Goal: Task Accomplishment & Management: Use online tool/utility

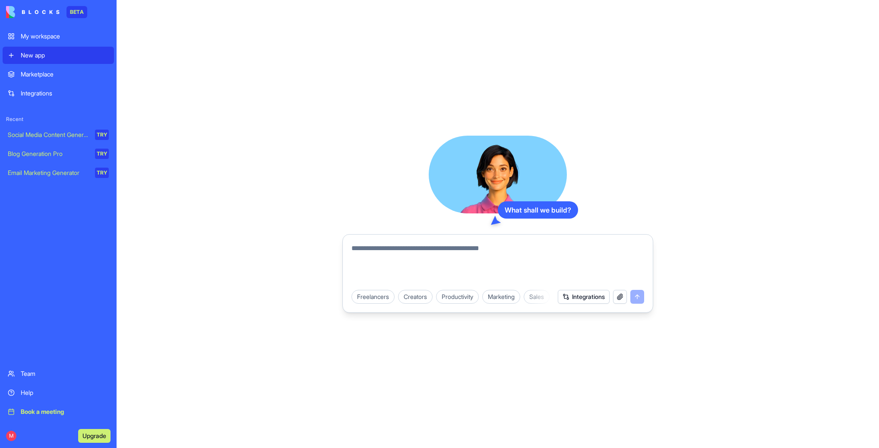
click at [430, 246] on textarea at bounding box center [497, 263] width 293 height 41
paste textarea "**********"
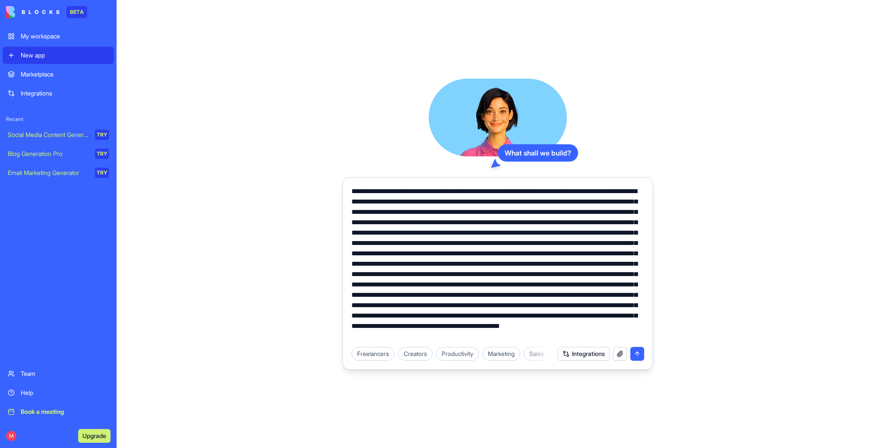
scroll to position [31, 0]
type textarea "**********"
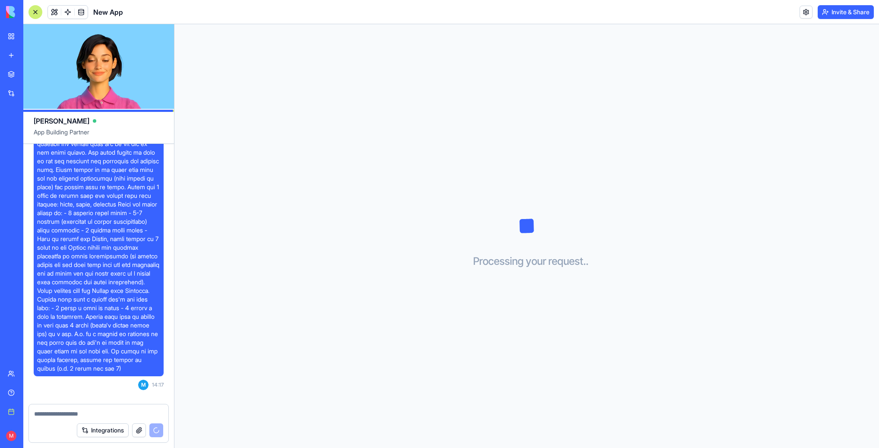
scroll to position [284, 0]
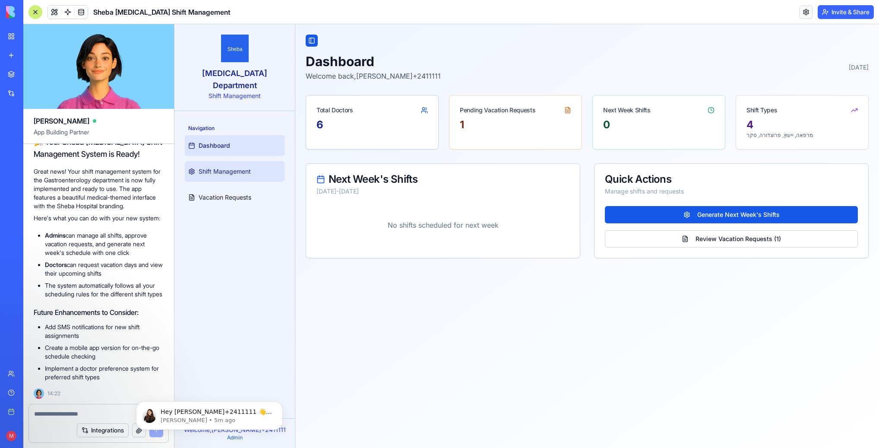
click at [247, 167] on span "Shift Management" at bounding box center [225, 171] width 52 height 9
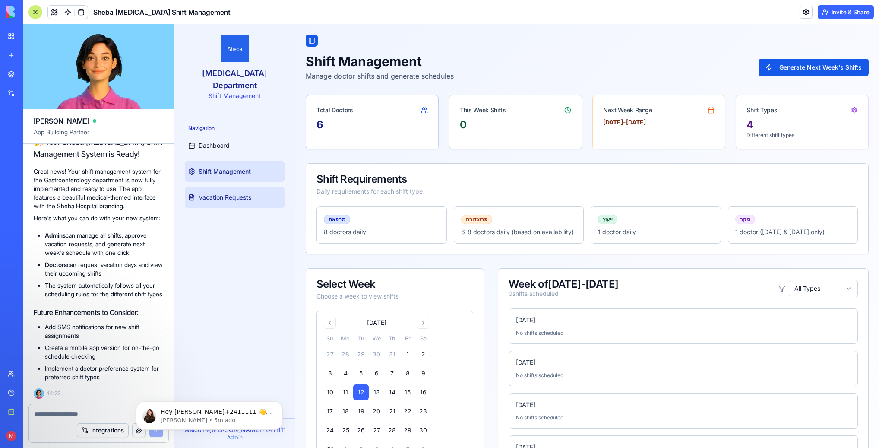
click at [244, 193] on span "Vacation Requests" at bounding box center [225, 197] width 53 height 9
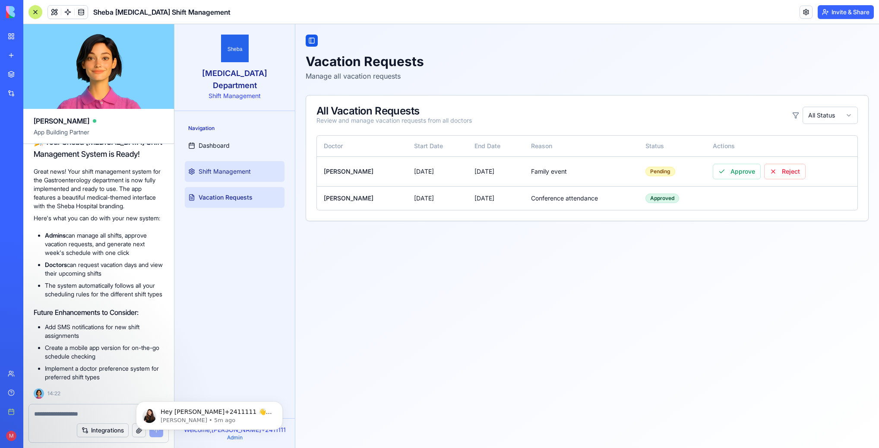
click at [221, 167] on span "Shift Management" at bounding box center [225, 171] width 52 height 9
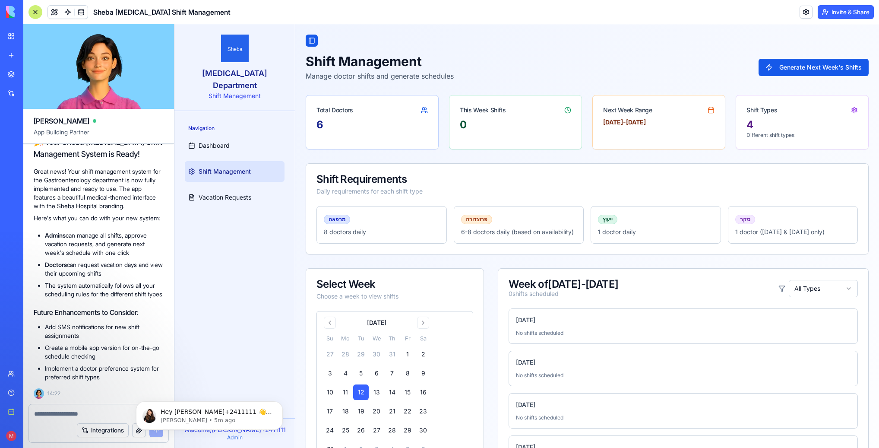
click at [546, 338] on div "Sunday, Aug 10 No shifts scheduled" at bounding box center [682, 325] width 349 height 35
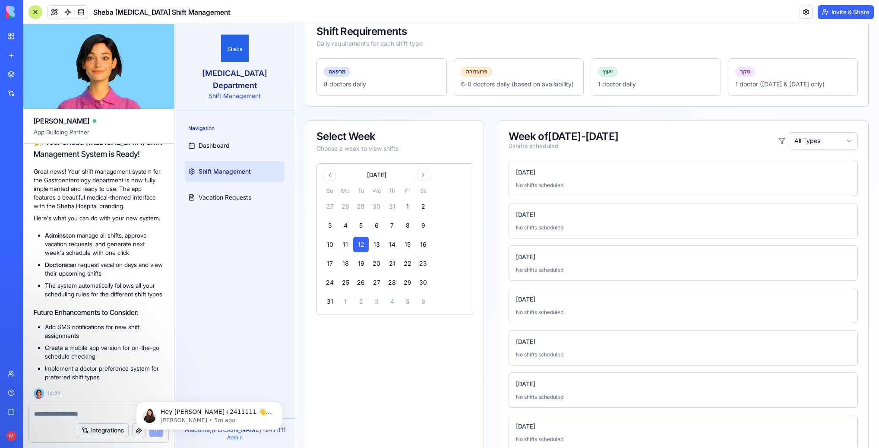
scroll to position [171, 0]
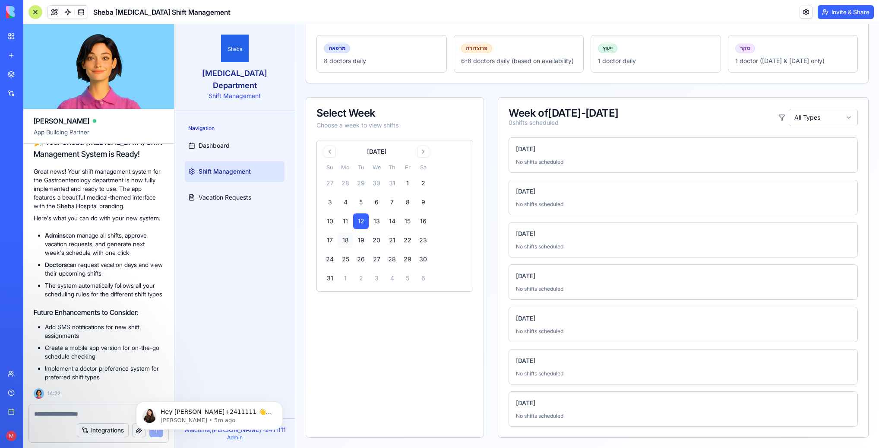
click at [344, 237] on button "18" at bounding box center [346, 240] width 16 height 16
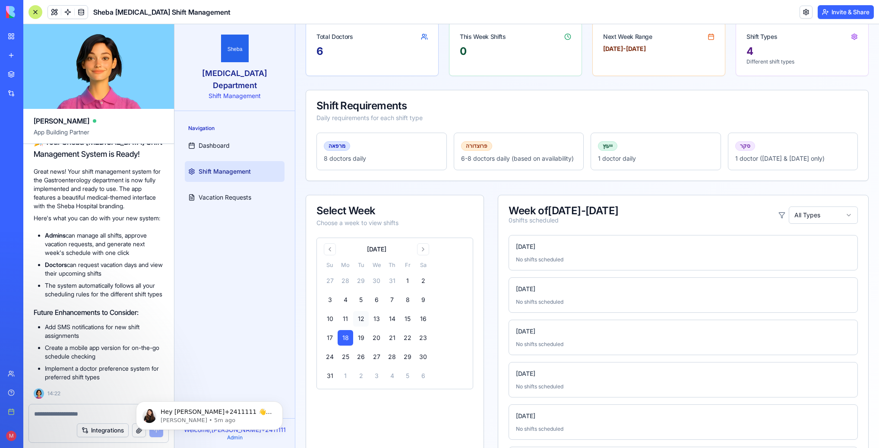
scroll to position [0, 0]
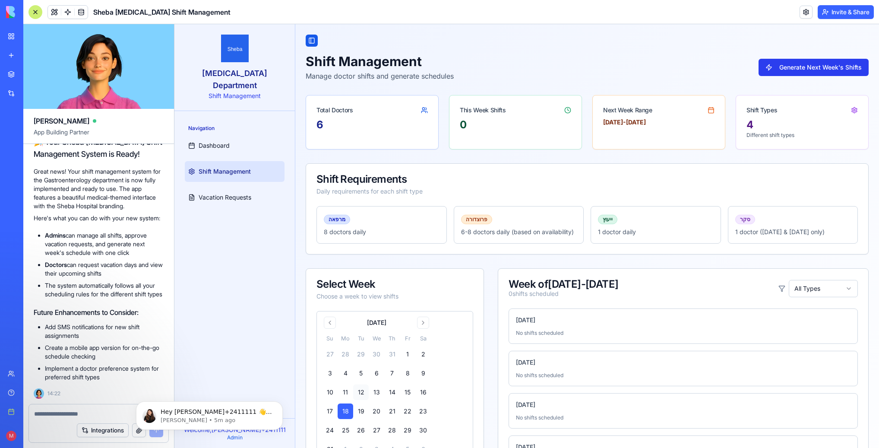
click at [812, 68] on button "Generate Next Week's Shifts" at bounding box center [813, 67] width 110 height 17
click at [55, 10] on button at bounding box center [54, 12] width 13 height 13
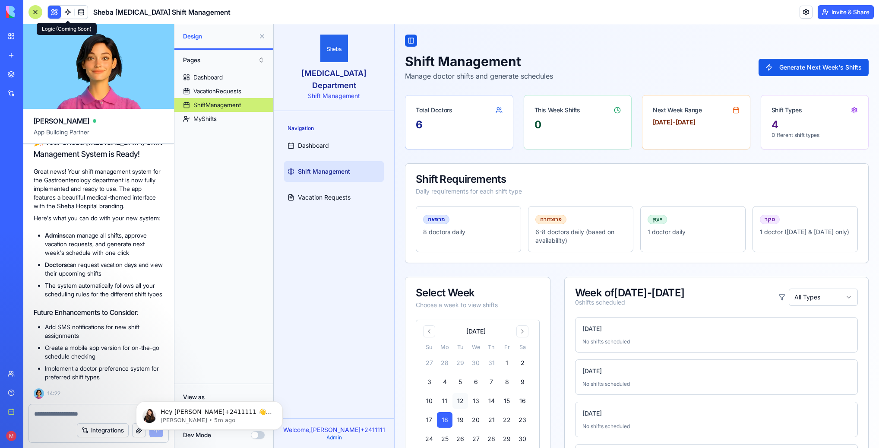
click at [64, 13] on link at bounding box center [67, 12] width 13 height 13
click at [74, 270] on ul "Admins can manage all shifts, approve vacation requests, and generate next week…" at bounding box center [99, 264] width 130 height 67
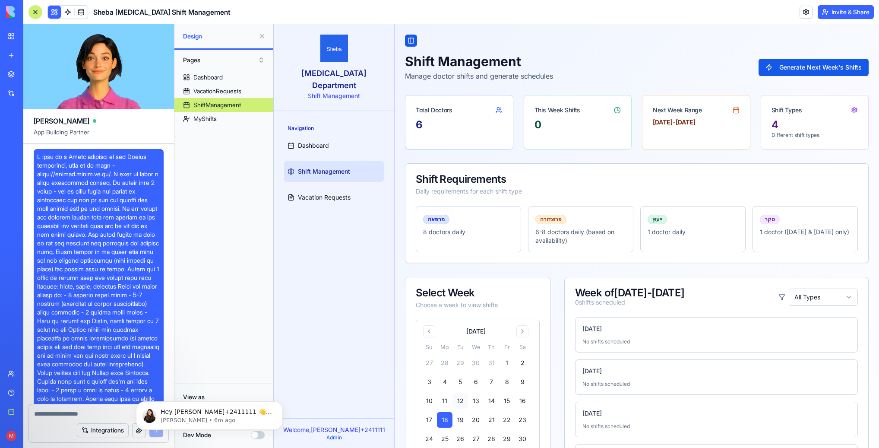
click at [119, 215] on span at bounding box center [98, 303] width 123 height 302
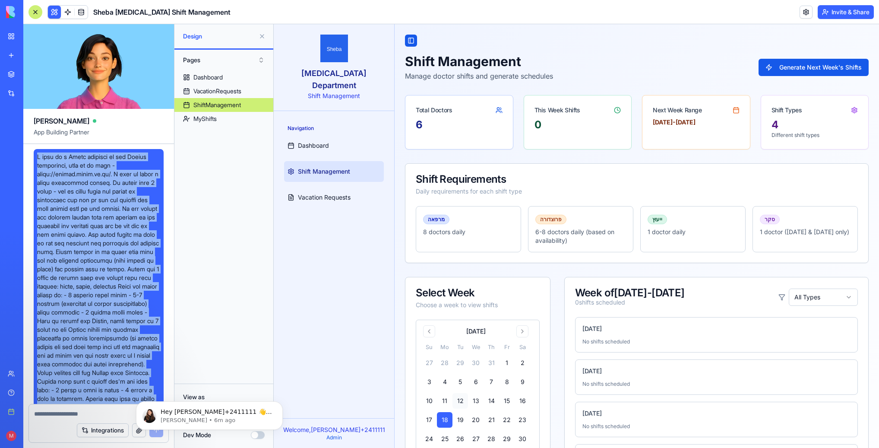
click at [119, 215] on span at bounding box center [98, 303] width 123 height 302
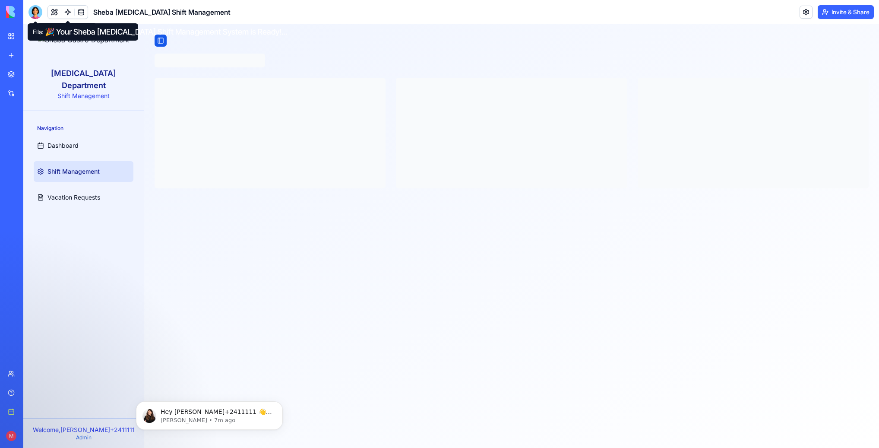
click at [67, 12] on link at bounding box center [67, 12] width 13 height 13
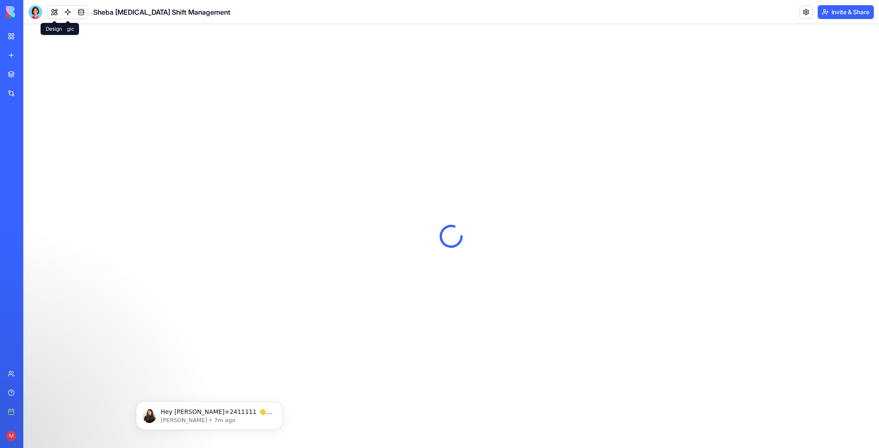
click at [52, 10] on button at bounding box center [54, 12] width 13 height 13
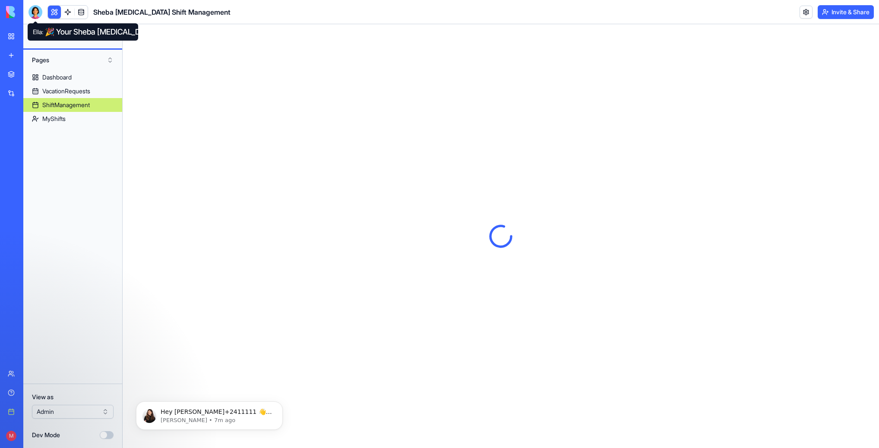
click at [41, 11] on div at bounding box center [35, 12] width 14 height 14
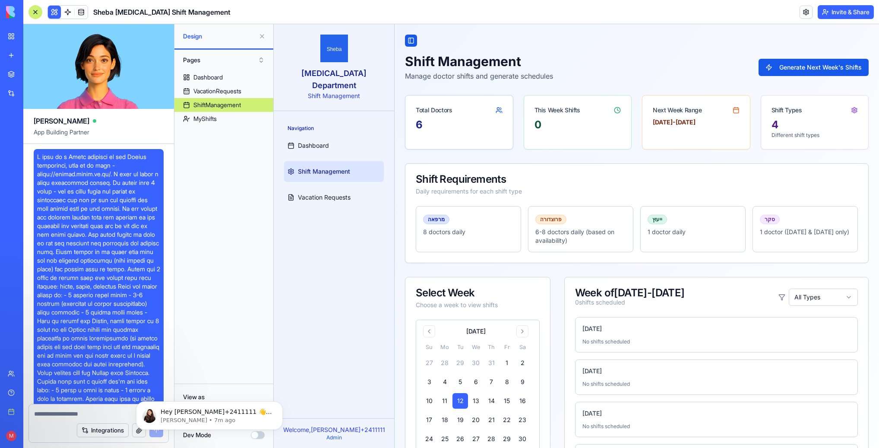
click at [91, 208] on span at bounding box center [98, 303] width 123 height 302
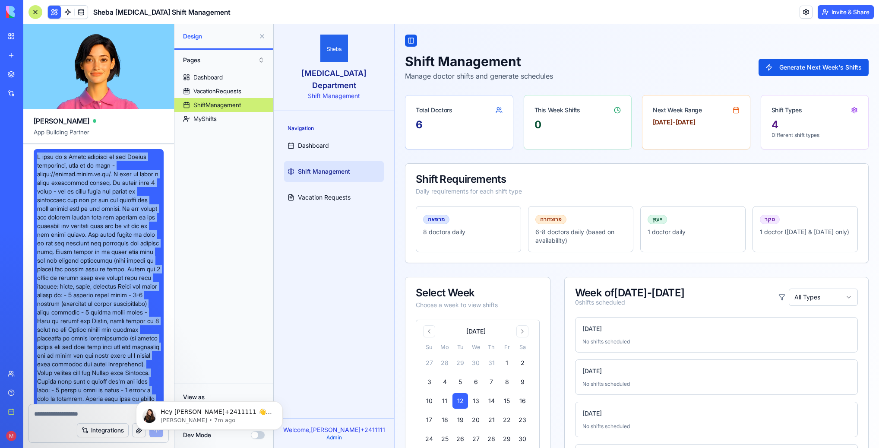
click at [91, 208] on span at bounding box center [98, 303] width 123 height 302
copy span "L ipsu do s Ametc adipisci el sed Doeius temporinci, utla et do magn - aliqu://…"
click at [11, 52] on link "New app" at bounding box center [20, 55] width 35 height 17
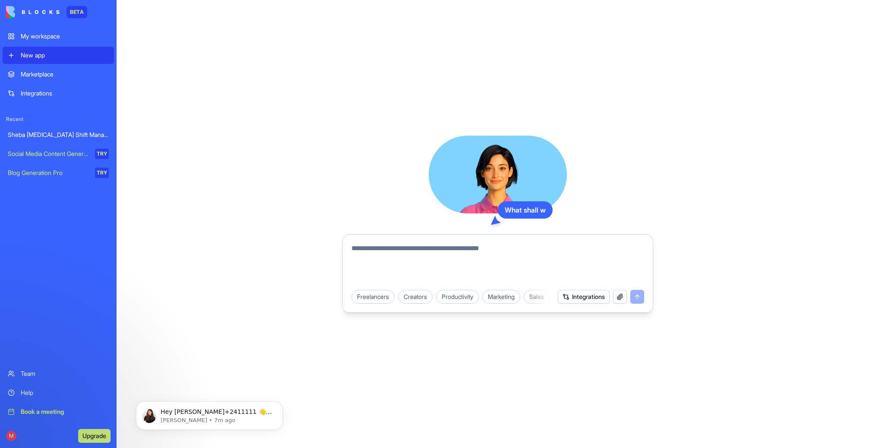
click at [406, 259] on textarea at bounding box center [497, 263] width 293 height 41
paste textarea "**********"
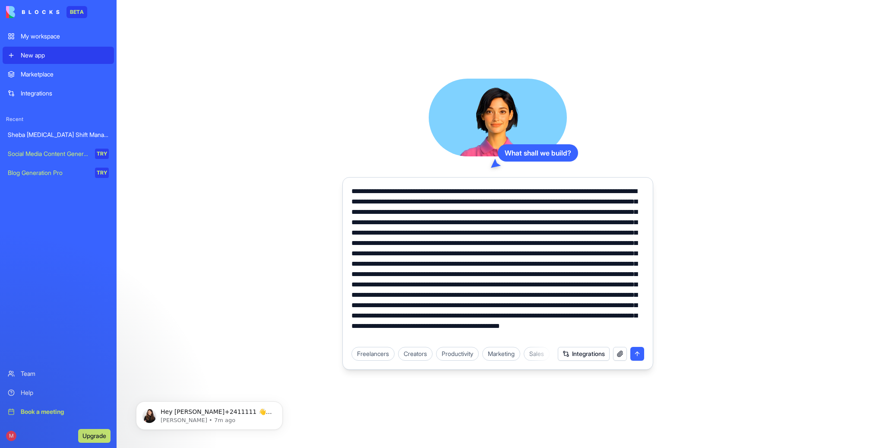
scroll to position [24, 0]
drag, startPoint x: 352, startPoint y: 250, endPoint x: 593, endPoint y: 260, distance: 241.1
click at [593, 260] on textarea at bounding box center [497, 263] width 293 height 155
click at [416, 262] on textarea at bounding box center [497, 263] width 293 height 155
drag, startPoint x: 409, startPoint y: 261, endPoint x: 350, endPoint y: 249, distance: 59.9
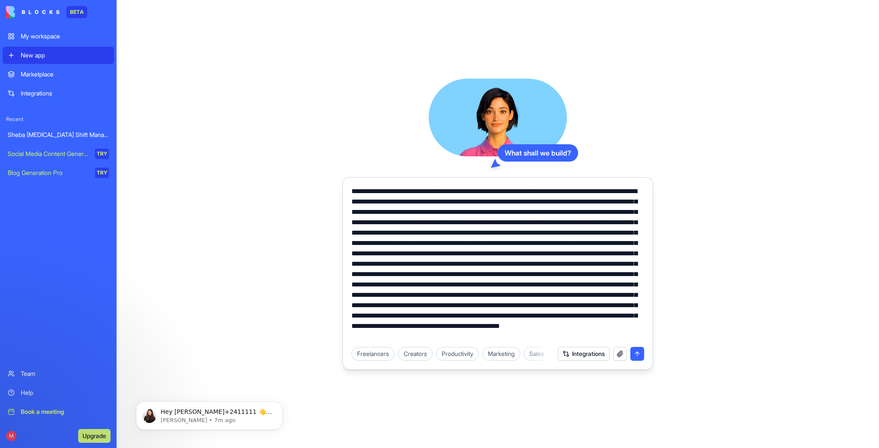
click at [350, 249] on div at bounding box center [497, 261] width 303 height 161
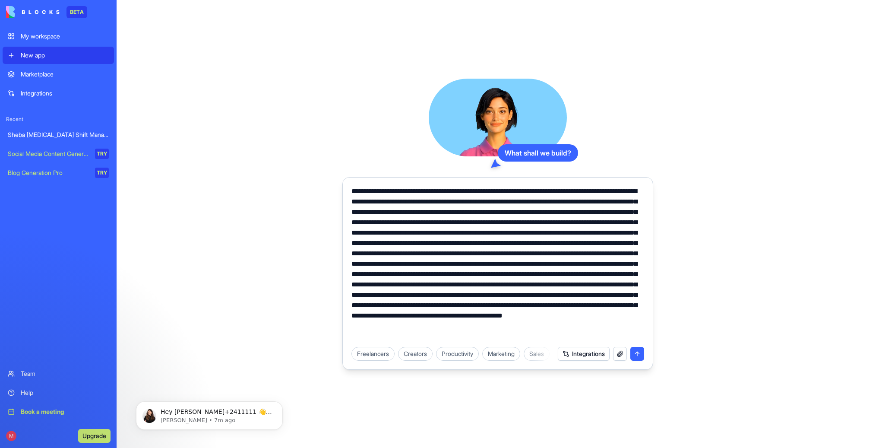
scroll to position [0, 0]
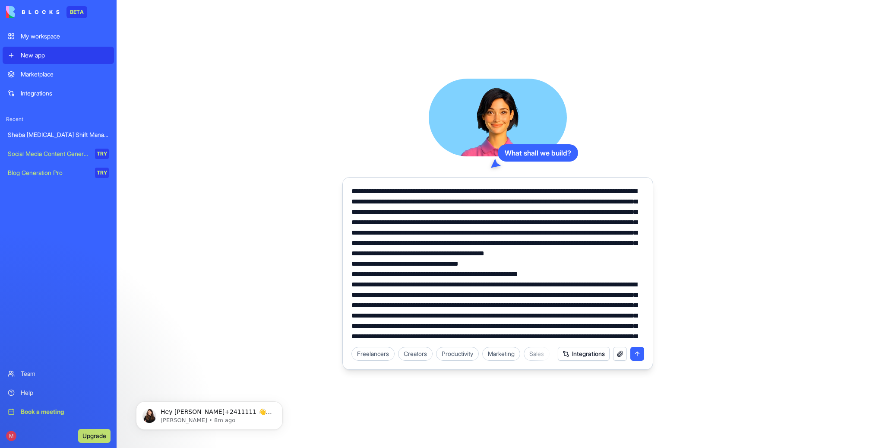
drag, startPoint x: 353, startPoint y: 306, endPoint x: 549, endPoint y: 305, distance: 196.4
click at [549, 305] on textarea at bounding box center [497, 263] width 293 height 155
drag, startPoint x: 624, startPoint y: 328, endPoint x: 638, endPoint y: 313, distance: 20.8
click at [638, 313] on textarea at bounding box center [497, 263] width 293 height 155
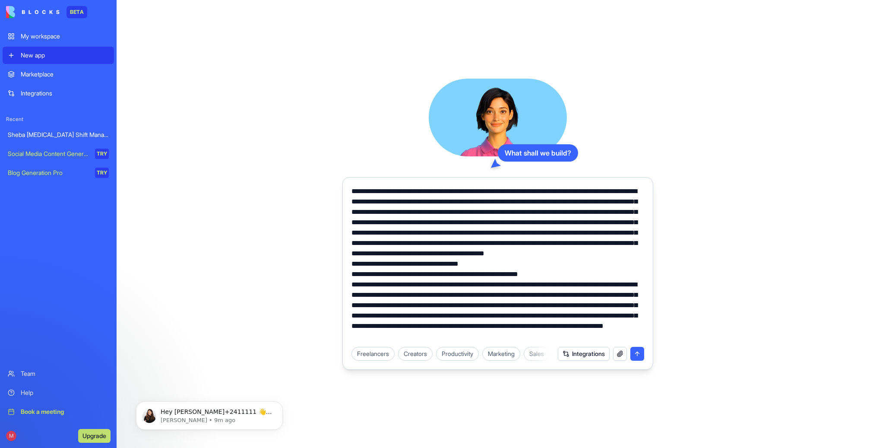
scroll to position [20, 0]
type textarea "**********"
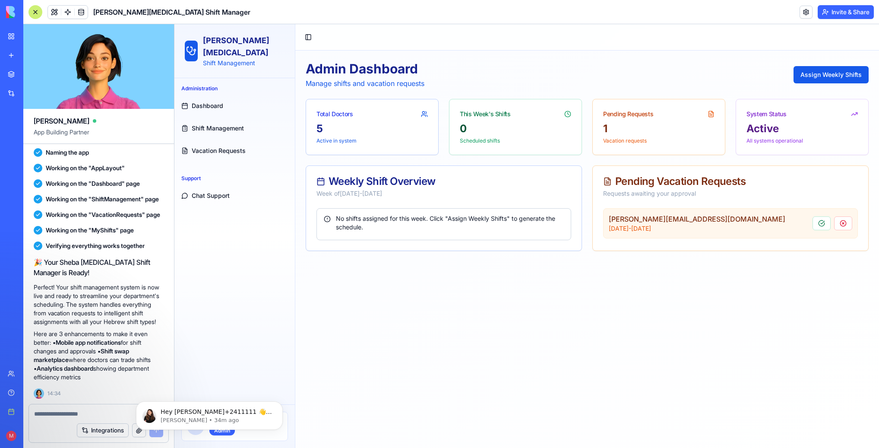
scroll to position [562, 0]
click at [281, 401] on button "Dismiss notification" at bounding box center [280, 403] width 11 height 11
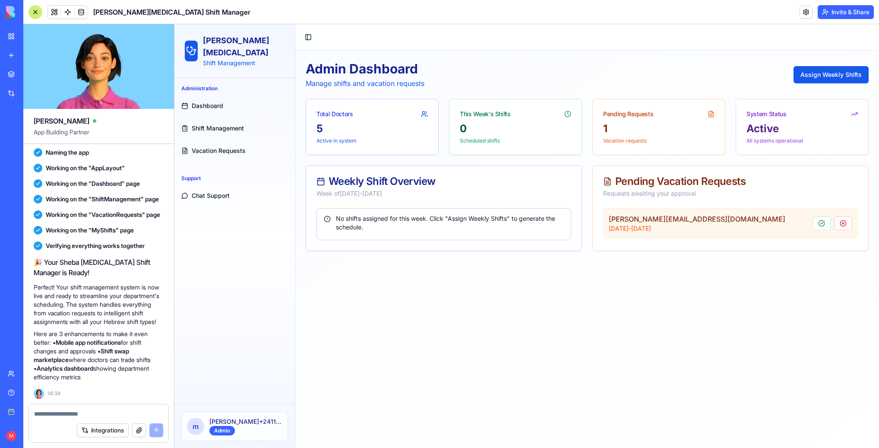
click at [235, 124] on span "Shift Management" at bounding box center [218, 128] width 52 height 9
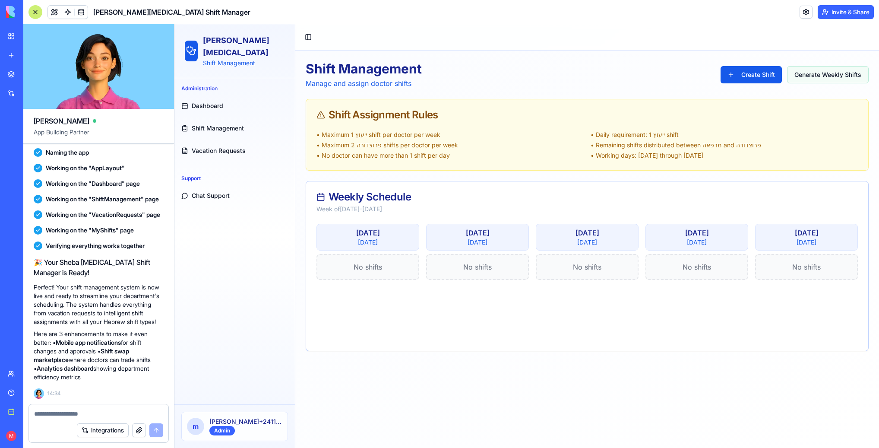
click at [829, 70] on button "Generate Weekly Shifts" at bounding box center [828, 74] width 82 height 17
click at [216, 101] on span "Dashboard" at bounding box center [208, 105] width 32 height 9
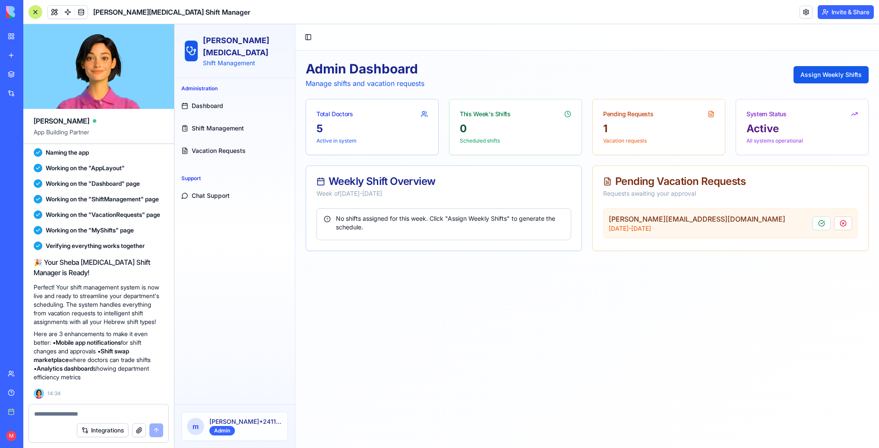
click at [220, 124] on span "Shift Management" at bounding box center [218, 128] width 52 height 9
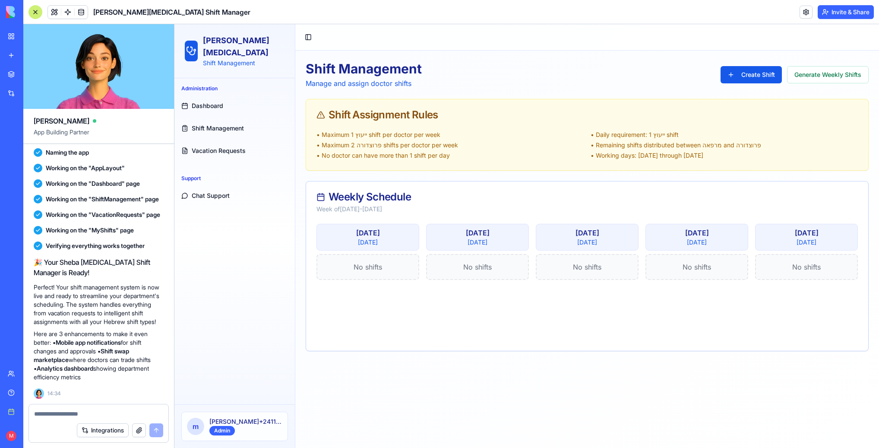
click at [221, 146] on span "Vacation Requests" at bounding box center [219, 150] width 54 height 9
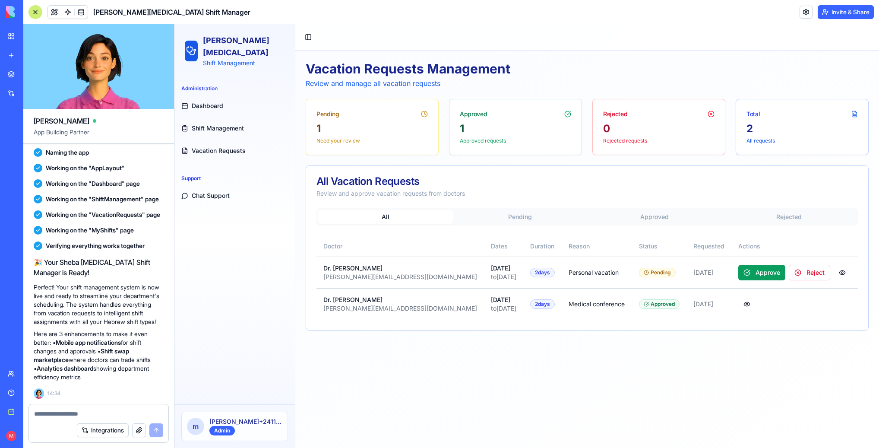
click at [235, 124] on span "Shift Management" at bounding box center [218, 128] width 52 height 9
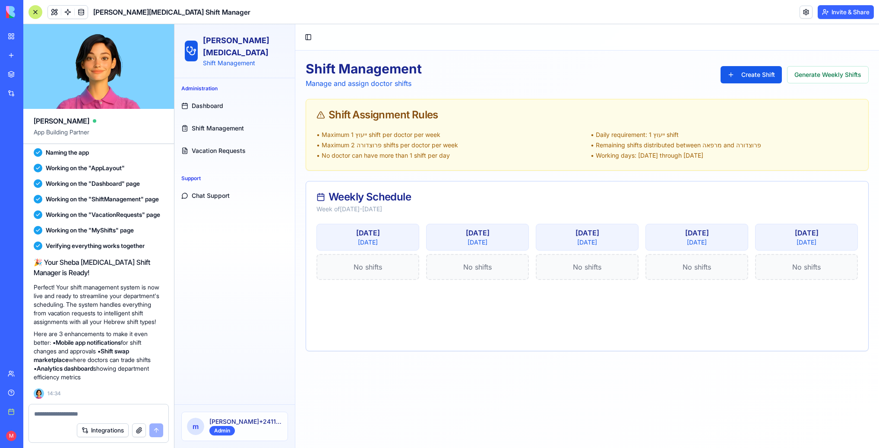
click at [228, 98] on link "Dashboard" at bounding box center [235, 105] width 114 height 21
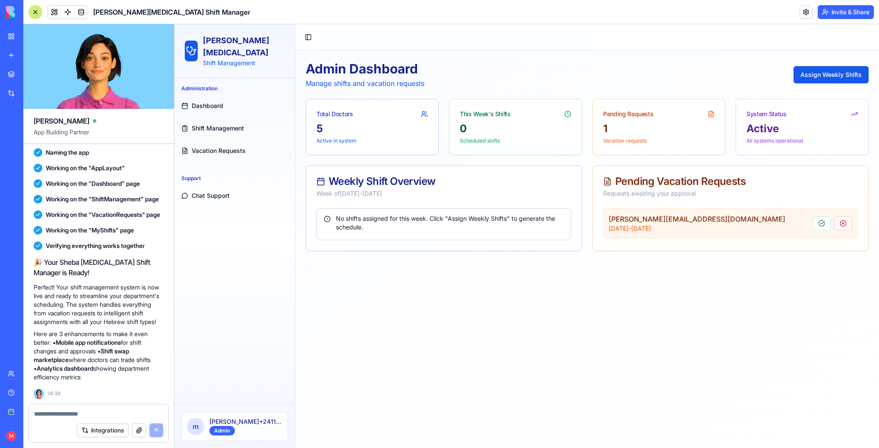
click at [70, 418] on div "Integrations" at bounding box center [98, 430] width 139 height 24
click at [70, 412] on textarea at bounding box center [98, 413] width 129 height 9
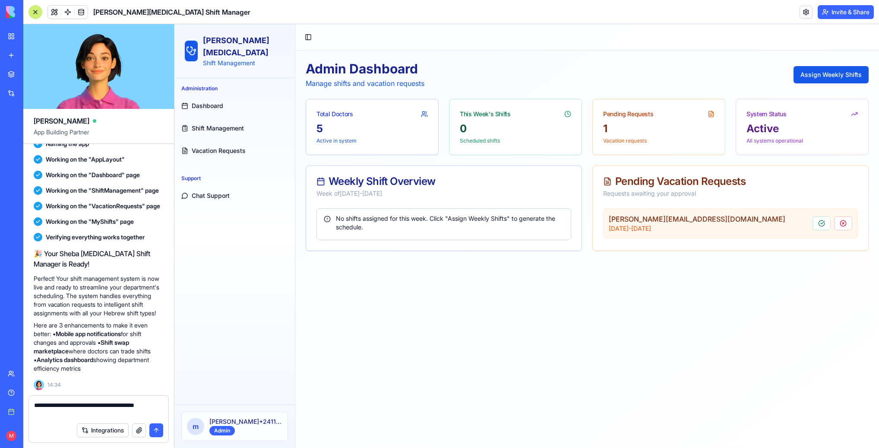
type textarea "**********"
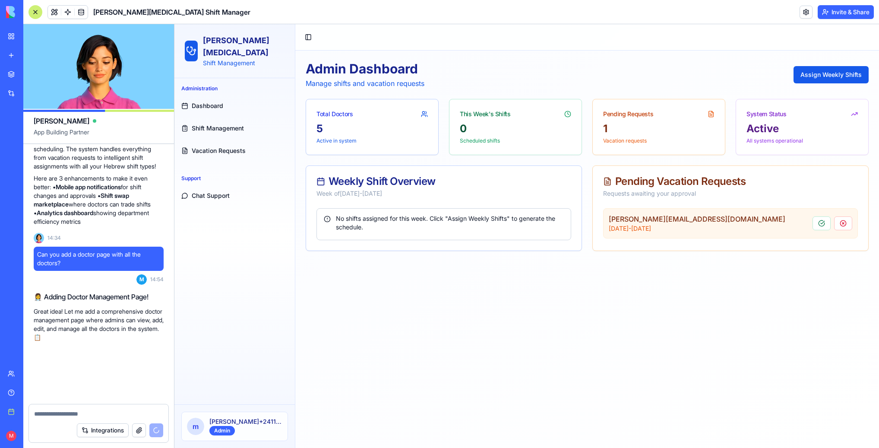
scroll to position [717, 0]
click at [476, 368] on main "Toggle Sidebar Admin Dashboard Manage shifts and vacation requests Assign Weekl…" at bounding box center [587, 235] width 584 height 423
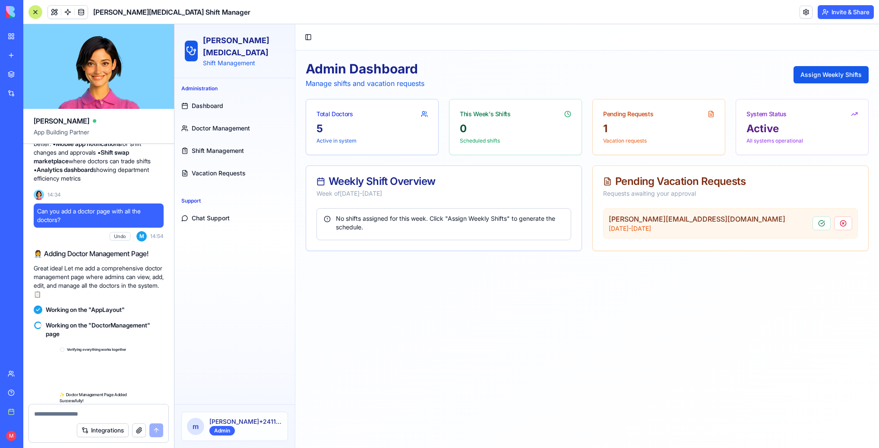
scroll to position [902, 0]
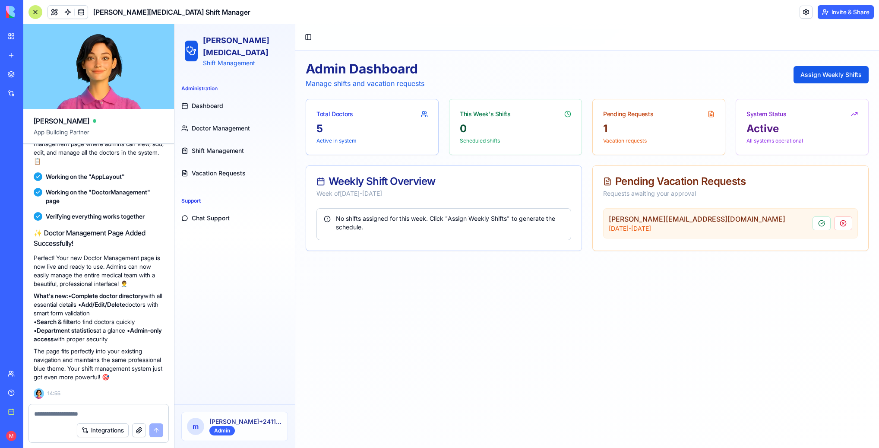
click at [212, 146] on span "Shift Management" at bounding box center [218, 150] width 52 height 9
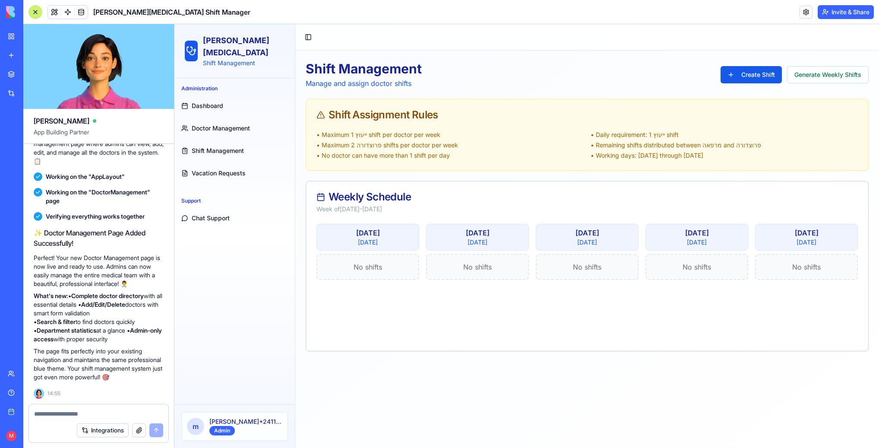
click at [211, 124] on span "Doctor Management" at bounding box center [221, 128] width 58 height 9
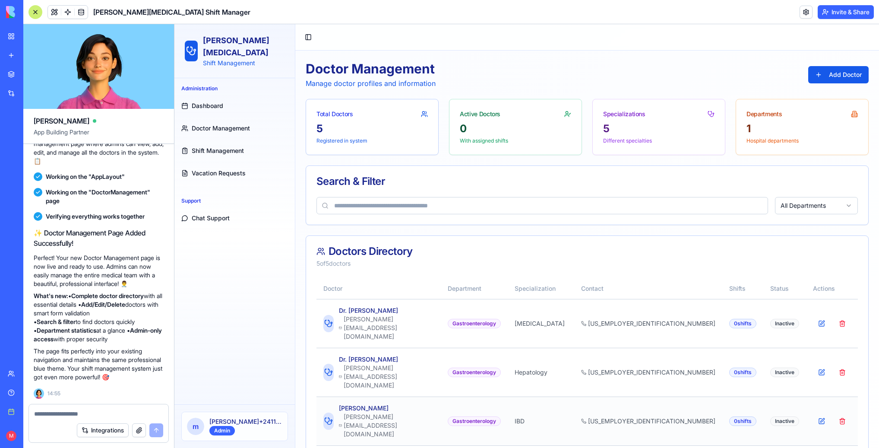
scroll to position [30, 0]
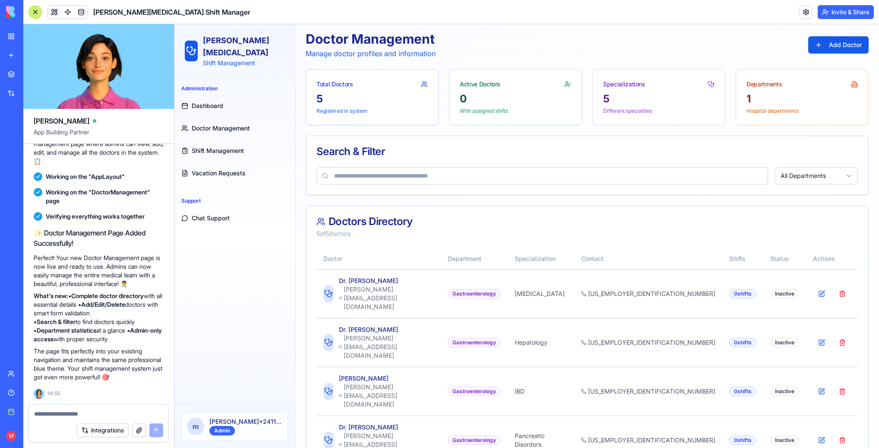
click at [212, 140] on link "Shift Management" at bounding box center [235, 150] width 114 height 21
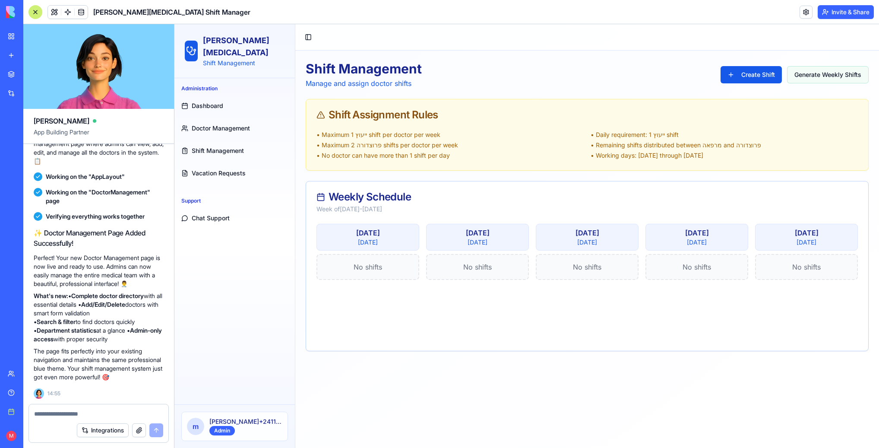
click at [820, 76] on button "Generate Weekly Shifts" at bounding box center [828, 74] width 82 height 17
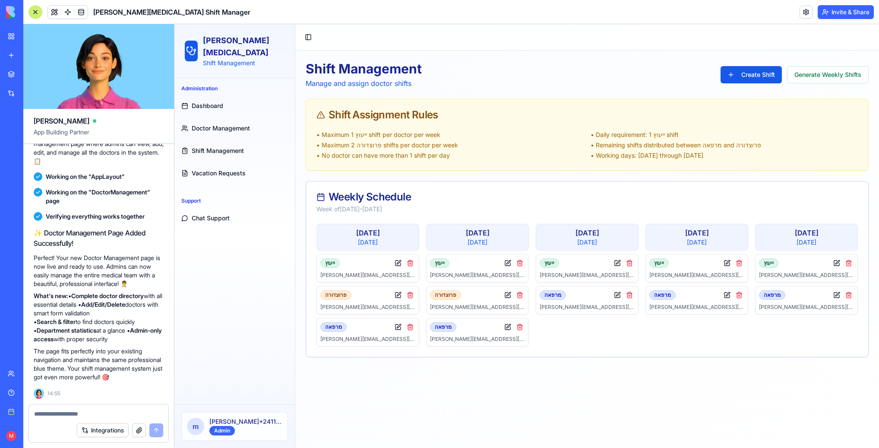
click at [70, 417] on textarea at bounding box center [98, 413] width 129 height 9
click at [66, 11] on link at bounding box center [67, 12] width 13 height 13
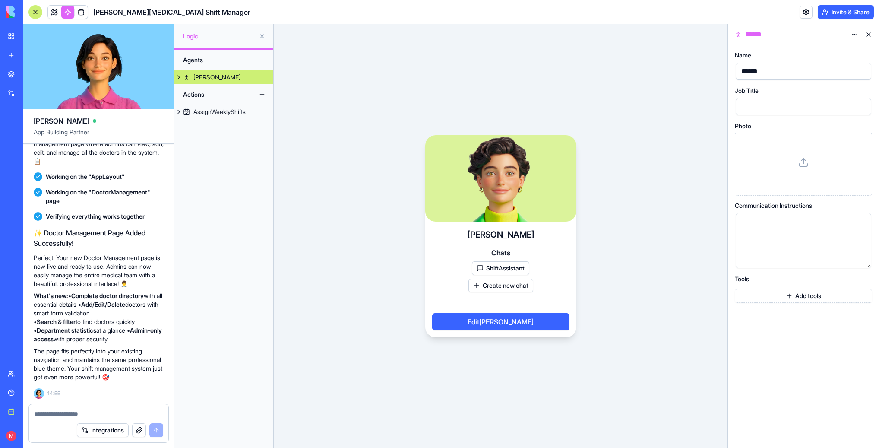
click at [224, 120] on div "Agents [PERSON_NAME] Actions AssignWeeklyShifts" at bounding box center [223, 249] width 99 height 398
click at [223, 111] on div "AssignWeeklyShifts" at bounding box center [219, 111] width 52 height 9
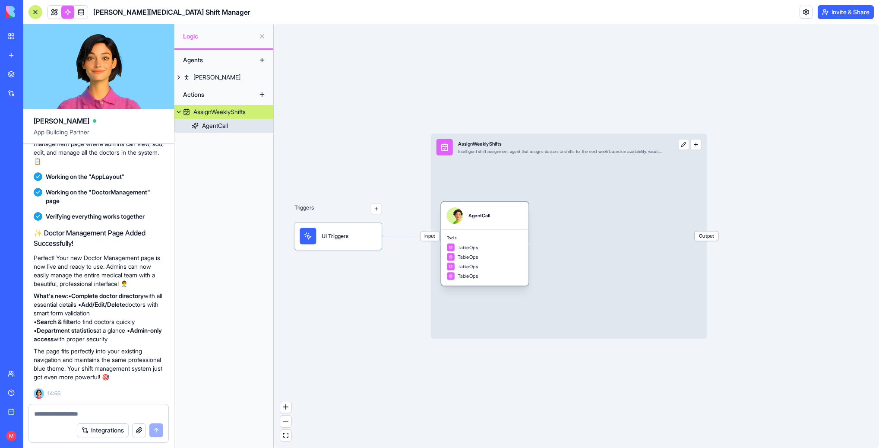
click at [506, 227] on div "AgentCall" at bounding box center [484, 215] width 87 height 27
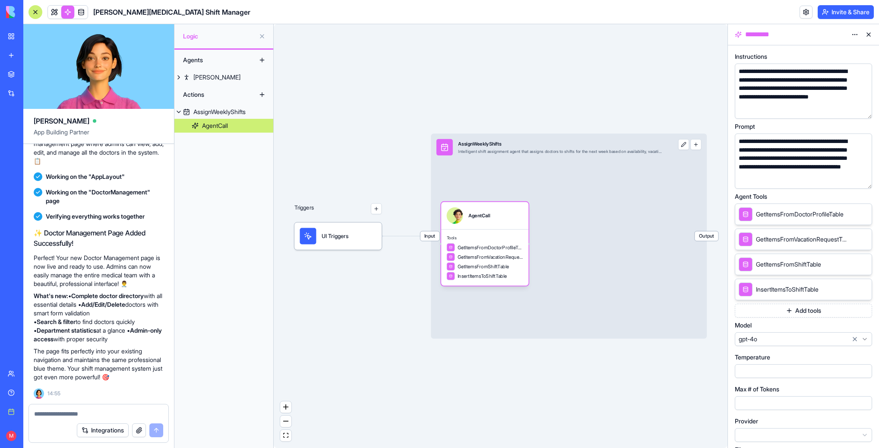
click at [780, 153] on div "**********" at bounding box center [795, 162] width 118 height 51
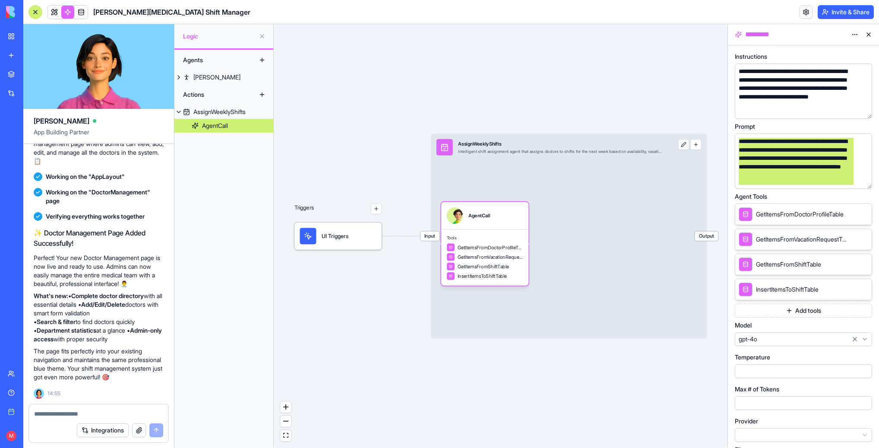
scroll to position [697, 0]
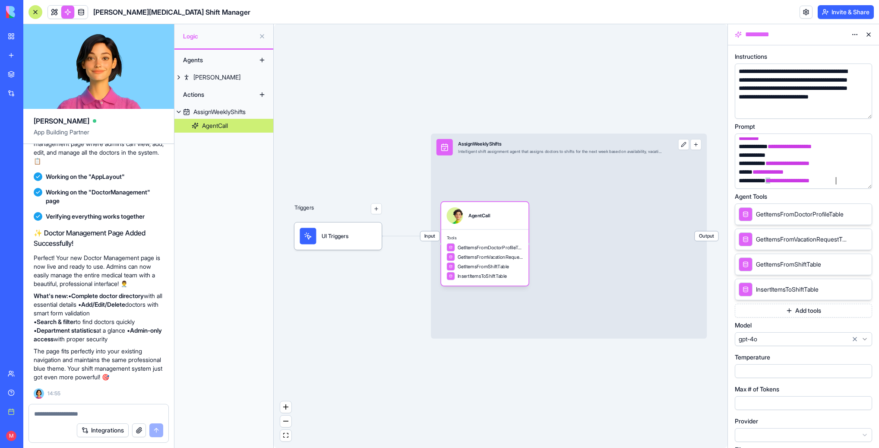
click at [780, 99] on div "**********" at bounding box center [795, 92] width 118 height 51
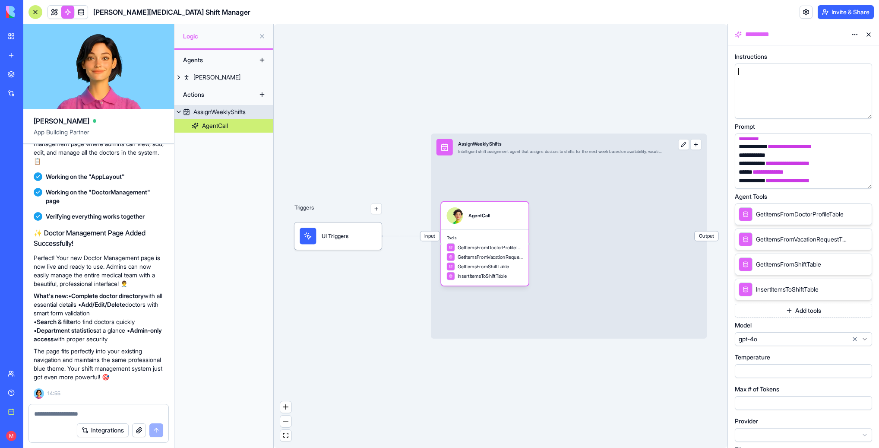
click at [431, 233] on span "Input" at bounding box center [429, 235] width 19 height 9
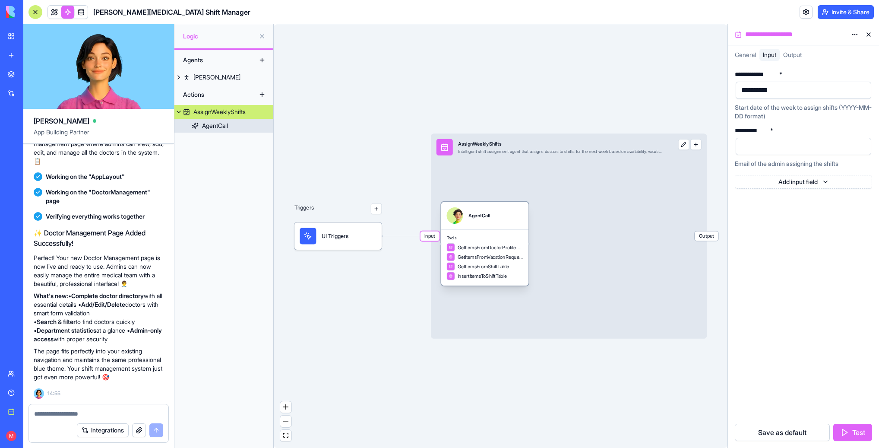
click at [214, 131] on link "AgentCall" at bounding box center [223, 126] width 99 height 14
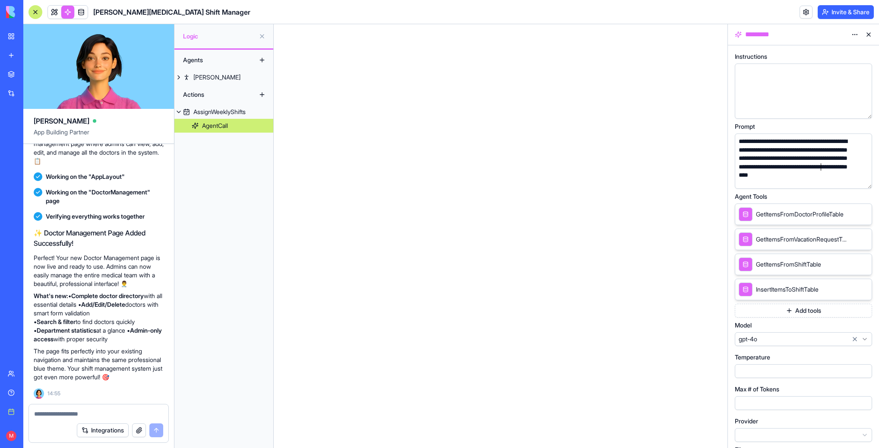
click at [822, 168] on div "**********" at bounding box center [795, 162] width 118 height 51
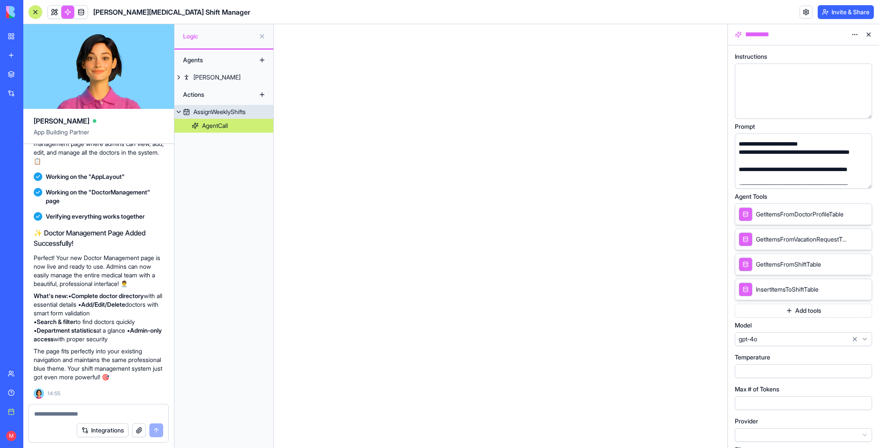
click at [206, 118] on link "AssignWeeklyShifts" at bounding box center [223, 112] width 99 height 14
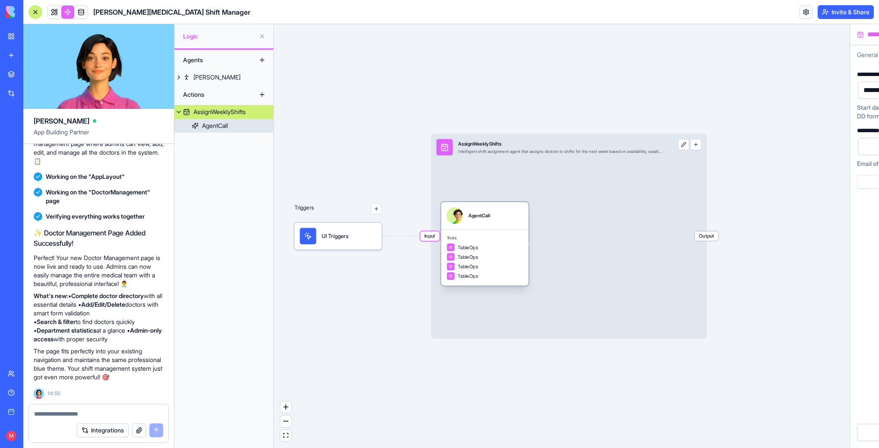
click at [210, 126] on div "AgentCall" at bounding box center [215, 125] width 26 height 9
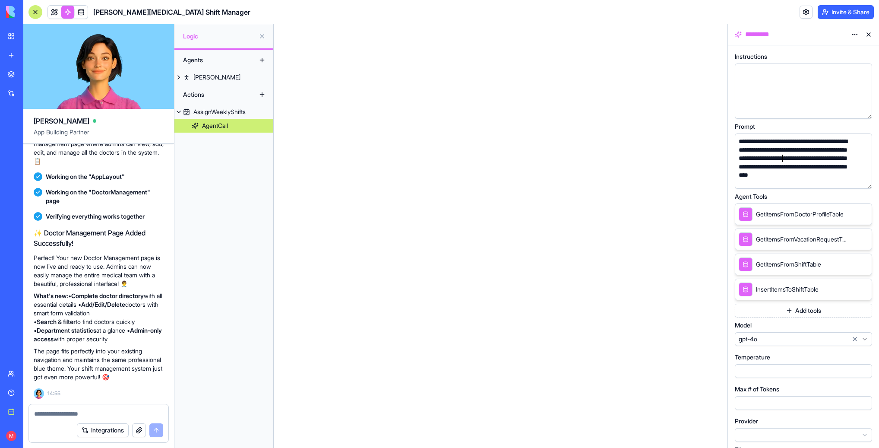
click at [782, 156] on div "**********" at bounding box center [795, 162] width 118 height 51
click at [799, 177] on div "**********" at bounding box center [795, 178] width 118 height 9
click at [863, 180] on button "button" at bounding box center [863, 180] width 14 height 14
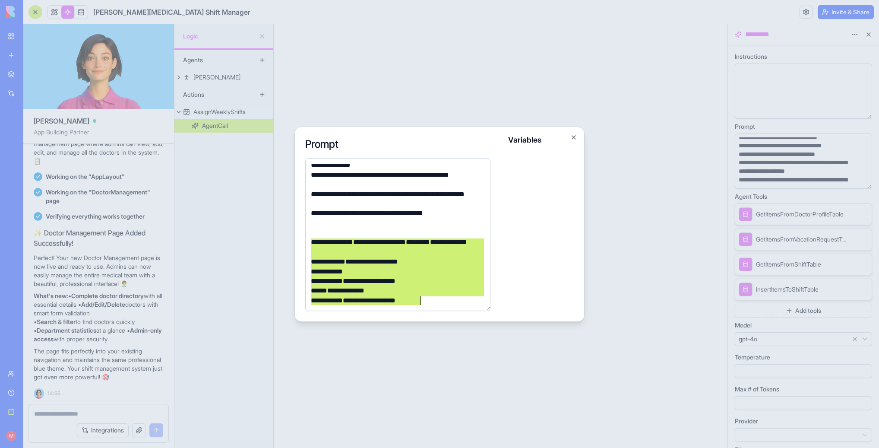
scroll to position [545, 0]
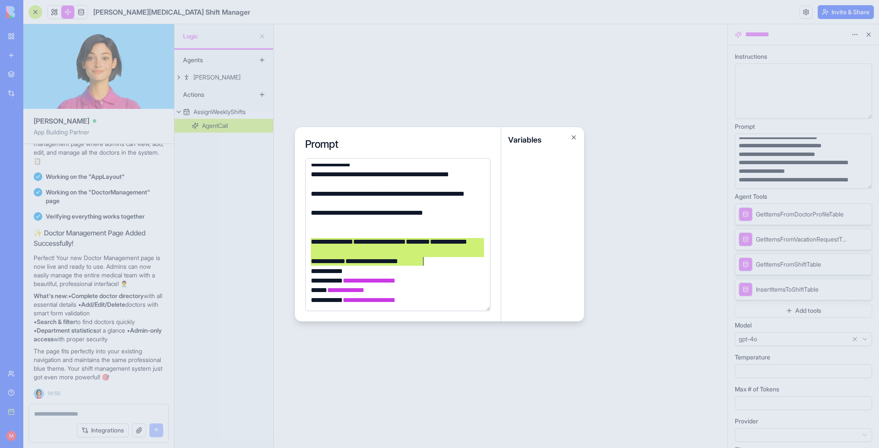
drag, startPoint x: 309, startPoint y: 241, endPoint x: 468, endPoint y: 265, distance: 161.0
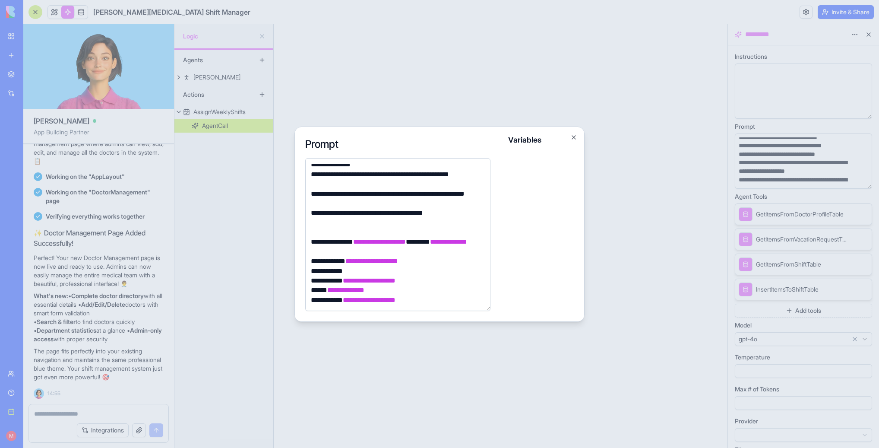
click at [403, 213] on div "**********" at bounding box center [396, 212] width 177 height 9
click at [574, 137] on button "Close" at bounding box center [573, 137] width 7 height 7
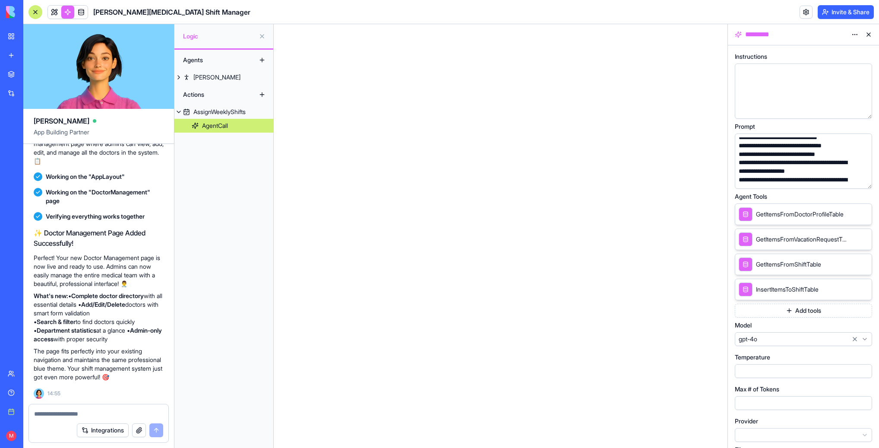
click at [214, 76] on div "[PERSON_NAME]" at bounding box center [216, 77] width 47 height 9
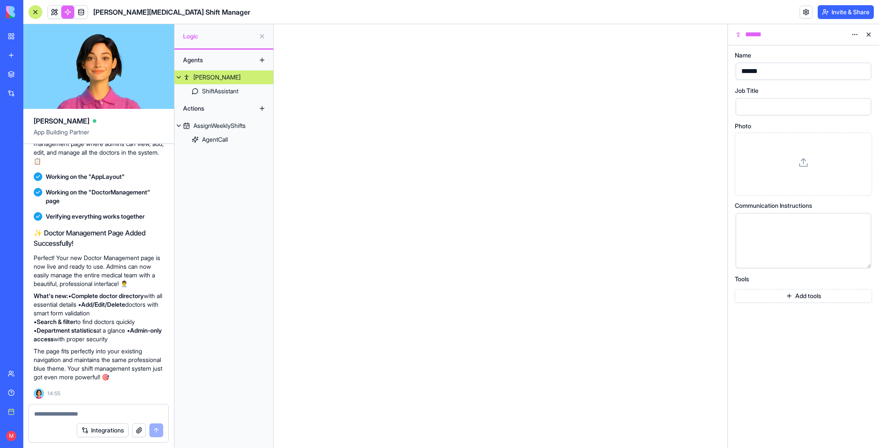
click at [213, 88] on div "ShiftAssistant" at bounding box center [220, 91] width 36 height 9
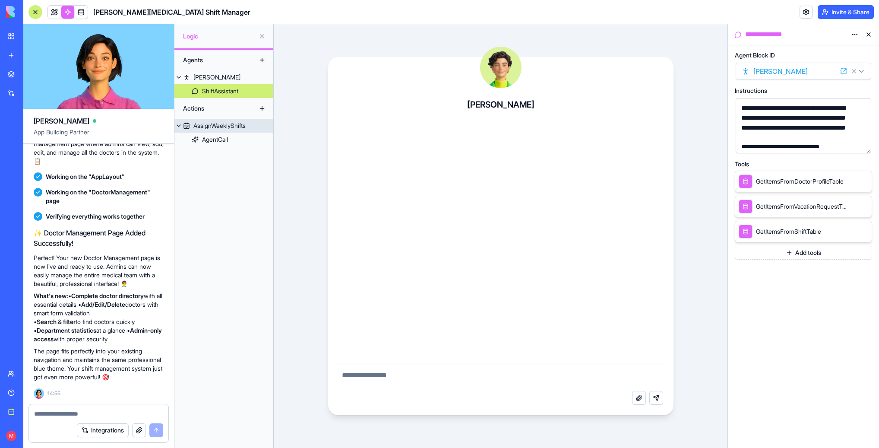
click at [216, 127] on div "AssignWeeklyShifts" at bounding box center [219, 125] width 52 height 9
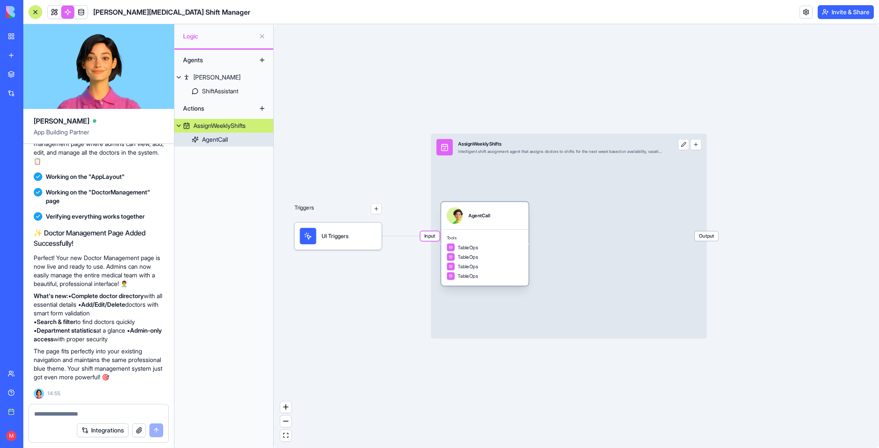
click at [216, 144] on link "AgentCall" at bounding box center [223, 140] width 99 height 14
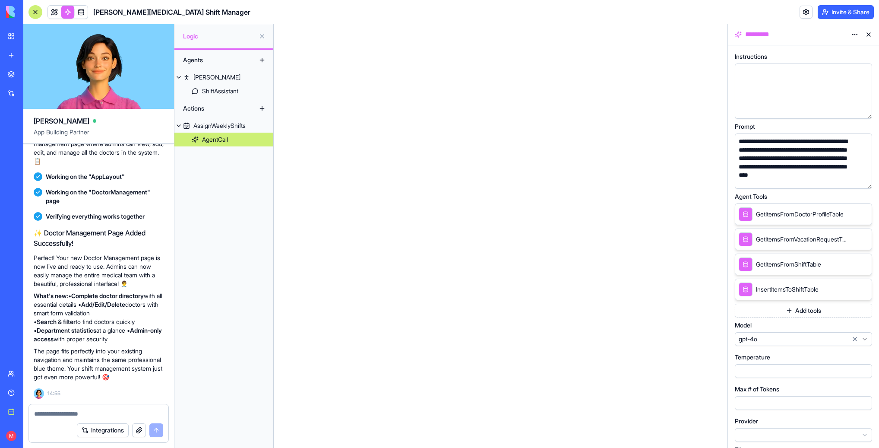
click at [859, 183] on button "button" at bounding box center [863, 180] width 14 height 14
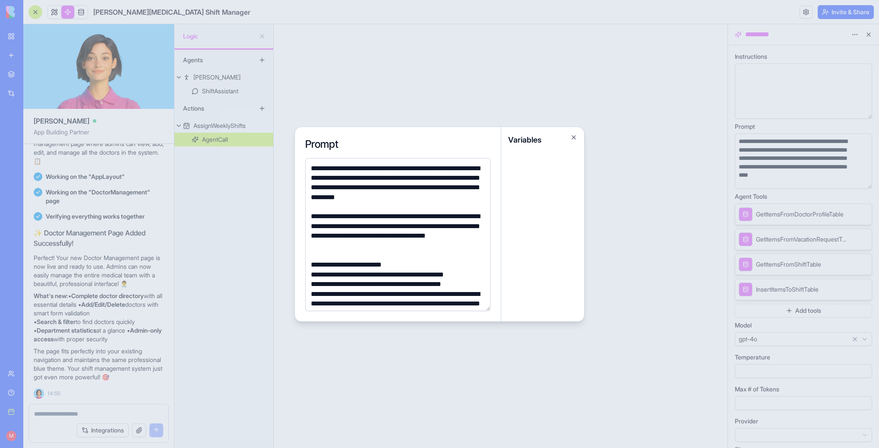
click at [415, 198] on div "**********" at bounding box center [396, 183] width 177 height 39
click at [389, 373] on div at bounding box center [439, 224] width 879 height 448
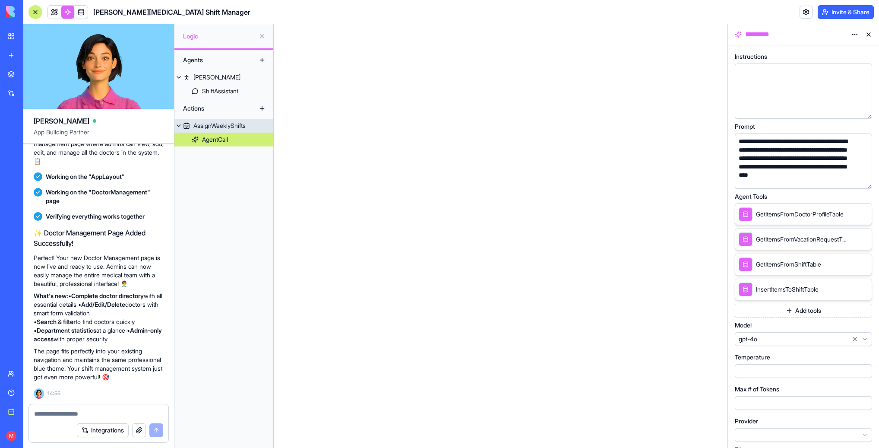
click at [219, 126] on div "AssignWeeklyShifts" at bounding box center [219, 125] width 52 height 9
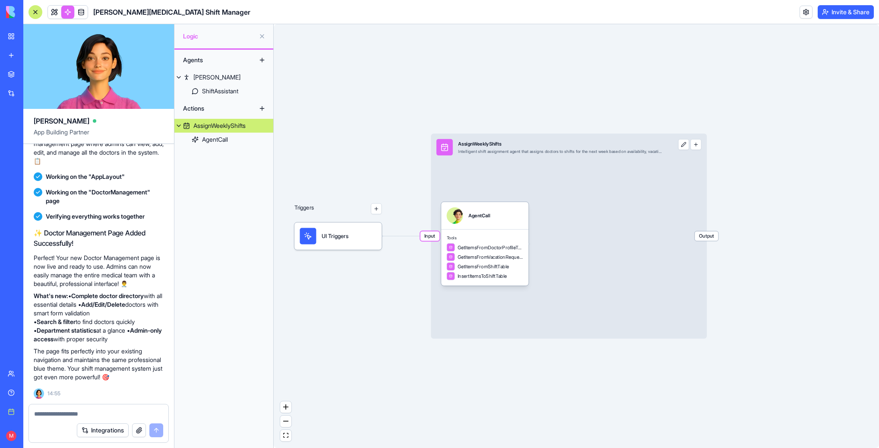
click at [423, 236] on span "Input" at bounding box center [429, 235] width 19 height 9
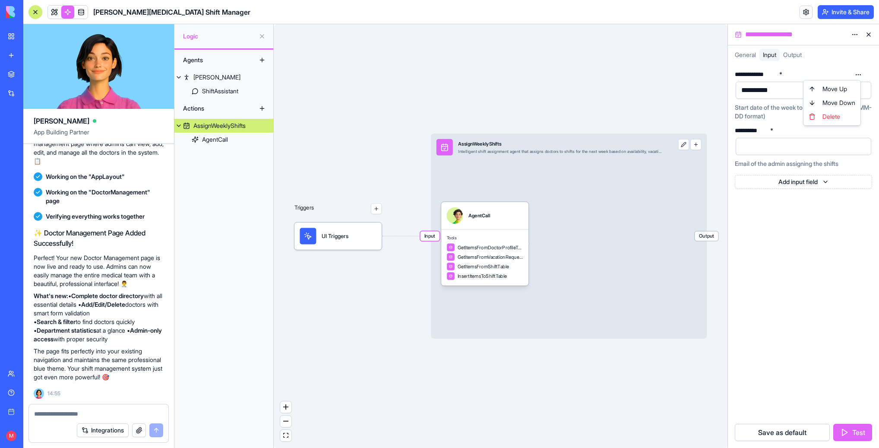
click at [860, 76] on html "BETA My workspace New app Marketplace Integrations Recent Sheba [MEDICAL_DATA] …" at bounding box center [439, 224] width 879 height 448
click at [776, 74] on div "**********" at bounding box center [756, 74] width 43 height 6
click at [769, 76] on div "**********" at bounding box center [756, 74] width 43 height 6
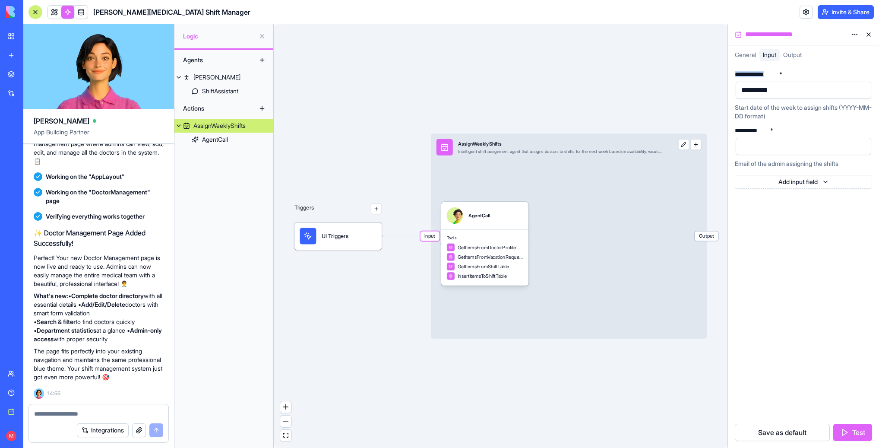
click at [769, 76] on div "**********" at bounding box center [756, 74] width 43 height 6
click at [752, 75] on div "**********" at bounding box center [756, 74] width 43 height 6
copy div "**********"
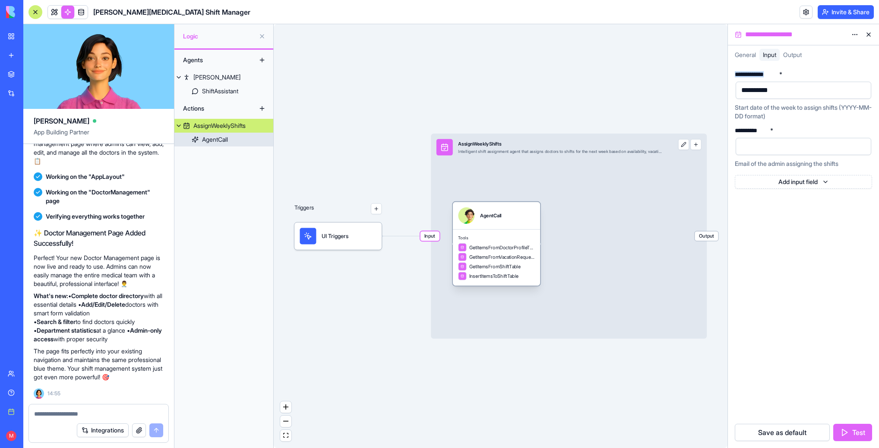
click at [494, 249] on span "GetItemsFromDoctorProfileTable" at bounding box center [502, 247] width 66 height 7
click at [493, 241] on div "Tools GetItemsFromDoctorProfileTable GetItemsFromVacationRequestTable GetItemsF…" at bounding box center [496, 257] width 87 height 57
click at [493, 244] on span "GetItemsFromDoctorProfileTable" at bounding box center [502, 247] width 66 height 7
click at [492, 242] on div "Tools GetItemsFromDoctorProfileTable GetItemsFromVacationRequestTable GetItemsF…" at bounding box center [496, 257] width 87 height 57
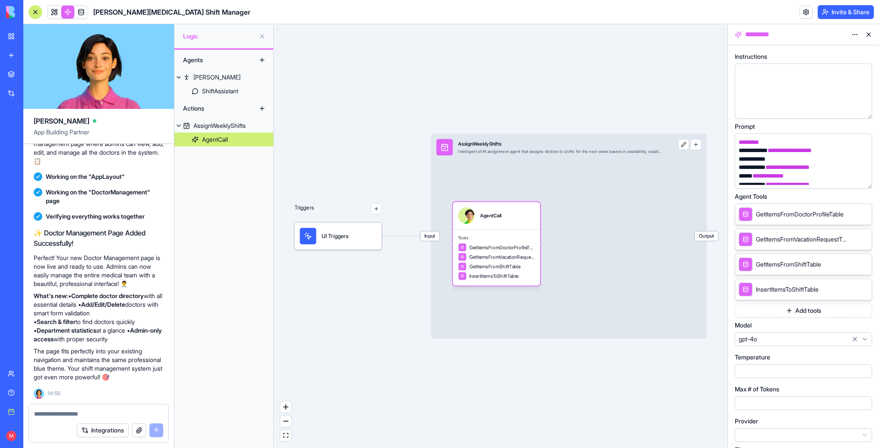
scroll to position [697, 0]
click at [809, 163] on span "**********" at bounding box center [787, 163] width 44 height 6
click at [475, 211] on div "AgentCall" at bounding box center [496, 215] width 76 height 16
click at [427, 236] on span "Input" at bounding box center [429, 235] width 19 height 9
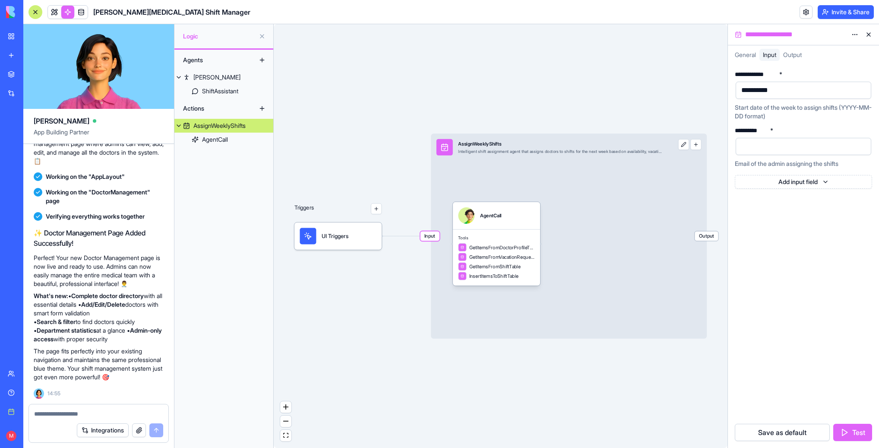
click at [755, 132] on div "**********" at bounding box center [752, 130] width 34 height 6
copy div "**********"
click at [487, 245] on span "GetItemsFromDoctorProfileTable" at bounding box center [502, 247] width 66 height 7
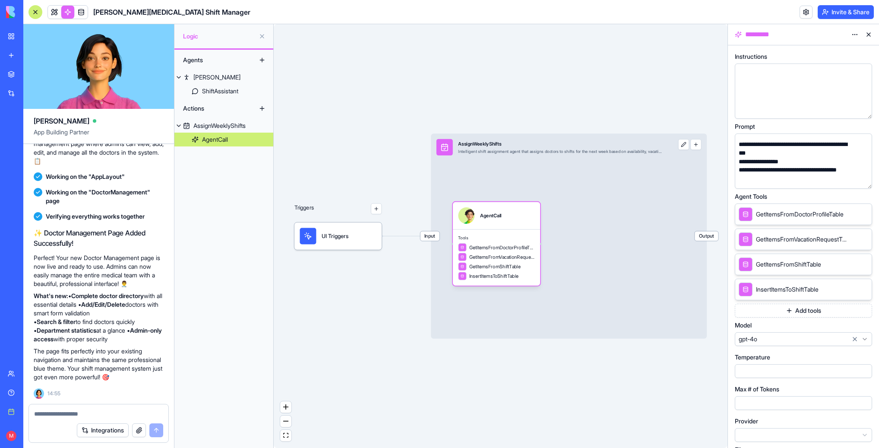
scroll to position [697, 0]
click at [809, 178] on span "**********" at bounding box center [787, 180] width 44 height 6
click at [809, 179] on span "**********" at bounding box center [787, 180] width 44 height 6
drag, startPoint x: 807, startPoint y: 175, endPoint x: 721, endPoint y: 173, distance: 85.9
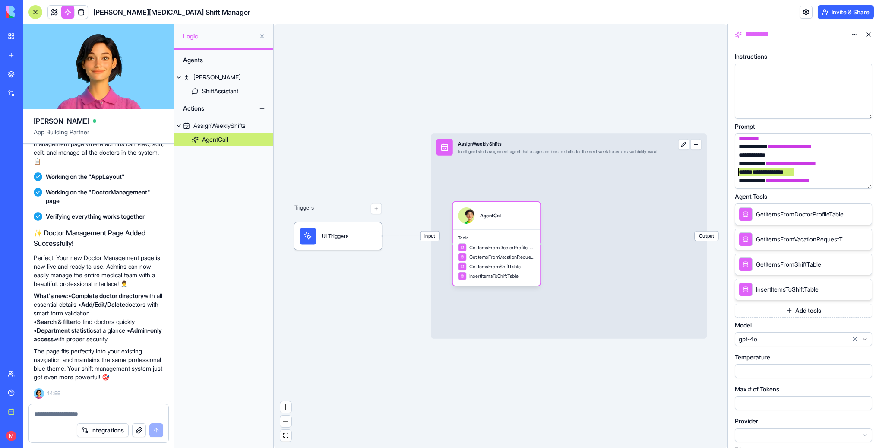
click at [721, 173] on main "[PERSON_NAME] App Building Partner Undo M 14:28 🏥 [PERSON_NAME][MEDICAL_DATA] S…" at bounding box center [451, 235] width 856 height 423
drag, startPoint x: 842, startPoint y: 155, endPoint x: 729, endPoint y: 142, distance: 113.5
click at [729, 142] on div "**********" at bounding box center [803, 246] width 151 height 402
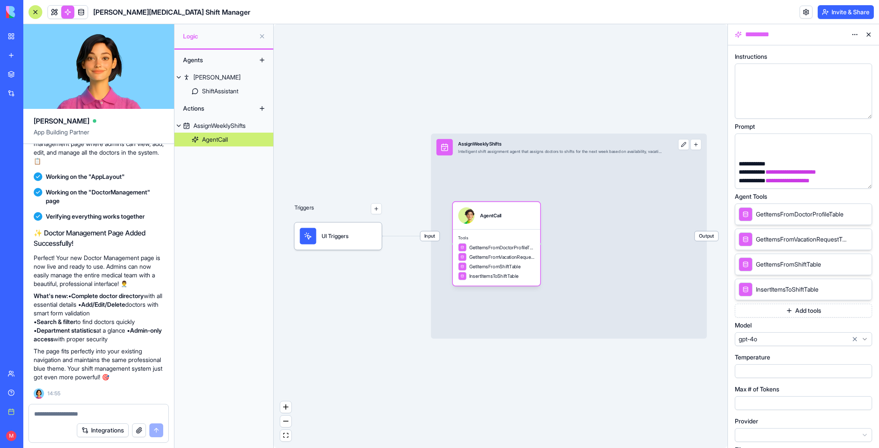
click at [610, 97] on div "Triggers UI Triggers Input AssignWeeklyShifts Intelligent shift assignment agen…" at bounding box center [501, 235] width 454 height 423
click at [50, 13] on link at bounding box center [54, 12] width 13 height 13
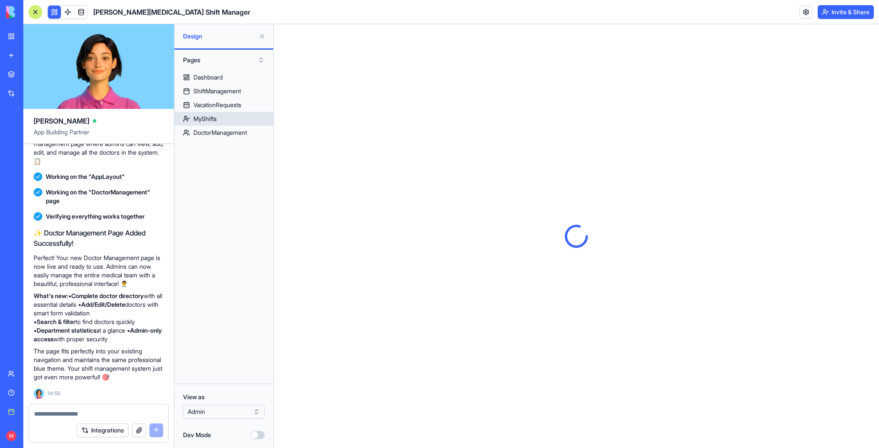
click at [212, 120] on div "MyShifts" at bounding box center [204, 118] width 23 height 9
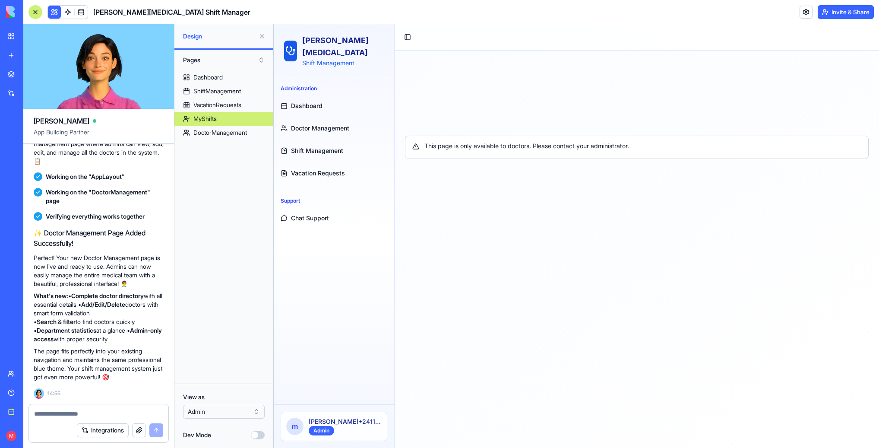
click at [259, 38] on button at bounding box center [262, 36] width 14 height 14
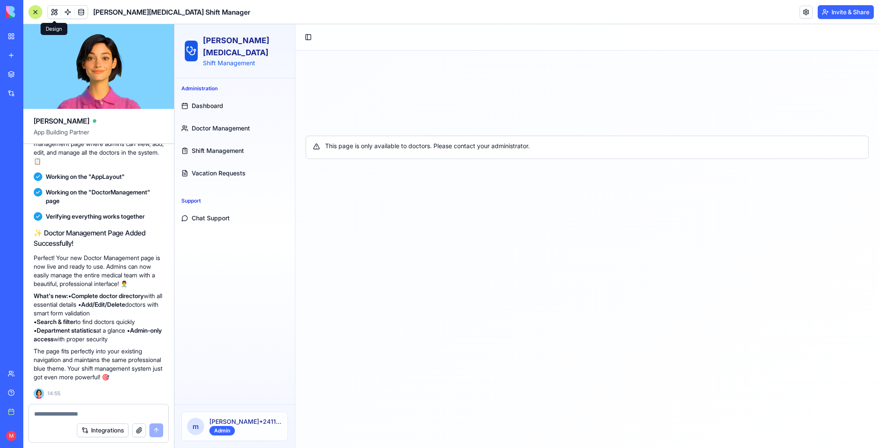
click at [221, 208] on button "Chat Support" at bounding box center [235, 218] width 114 height 21
click at [219, 210] on button "Chat Support" at bounding box center [235, 218] width 114 height 21
click at [216, 214] on span "Chat Support" at bounding box center [211, 218] width 38 height 9
click at [218, 163] on link "Vacation Requests" at bounding box center [235, 173] width 114 height 21
click at [217, 146] on span "Shift Management" at bounding box center [218, 150] width 52 height 9
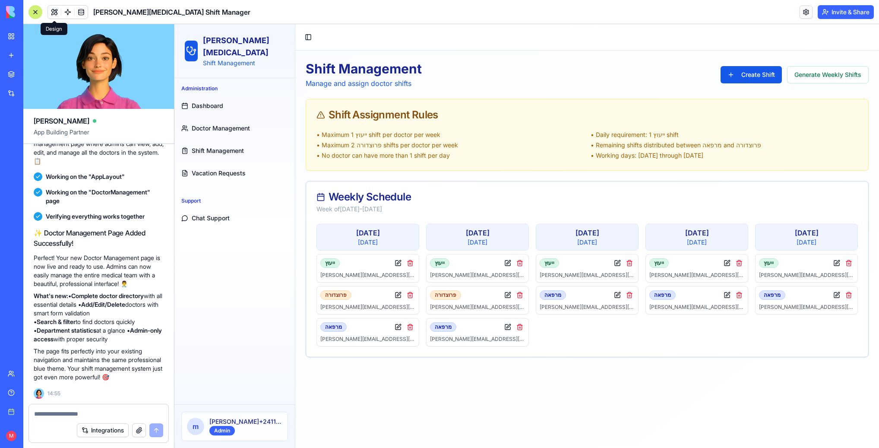
click at [213, 214] on span "Chat Support" at bounding box center [211, 218] width 38 height 9
click at [200, 214] on span "Chat Support" at bounding box center [211, 218] width 38 height 9
click at [66, 10] on link at bounding box center [67, 12] width 13 height 13
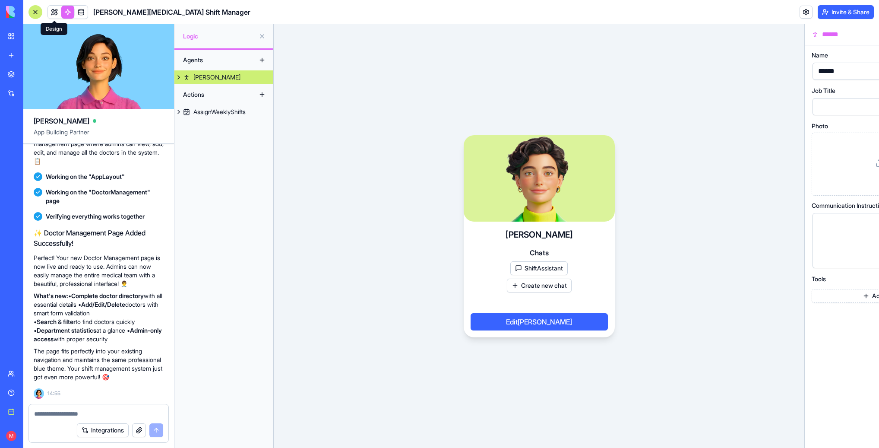
click at [57, 11] on link at bounding box center [54, 12] width 13 height 13
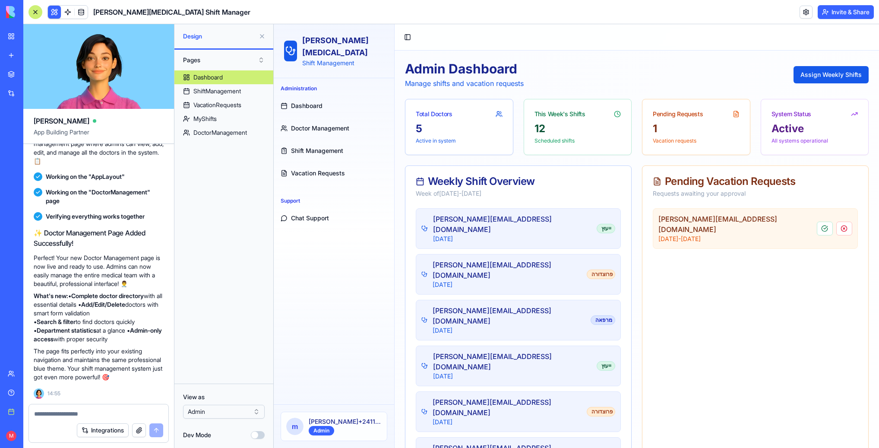
click at [303, 214] on span "Chat Support" at bounding box center [310, 218] width 38 height 9
click at [304, 208] on button "Chat Support" at bounding box center [334, 218] width 114 height 21
click at [304, 214] on span "Chat Support" at bounding box center [310, 218] width 38 height 9
click at [210, 117] on div "MyShifts" at bounding box center [204, 118] width 23 height 9
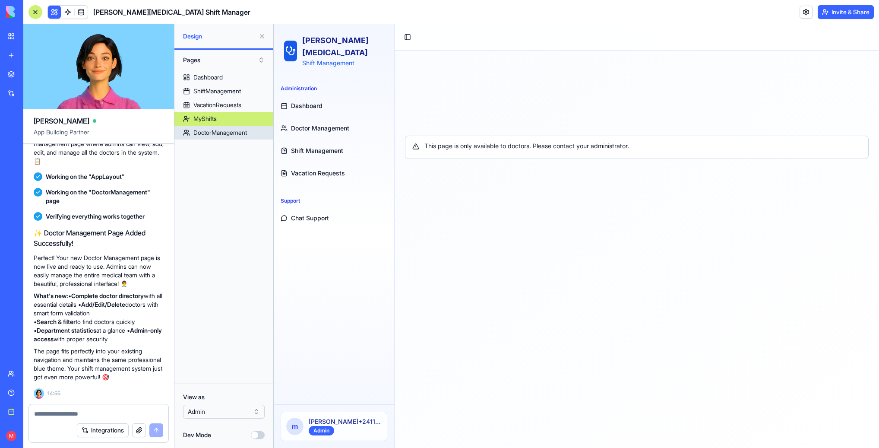
click at [215, 132] on div "DoctorManagement" at bounding box center [220, 132] width 54 height 9
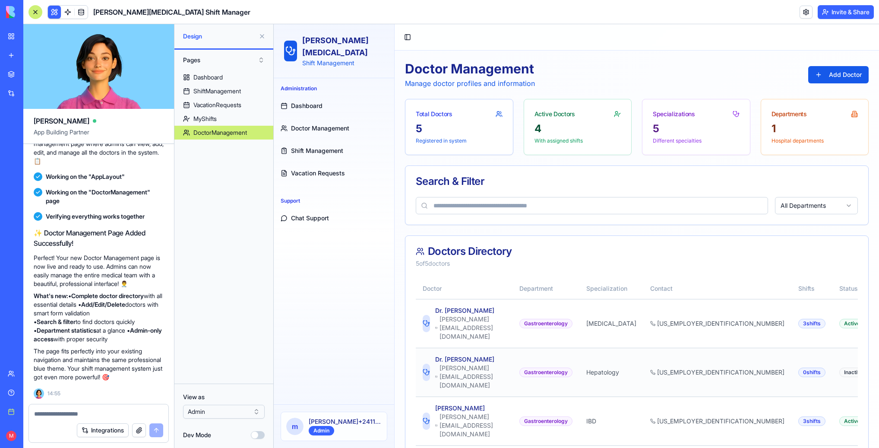
scroll to position [30, 0]
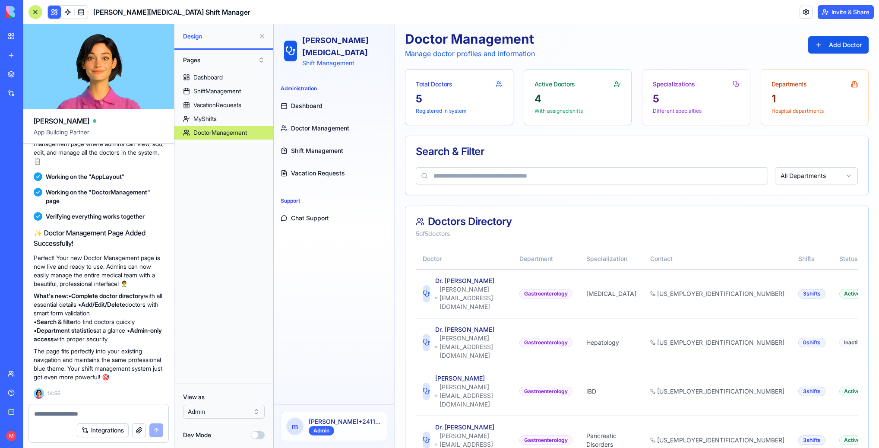
click at [326, 219] on div "Support Chat Support" at bounding box center [334, 210] width 120 height 41
click at [325, 214] on span "Chat Support" at bounding box center [310, 218] width 38 height 9
click at [219, 126] on link "DoctorManagement" at bounding box center [223, 133] width 99 height 14
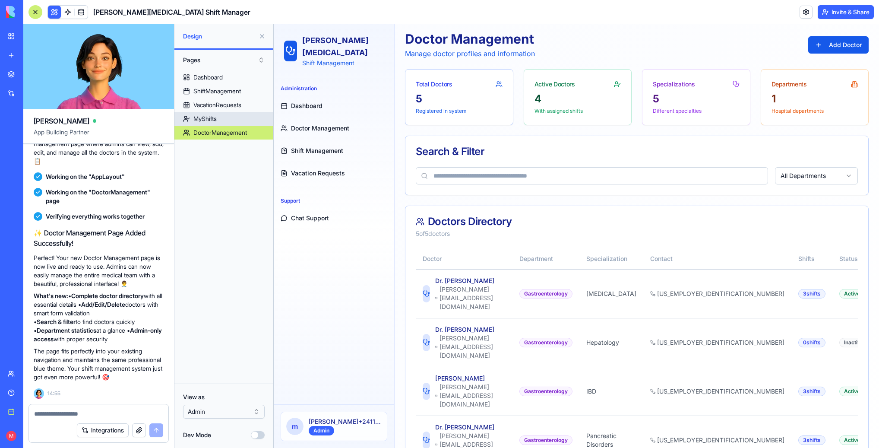
click at [216, 121] on div "MyShifts" at bounding box center [204, 118] width 23 height 9
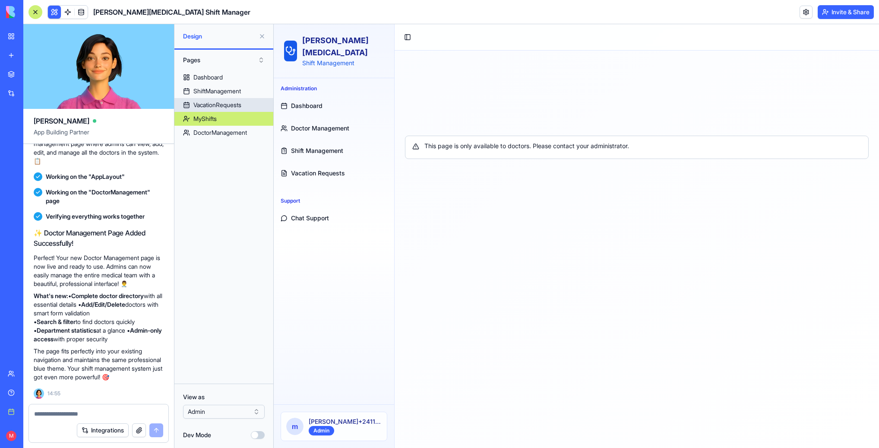
click at [220, 100] on link "VacationRequests" at bounding box center [223, 105] width 99 height 14
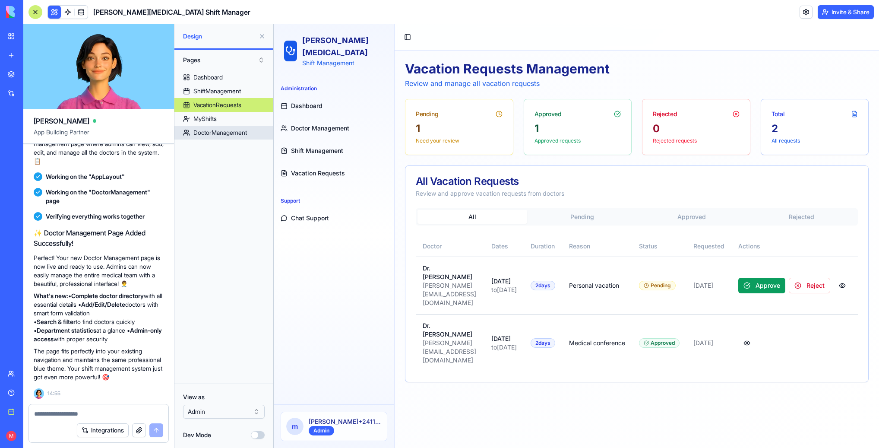
click at [220, 128] on div "DoctorManagement" at bounding box center [220, 132] width 54 height 9
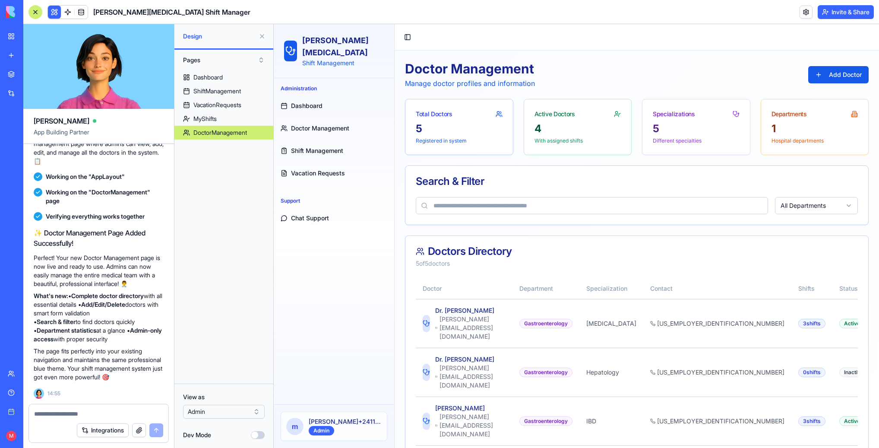
click at [332, 223] on div "Administration Dashboard Doctor Management Shift Management Vacation Requests S…" at bounding box center [334, 241] width 120 height 326
click at [319, 214] on span "Chat Support" at bounding box center [310, 218] width 38 height 9
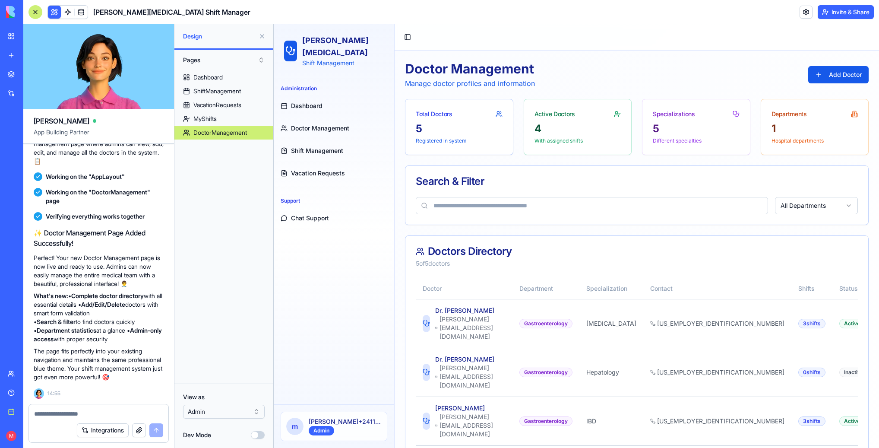
click at [319, 214] on span "Chat Support" at bounding box center [310, 218] width 38 height 9
click at [310, 214] on span "Chat Support" at bounding box center [310, 218] width 38 height 9
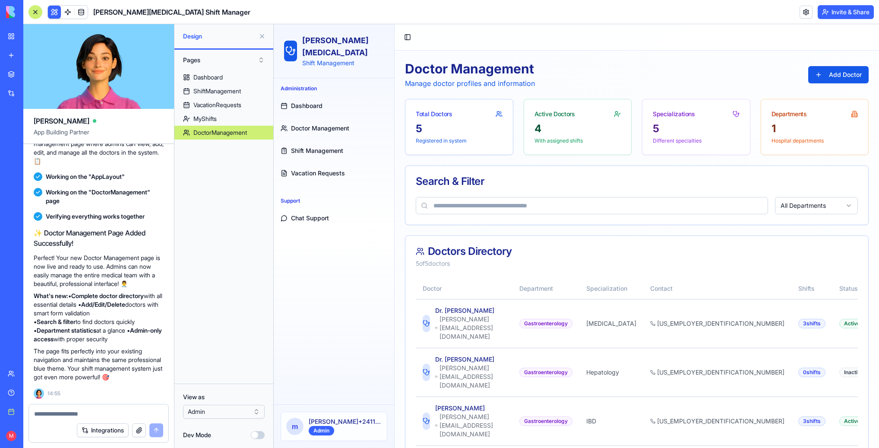
click at [310, 214] on span "Chat Support" at bounding box center [310, 218] width 38 height 9
click at [247, 408] on html "BETA My workspace New app Marketplace Integrations Recent Sheba [MEDICAL_DATA] …" at bounding box center [439, 224] width 879 height 448
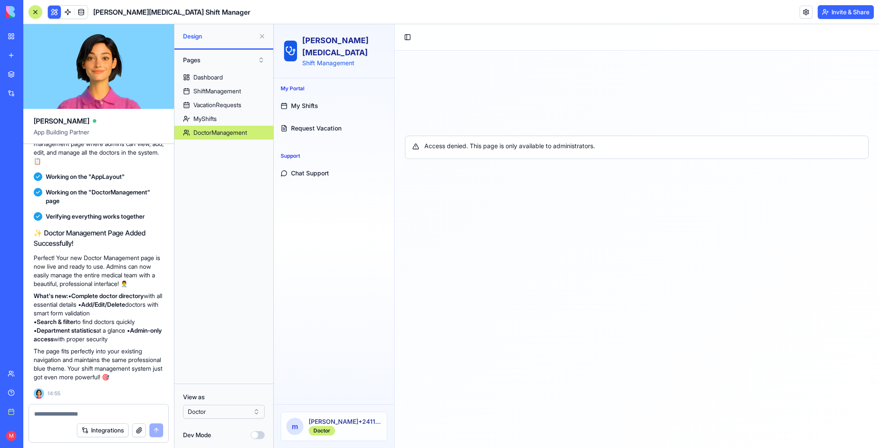
click at [305, 101] on span "My Shifts" at bounding box center [304, 105] width 27 height 9
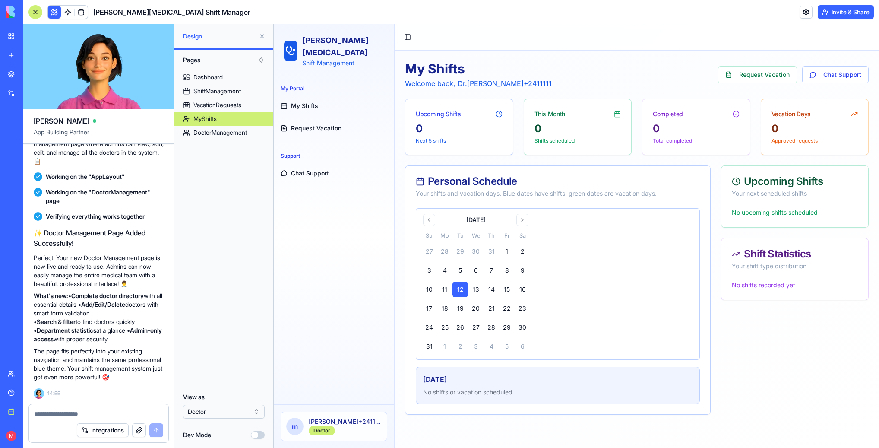
click at [306, 124] on span "Request Vacation" at bounding box center [316, 128] width 51 height 9
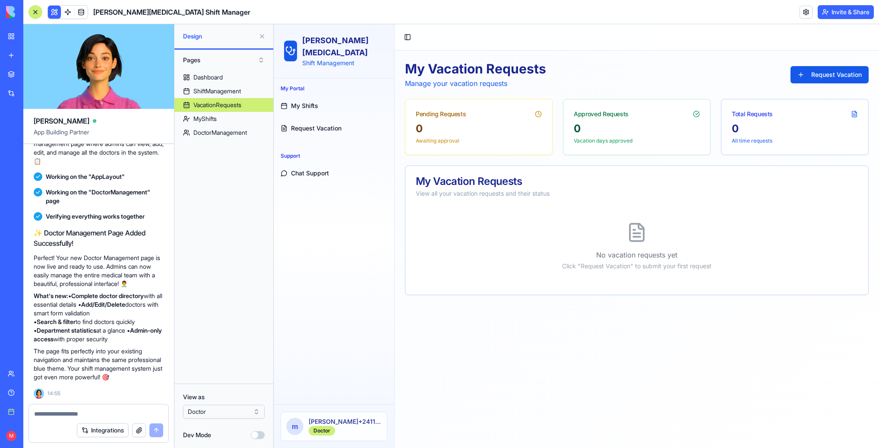
click at [303, 101] on span "My Shifts" at bounding box center [304, 105] width 27 height 9
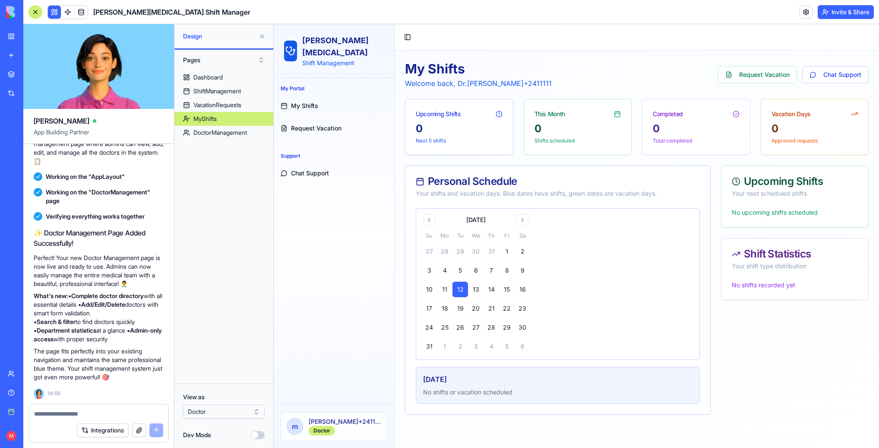
click at [301, 124] on span "Request Vacation" at bounding box center [316, 128] width 51 height 9
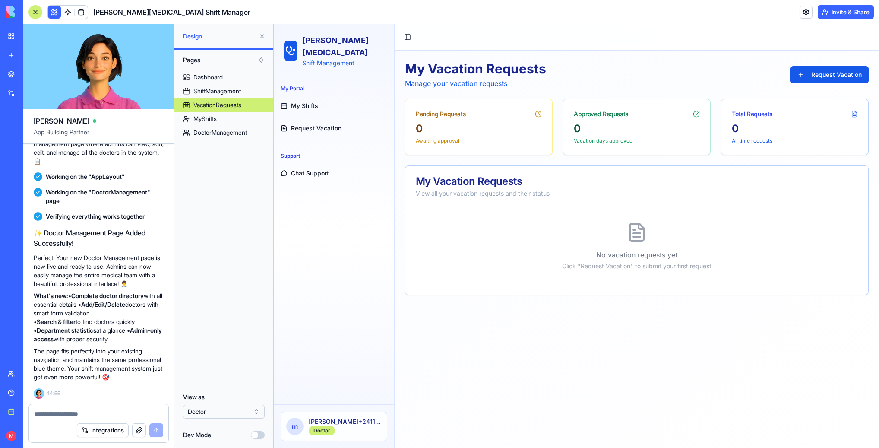
click at [206, 408] on html "BETA My workspace New app Marketplace Integrations Recent Sheba [MEDICAL_DATA] …" at bounding box center [439, 224] width 879 height 448
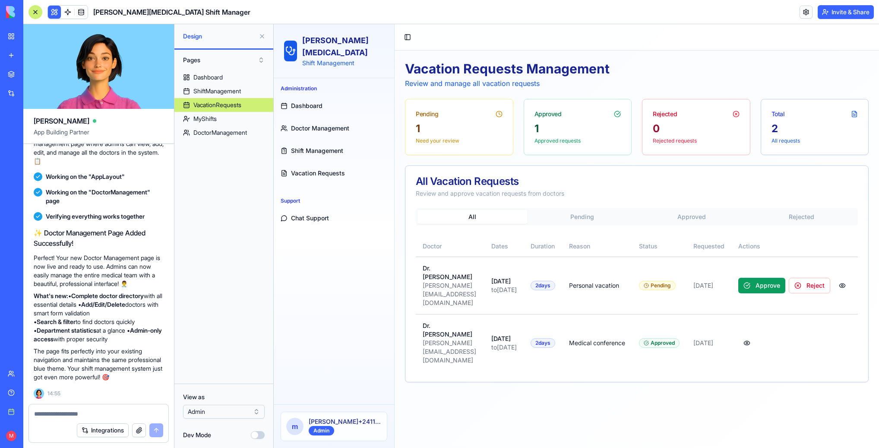
click at [262, 38] on button at bounding box center [262, 36] width 14 height 14
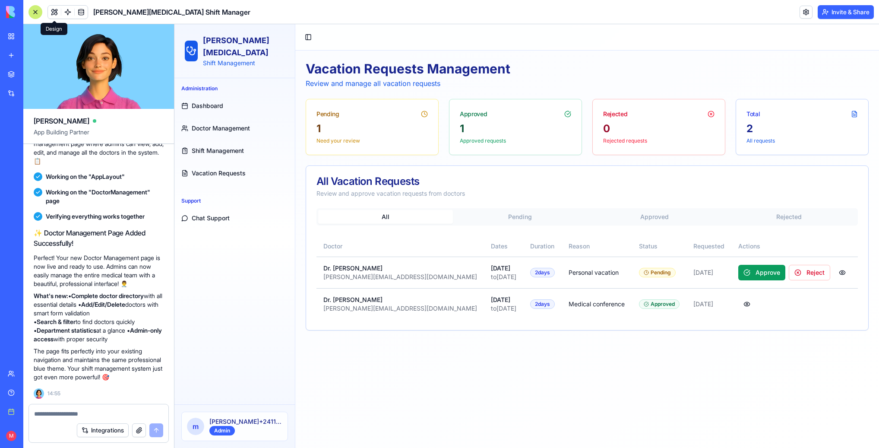
click at [225, 214] on span "Chat Support" at bounding box center [211, 218] width 38 height 9
click at [225, 194] on div "Support" at bounding box center [235, 201] width 114 height 14
click at [219, 166] on link "Vacation Requests" at bounding box center [235, 173] width 114 height 21
click at [223, 214] on span "Chat Support" at bounding box center [211, 218] width 38 height 9
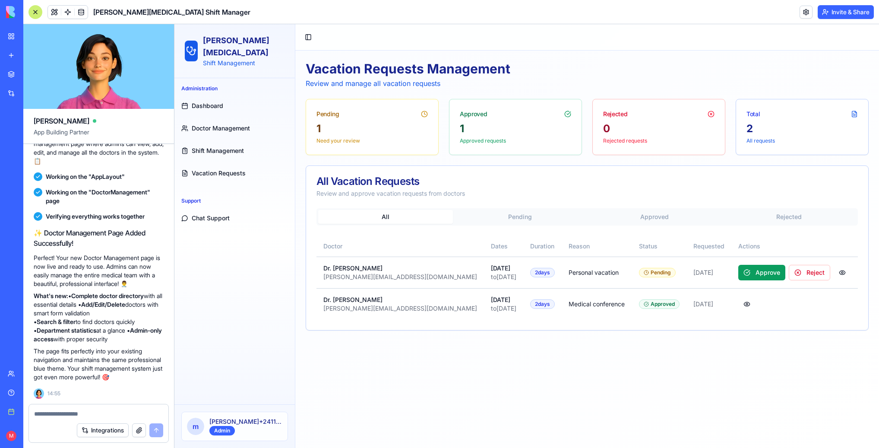
click at [223, 214] on span "Chat Support" at bounding box center [211, 218] width 38 height 9
click at [230, 419] on p "[PERSON_NAME]+2411111" at bounding box center [245, 421] width 73 height 9
click at [541, 227] on div "All Pending Approved Rejected Doctor Dates Duration Reason Status Requested Act…" at bounding box center [586, 263] width 541 height 111
click at [537, 222] on button "Pending" at bounding box center [520, 217] width 135 height 14
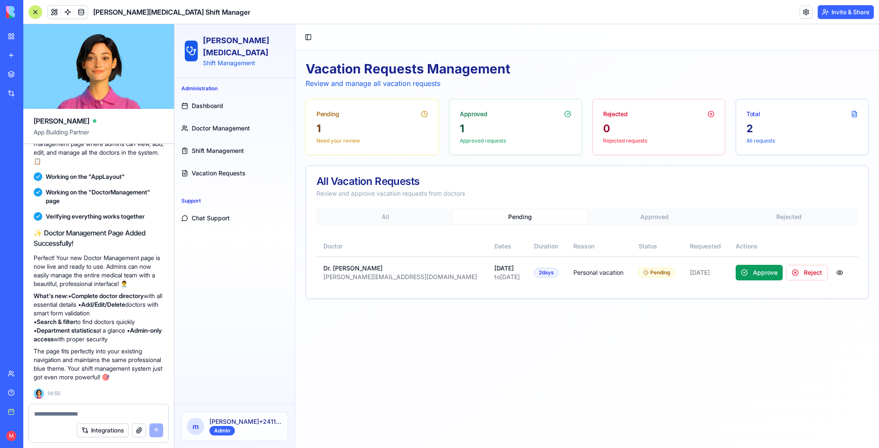
click at [682, 222] on button "Approved" at bounding box center [654, 217] width 135 height 14
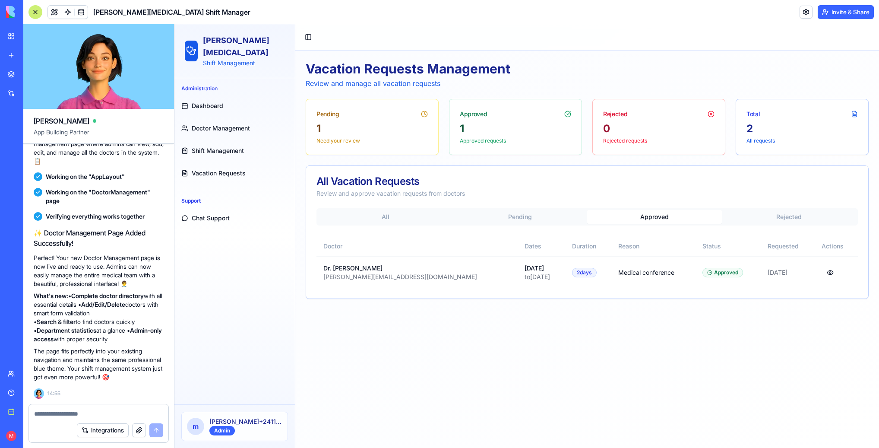
click at [758, 204] on div "All Vacation Requests Review and approve vacation requests from doctors" at bounding box center [587, 187] width 562 height 42
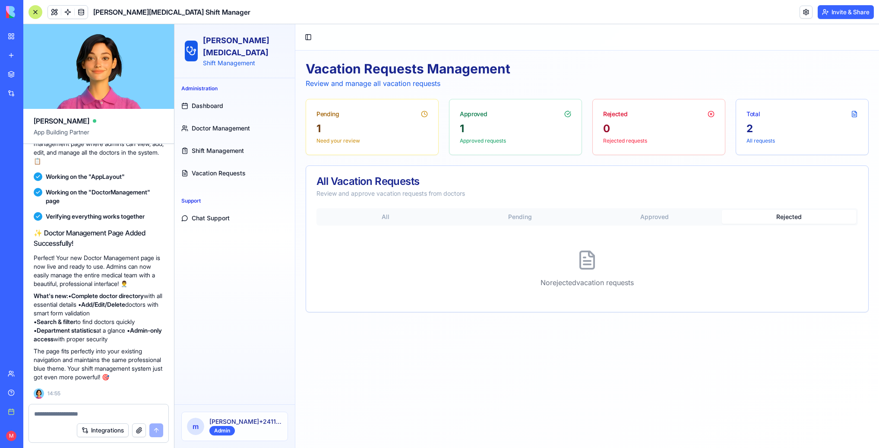
click at [778, 213] on button "Rejected" at bounding box center [789, 217] width 135 height 14
click at [212, 146] on link "Shift Management" at bounding box center [235, 150] width 114 height 21
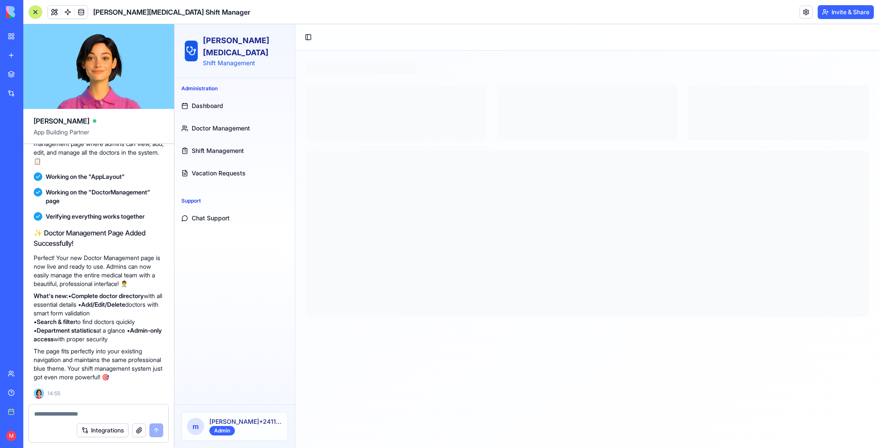
click at [212, 146] on span "Shift Management" at bounding box center [218, 150] width 52 height 9
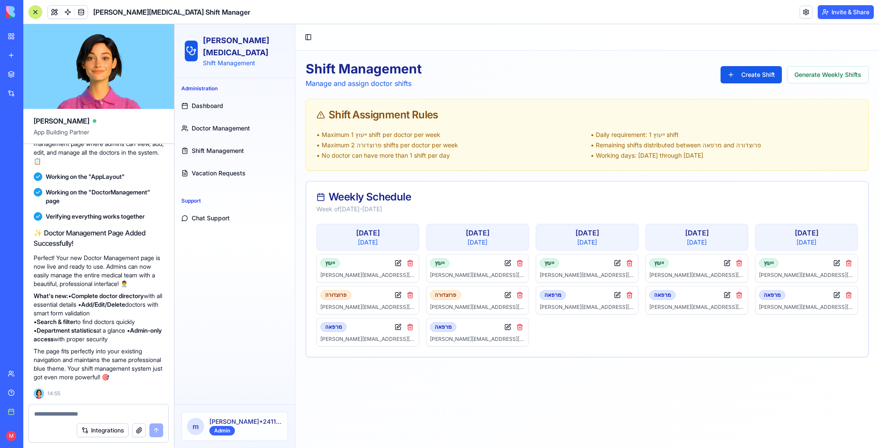
click at [61, 407] on div at bounding box center [98, 411] width 139 height 14
click at [61, 417] on form "Integrations" at bounding box center [98, 423] width 140 height 39
type textarea "*"
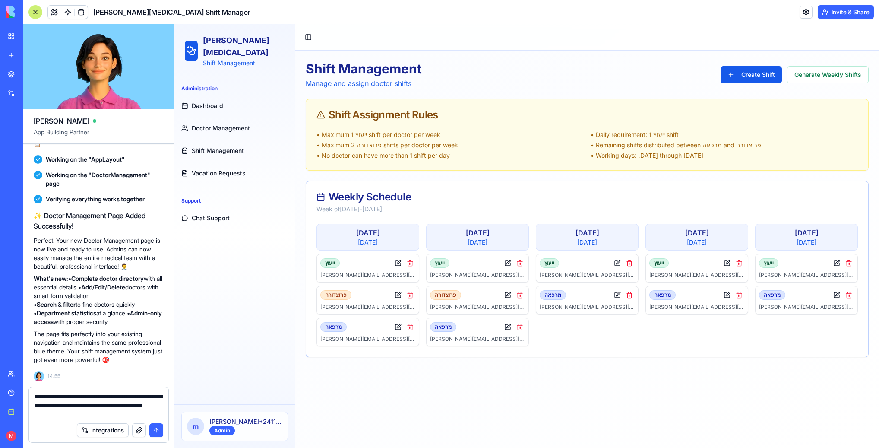
type textarea "**********"
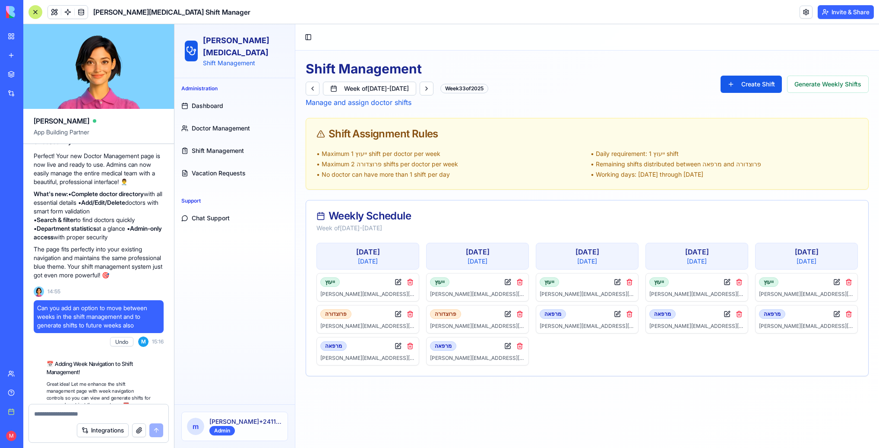
scroll to position [1253, 0]
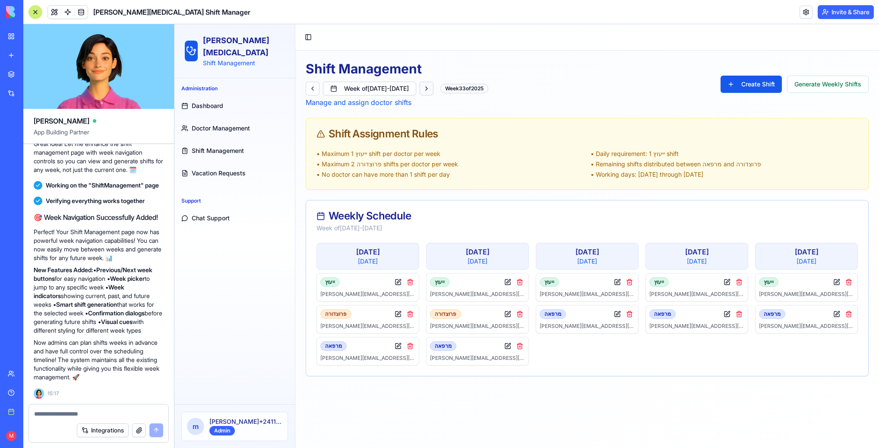
click at [433, 92] on button at bounding box center [427, 89] width 14 height 14
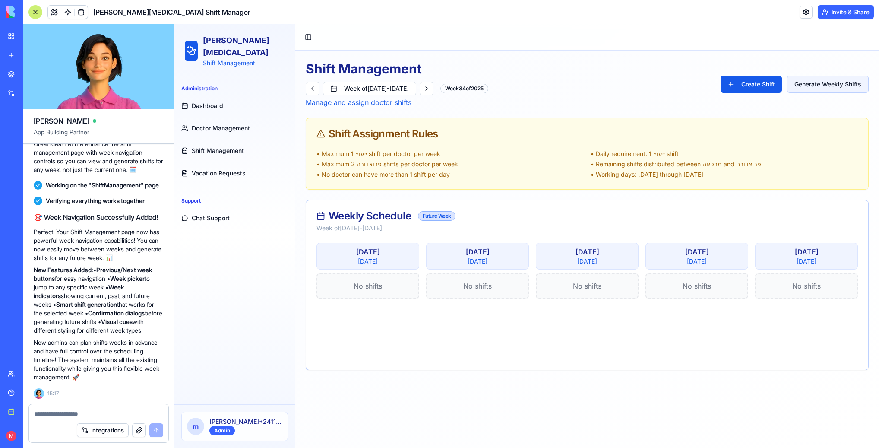
click at [833, 82] on button "Generate Weekly Shifts" at bounding box center [828, 84] width 82 height 17
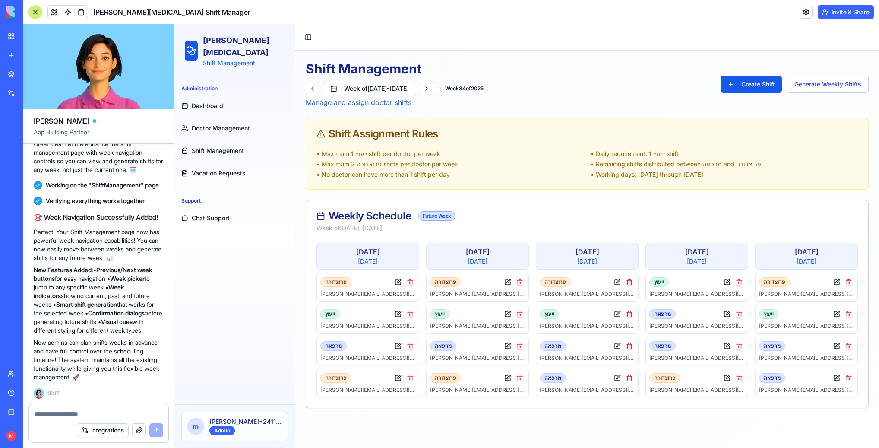
click at [227, 124] on span "Doctor Management" at bounding box center [221, 128] width 58 height 9
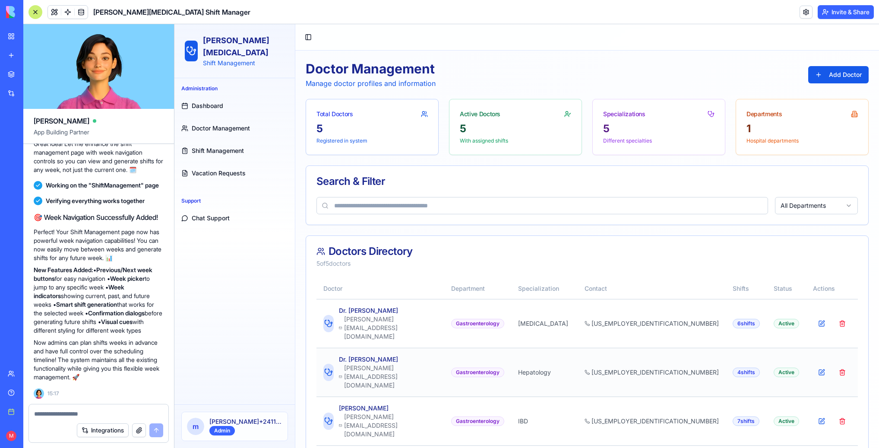
scroll to position [30, 0]
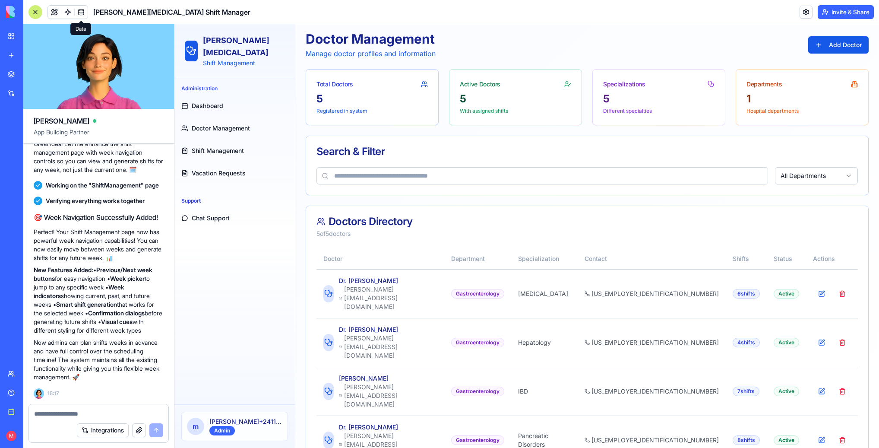
click at [84, 16] on link at bounding box center [81, 12] width 13 height 13
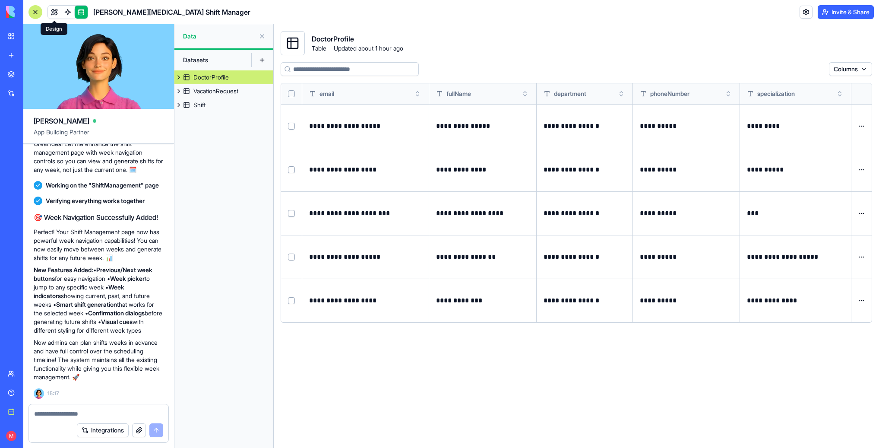
click at [53, 12] on link at bounding box center [54, 12] width 13 height 13
click at [66, 14] on link at bounding box center [67, 12] width 13 height 13
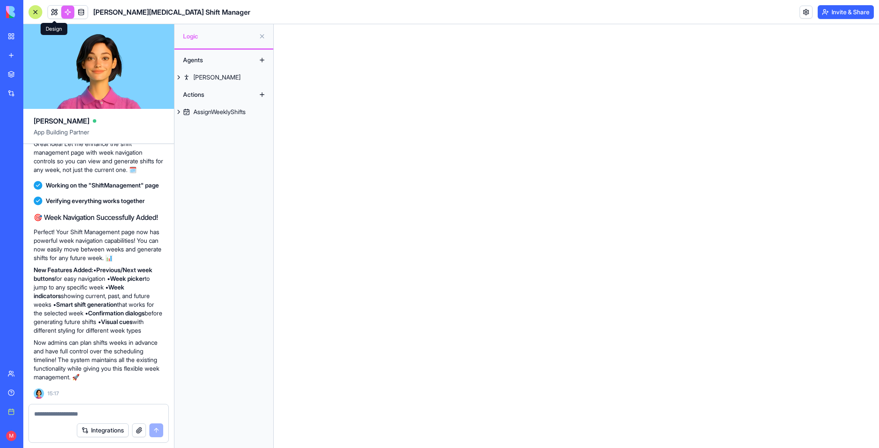
click at [55, 18] on body "BETA My workspace New app Marketplace Integrations Recent Sheba [MEDICAL_DATA] …" at bounding box center [439, 224] width 879 height 448
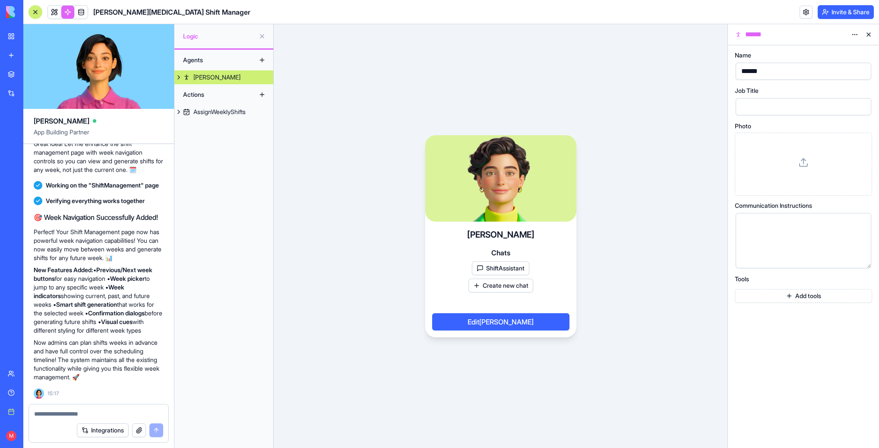
click at [865, 34] on button at bounding box center [869, 35] width 14 height 14
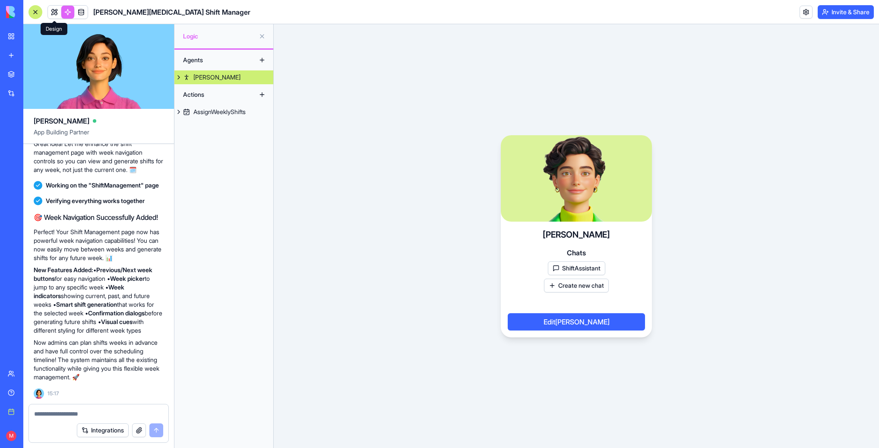
click at [54, 16] on link at bounding box center [54, 12] width 13 height 13
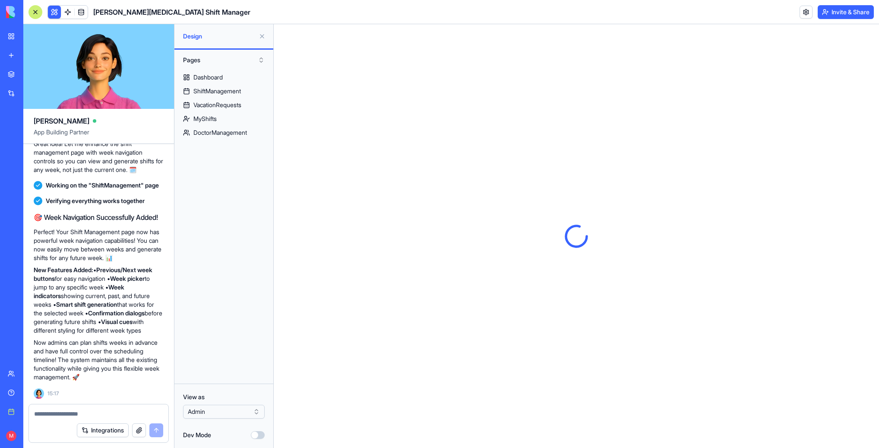
click at [33, 17] on div at bounding box center [35, 12] width 14 height 14
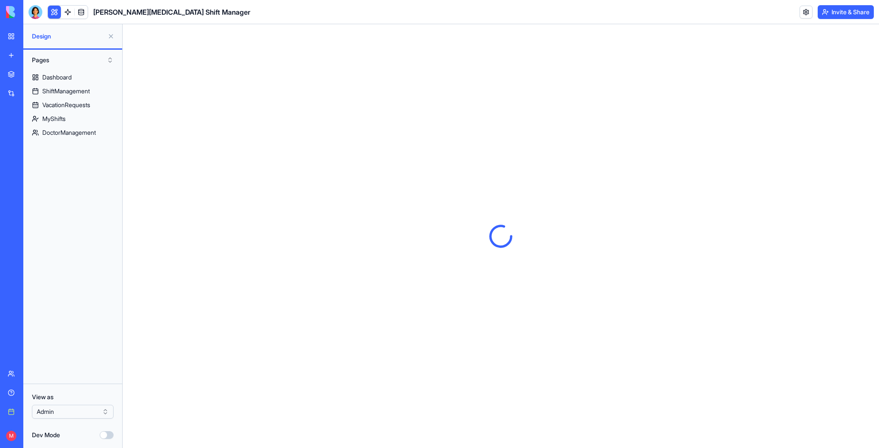
click at [110, 36] on button at bounding box center [111, 36] width 14 height 14
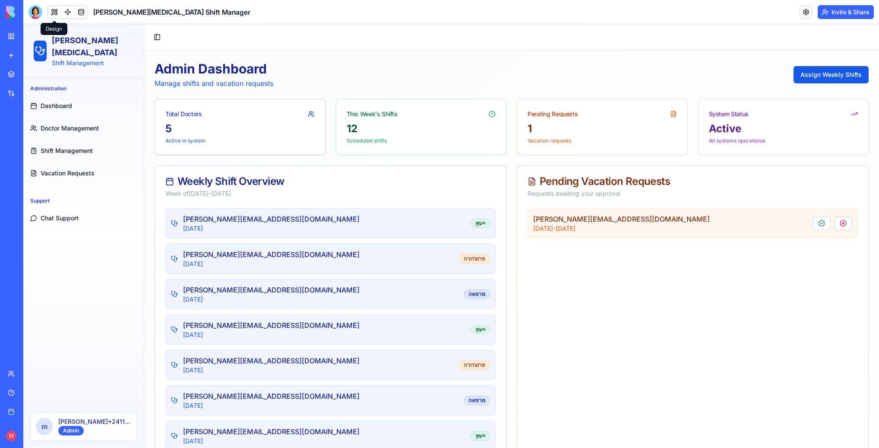
click at [69, 146] on span "Shift Management" at bounding box center [67, 150] width 52 height 9
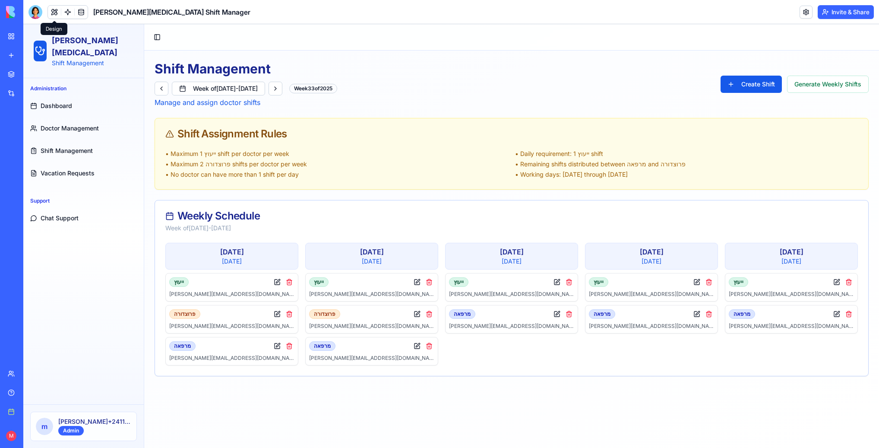
click at [306, 89] on div "Week of [DATE] - [DATE] Week 33 of 2025" at bounding box center [246, 89] width 183 height 14
click at [282, 89] on button at bounding box center [275, 89] width 14 height 14
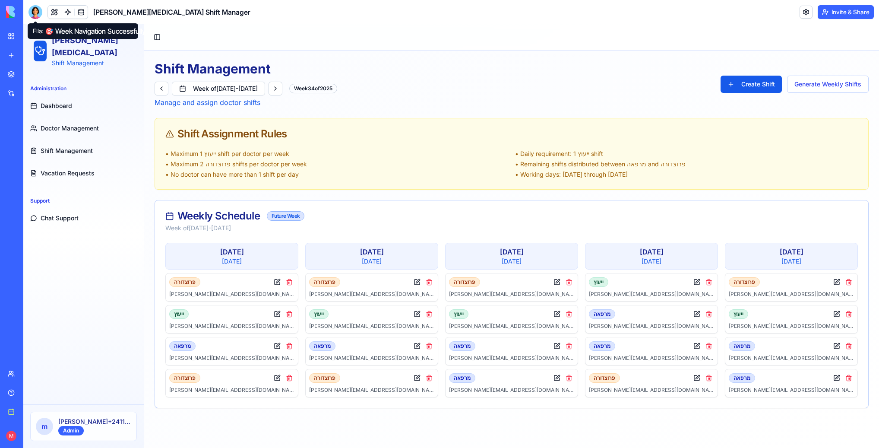
click at [36, 11] on div at bounding box center [35, 12] width 14 height 14
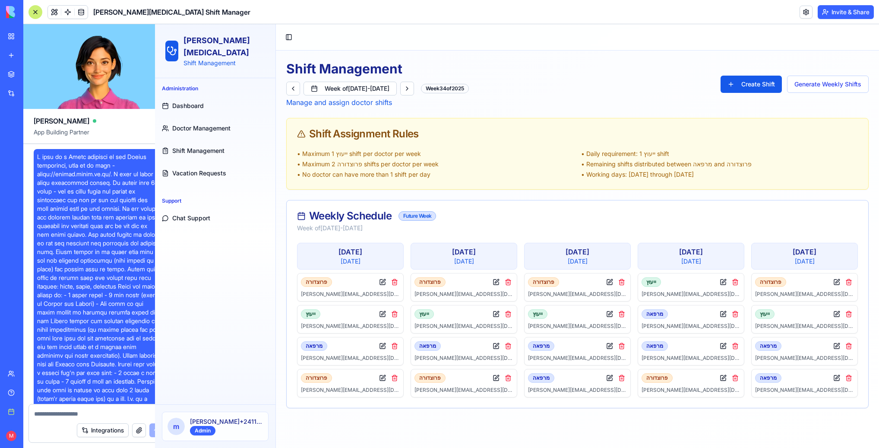
scroll to position [1253, 0]
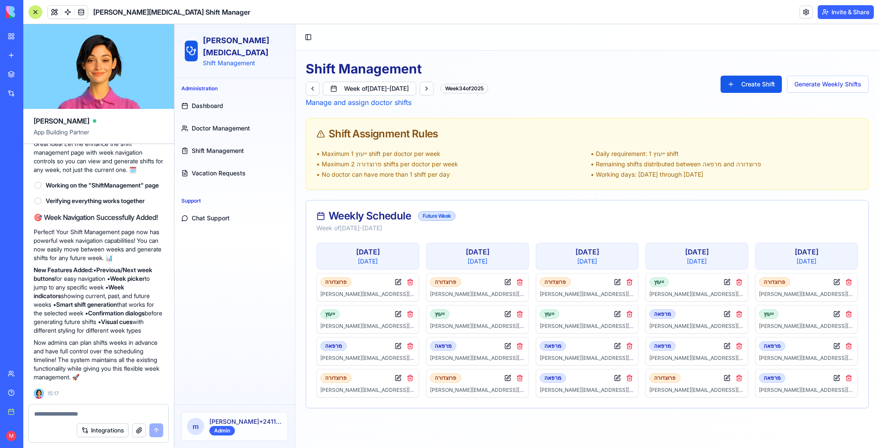
click at [56, 416] on textarea at bounding box center [98, 413] width 129 height 9
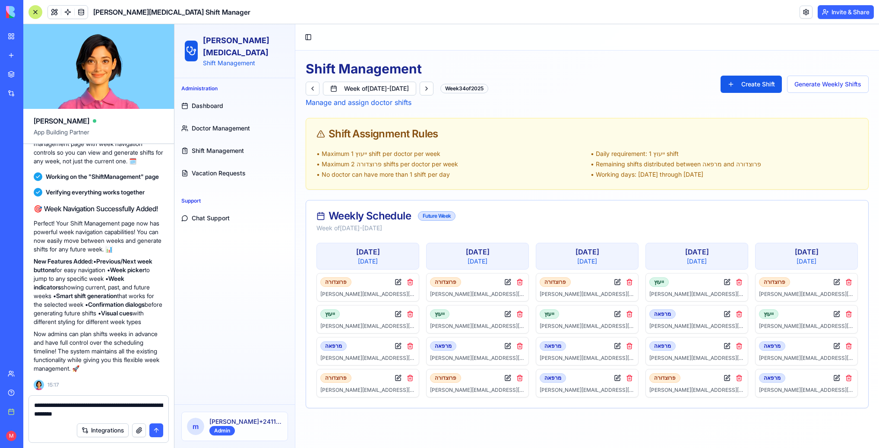
type textarea "**********"
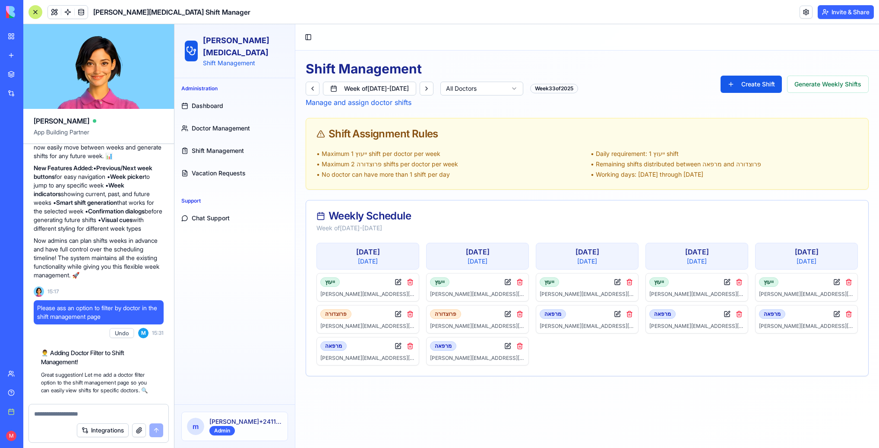
scroll to position [1595, 0]
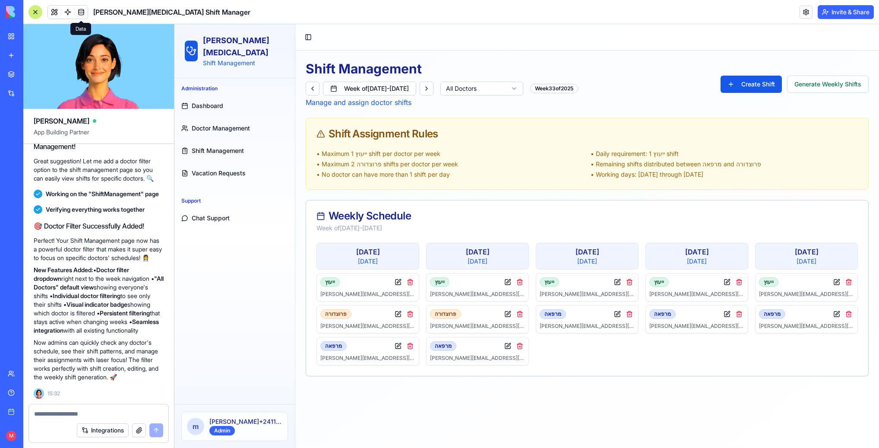
click at [69, 9] on link at bounding box center [67, 12] width 13 height 13
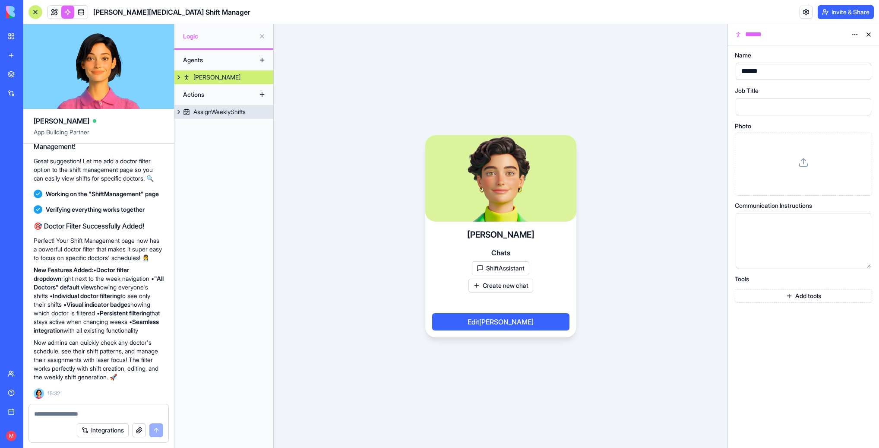
click at [203, 115] on div "AssignWeeklyShifts" at bounding box center [219, 111] width 52 height 9
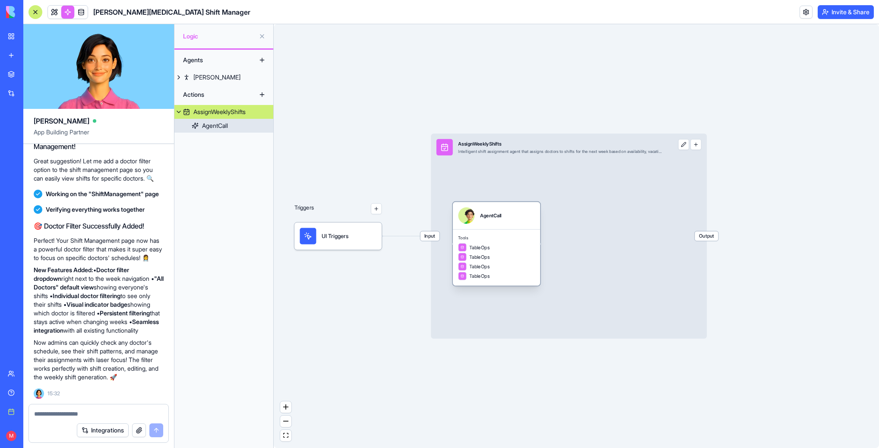
click at [499, 255] on div "TableOps" at bounding box center [496, 257] width 76 height 8
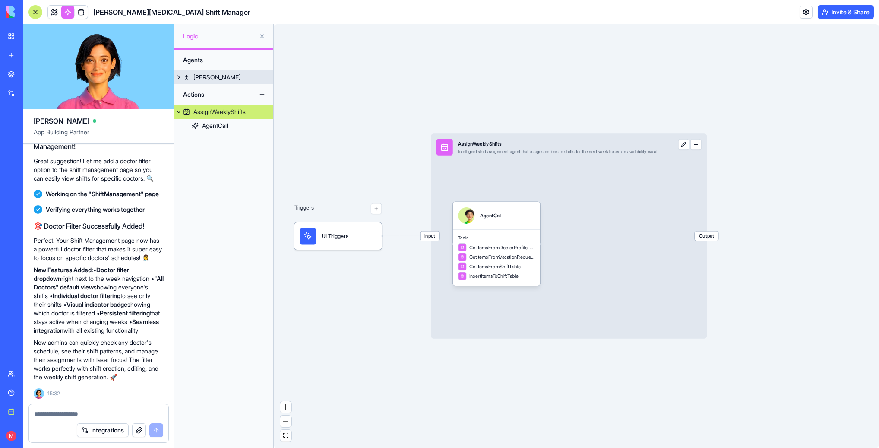
click at [177, 78] on button at bounding box center [178, 77] width 9 height 14
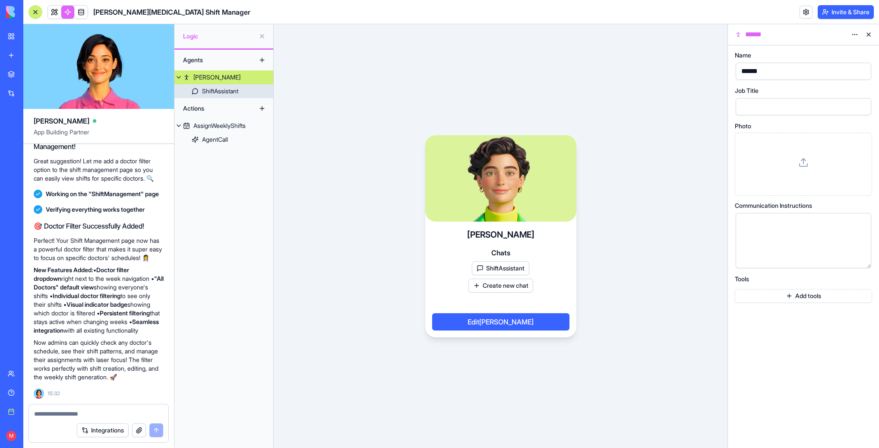
click at [199, 85] on link "ShiftAssistant" at bounding box center [223, 91] width 99 height 14
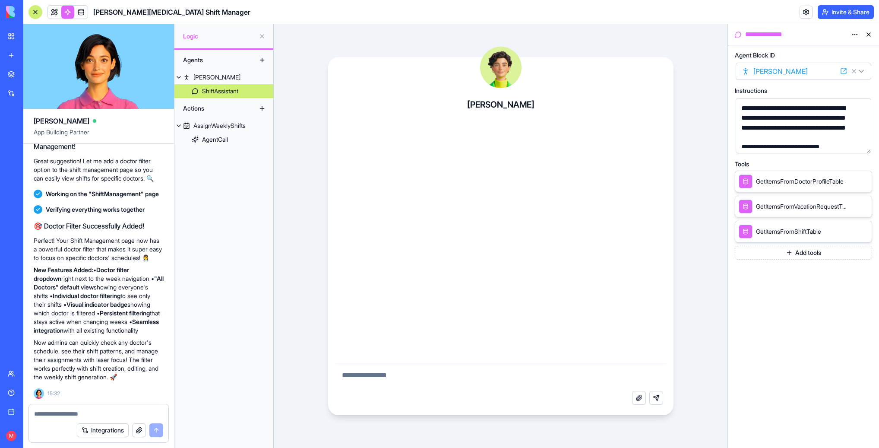
click at [863, 144] on button "button" at bounding box center [863, 145] width 14 height 14
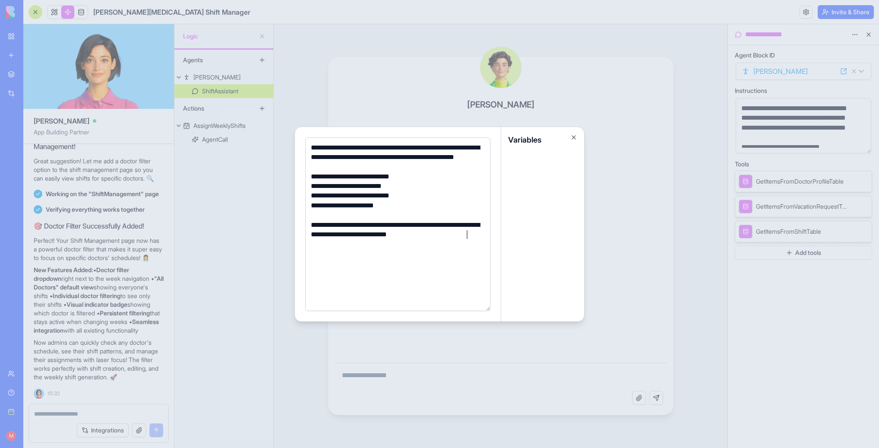
click at [771, 309] on div at bounding box center [439, 224] width 879 height 448
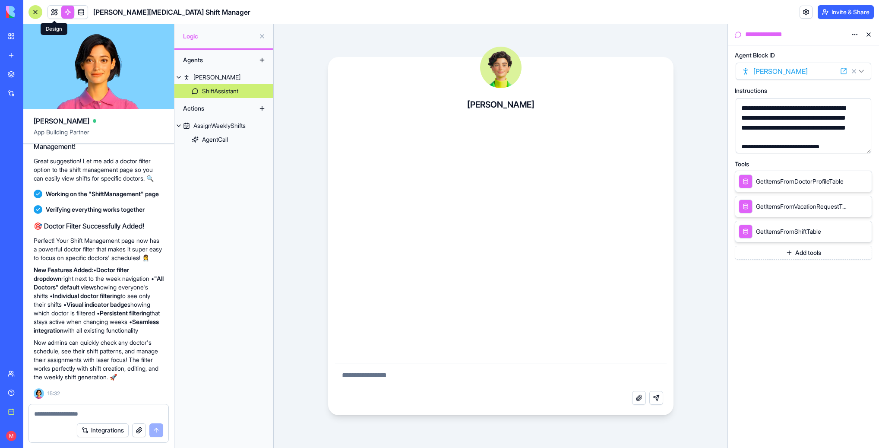
click at [54, 11] on link at bounding box center [54, 12] width 13 height 13
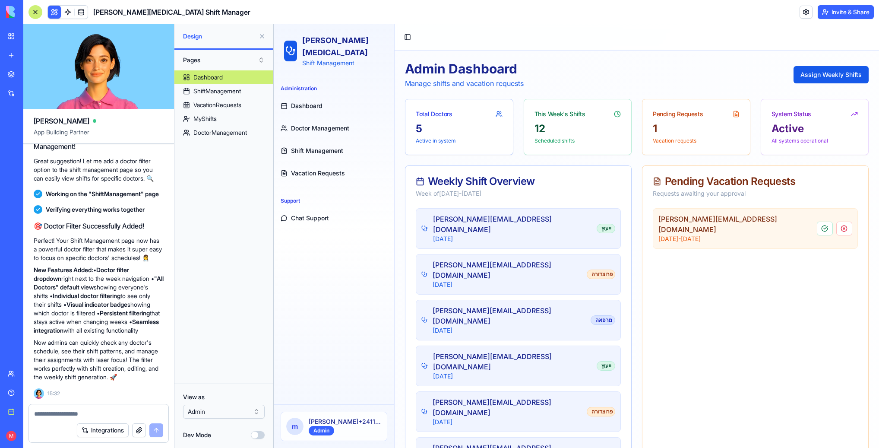
click at [67, 411] on textarea at bounding box center [98, 413] width 129 height 9
click at [66, 10] on link at bounding box center [67, 12] width 13 height 13
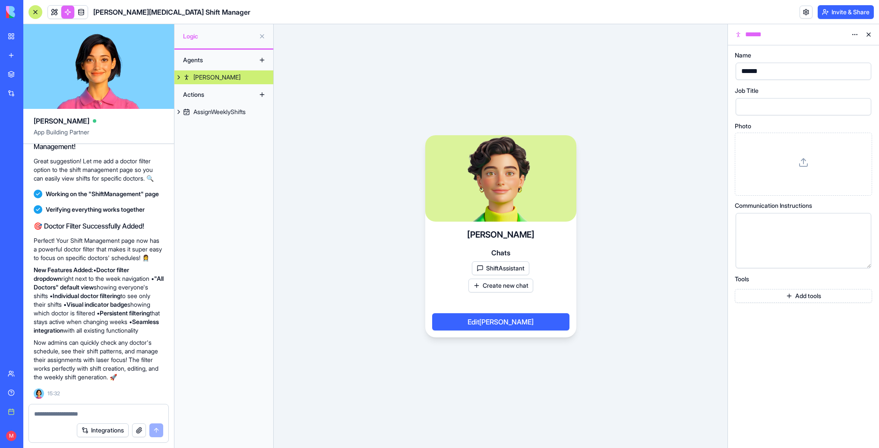
click at [215, 112] on div "AssignWeeklyShifts" at bounding box center [219, 111] width 52 height 9
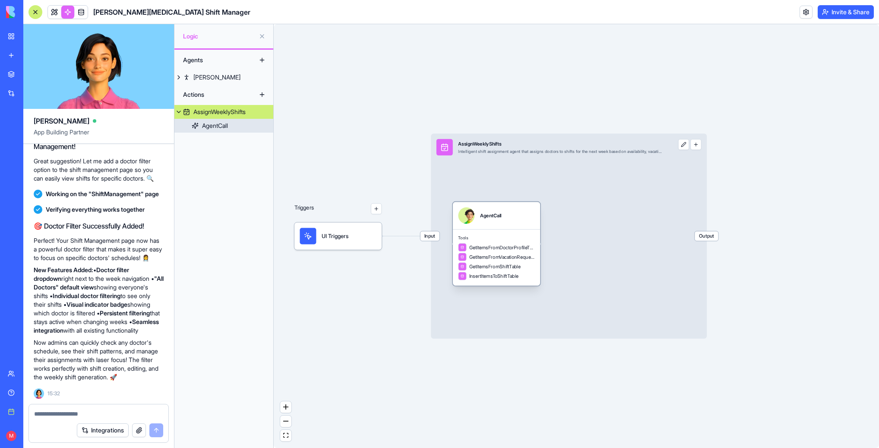
click at [502, 254] on span "GetItemsFromVacationRequestTable" at bounding box center [502, 256] width 66 height 7
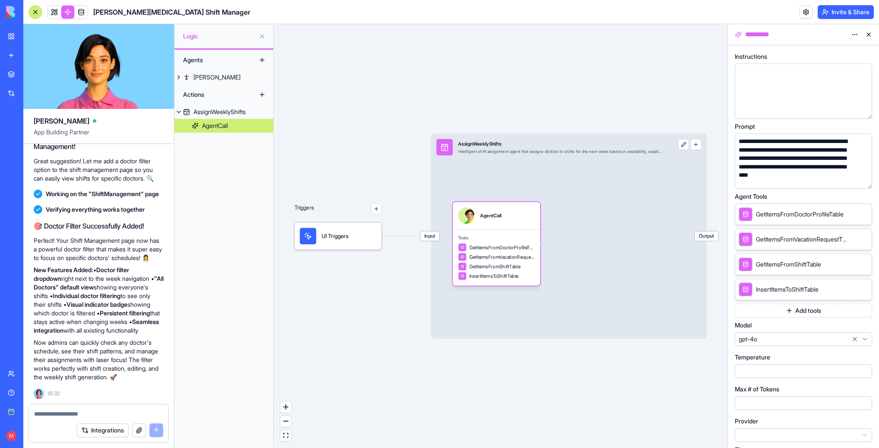
click at [858, 179] on button "button" at bounding box center [863, 180] width 14 height 14
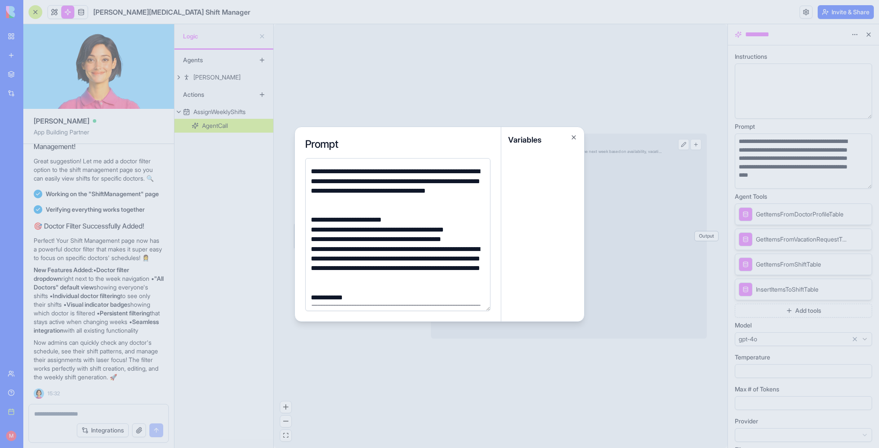
scroll to position [47, 0]
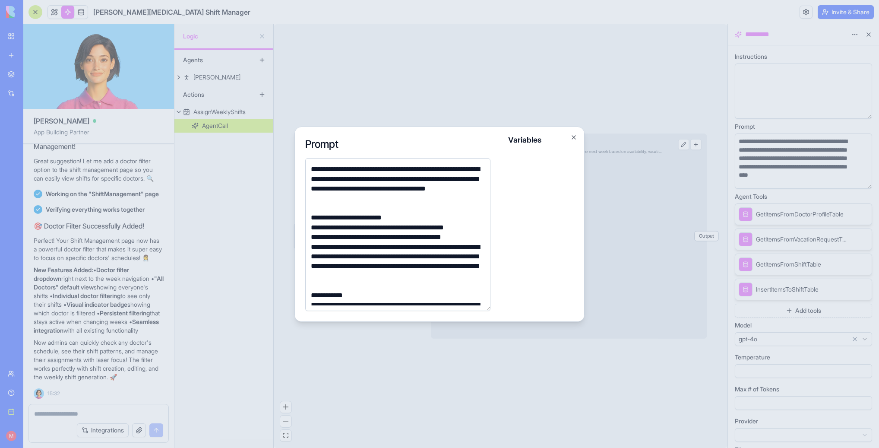
click at [683, 357] on div at bounding box center [439, 224] width 879 height 448
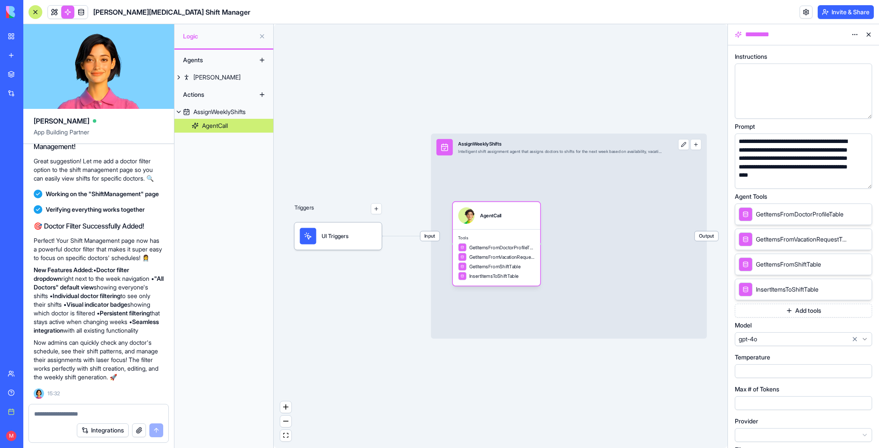
click at [783, 325] on div "Model" at bounding box center [803, 325] width 137 height 9
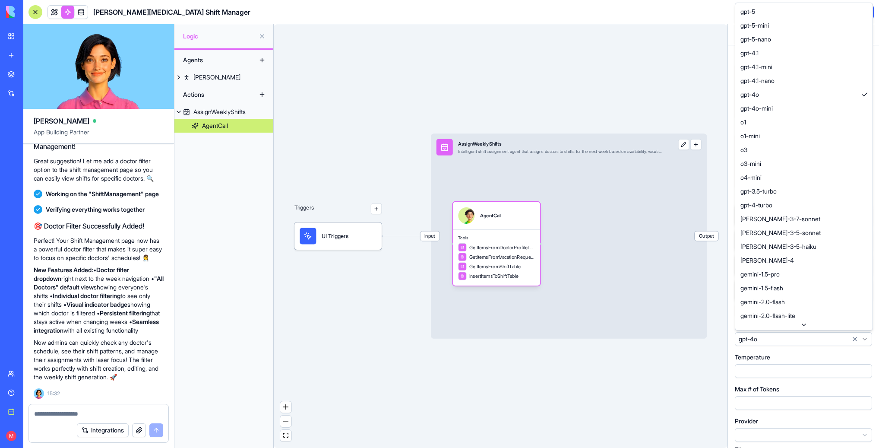
click at [788, 333] on html "BETA My workspace New app Marketplace Integrations Recent Sheba [MEDICAL_DATA] …" at bounding box center [439, 224] width 879 height 448
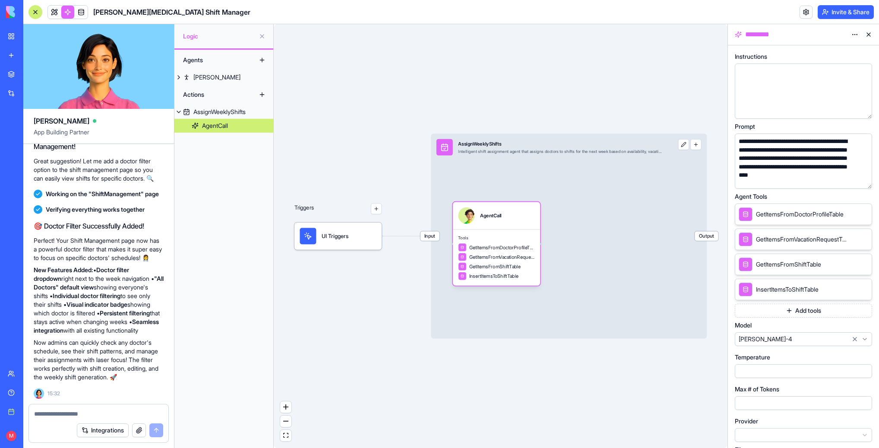
click at [289, 334] on div "Triggers UI Triggers Input AssignWeeklyShifts Intelligent shift assignment agen…" at bounding box center [501, 235] width 454 height 423
click at [54, 12] on link at bounding box center [54, 12] width 13 height 13
click at [37, 12] on div at bounding box center [35, 12] width 14 height 14
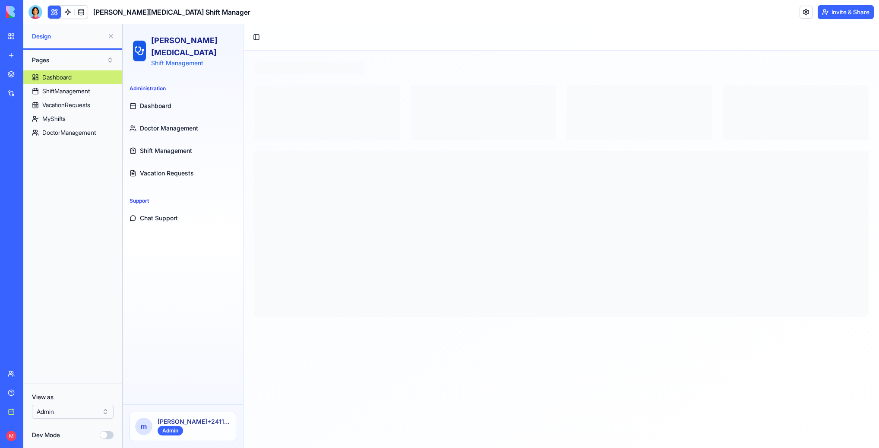
click at [107, 36] on button at bounding box center [111, 36] width 14 height 14
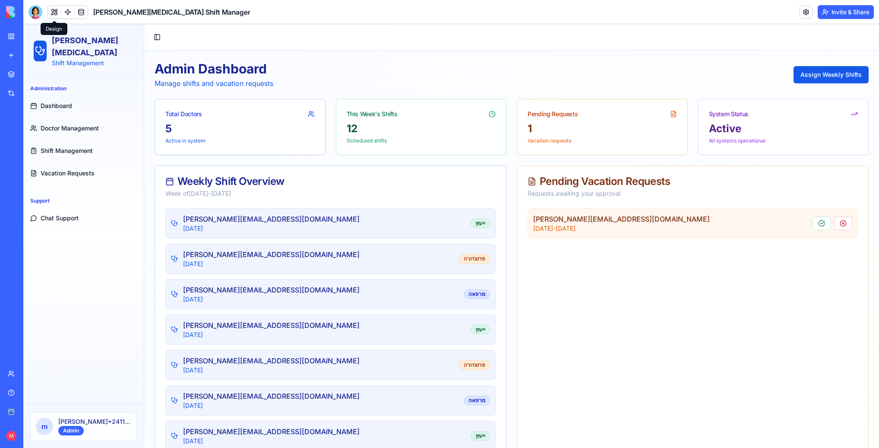
click at [73, 145] on link "Shift Management" at bounding box center [84, 150] width 114 height 21
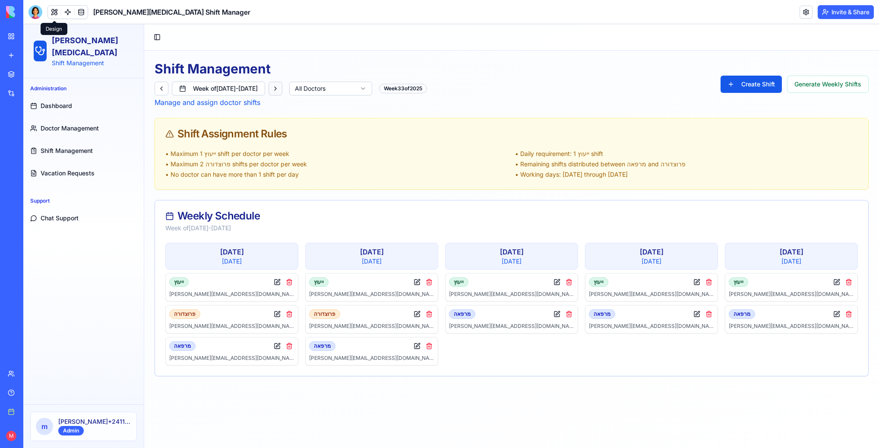
click at [282, 86] on button at bounding box center [275, 89] width 14 height 14
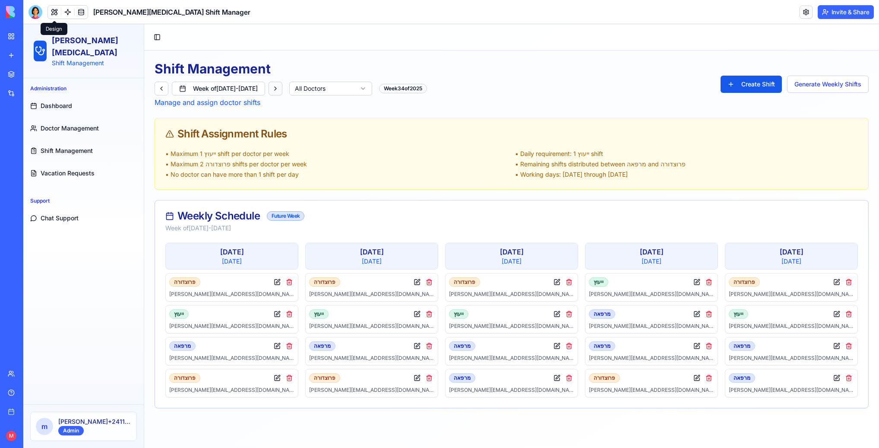
click at [282, 86] on button at bounding box center [275, 89] width 14 height 14
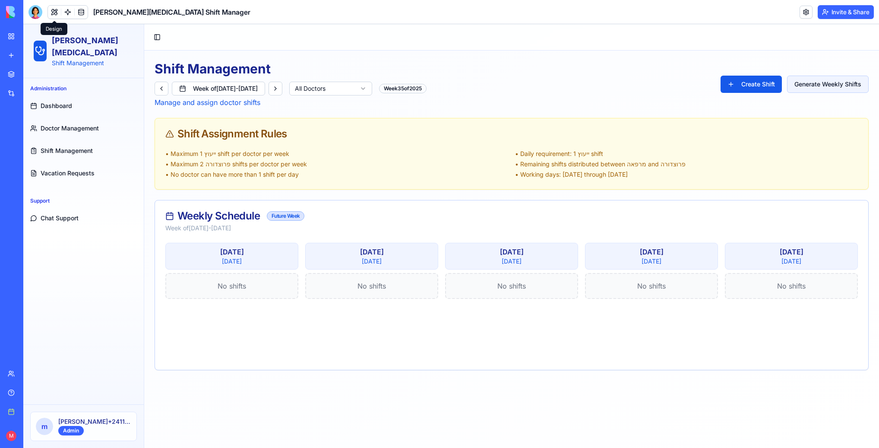
click at [818, 89] on button "Generate Weekly Shifts" at bounding box center [828, 84] width 82 height 17
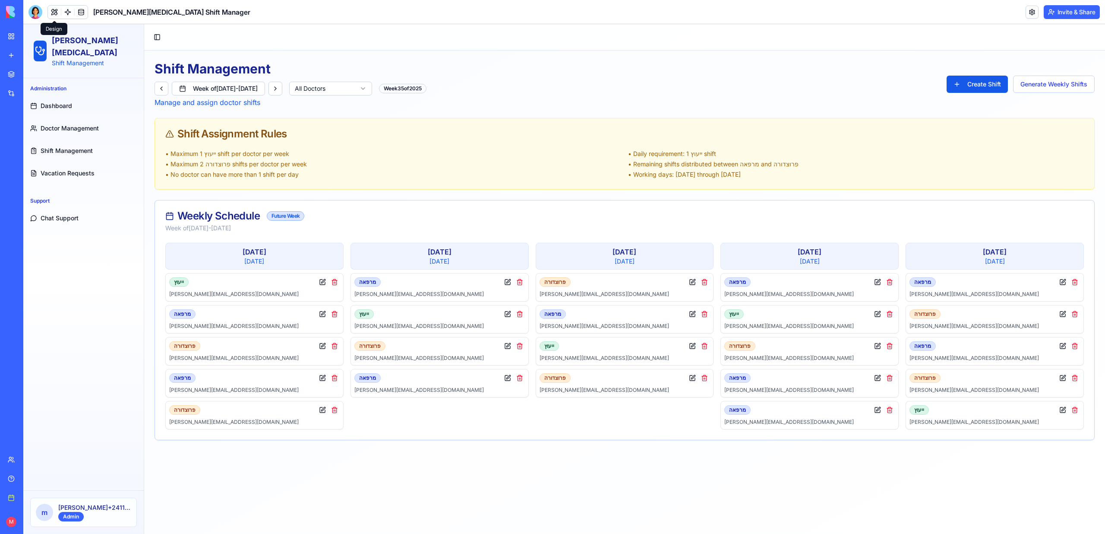
click at [373, 94] on html "Sheba [MEDICAL_DATA] Shift Management Administration Dashboard Doctor Managemen…" at bounding box center [564, 278] width 1082 height 509
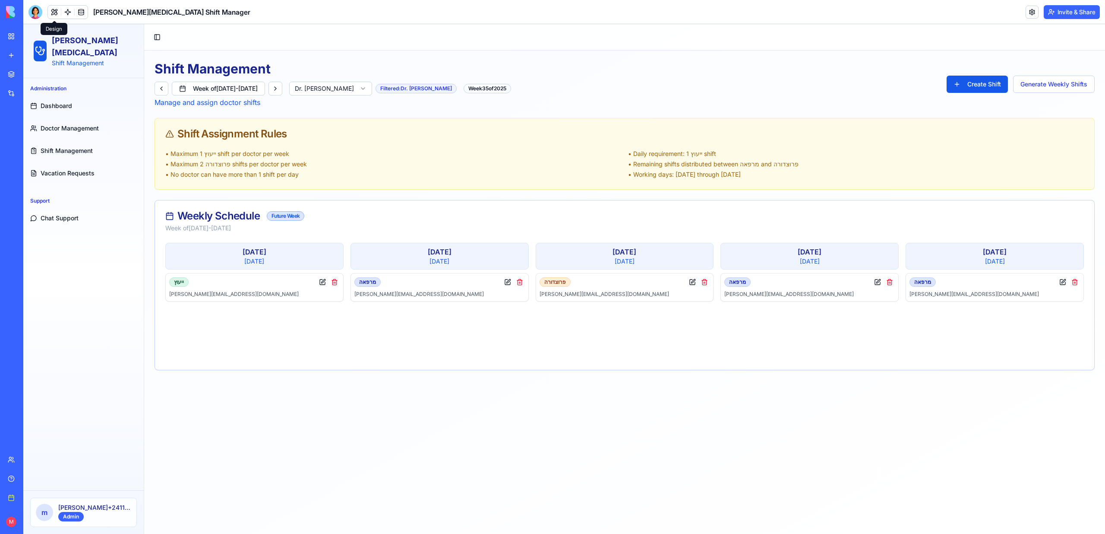
click at [369, 78] on div "Shift Management Week of [DATE] - [DATE] Dr. [PERSON_NAME] Filtered: Dr. [PERSO…" at bounding box center [333, 84] width 357 height 47
click at [369, 81] on html "Sheba [MEDICAL_DATA] Shift Management Administration Dashboard Doctor Managemen…" at bounding box center [564, 278] width 1082 height 509
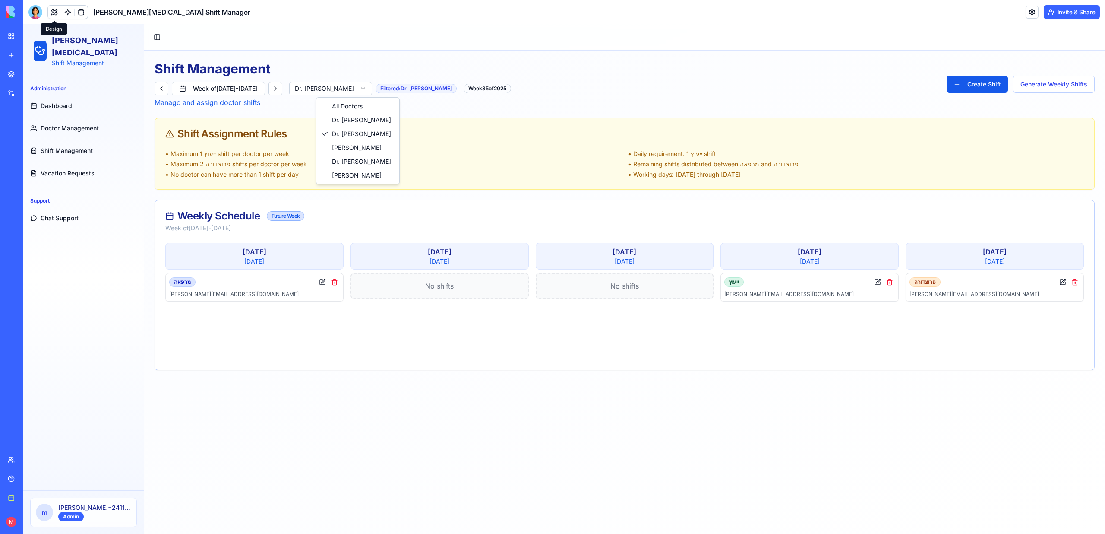
click at [366, 86] on html "Sheba [MEDICAL_DATA] Shift Management Administration Dashboard Doctor Managemen…" at bounding box center [564, 278] width 1082 height 509
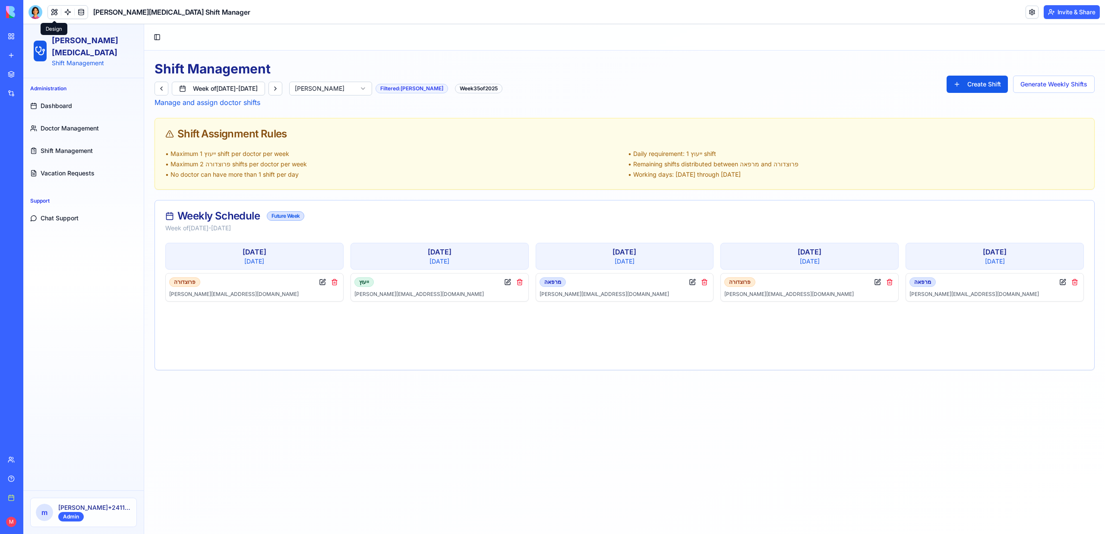
click at [366, 91] on html "Sheba [MEDICAL_DATA] Shift Management Administration Dashboard Doctor Managemen…" at bounding box center [564, 278] width 1082 height 509
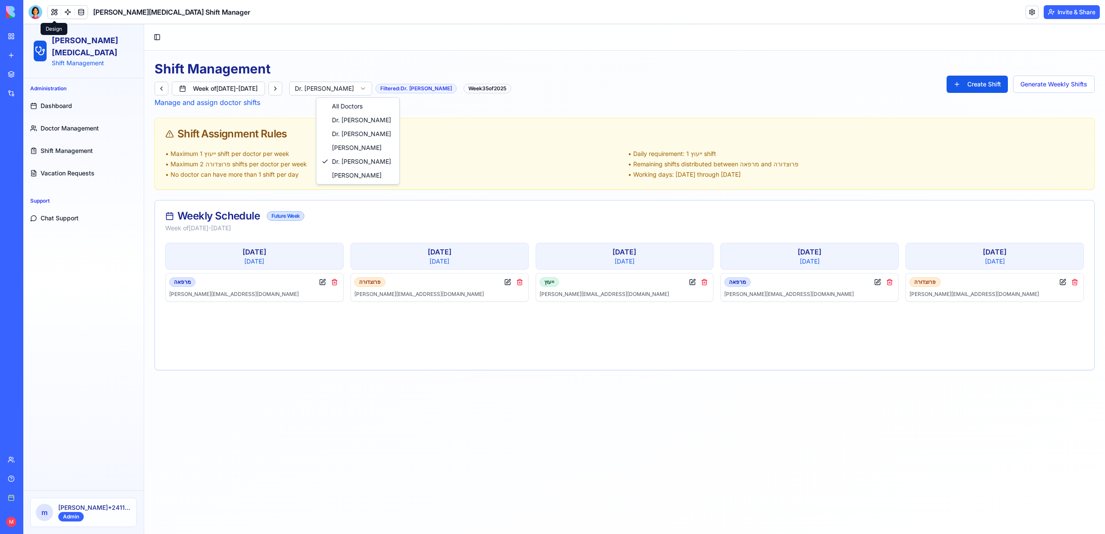
click at [363, 92] on html "Sheba [MEDICAL_DATA] Shift Management Administration Dashboard Doctor Managemen…" at bounding box center [564, 278] width 1082 height 509
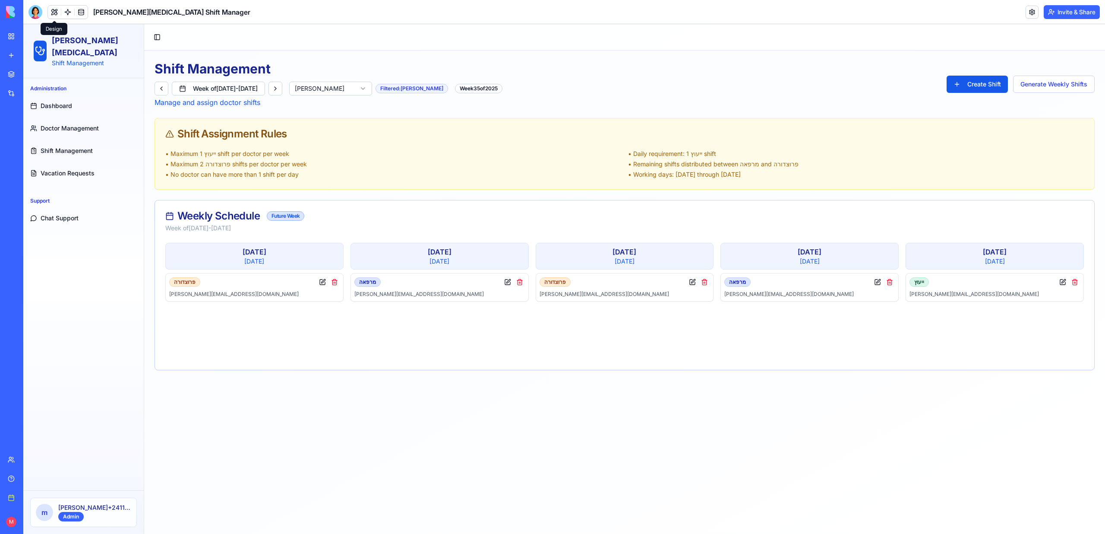
click at [380, 78] on div "Shift Management Week of [DATE] - [DATE] [PERSON_NAME] Filtered: [PERSON_NAME] …" at bounding box center [329, 84] width 348 height 47
click at [379, 89] on html "Sheba [MEDICAL_DATA] Shift Management Administration Dashboard Doctor Managemen…" at bounding box center [564, 278] width 1082 height 509
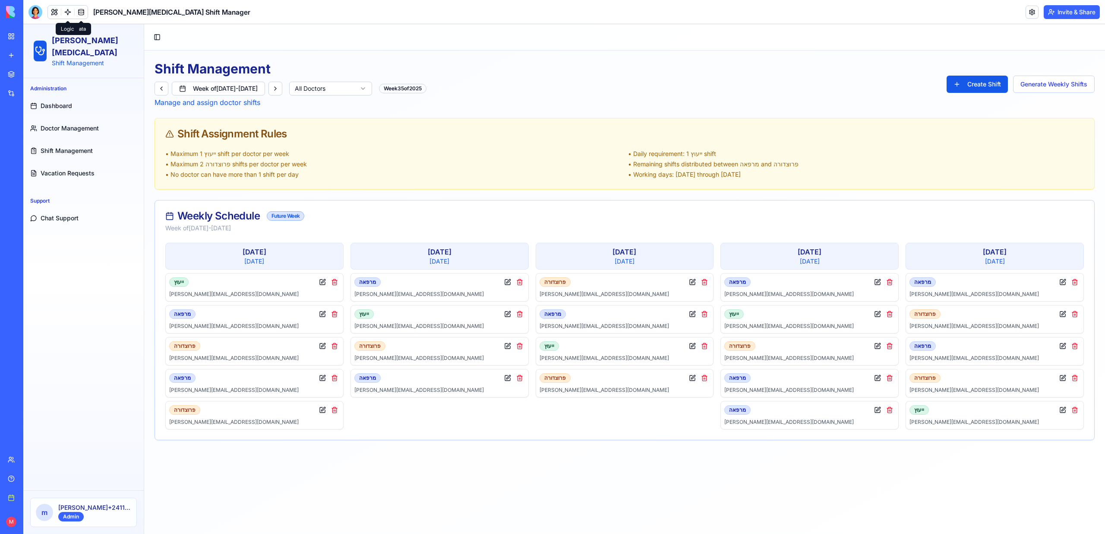
click at [71, 10] on link at bounding box center [67, 12] width 13 height 13
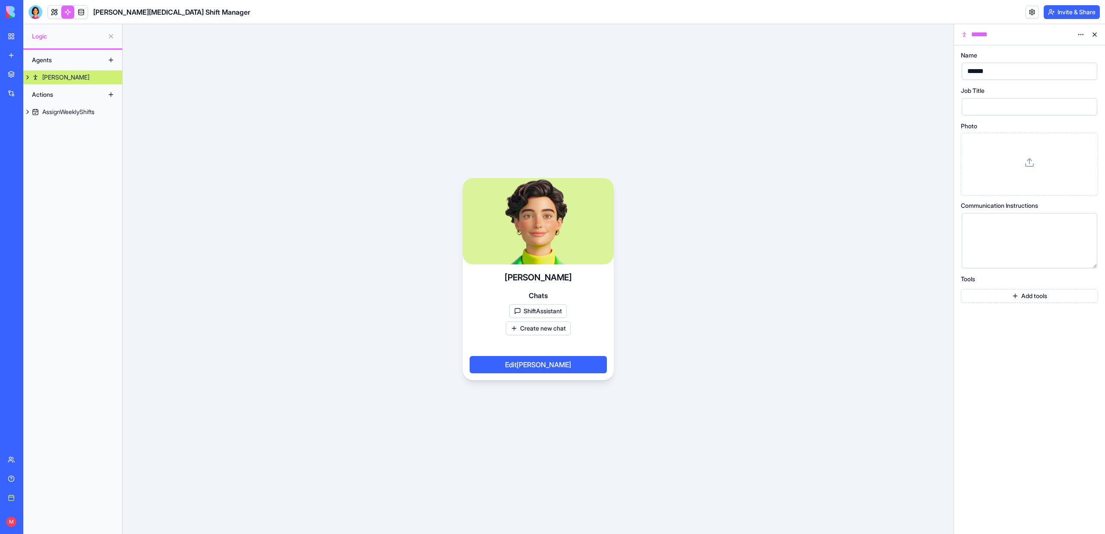
click at [68, 120] on div "Agents [PERSON_NAME] Actions AssignWeeklyShifts" at bounding box center [72, 292] width 99 height 484
click at [68, 114] on div "AssignWeeklyShifts" at bounding box center [68, 111] width 52 height 9
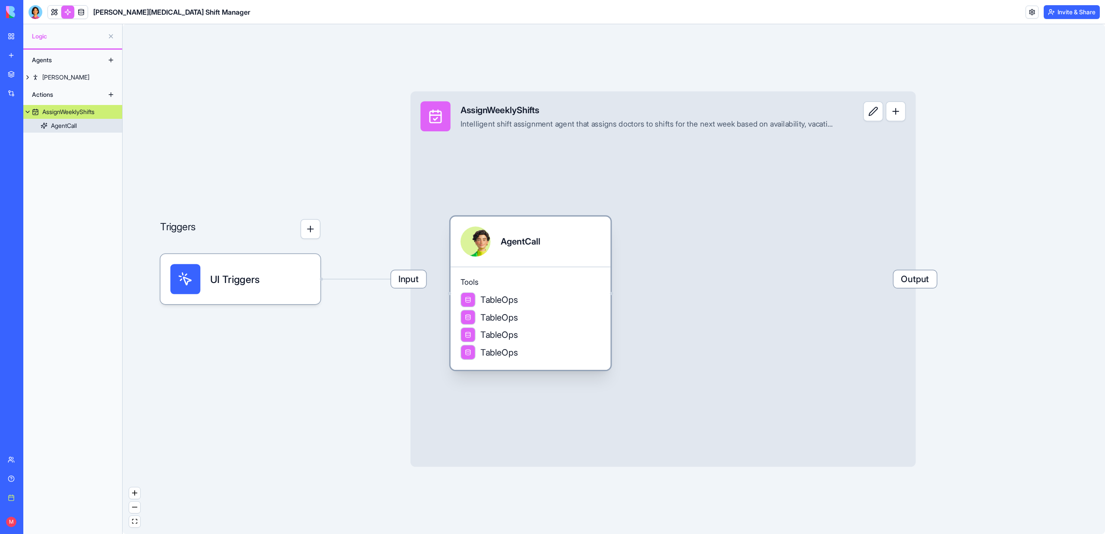
click at [585, 293] on div "TableOps" at bounding box center [531, 299] width 140 height 15
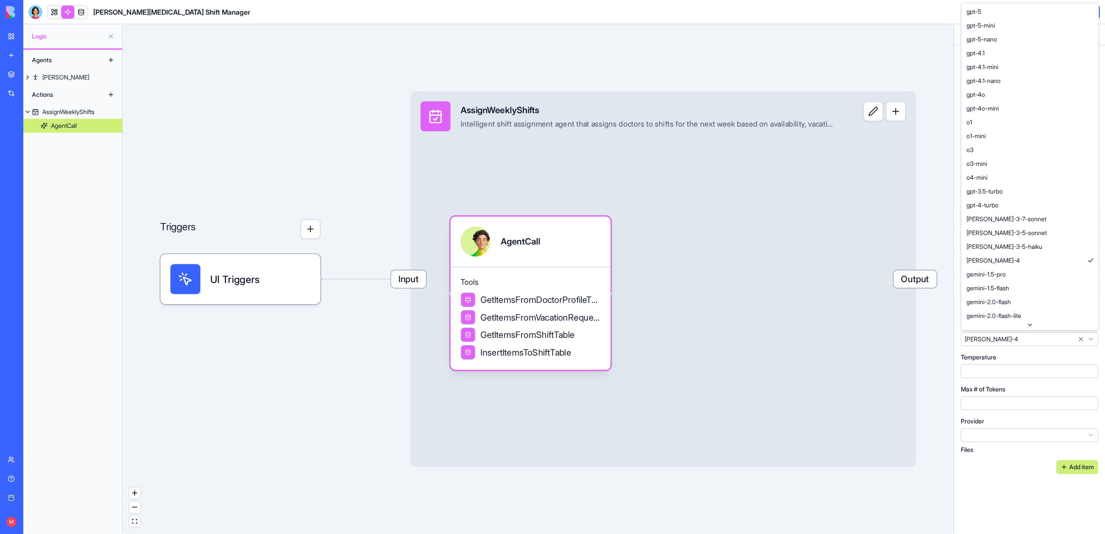
click at [878, 345] on html "**********" at bounding box center [552, 267] width 1105 height 534
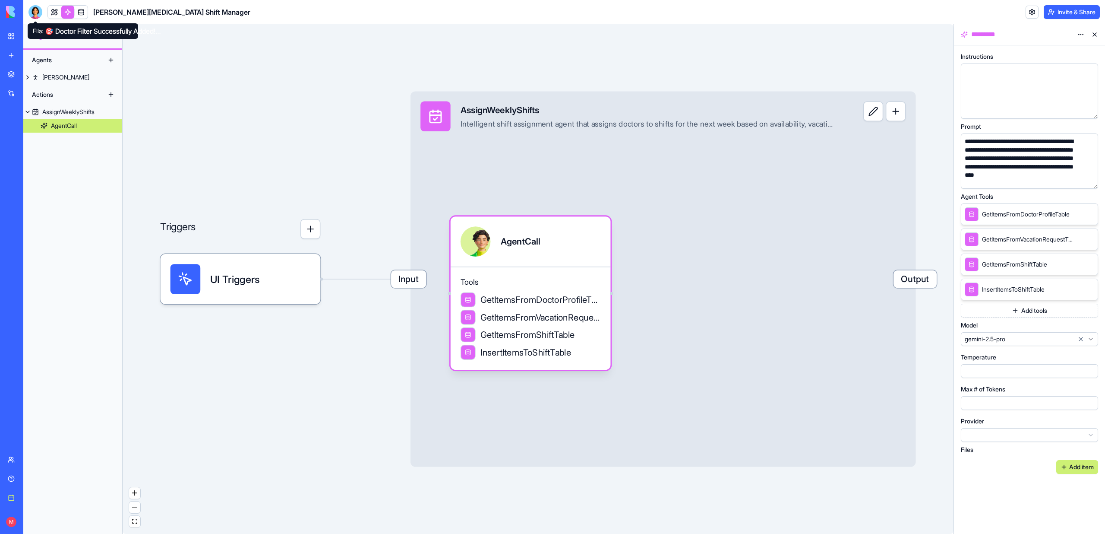
click at [36, 9] on div at bounding box center [35, 12] width 14 height 14
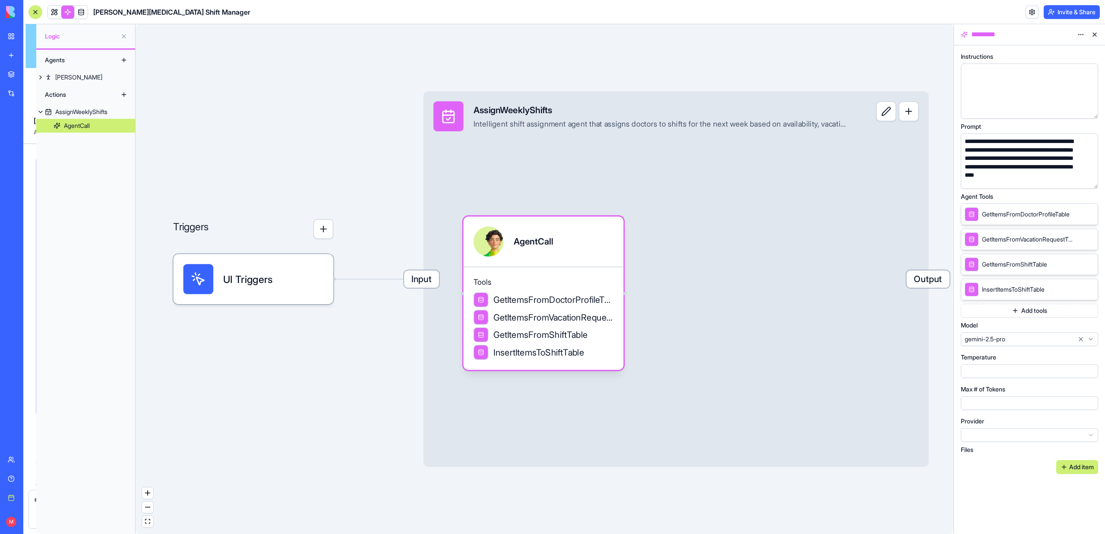
scroll to position [1509, 0]
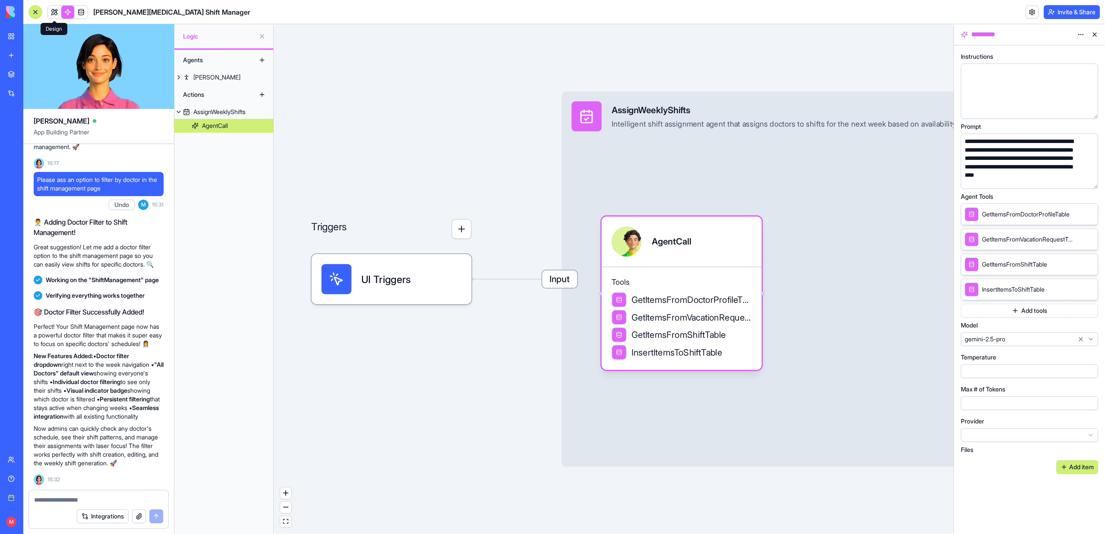
click at [52, 9] on link at bounding box center [54, 12] width 13 height 13
click at [55, 15] on button at bounding box center [54, 12] width 13 height 13
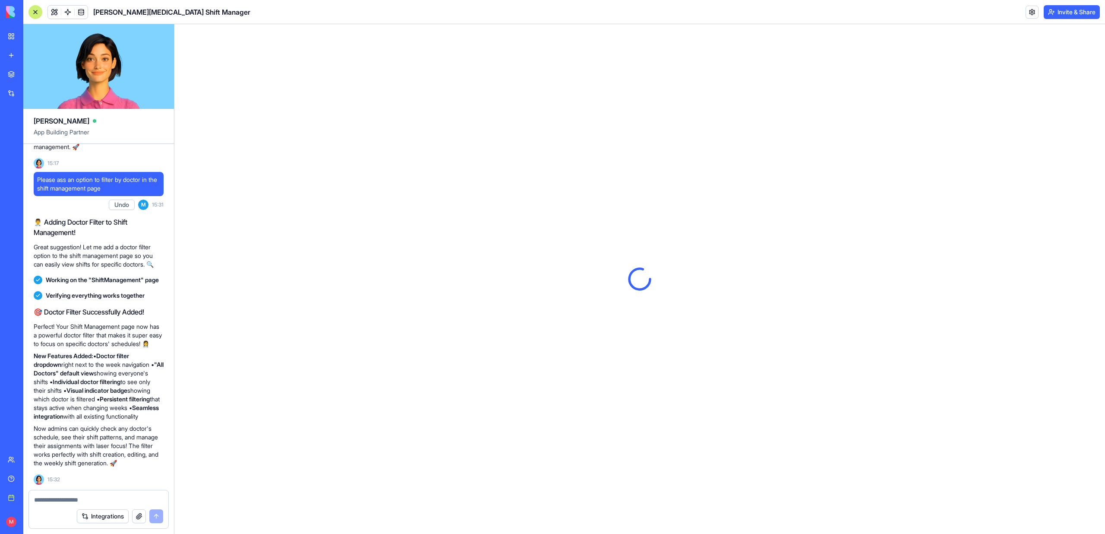
click at [38, 13] on div at bounding box center [35, 12] width 14 height 14
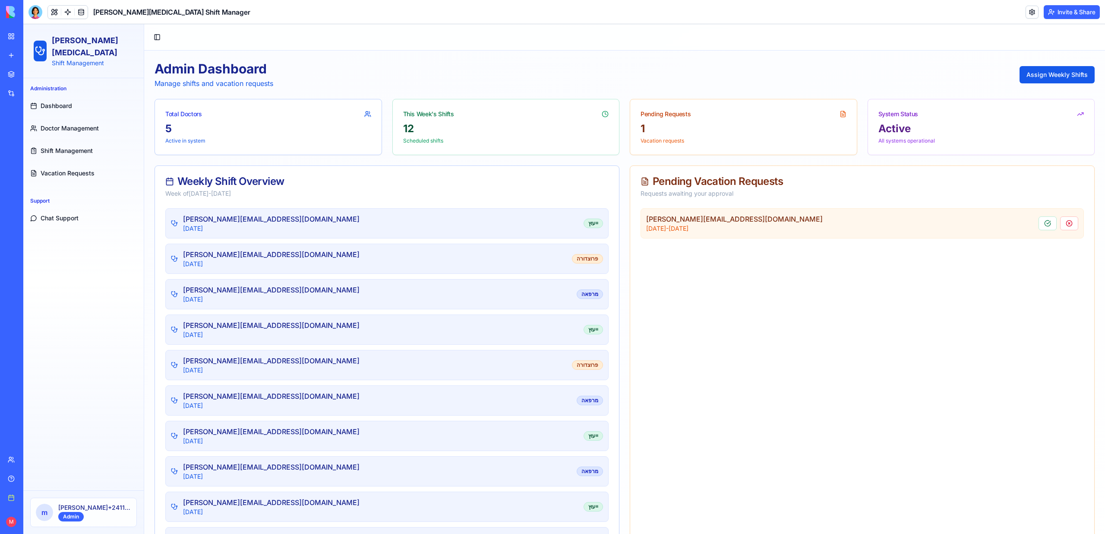
click at [51, 146] on span "Shift Management" at bounding box center [67, 150] width 52 height 9
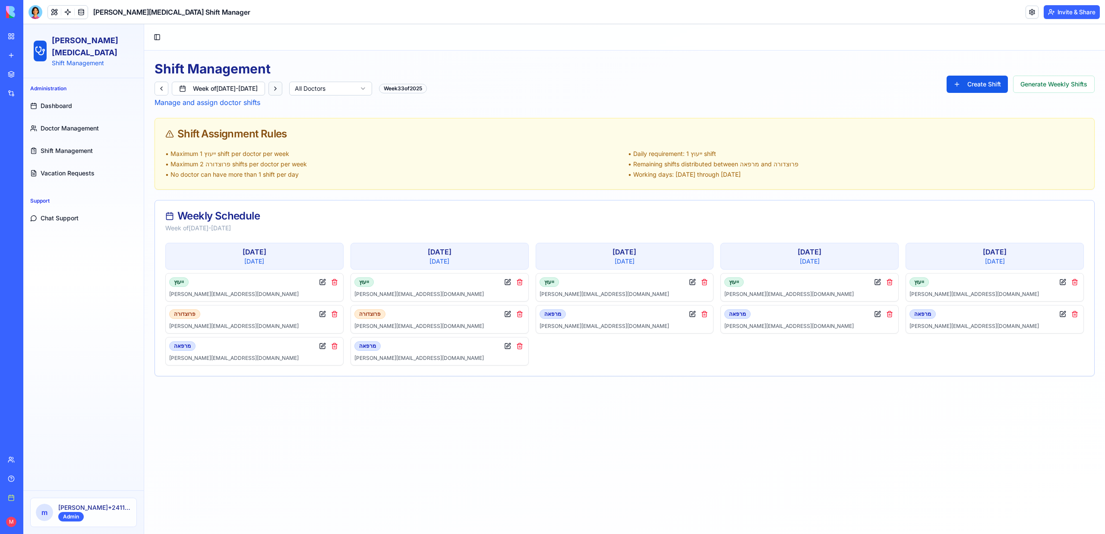
click at [282, 87] on button at bounding box center [275, 89] width 14 height 14
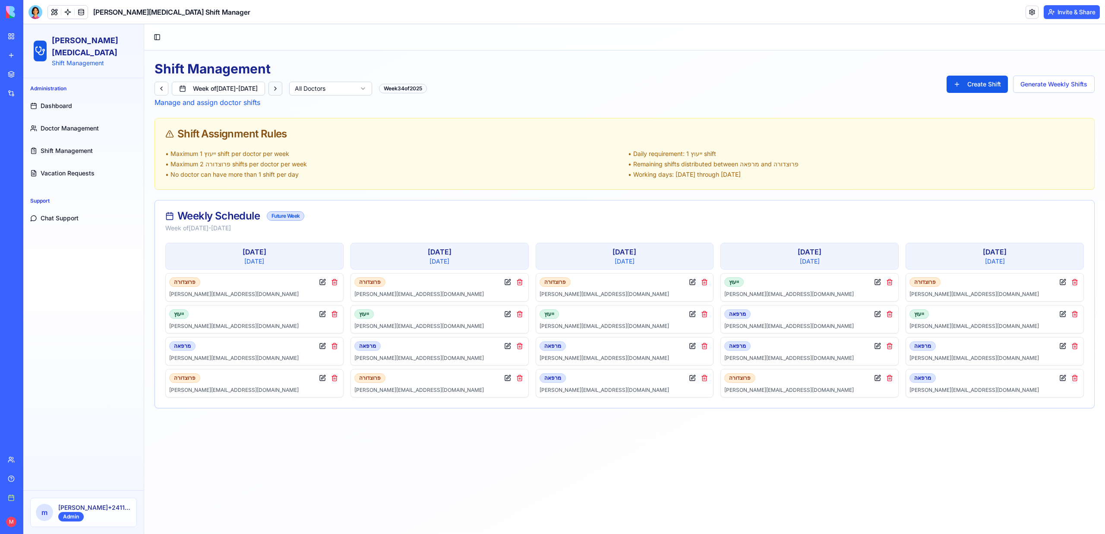
click at [282, 87] on button at bounding box center [275, 89] width 14 height 14
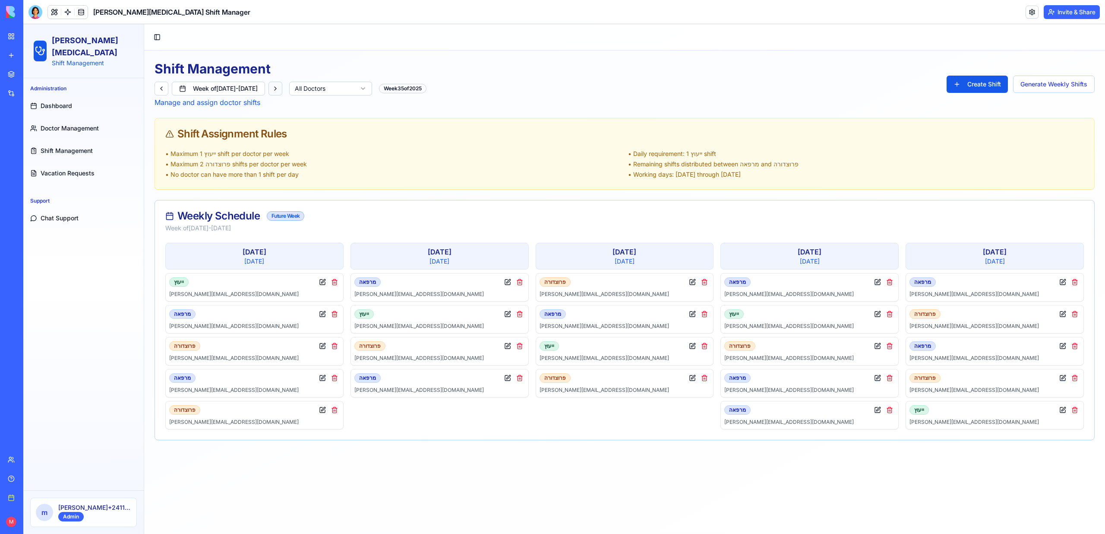
click at [282, 87] on button at bounding box center [275, 89] width 14 height 14
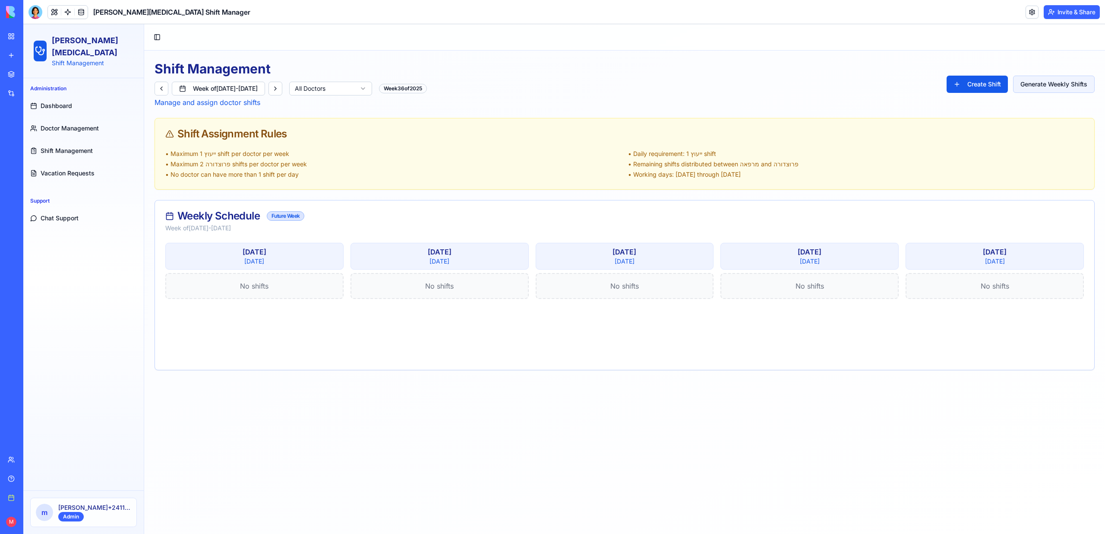
click at [878, 83] on button "Generate Weekly Shifts" at bounding box center [1054, 84] width 82 height 17
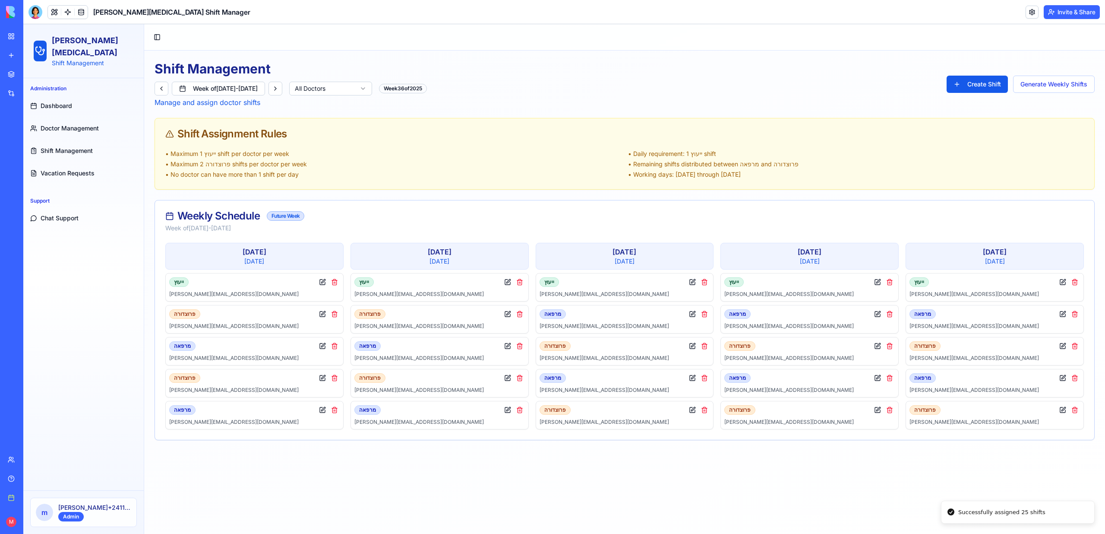
click at [66, 213] on button "Chat Support" at bounding box center [84, 218] width 114 height 21
click at [66, 214] on span "Chat Support" at bounding box center [60, 218] width 38 height 9
click at [67, 13] on link at bounding box center [67, 12] width 13 height 13
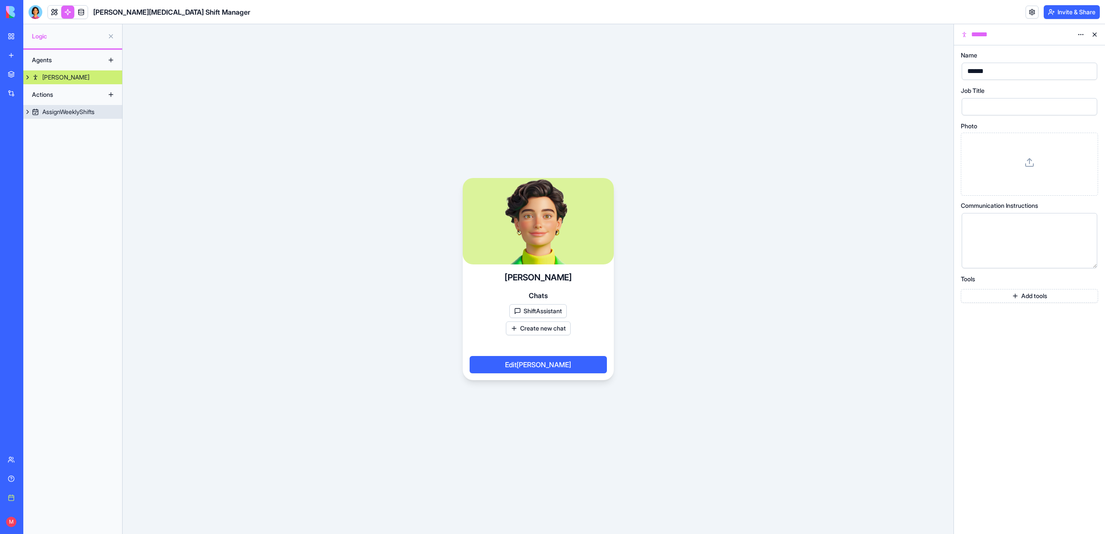
click at [80, 112] on div "AssignWeeklyShifts" at bounding box center [68, 111] width 52 height 9
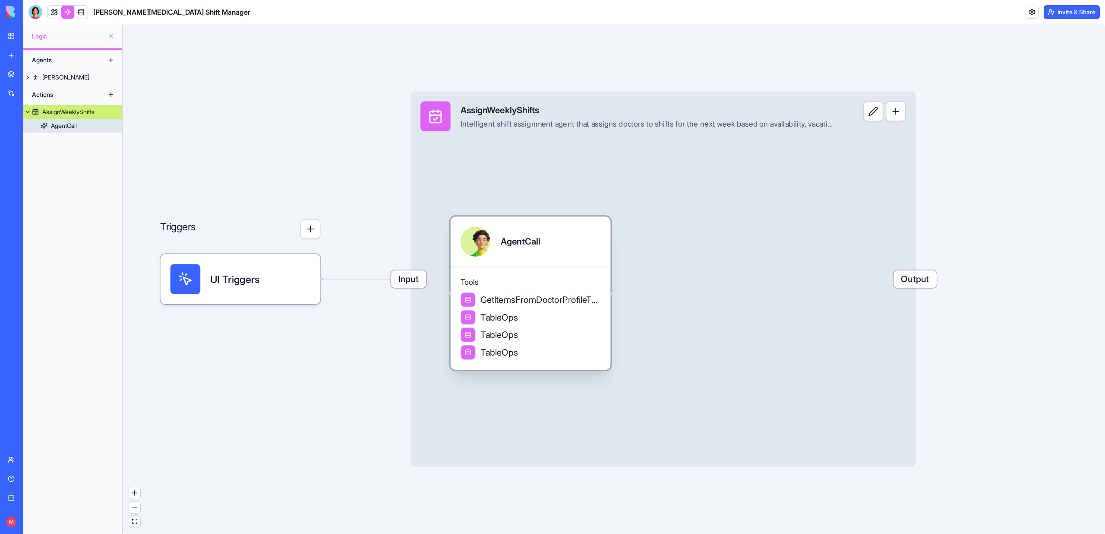
click at [563, 306] on div "GetItemsFromDoctorProfileTable" at bounding box center [531, 299] width 140 height 15
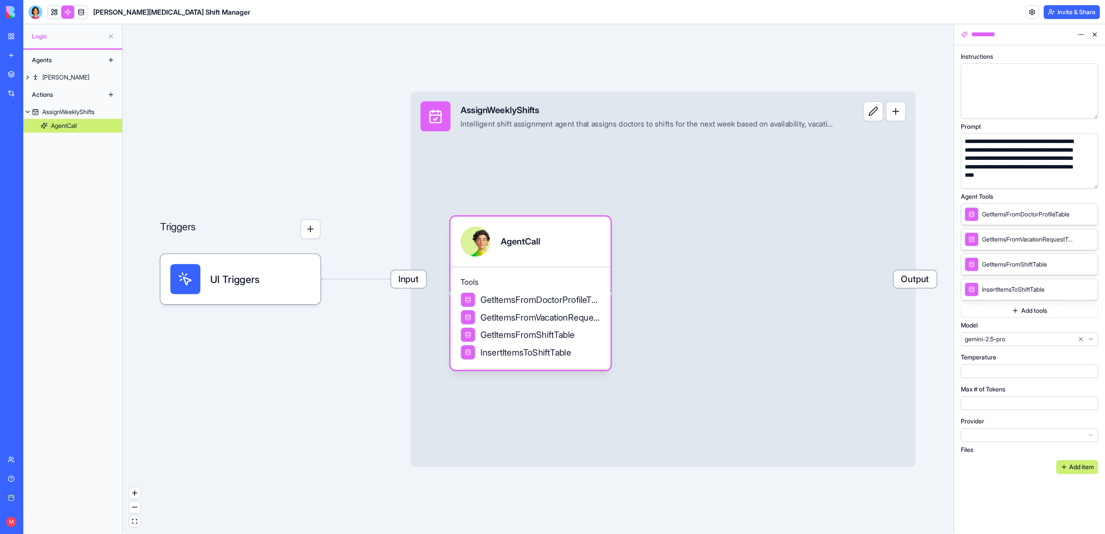
click at [878, 180] on button "button" at bounding box center [1090, 180] width 14 height 14
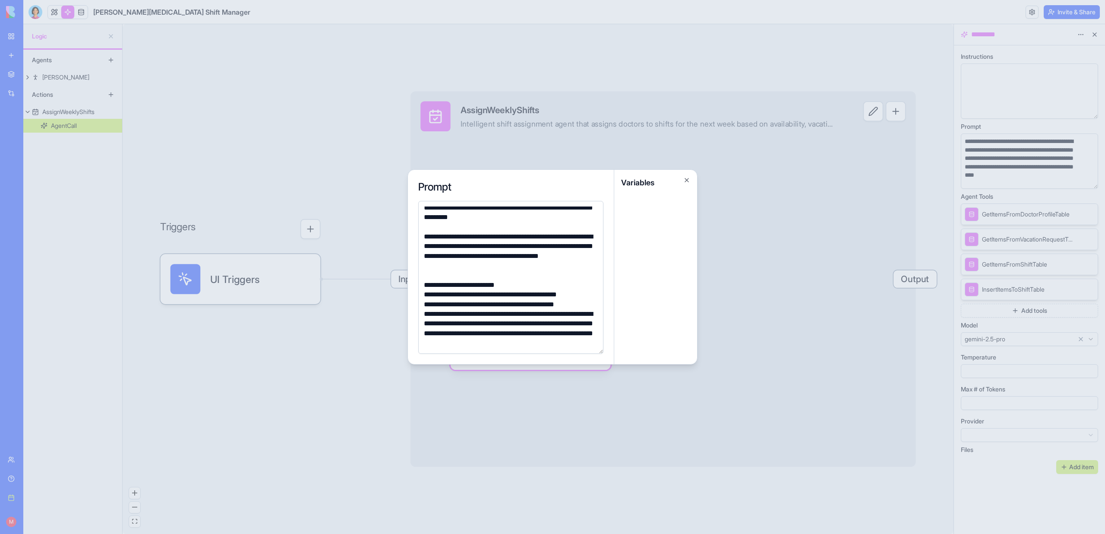
scroll to position [22, 0]
click at [427, 306] on div "**********" at bounding box center [509, 304] width 177 height 9
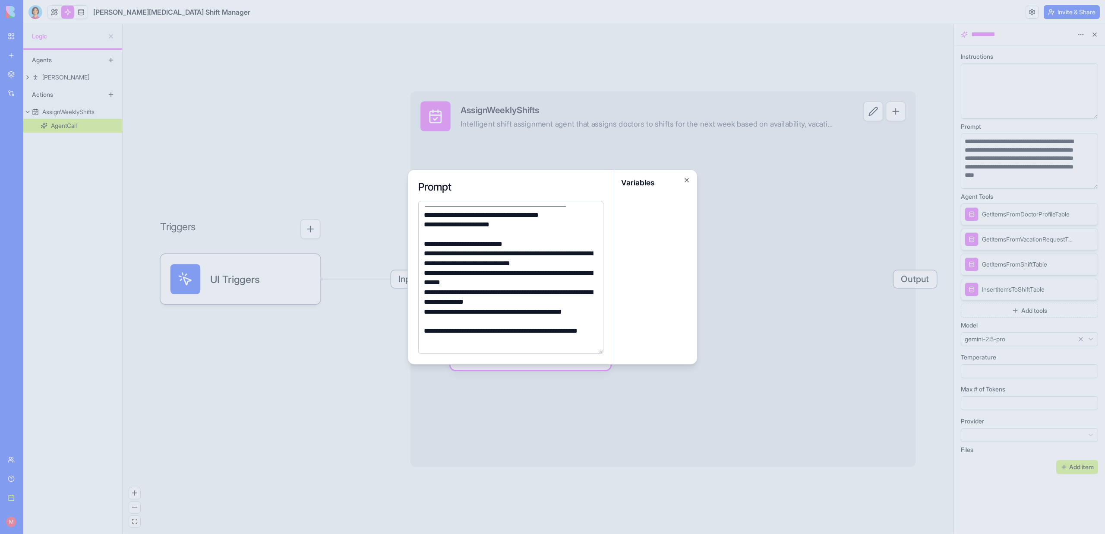
scroll to position [461, 0]
click at [486, 320] on div "**********" at bounding box center [509, 315] width 177 height 19
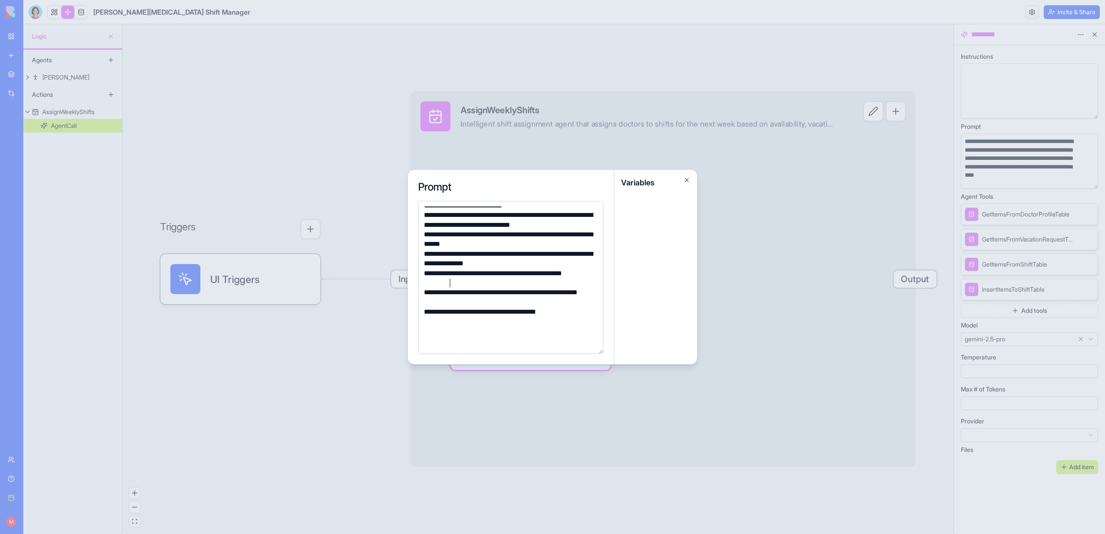
scroll to position [500, 0]
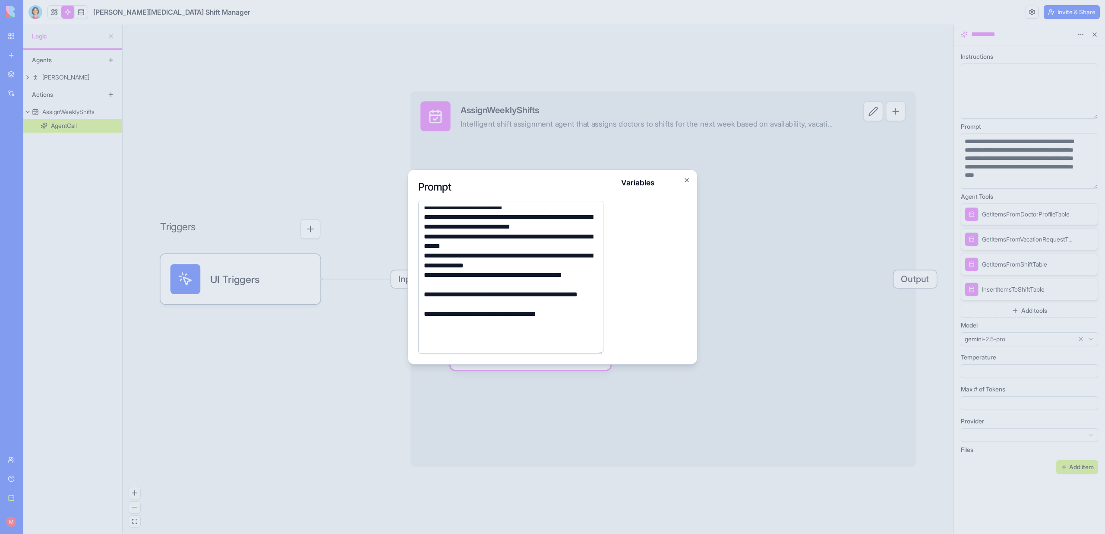
click at [360, 374] on div at bounding box center [552, 267] width 1105 height 534
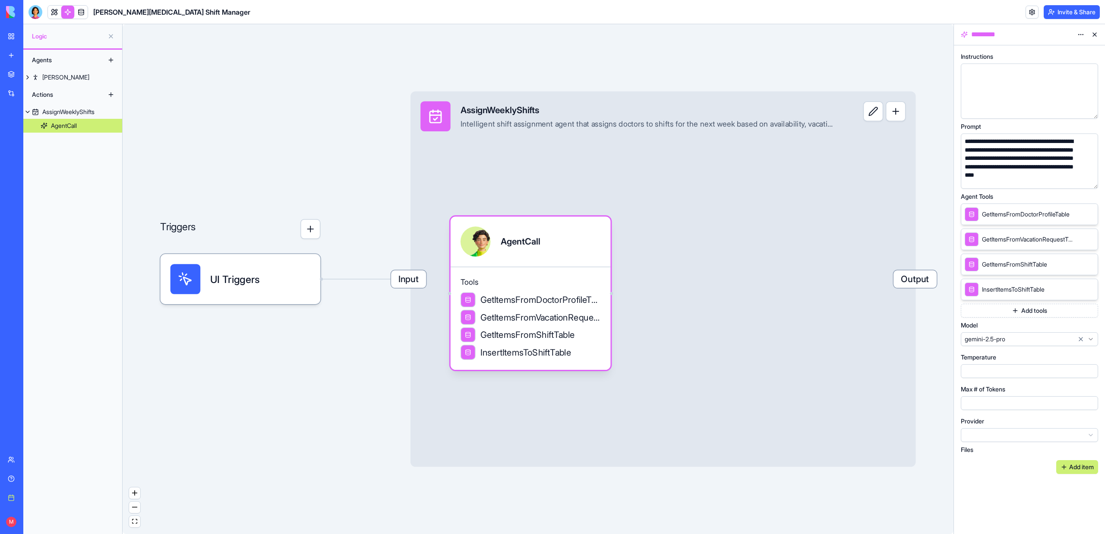
click at [49, 14] on link at bounding box center [54, 12] width 13 height 13
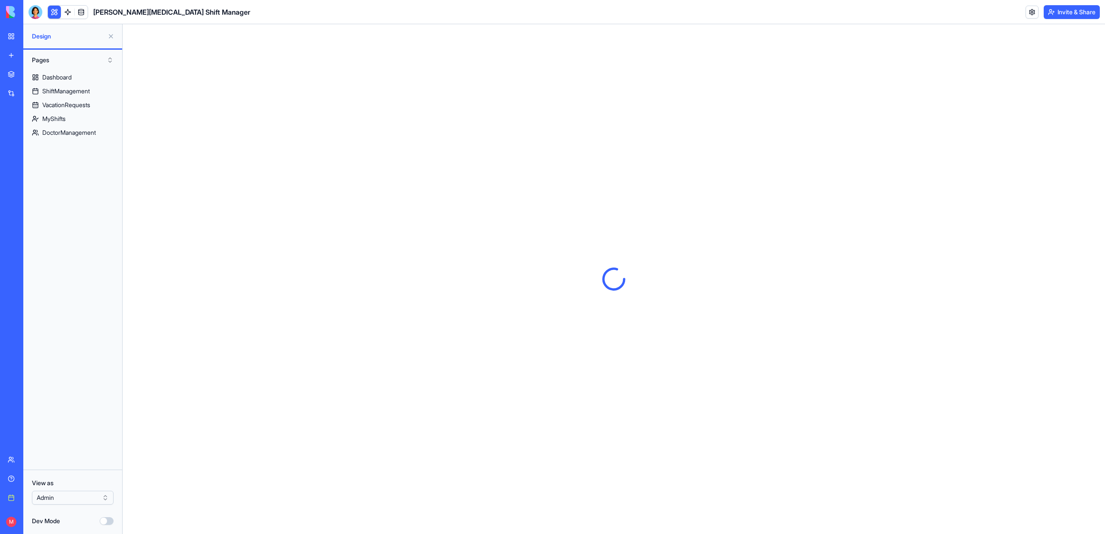
click at [79, 12] on link at bounding box center [81, 12] width 13 height 13
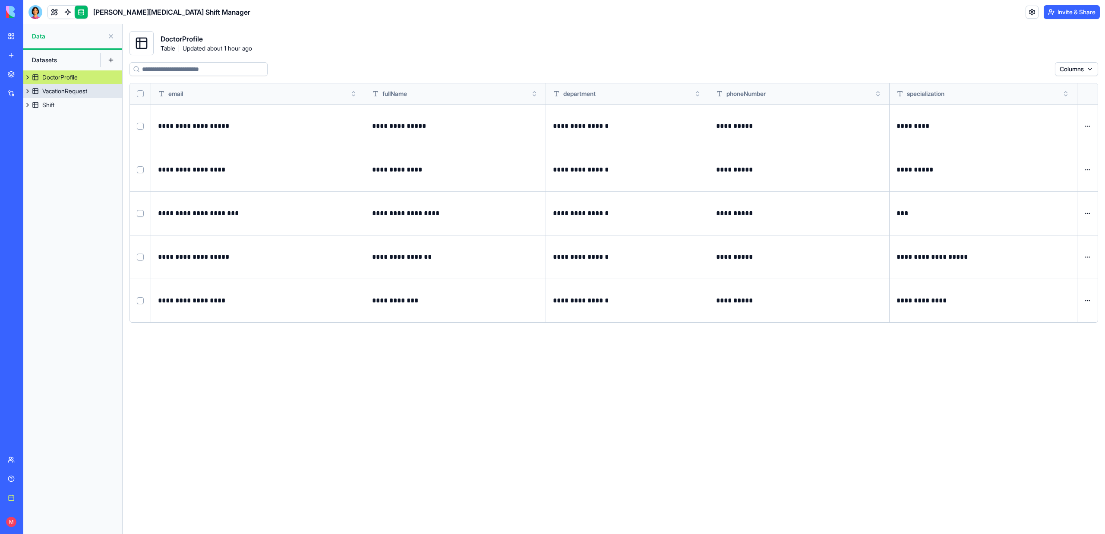
click at [68, 92] on div "VacationRequest" at bounding box center [64, 91] width 45 height 9
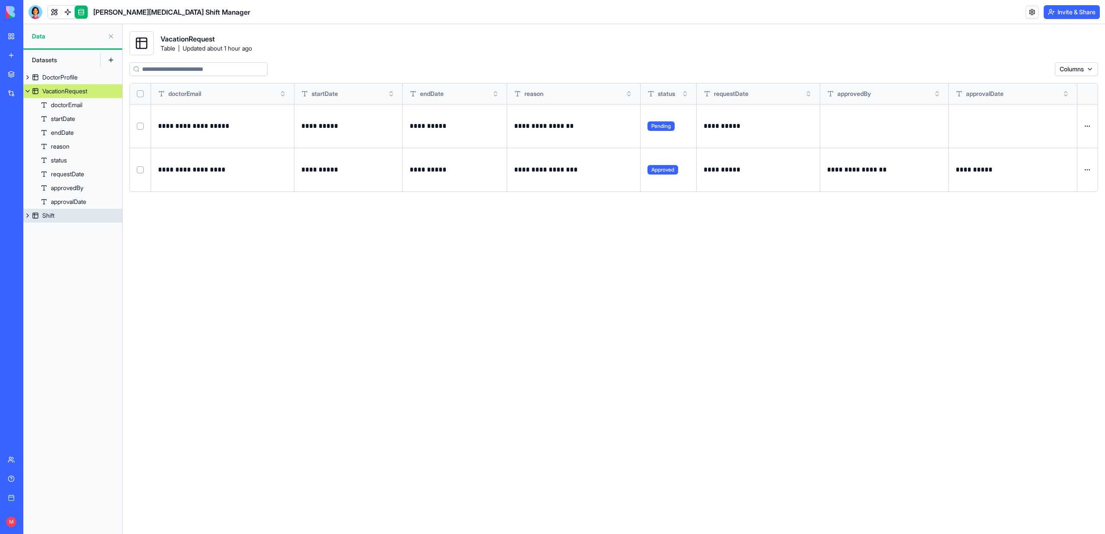
click at [54, 220] on link "Shift" at bounding box center [72, 215] width 99 height 14
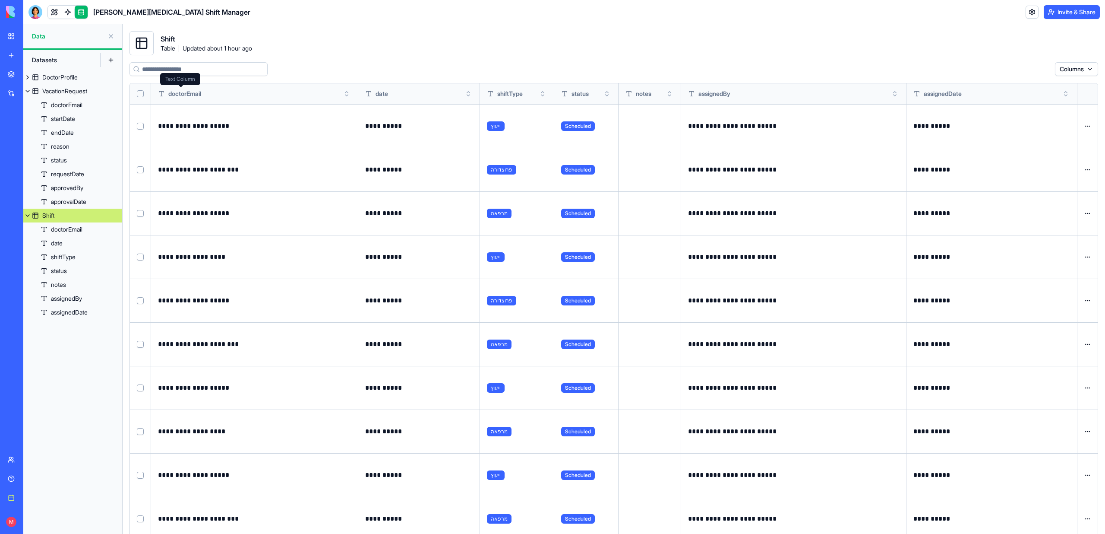
click at [139, 93] on button "Select all" at bounding box center [140, 93] width 7 height 7
click at [878, 68] on html "**********" at bounding box center [552, 267] width 1105 height 534
click at [878, 99] on html "**********" at bounding box center [552, 267] width 1105 height 534
click at [878, 70] on html "**********" at bounding box center [552, 267] width 1105 height 534
click at [878, 86] on div "Delete" at bounding box center [1022, 87] width 51 height 14
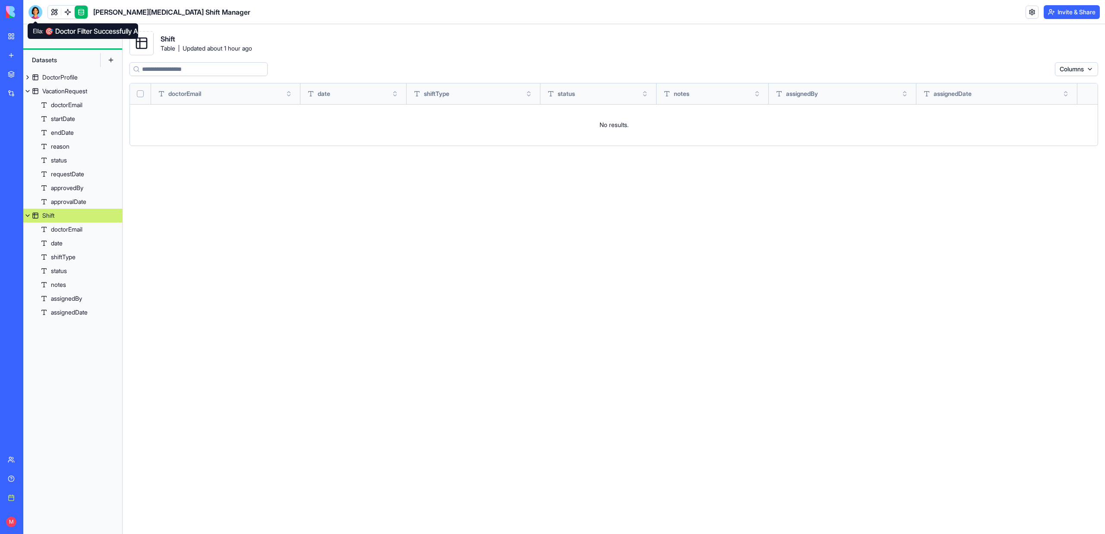
click at [41, 10] on div at bounding box center [35, 12] width 14 height 14
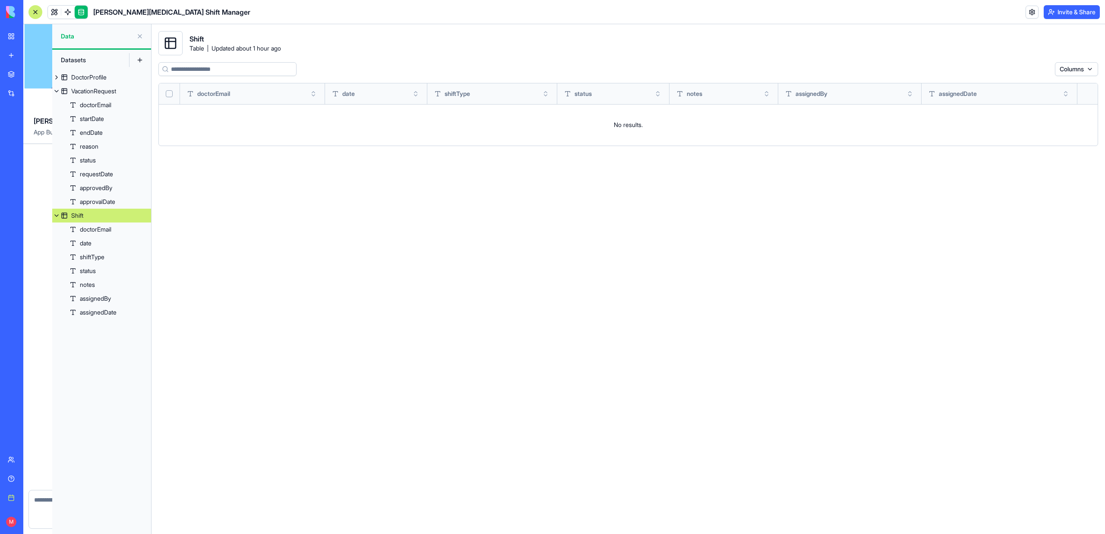
scroll to position [1509, 0]
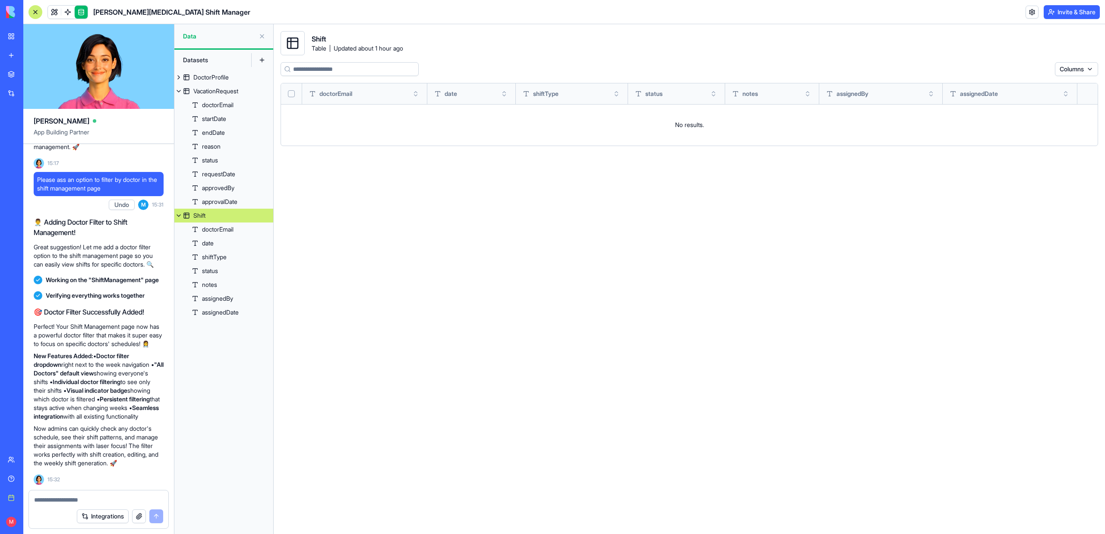
click at [49, 13] on link at bounding box center [54, 12] width 13 height 13
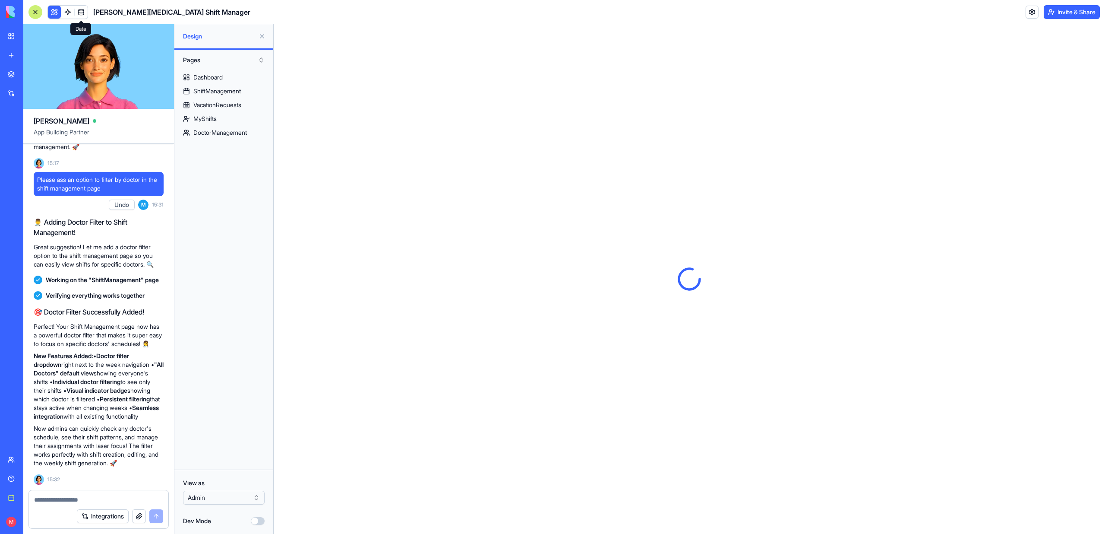
click at [49, 15] on button at bounding box center [54, 12] width 13 height 13
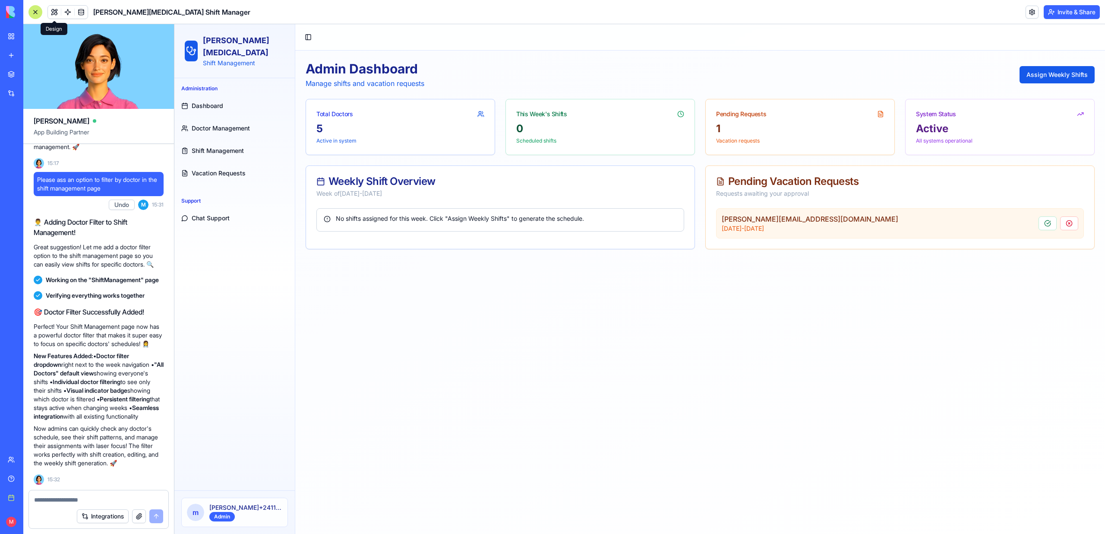
click at [236, 146] on span "Shift Management" at bounding box center [218, 150] width 52 height 9
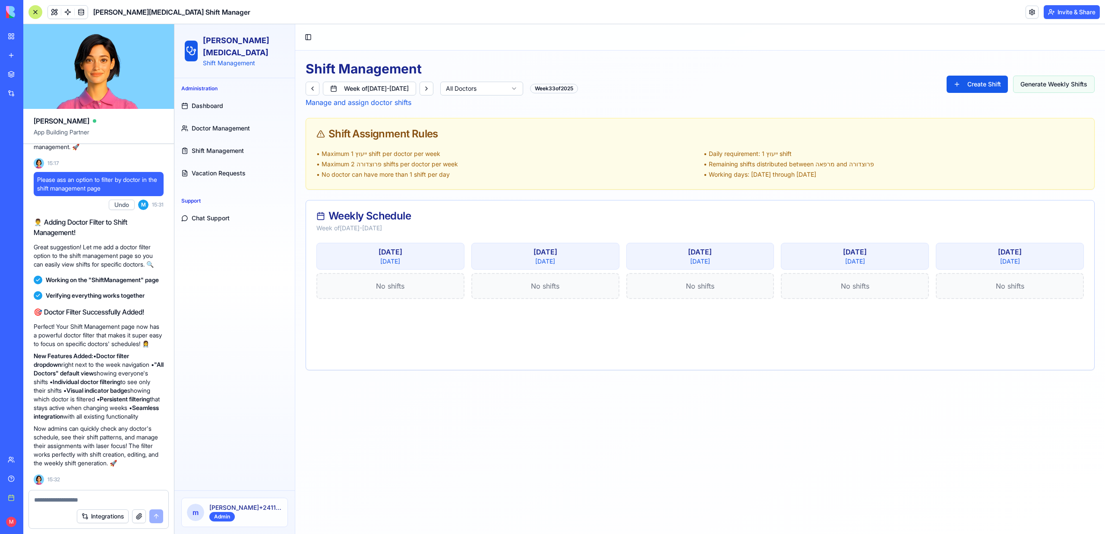
click at [878, 85] on button "Generate Weekly Shifts" at bounding box center [1054, 84] width 82 height 17
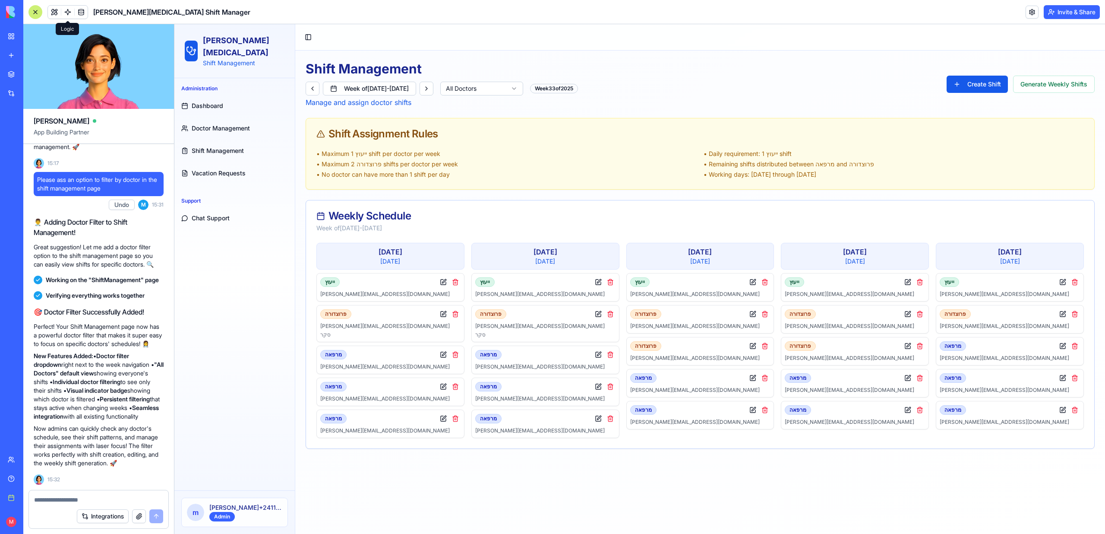
click at [68, 12] on link at bounding box center [67, 12] width 13 height 13
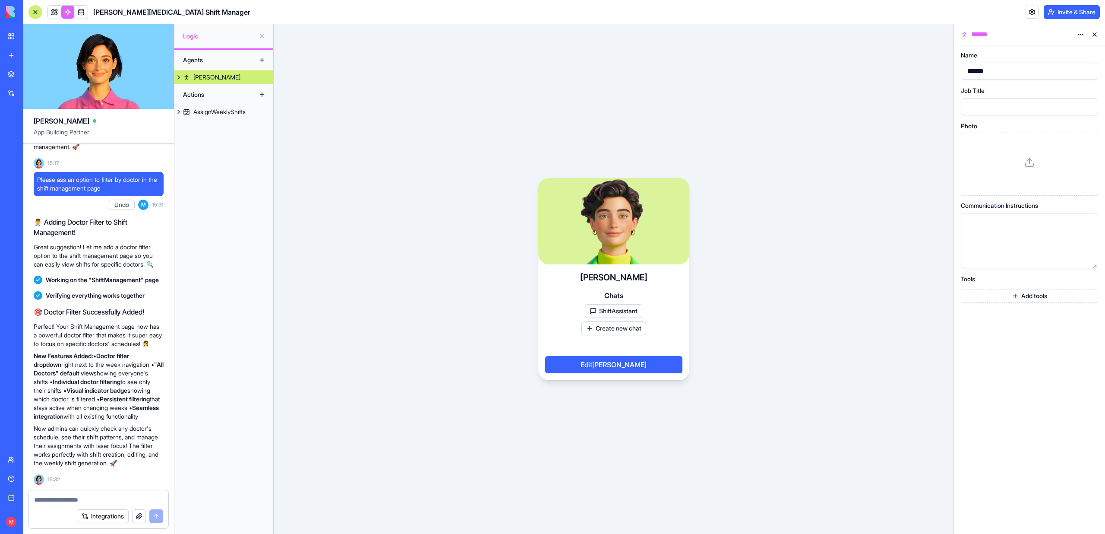
click at [214, 109] on div "AssignWeeklyShifts" at bounding box center [219, 111] width 52 height 9
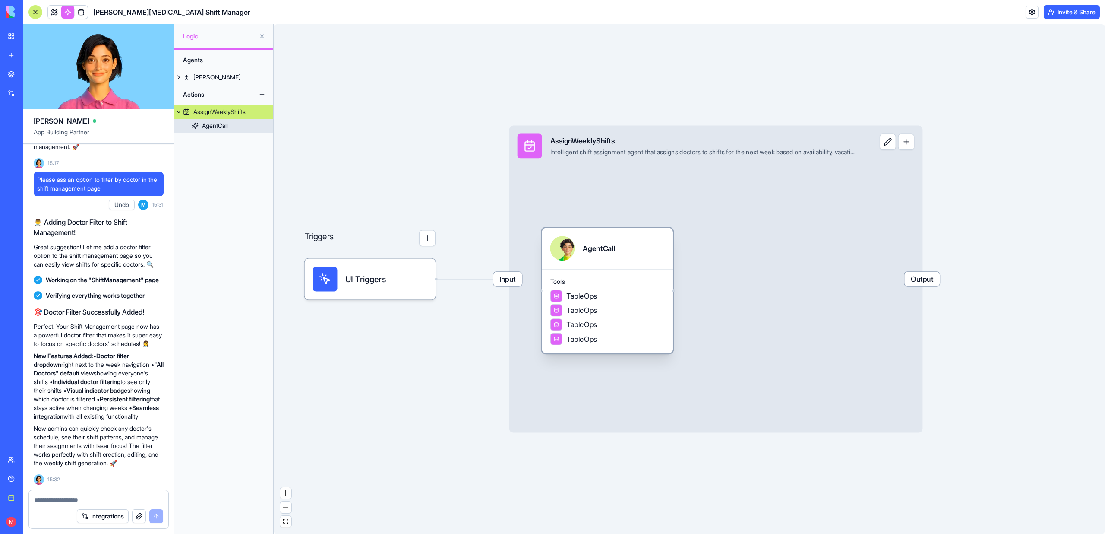
click at [641, 340] on div "TableOps" at bounding box center [607, 338] width 115 height 12
click at [632, 330] on div "GetItemsFromShiftTable" at bounding box center [597, 325] width 94 height 12
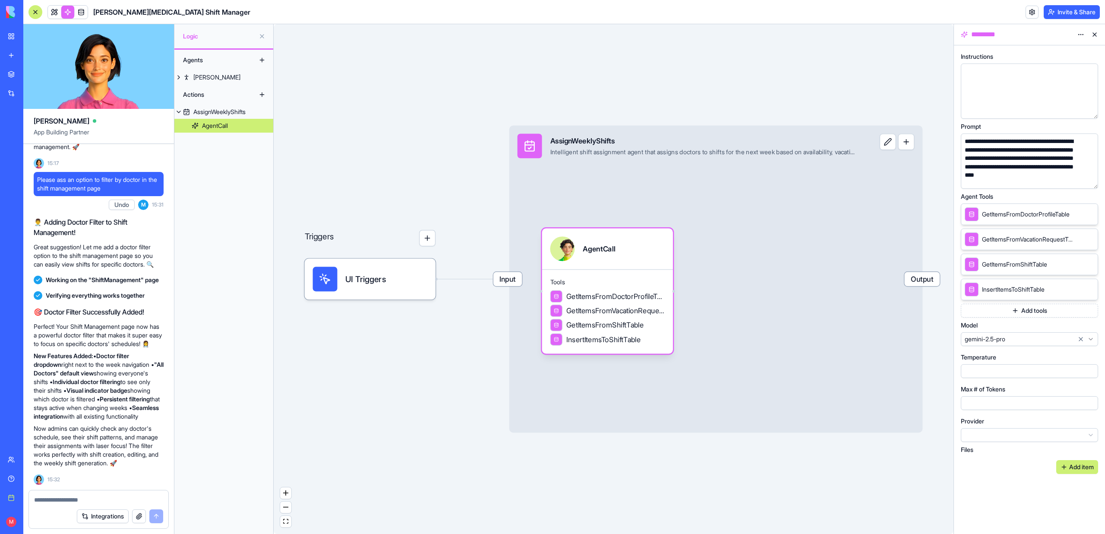
click at [878, 179] on button "button" at bounding box center [1090, 180] width 14 height 14
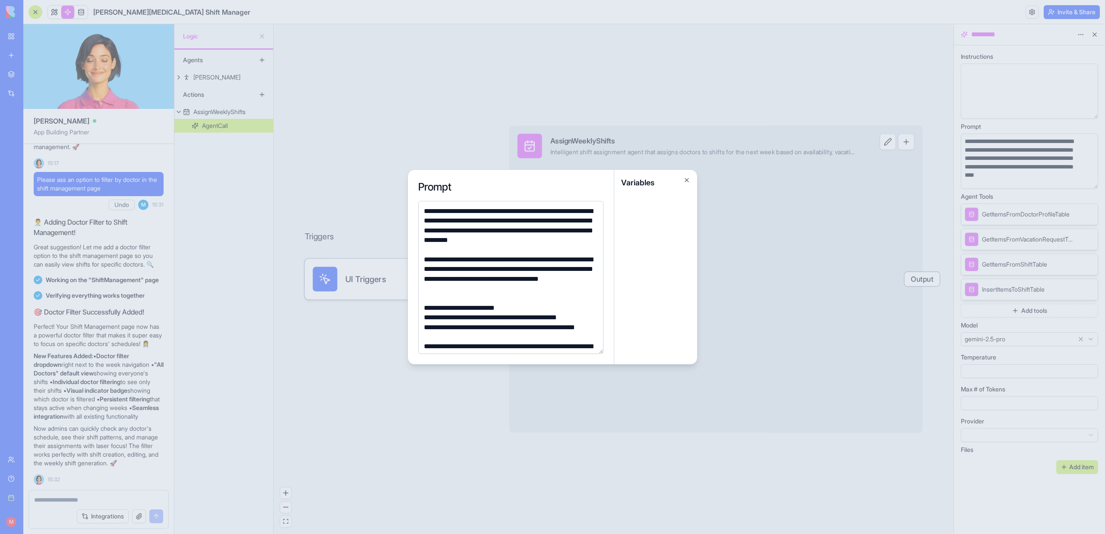
click at [478, 283] on div "**********" at bounding box center [509, 274] width 177 height 39
click at [478, 290] on div "**********" at bounding box center [509, 274] width 177 height 39
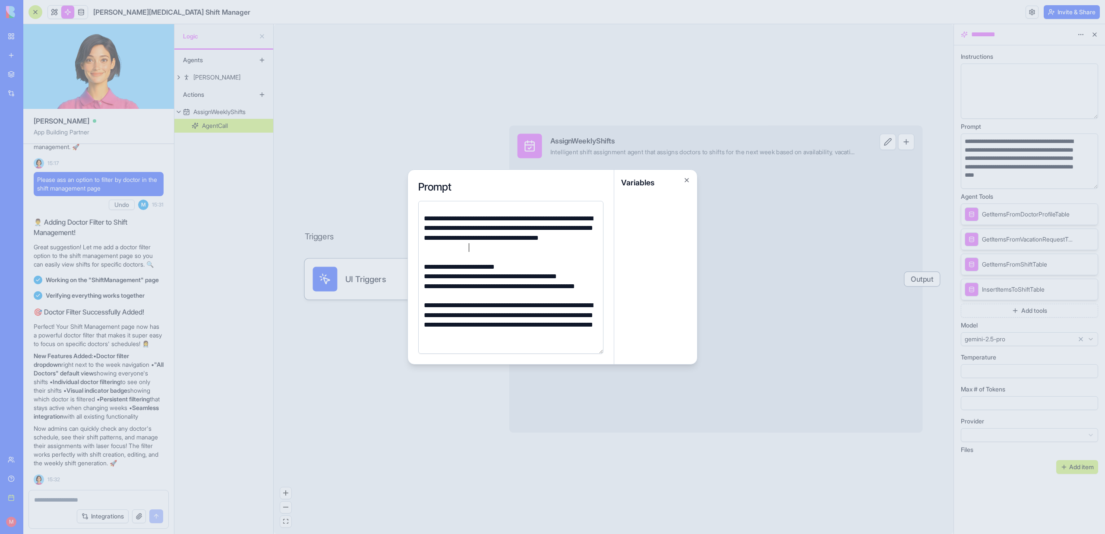
scroll to position [42, 0]
click at [560, 264] on div "**********" at bounding box center [509, 265] width 177 height 9
click at [515, 259] on div at bounding box center [509, 256] width 177 height 9
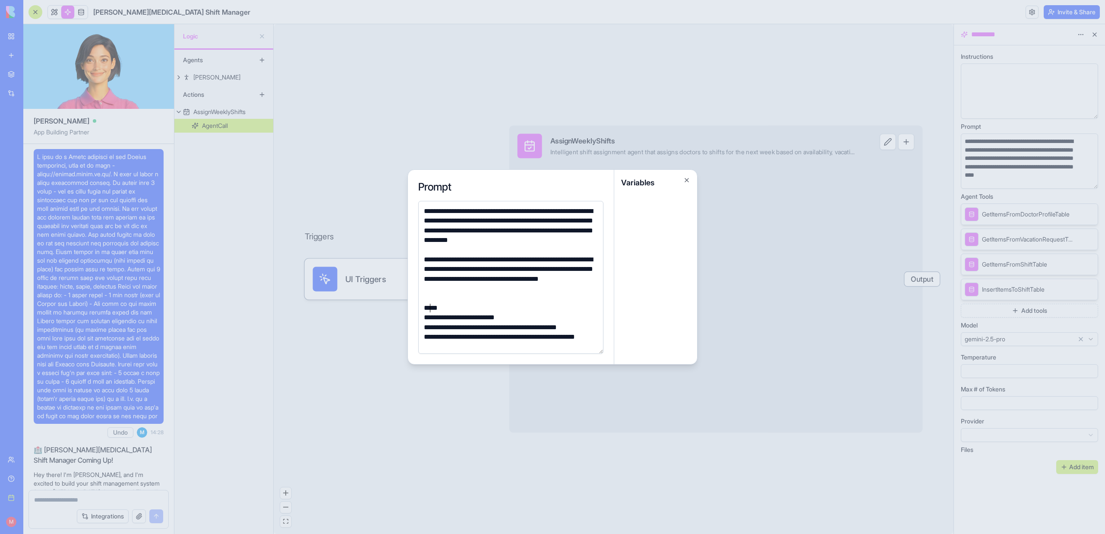
scroll to position [42, 0]
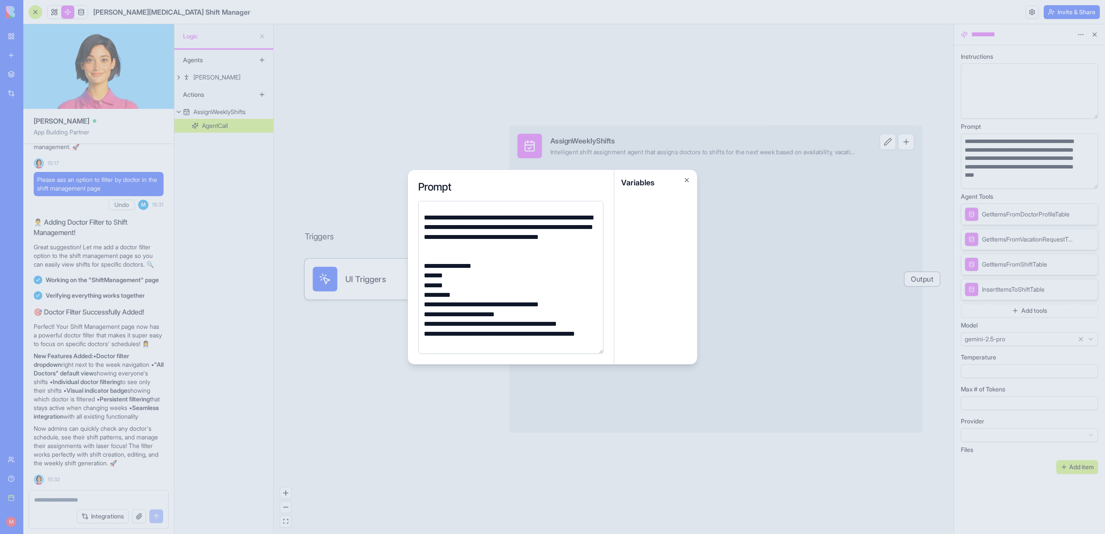
click at [384, 364] on div at bounding box center [552, 267] width 1105 height 534
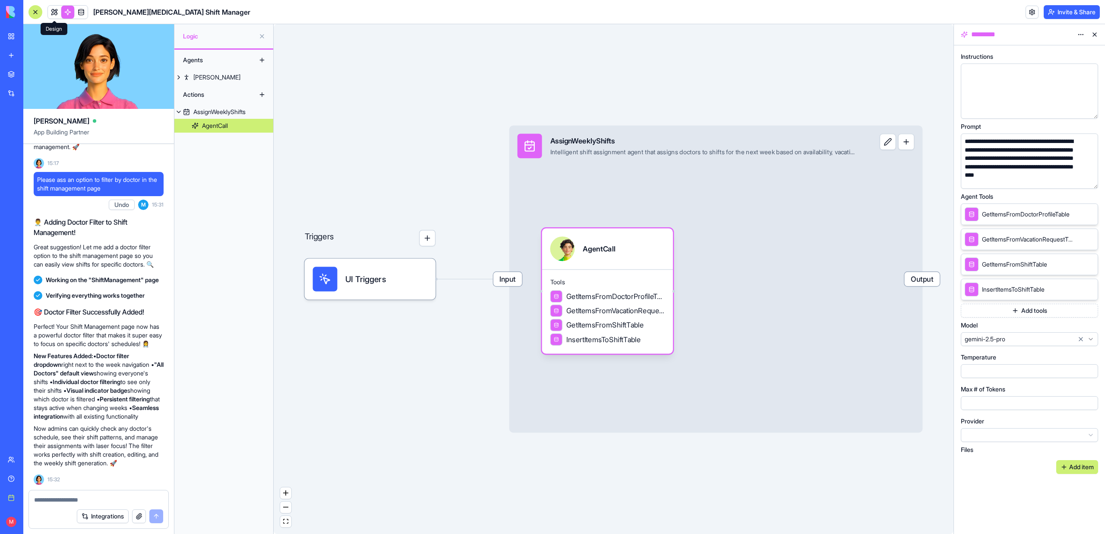
click at [55, 17] on body "BETA My workspace New app Marketplace Integrations Recent Sheba [MEDICAL_DATA] …" at bounding box center [552, 267] width 1105 height 534
click at [33, 14] on div at bounding box center [35, 12] width 14 height 14
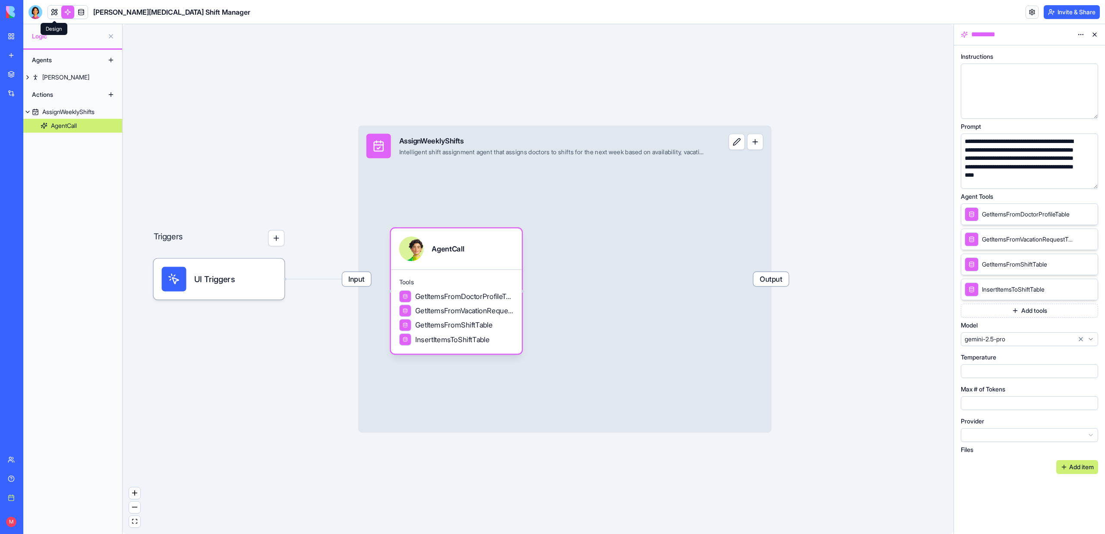
click at [70, 9] on link at bounding box center [67, 12] width 13 height 13
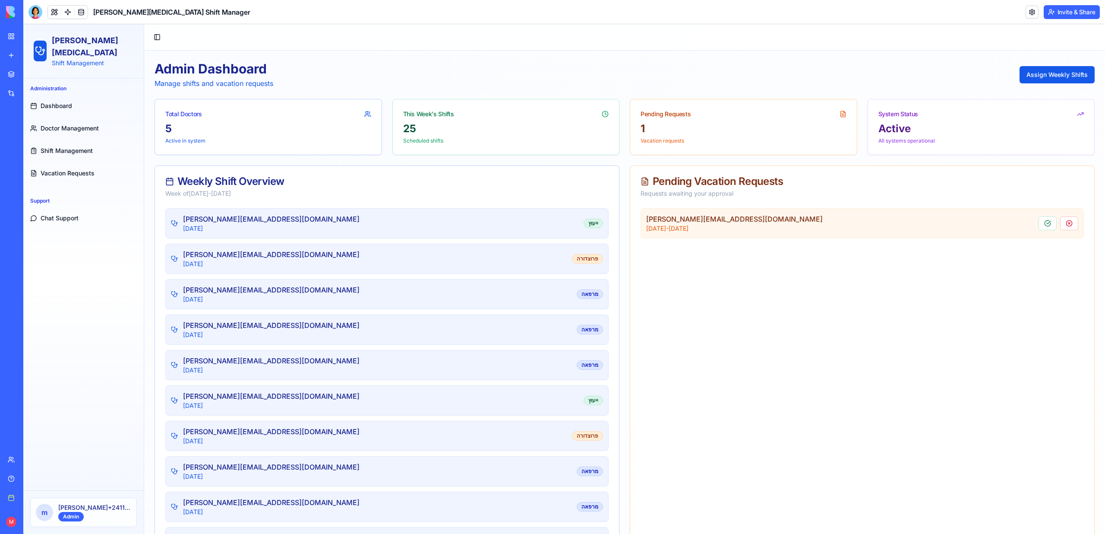
click at [76, 146] on span "Shift Management" at bounding box center [67, 150] width 52 height 9
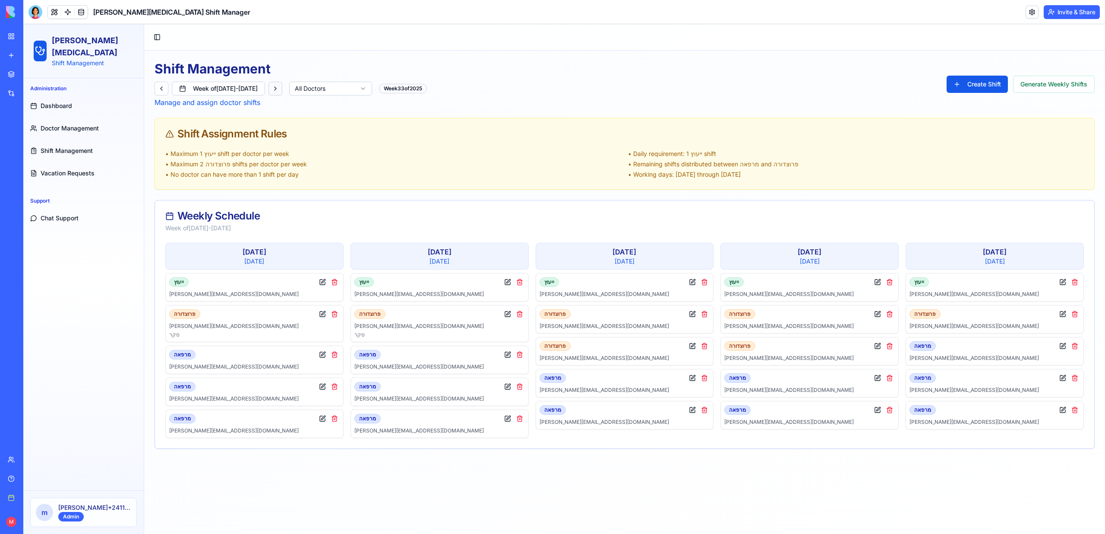
click at [282, 89] on button at bounding box center [275, 89] width 14 height 14
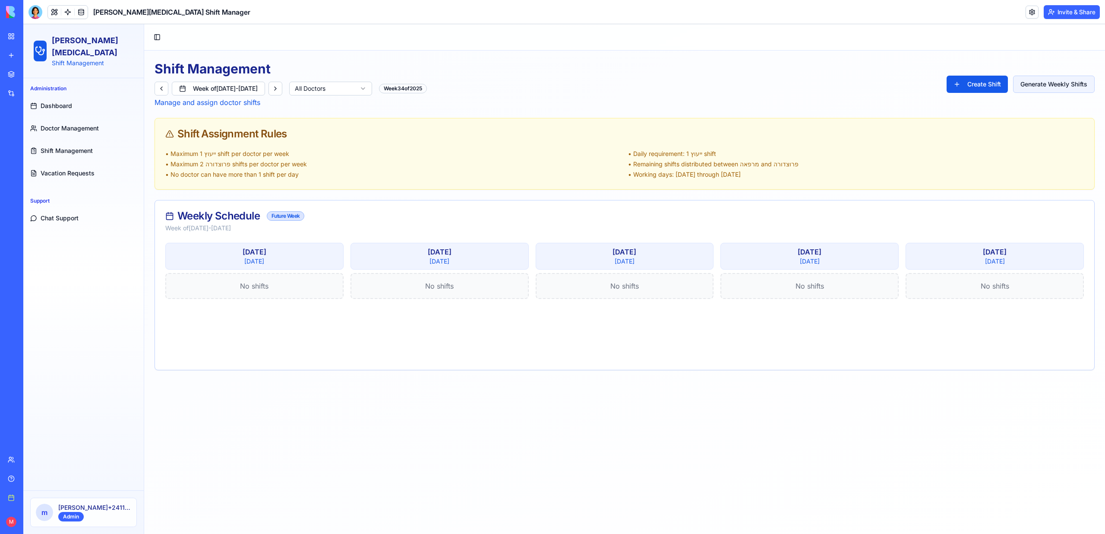
click at [1050, 79] on button "Generate Weekly Shifts" at bounding box center [1054, 84] width 82 height 17
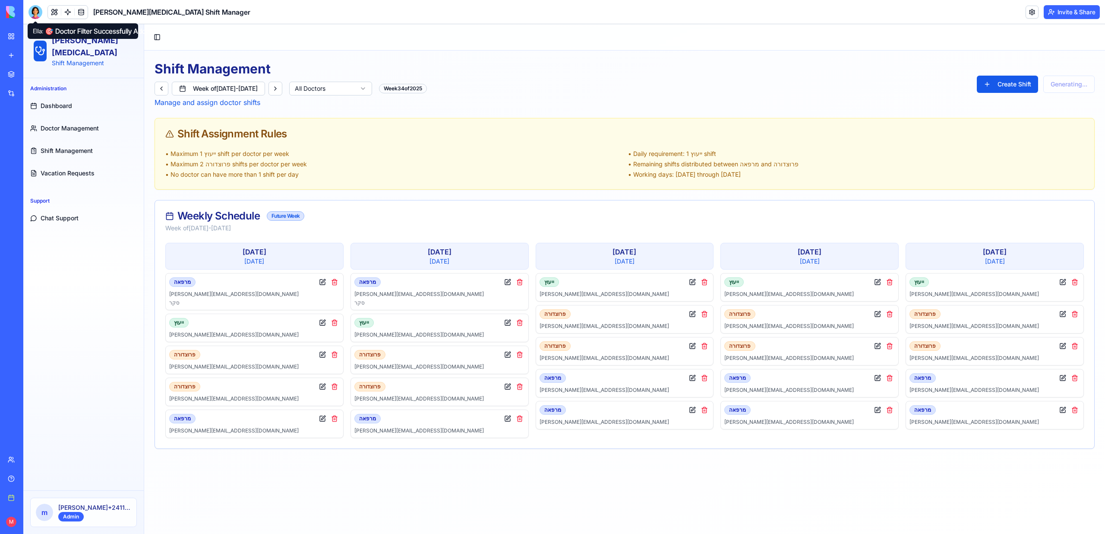
click at [36, 11] on div at bounding box center [35, 12] width 14 height 14
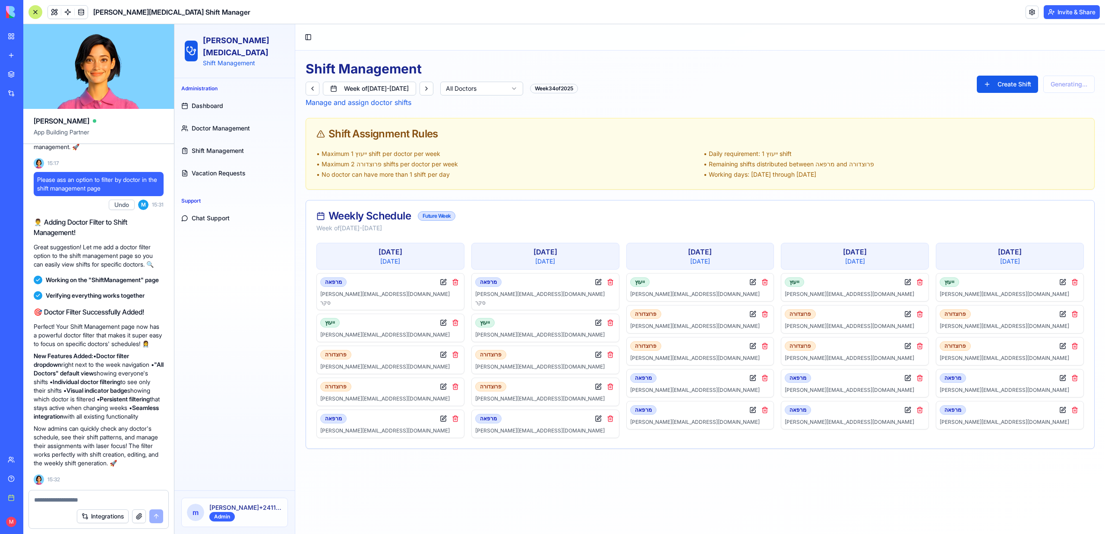
click at [83, 497] on textarea at bounding box center [98, 499] width 129 height 9
type textarea "*"
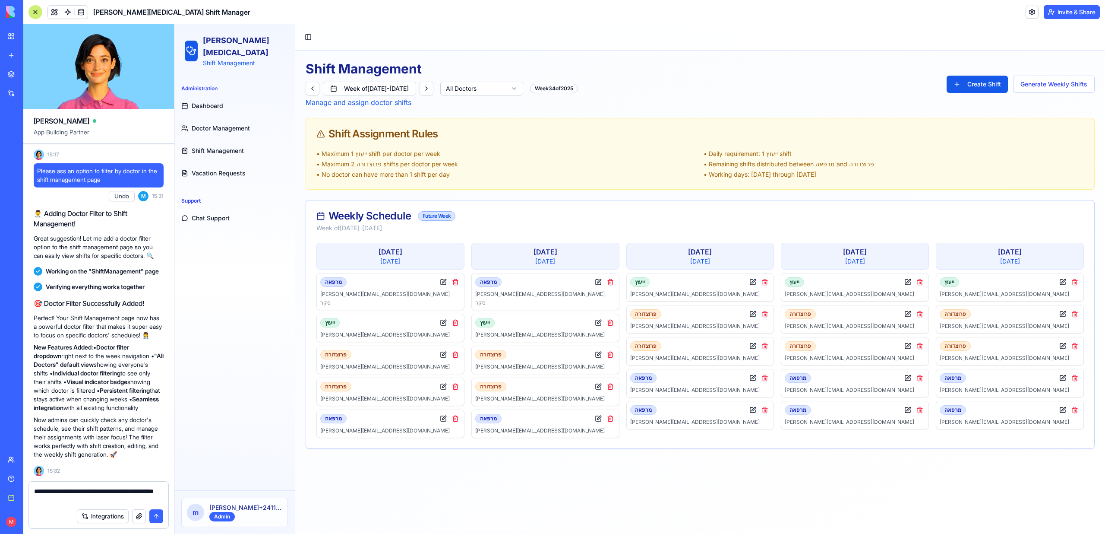
type textarea "**********"
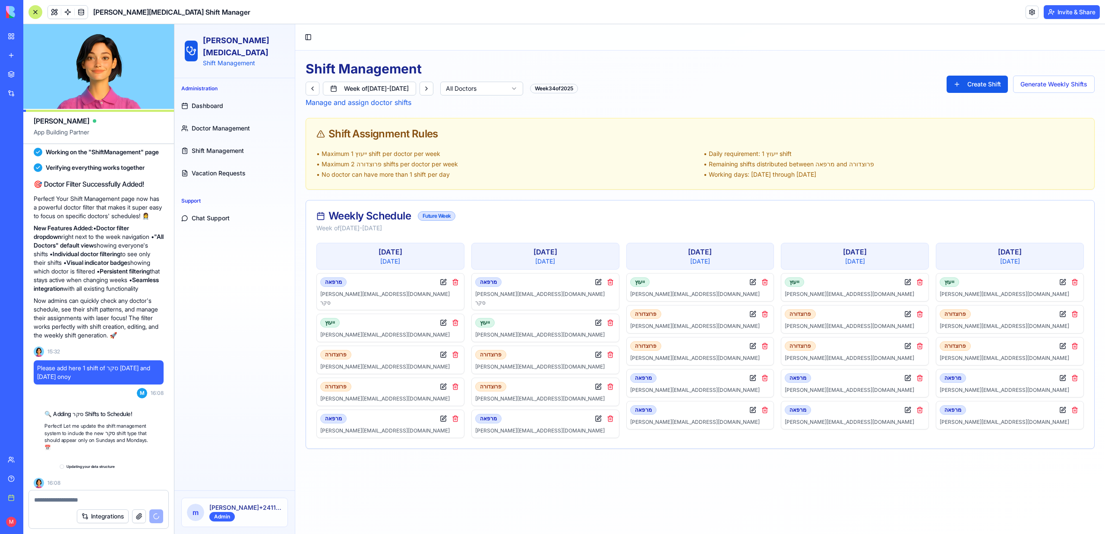
scroll to position [1640, 0]
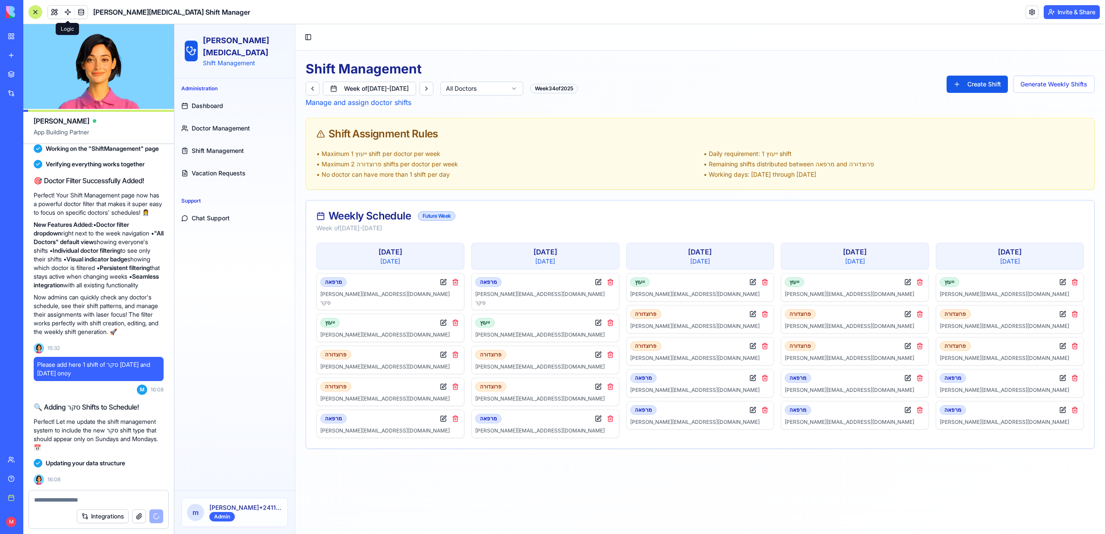
click at [69, 15] on link at bounding box center [67, 12] width 13 height 13
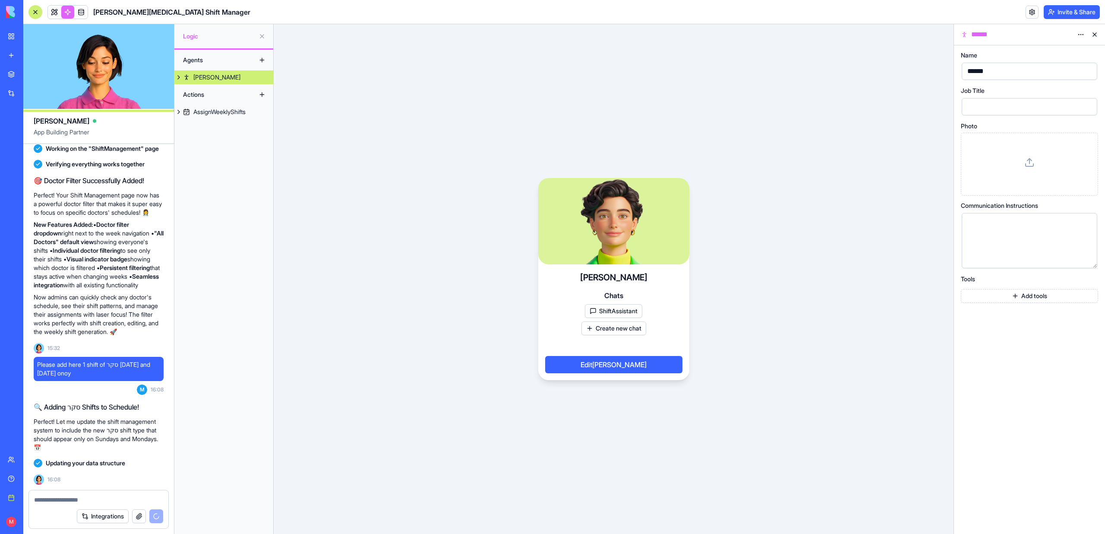
click at [671, 334] on div "Morgan Chats ShiftAssistant Create new chat Edit Morgan" at bounding box center [613, 322] width 151 height 116
click at [183, 79] on button at bounding box center [178, 77] width 9 height 14
click at [209, 90] on div "ShiftAssistant" at bounding box center [220, 91] width 36 height 9
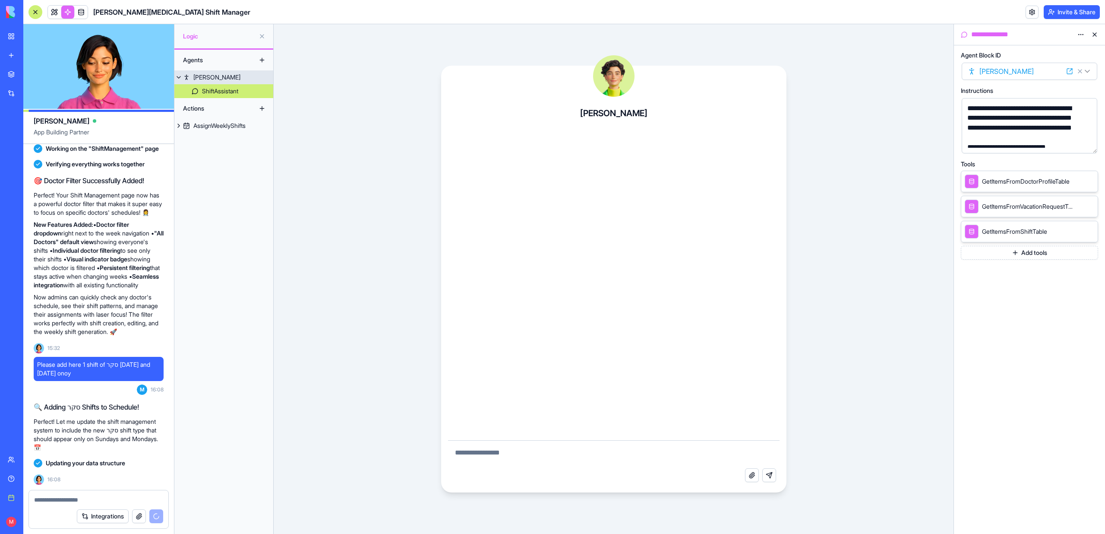
click at [196, 77] on div "[PERSON_NAME]" at bounding box center [216, 77] width 47 height 9
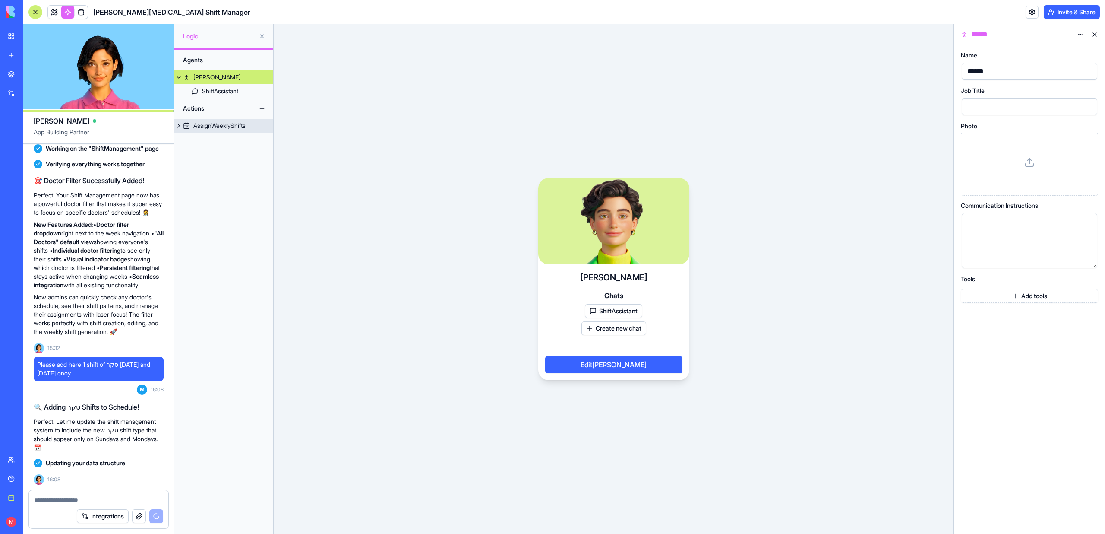
click at [206, 124] on div "AssignWeeklyShifts" at bounding box center [219, 125] width 52 height 9
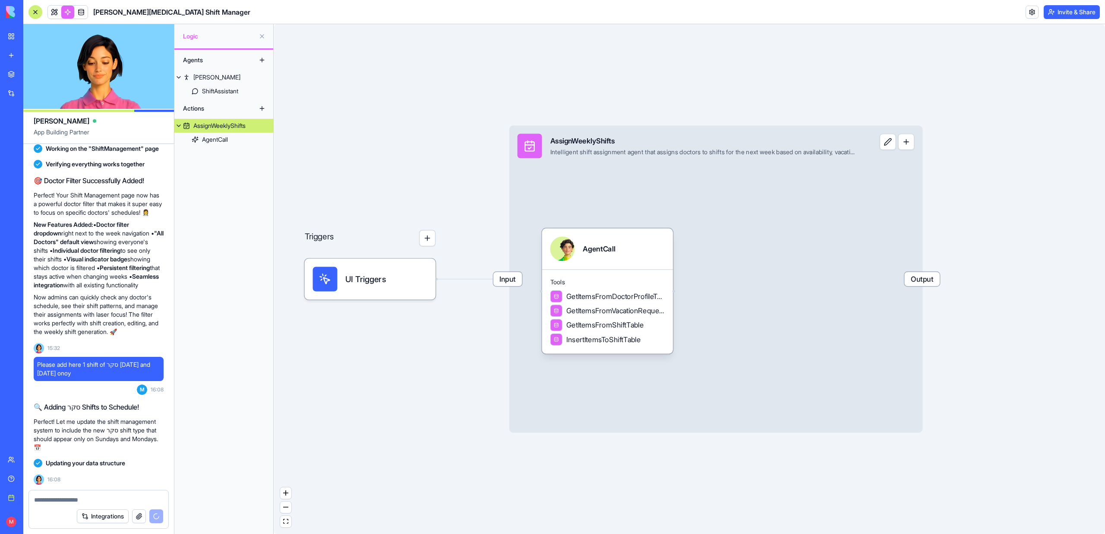
click at [208, 123] on div "AssignWeeklyShifts" at bounding box center [219, 125] width 52 height 9
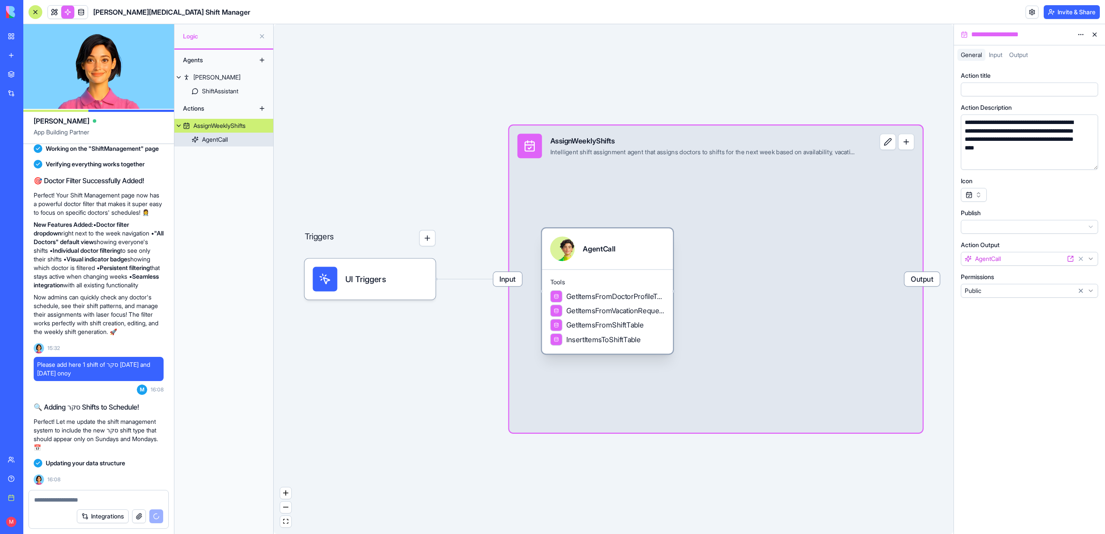
click at [637, 251] on div "AgentCall" at bounding box center [607, 248] width 115 height 25
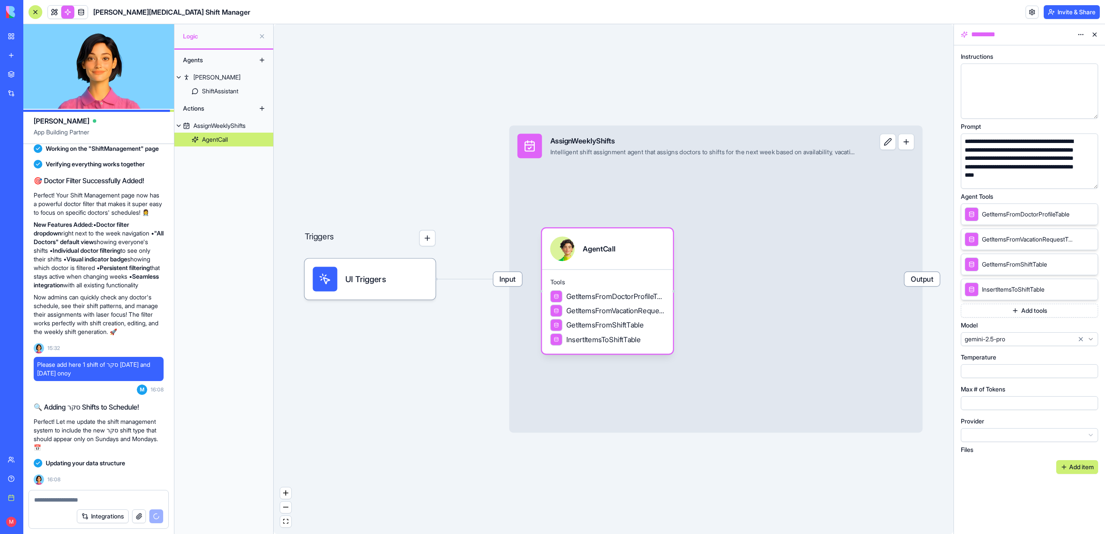
click at [1091, 179] on button "button" at bounding box center [1090, 180] width 14 height 14
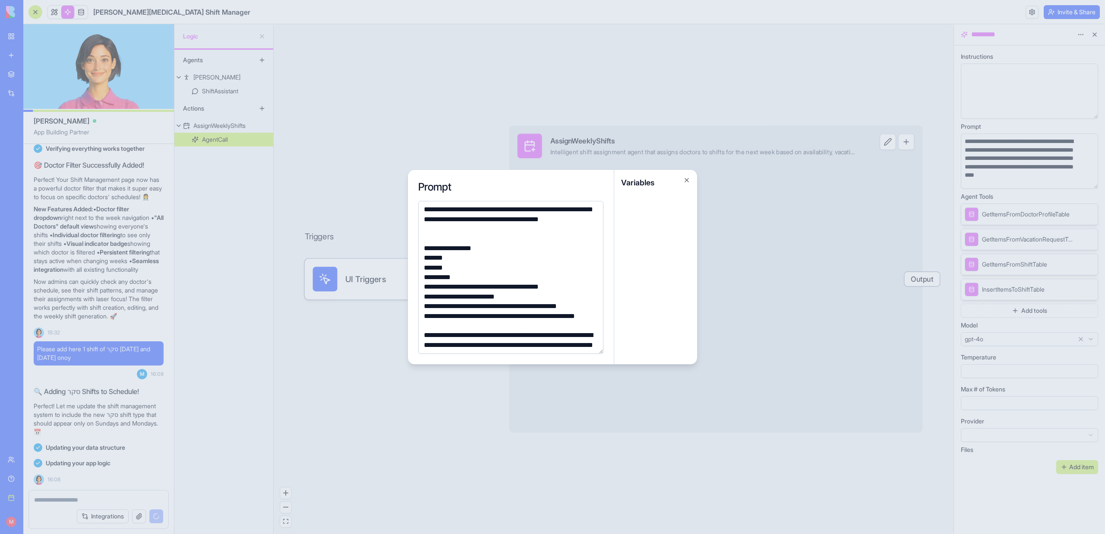
scroll to position [85, 0]
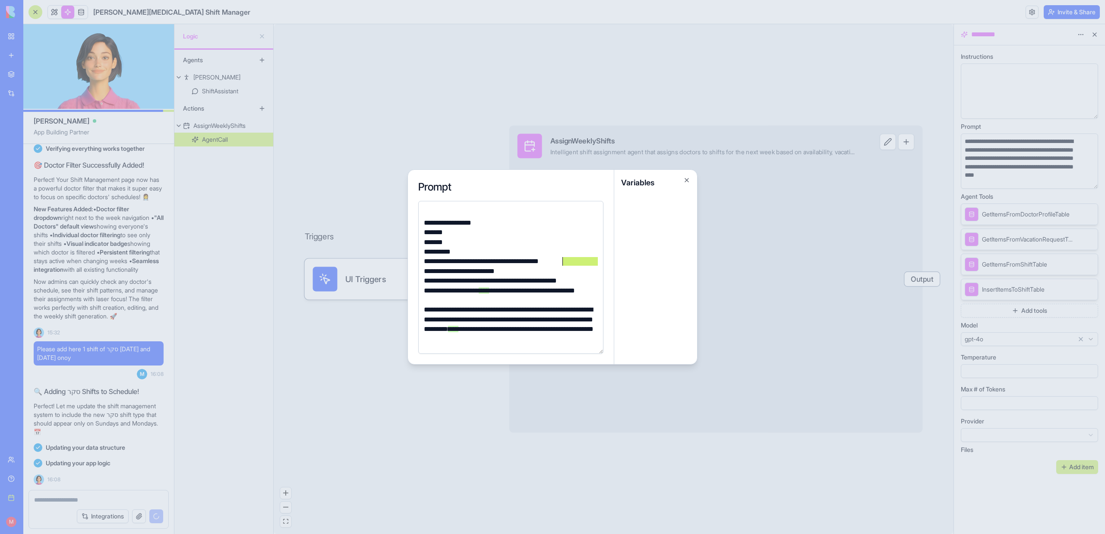
drag, startPoint x: 548, startPoint y: 263, endPoint x: 429, endPoint y: 259, distance: 118.8
click at [429, 259] on div "**********" at bounding box center [509, 260] width 177 height 9
click at [436, 260] on div "**********" at bounding box center [509, 260] width 177 height 9
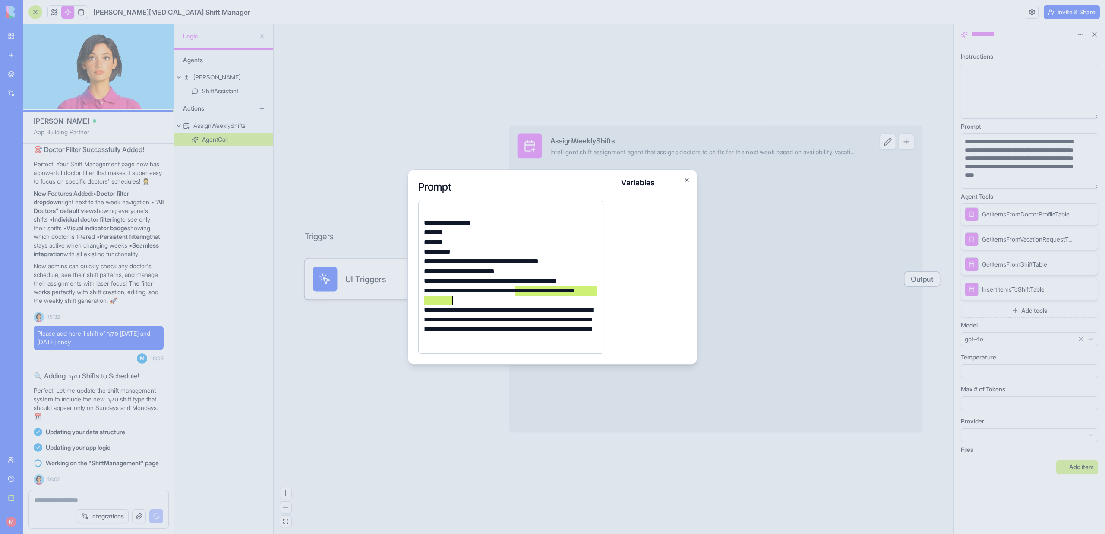
drag, startPoint x: 516, startPoint y: 291, endPoint x: 521, endPoint y: 297, distance: 7.7
click at [521, 297] on div "**********" at bounding box center [509, 295] width 177 height 19
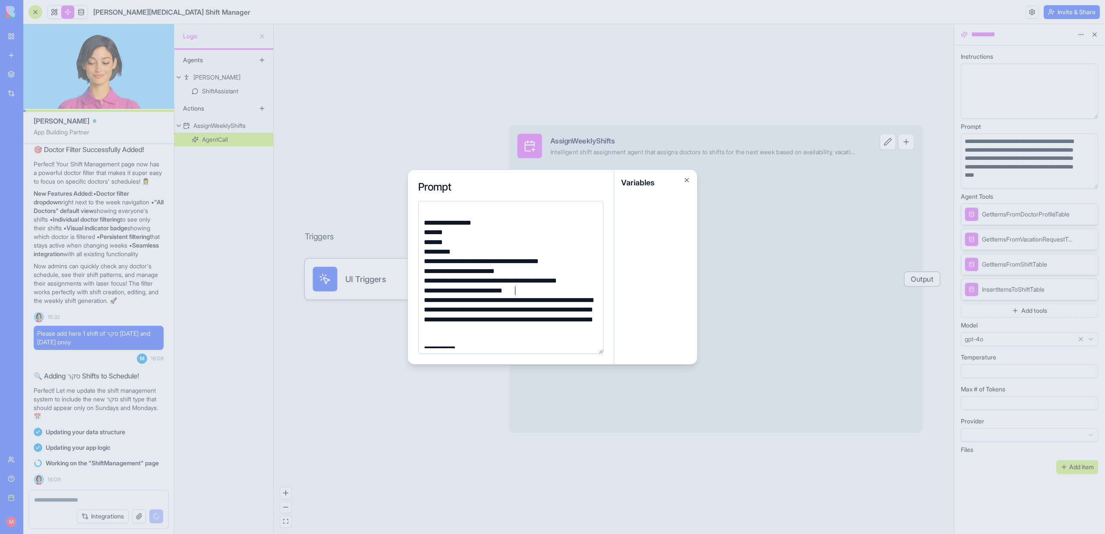
click at [525, 286] on div "**********" at bounding box center [509, 290] width 177 height 9
drag, startPoint x: 524, startPoint y: 291, endPoint x: 426, endPoint y: 291, distance: 97.6
click at [426, 291] on div "**********" at bounding box center [509, 290] width 177 height 9
click at [556, 288] on div "**********" at bounding box center [509, 290] width 177 height 9
drag, startPoint x: 537, startPoint y: 291, endPoint x: 419, endPoint y: 279, distance: 118.4
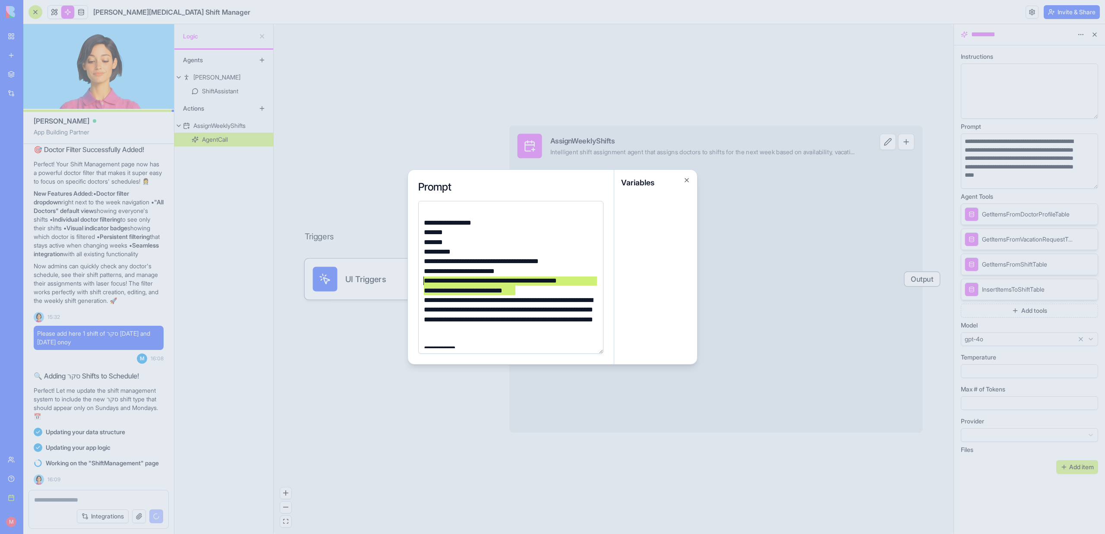
click at [419, 279] on div "**********" at bounding box center [510, 277] width 185 height 153
copy div "**********"
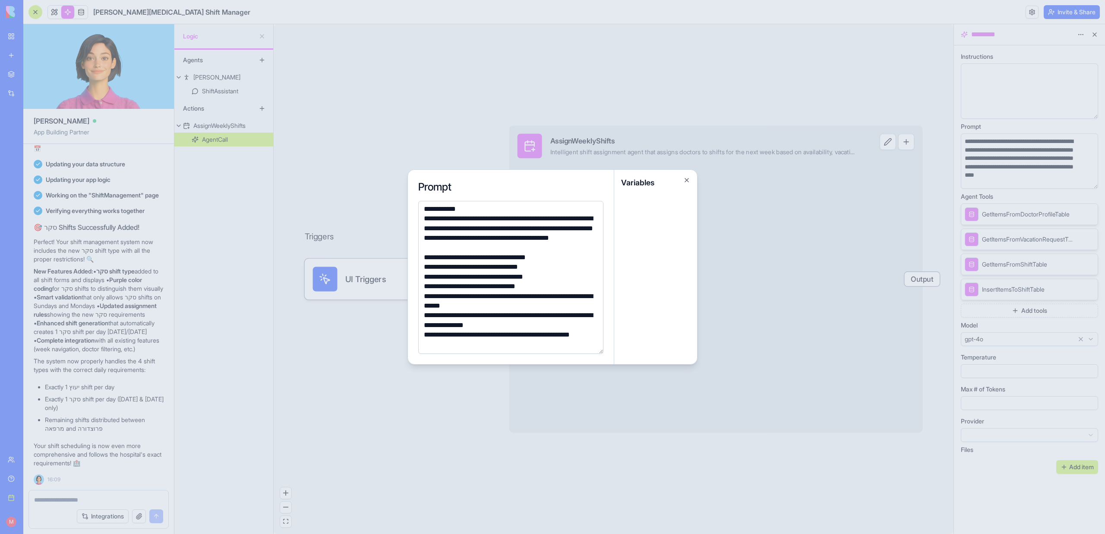
scroll to position [227, 0]
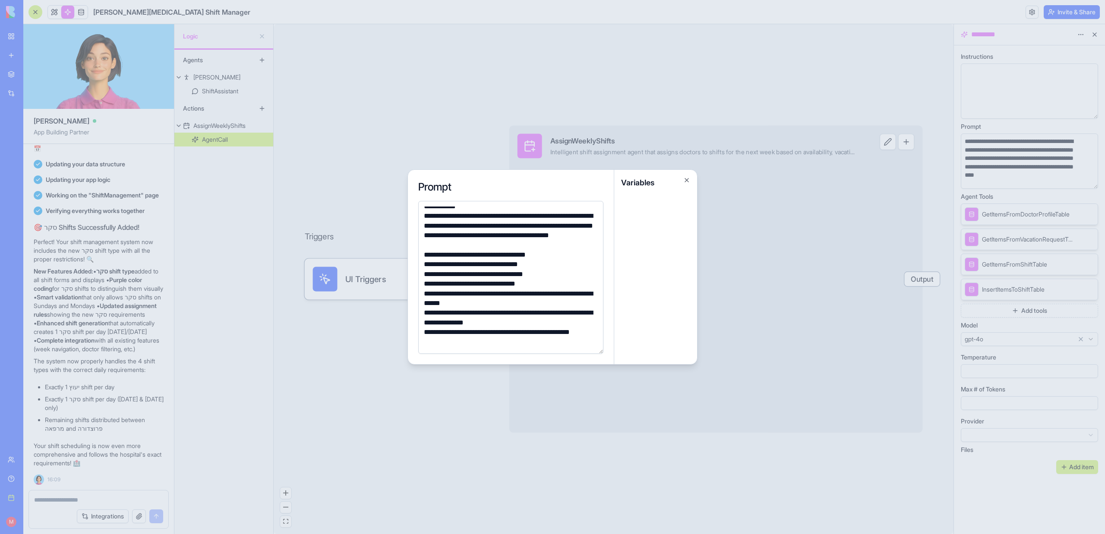
click at [385, 164] on div at bounding box center [552, 267] width 1105 height 534
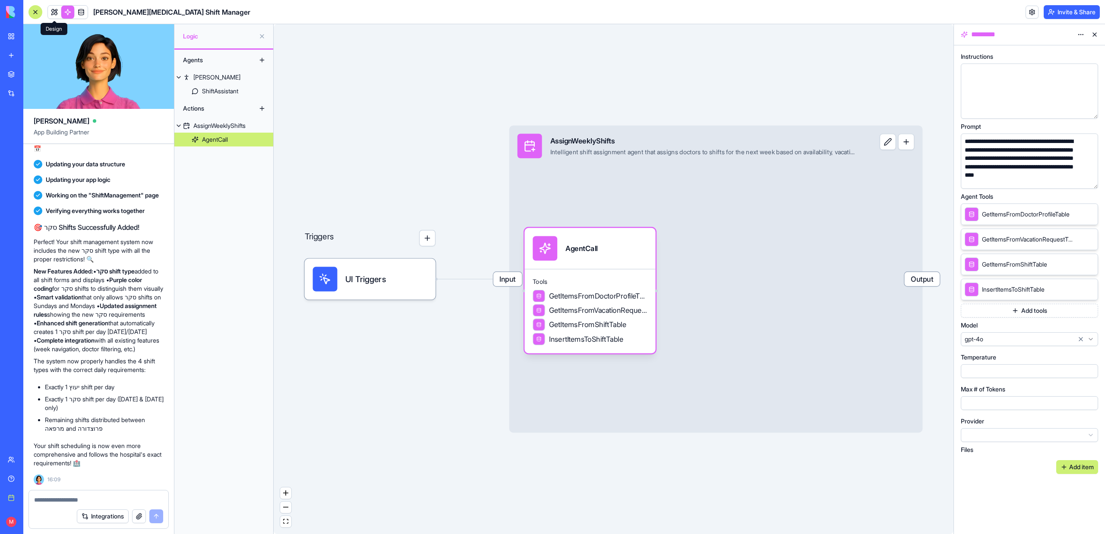
click at [57, 14] on link at bounding box center [54, 12] width 13 height 13
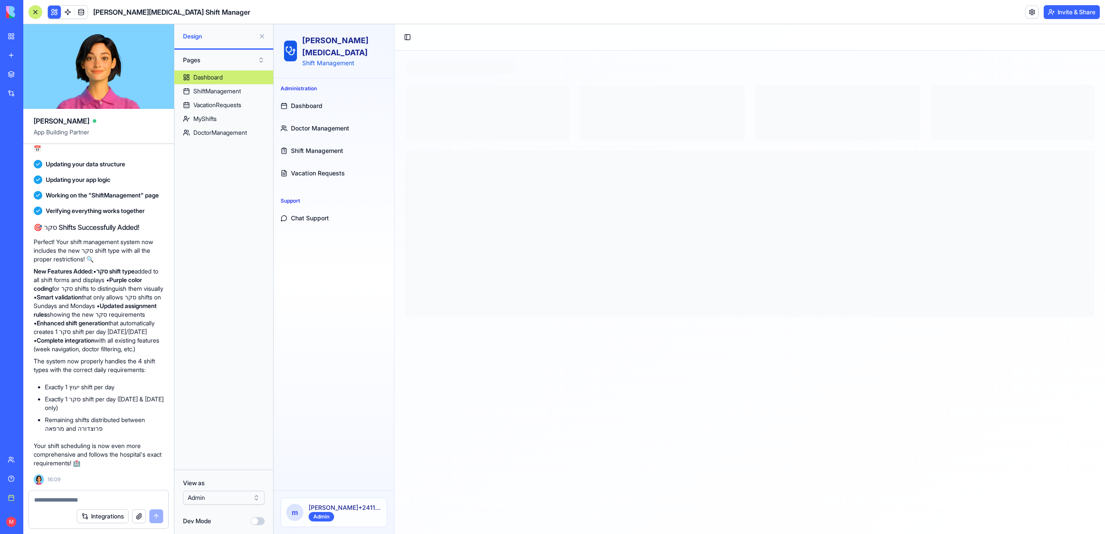
click at [262, 34] on button at bounding box center [262, 36] width 14 height 14
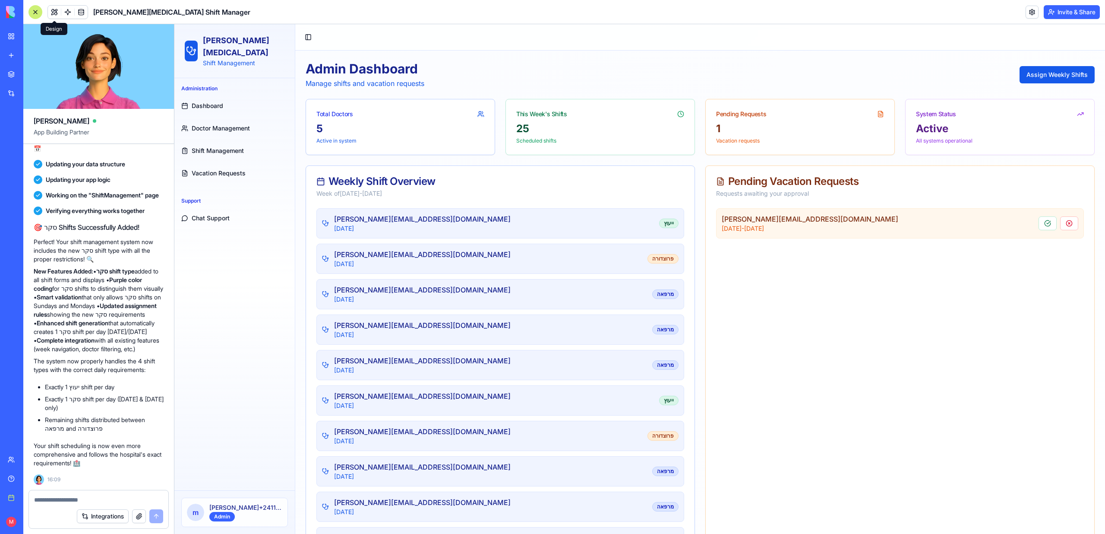
click at [243, 123] on link "Doctor Management" at bounding box center [235, 128] width 114 height 21
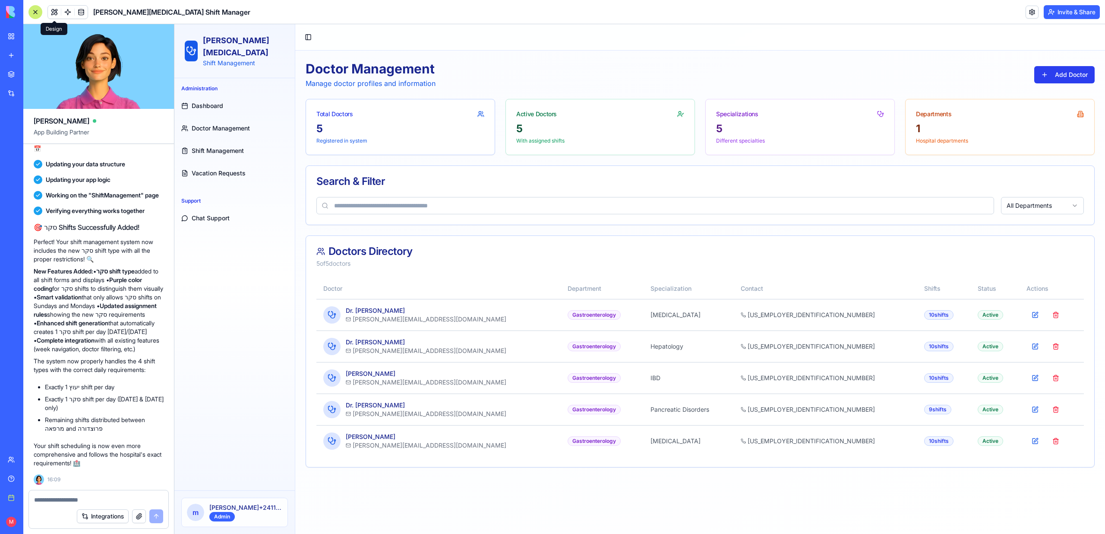
click at [1066, 82] on button "Add Doctor" at bounding box center [1064, 74] width 60 height 17
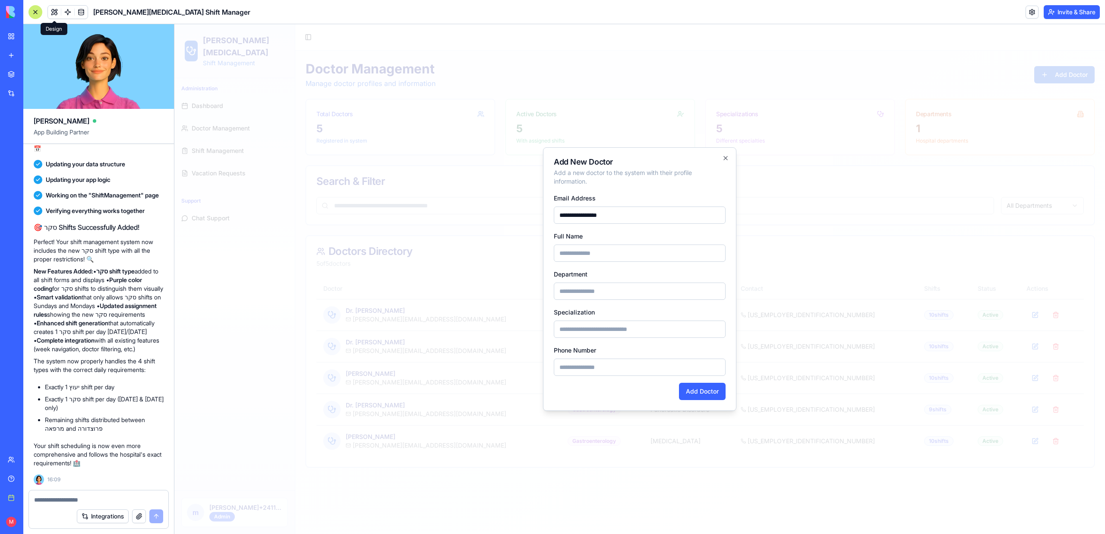
drag, startPoint x: 581, startPoint y: 218, endPoint x: 538, endPoint y: 218, distance: 43.2
click at [538, 218] on body "Sheba Gastro Shift Management Administration Dashboard Doctor Management Shift …" at bounding box center [639, 278] width 931 height 509
type input "**********"
click at [583, 254] on input "Full Name" at bounding box center [640, 252] width 172 height 17
paste input "*******"
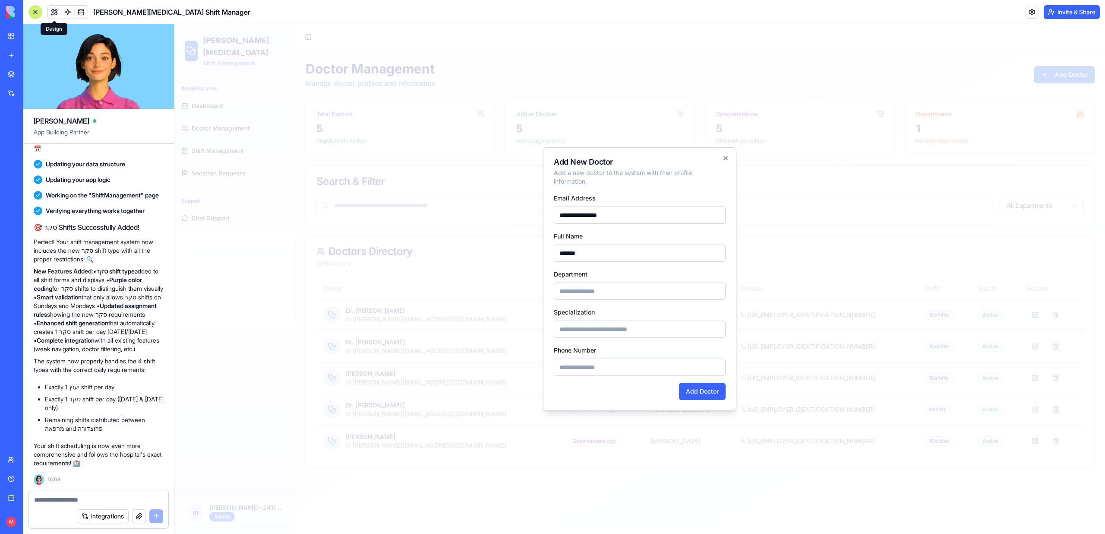
type input "*******"
click at [584, 220] on input "**********" at bounding box center [640, 214] width 172 height 17
click at [691, 379] on form "**********" at bounding box center [640, 296] width 172 height 207
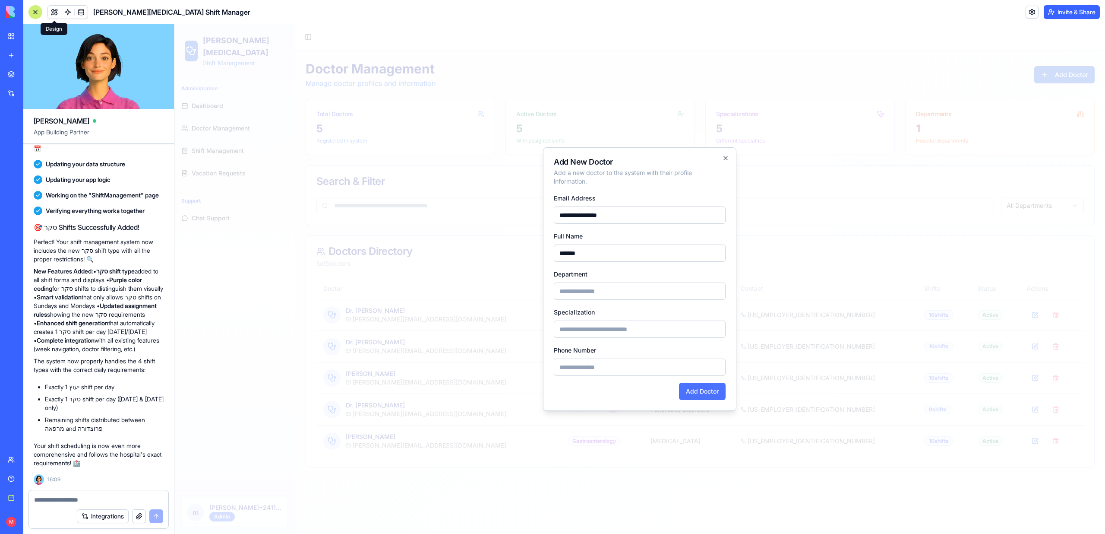
click at [691, 392] on button "Add Doctor" at bounding box center [702, 390] width 47 height 17
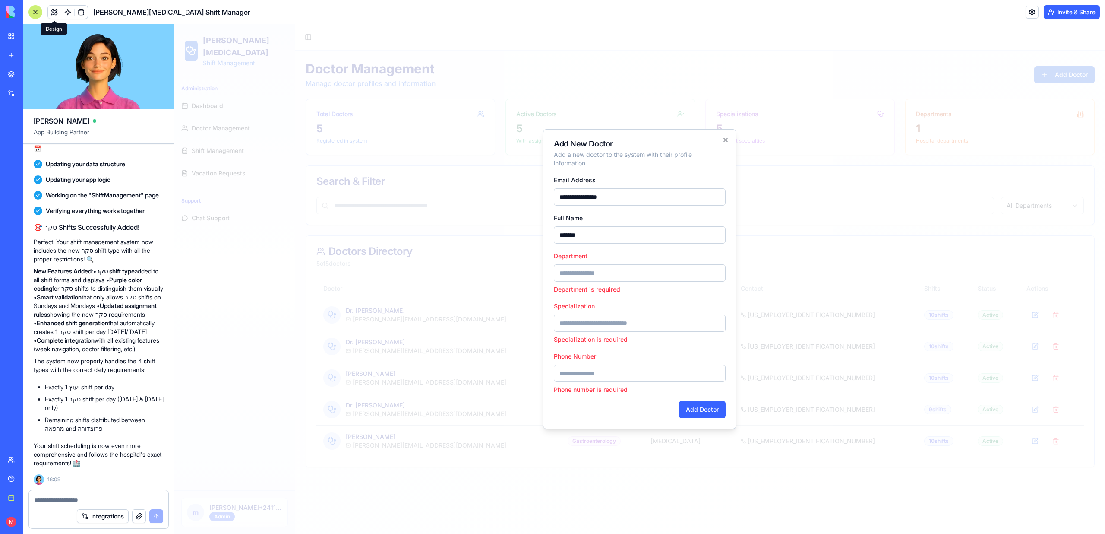
click at [643, 272] on input "Department" at bounding box center [640, 272] width 172 height 17
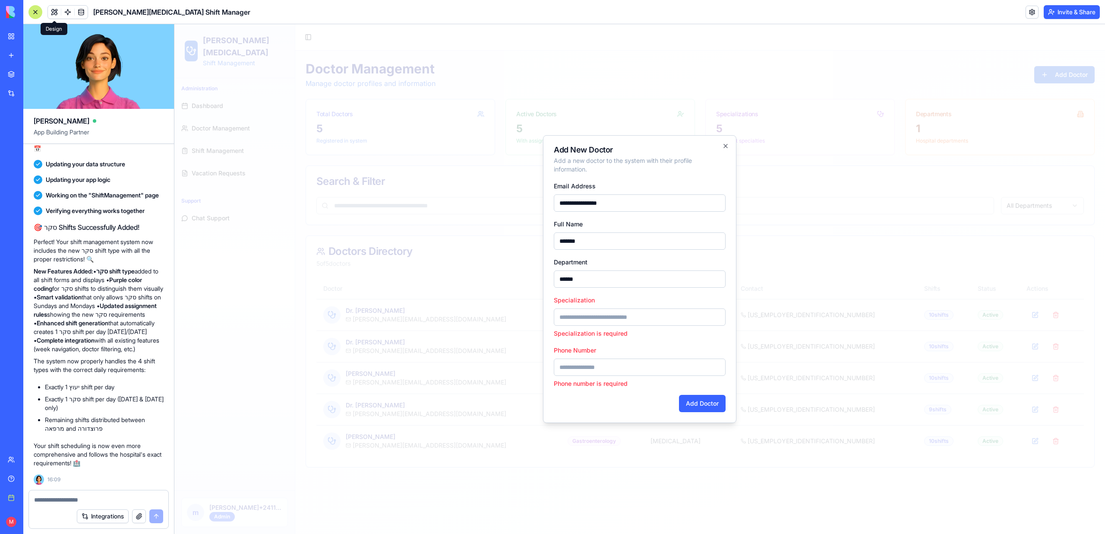
type input "******"
click at [639, 306] on div "Specialization Specialization is required" at bounding box center [640, 315] width 172 height 43
click at [639, 313] on input "Specialization" at bounding box center [640, 316] width 172 height 17
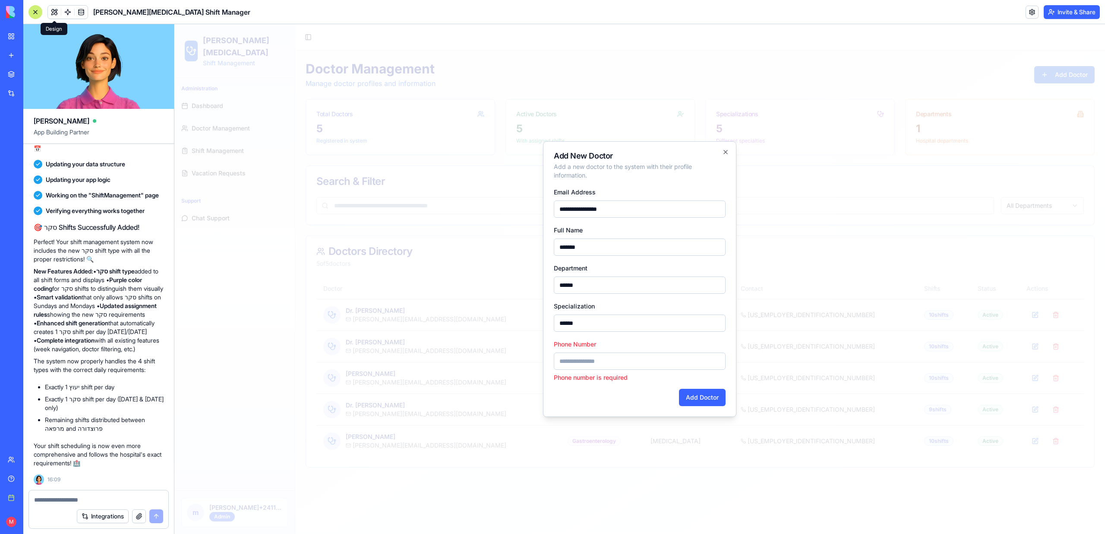
type input "******"
click at [692, 407] on div "**********" at bounding box center [639, 278] width 193 height 275
click at [631, 365] on input "Phone Number" at bounding box center [640, 360] width 172 height 17
click at [54, 501] on textarea at bounding box center [98, 499] width 129 height 9
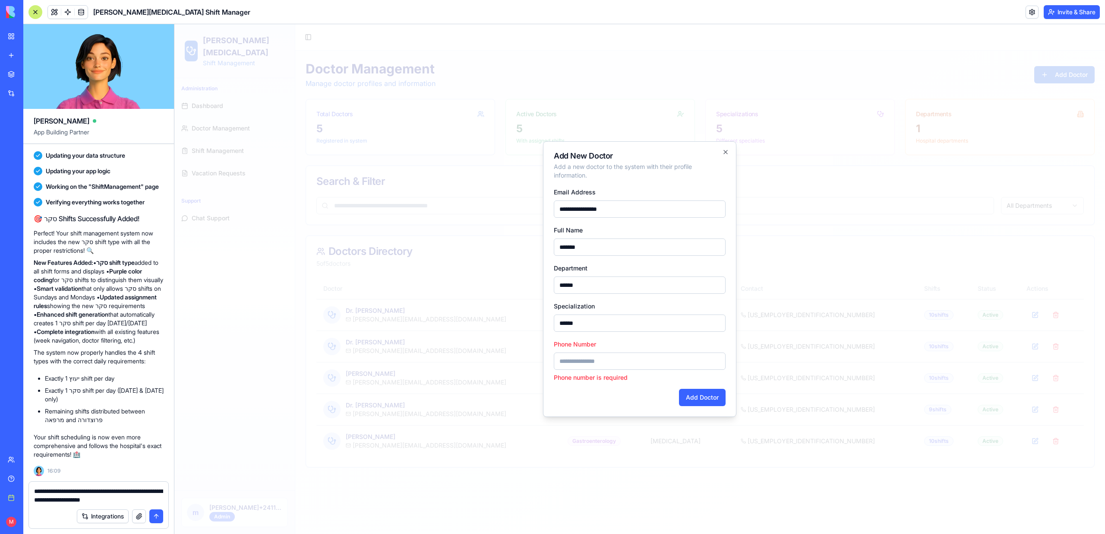
type textarea "**********"
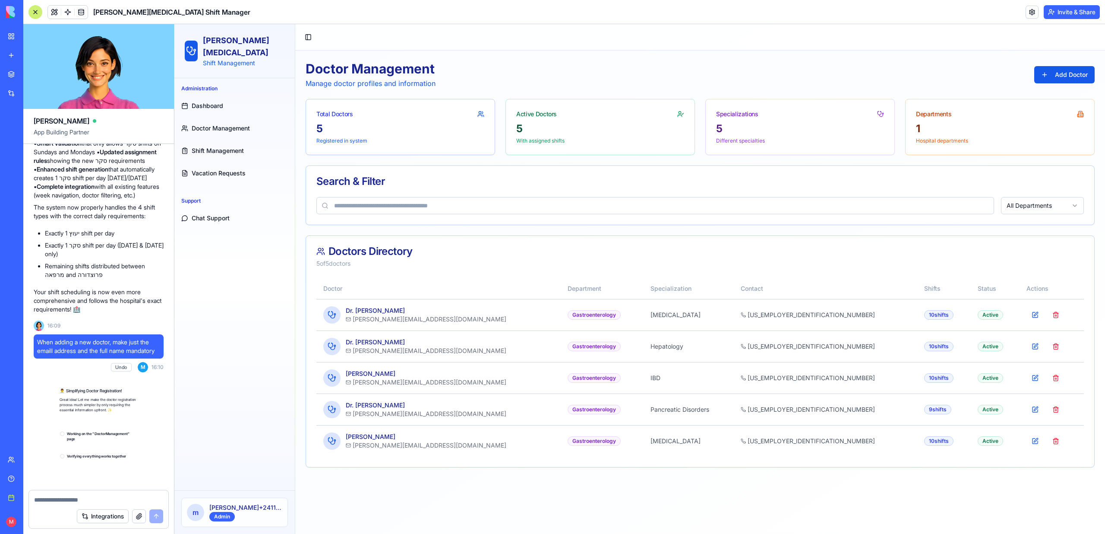
scroll to position [2253, 0]
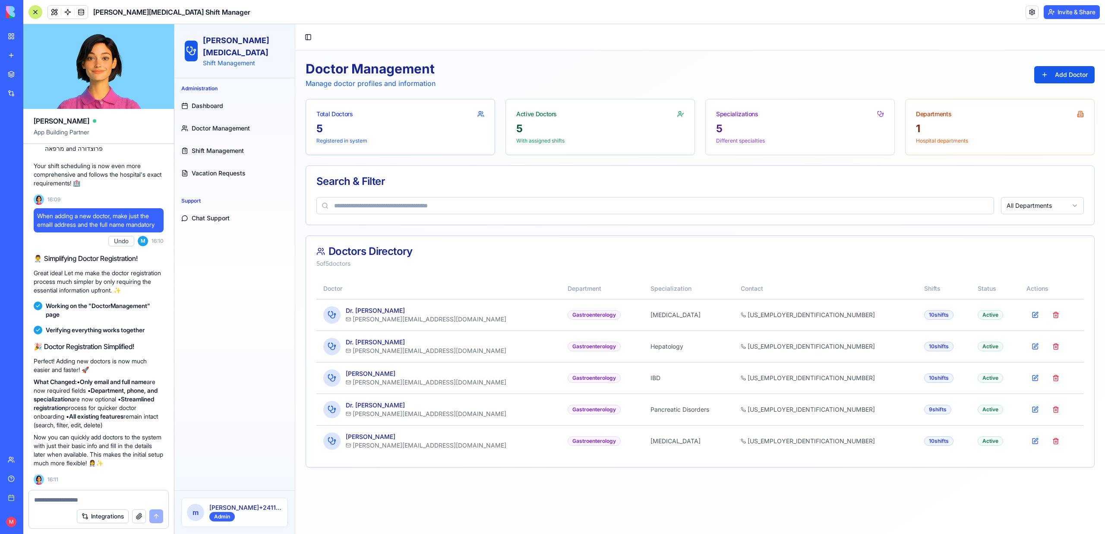
click at [219, 124] on span "Doctor Management" at bounding box center [221, 128] width 58 height 9
click at [1057, 77] on button "Add Doctor" at bounding box center [1064, 74] width 60 height 17
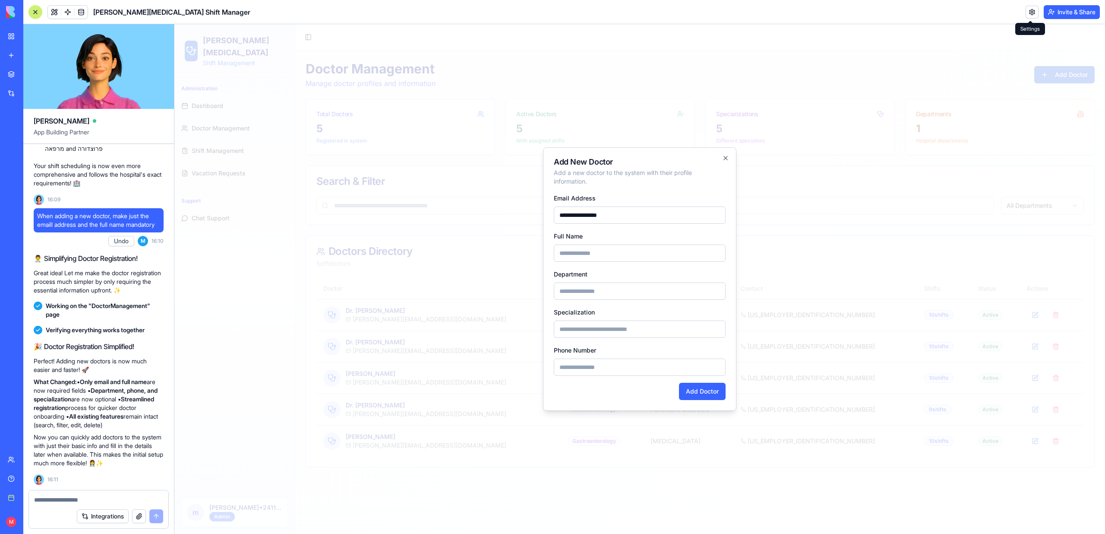
drag, startPoint x: 581, startPoint y: 216, endPoint x: 538, endPoint y: 216, distance: 43.2
click at [538, 216] on body "Sheba Gastro Shift Management Administration Dashboard Doctor Management Shift …" at bounding box center [639, 278] width 931 height 509
type input "**********"
click at [596, 255] on input "Full Name" at bounding box center [640, 252] width 172 height 17
paste input "*******"
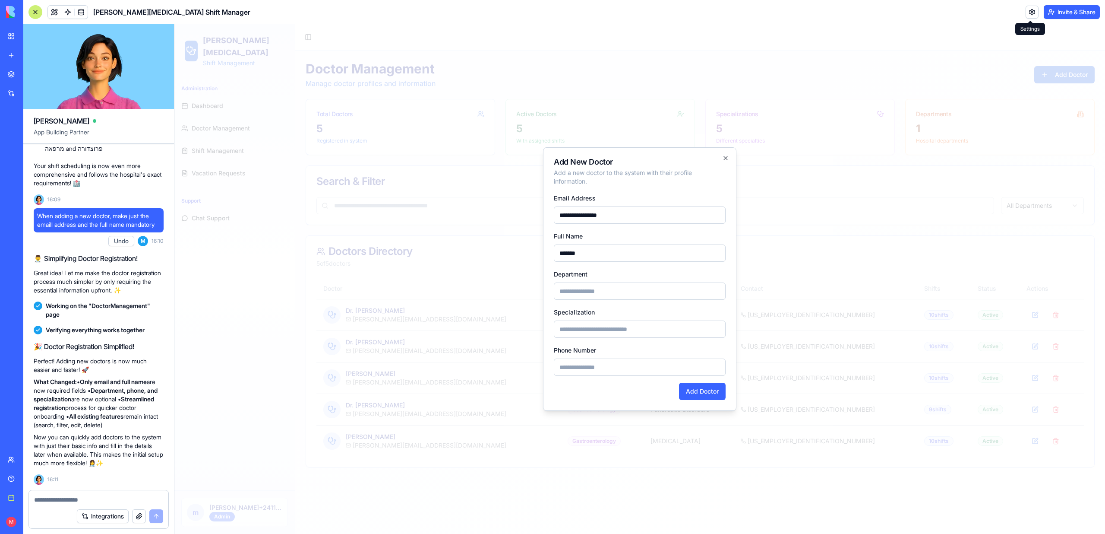
type input "*******"
click at [622, 217] on input "**********" at bounding box center [640, 214] width 172 height 17
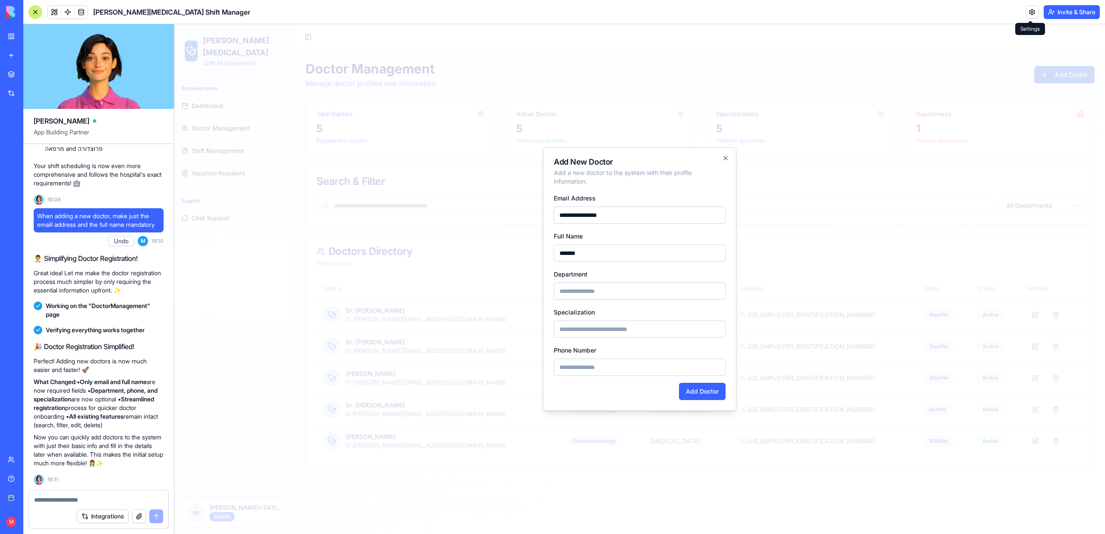
click at [622, 217] on input "**********" at bounding box center [640, 214] width 172 height 17
click at [701, 386] on button "Add Doctor" at bounding box center [702, 390] width 47 height 17
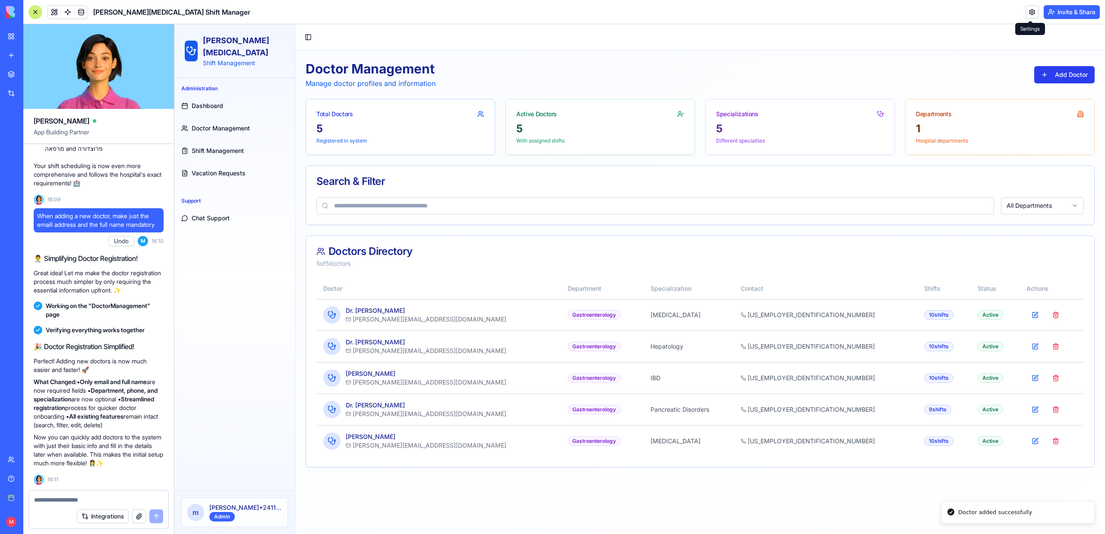
click at [1054, 70] on button "Add Doctor" at bounding box center [1064, 74] width 60 height 17
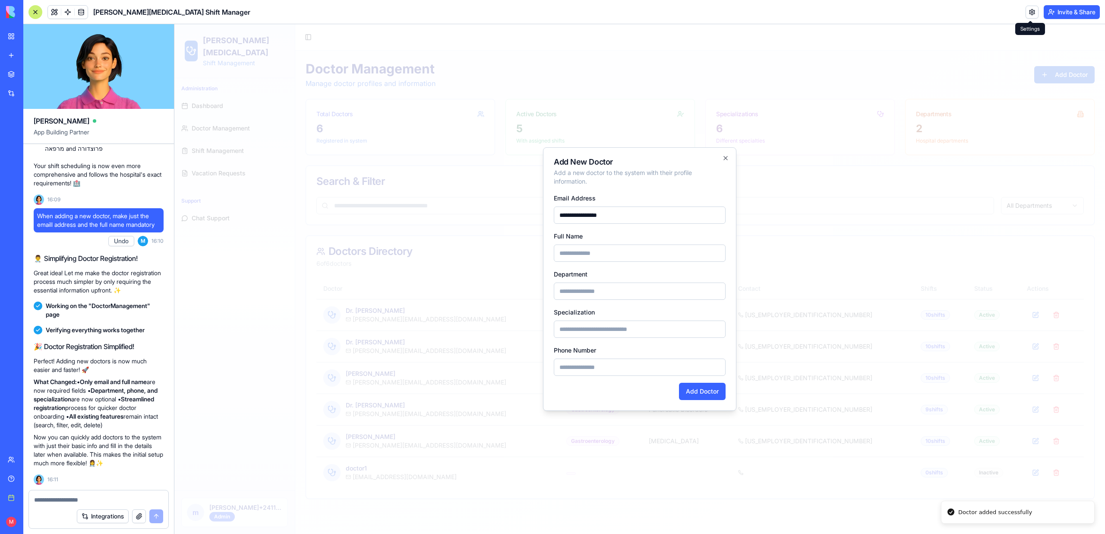
click at [580, 215] on input "**********" at bounding box center [640, 214] width 172 height 17
type input "**********"
click at [638, 253] on input "Full Name" at bounding box center [640, 252] width 172 height 17
paste input "**********"
drag, startPoint x: 650, startPoint y: 253, endPoint x: 580, endPoint y: 255, distance: 70.0
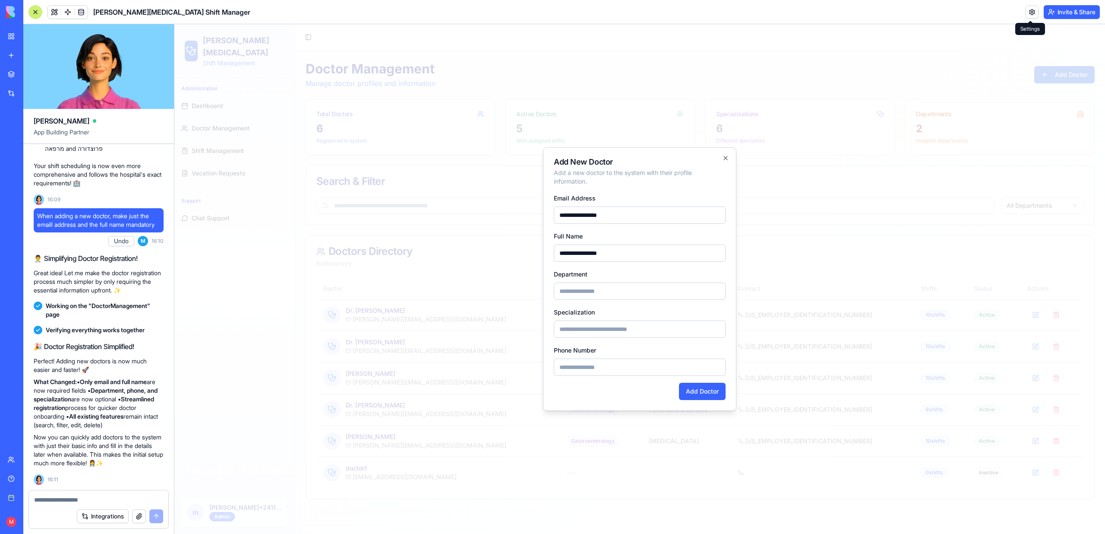
click at [580, 255] on input "**********" at bounding box center [640, 252] width 172 height 17
type input "*******"
click at [716, 397] on button "Add Doctor" at bounding box center [702, 390] width 47 height 17
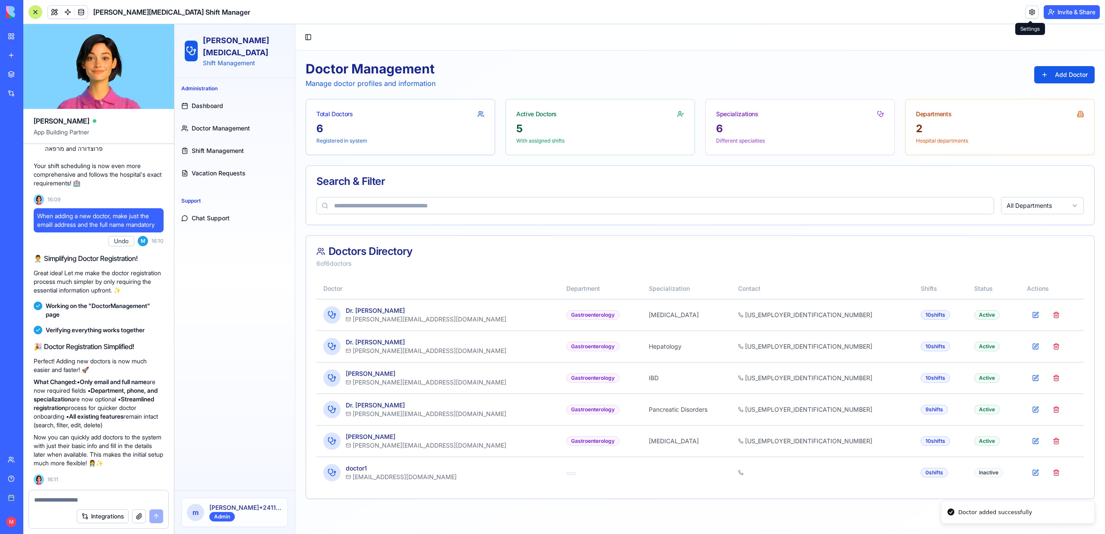
click at [1041, 87] on div "Doctor Management Manage doctor profiles and information Add Doctor" at bounding box center [700, 75] width 789 height 28
click at [1045, 80] on button "Add Doctor" at bounding box center [1064, 74] width 60 height 17
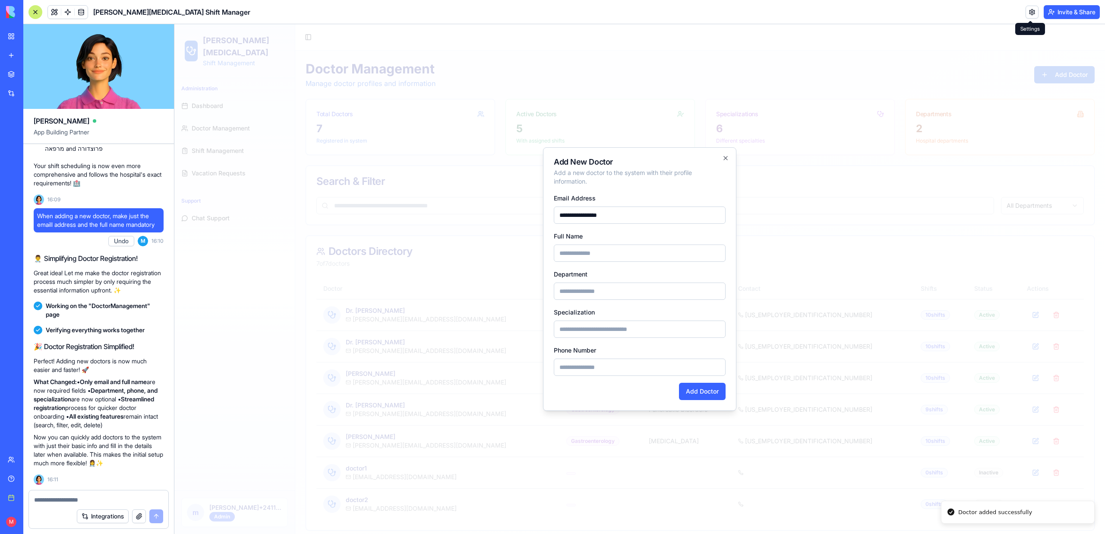
click at [580, 212] on input "**********" at bounding box center [640, 214] width 172 height 17
click at [595, 211] on input "**********" at bounding box center [640, 214] width 172 height 17
click at [572, 215] on input "**********" at bounding box center [640, 214] width 172 height 17
type input "**********"
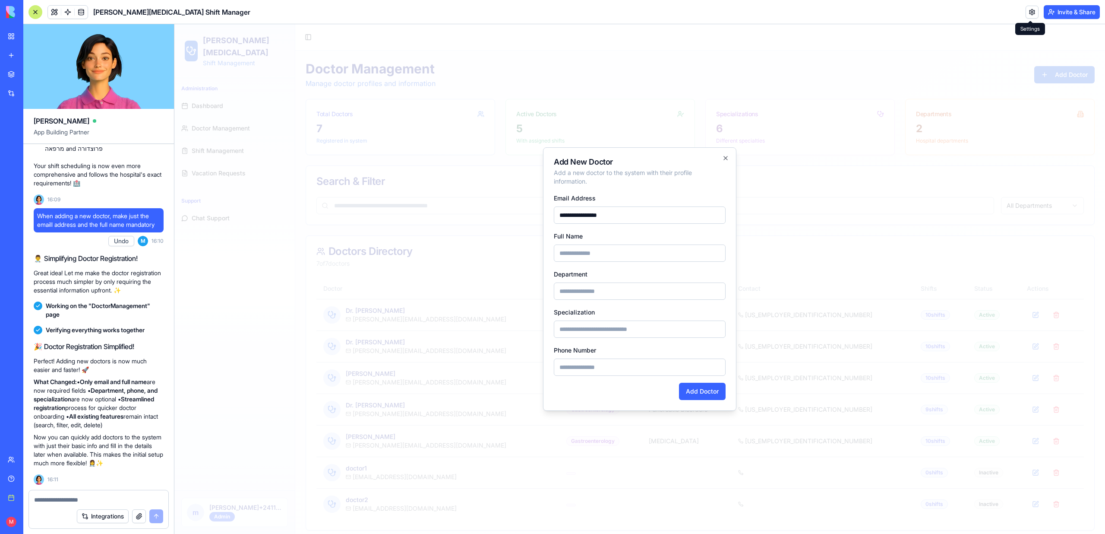
click at [576, 245] on input "Full Name" at bounding box center [640, 252] width 172 height 17
paste input "*******"
type input "*******"
click at [705, 392] on button "Add Doctor" at bounding box center [702, 390] width 47 height 17
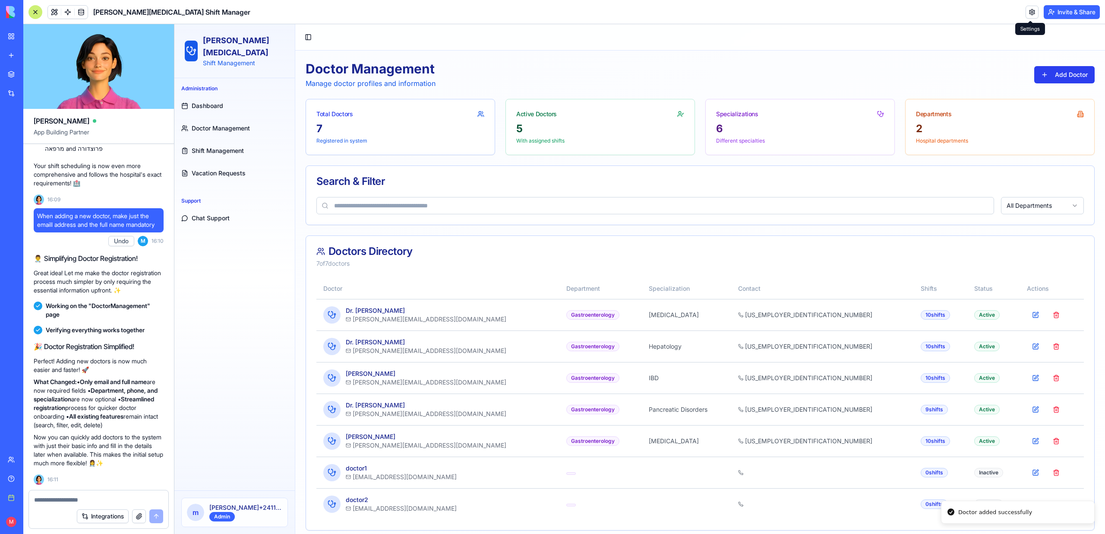
click at [1042, 76] on button "Add Doctor" at bounding box center [1064, 74] width 60 height 17
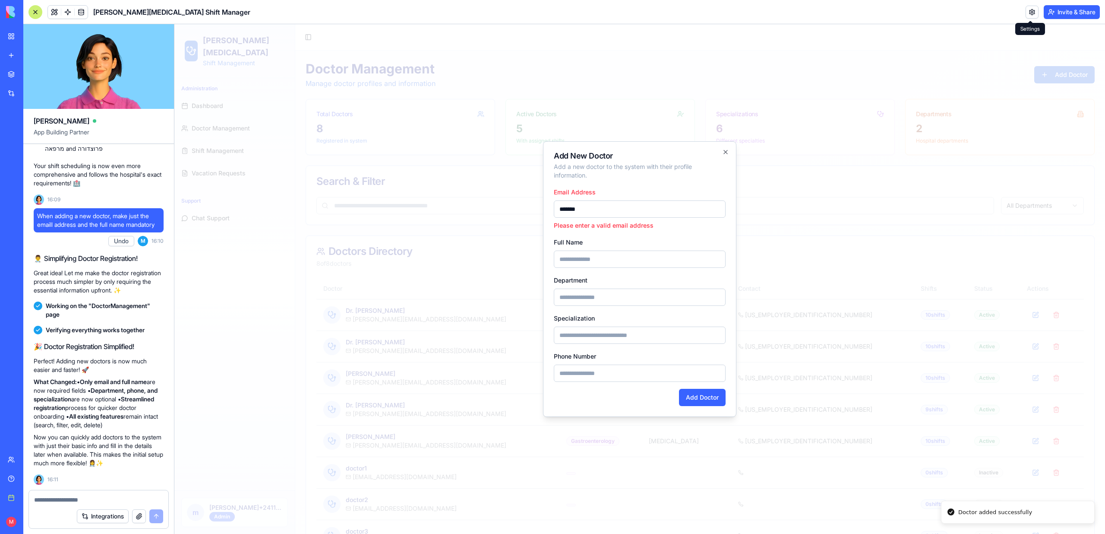
click at [583, 207] on input "*******" at bounding box center [640, 208] width 172 height 17
type input "*******"
click at [505, 251] on div at bounding box center [639, 278] width 931 height 509
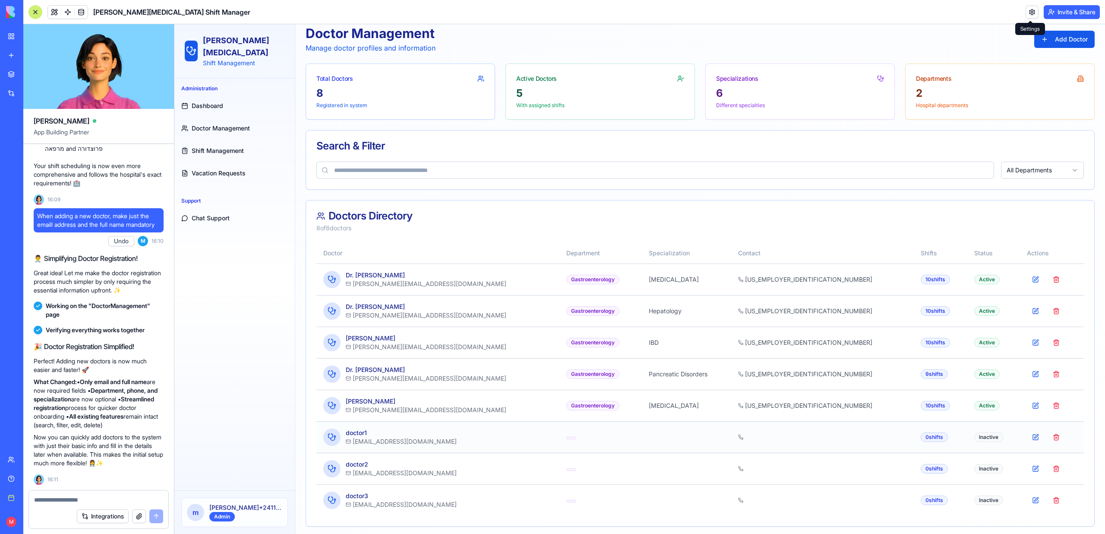
scroll to position [38, 0]
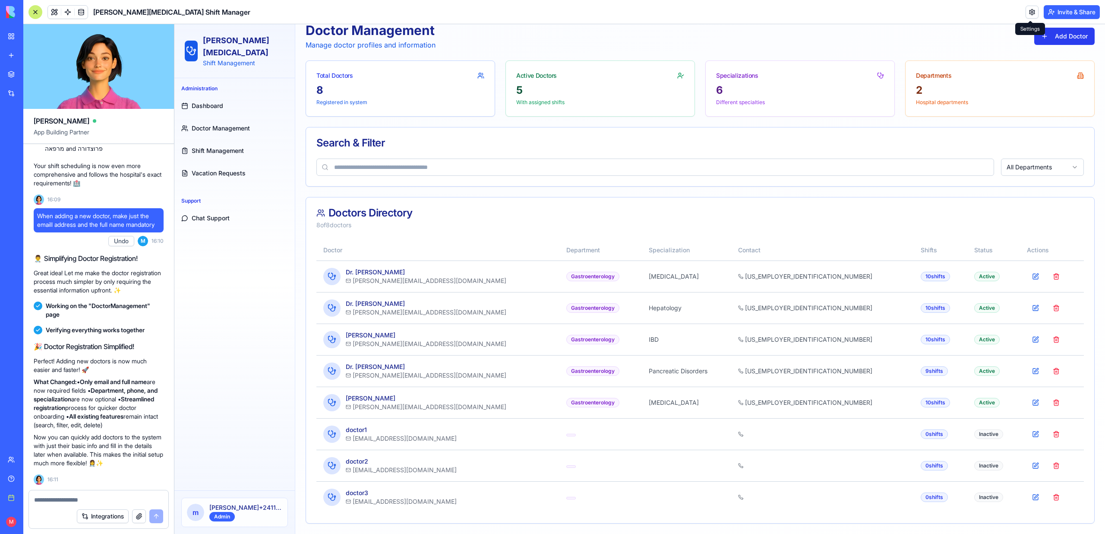
click at [1057, 39] on button "Add Doctor" at bounding box center [1064, 36] width 60 height 17
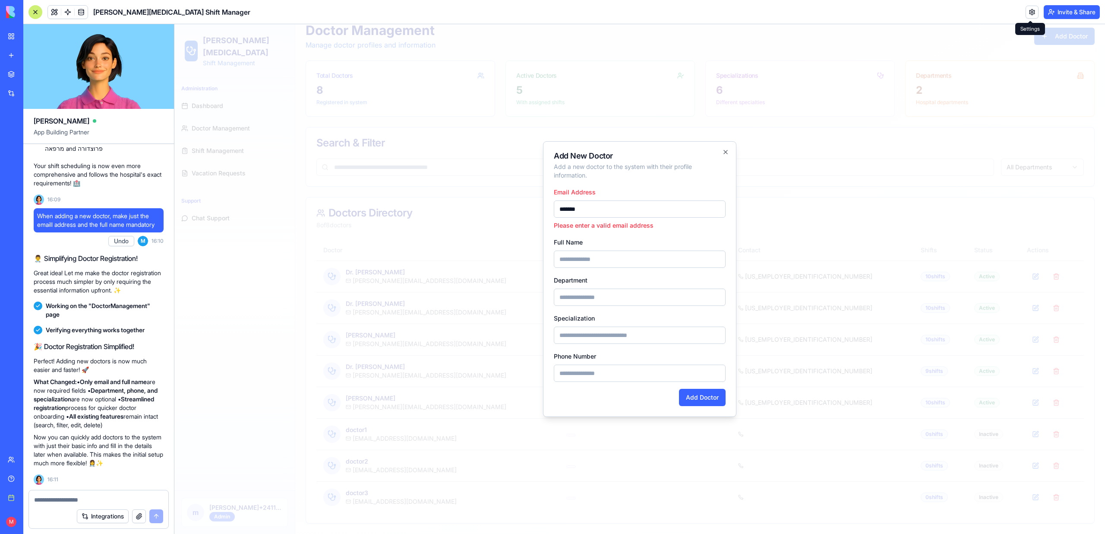
click at [587, 218] on div "Email Address ******* Please enter a valid email address" at bounding box center [640, 207] width 172 height 43
click at [587, 215] on input "*******" at bounding box center [640, 208] width 172 height 17
drag, startPoint x: 581, startPoint y: 215, endPoint x: 537, endPoint y: 215, distance: 44.5
click at [537, 215] on body "Sheba Gastro Shift Management Administration Dashboard Doctor Management Shift …" at bounding box center [639, 260] width 931 height 548
type input "**********"
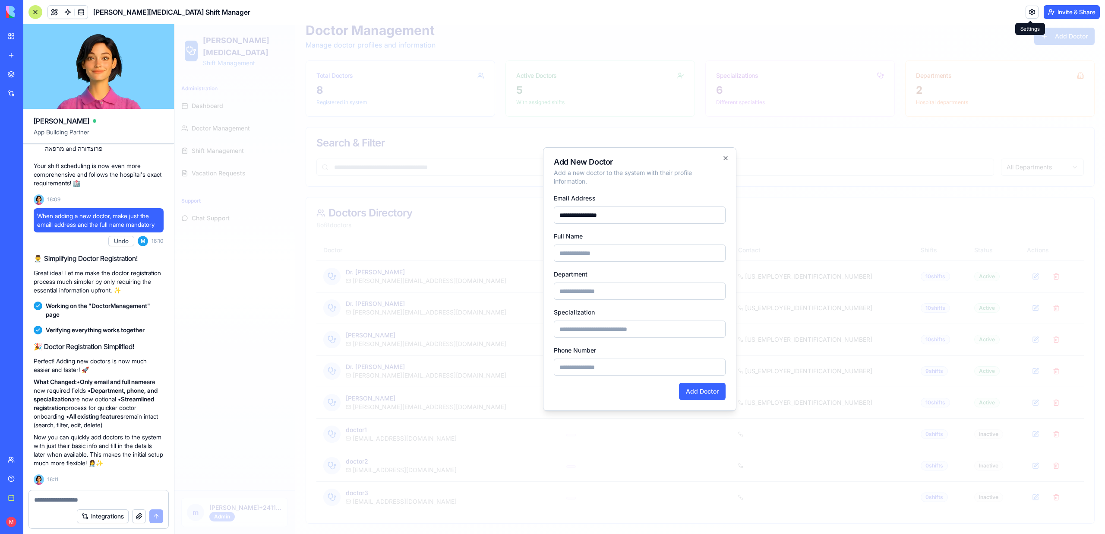
click at [587, 246] on input "Full Name" at bounding box center [640, 252] width 172 height 17
paste input "*******"
type input "*******"
click at [692, 393] on button "Add Doctor" at bounding box center [702, 390] width 47 height 17
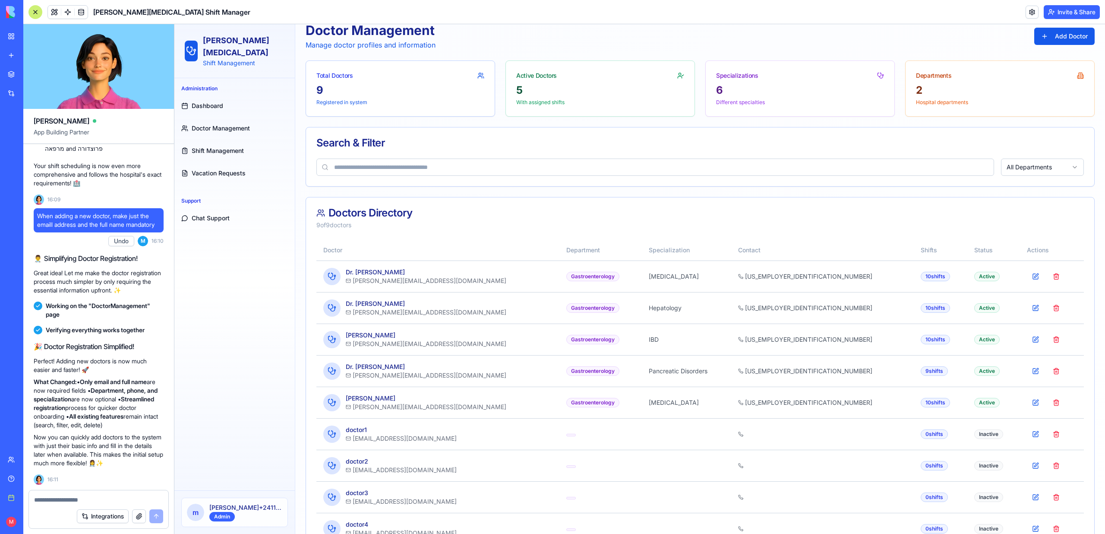
click at [211, 214] on span "Chat Support" at bounding box center [211, 218] width 38 height 9
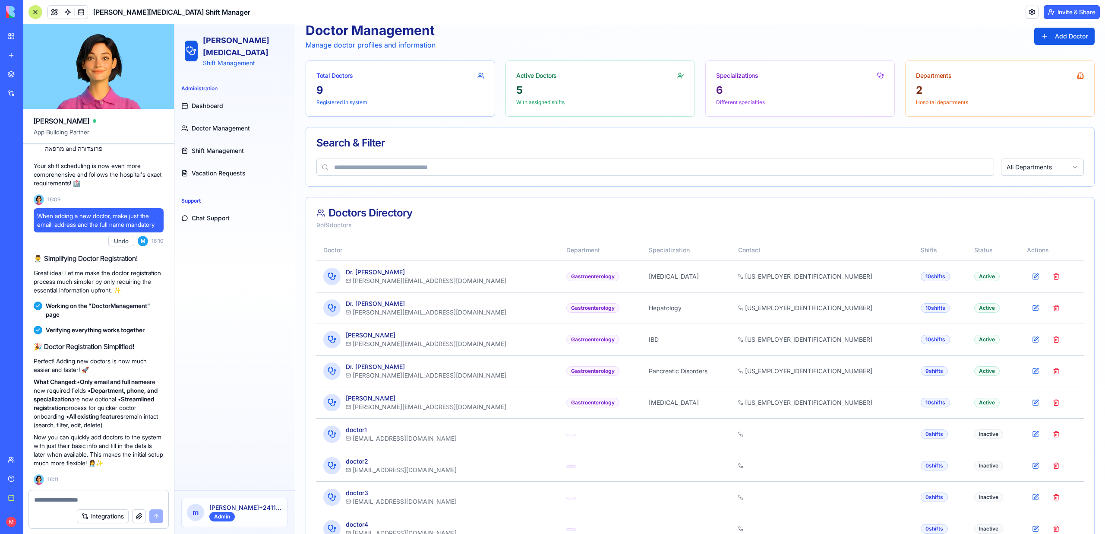
click at [211, 214] on span "Chat Support" at bounding box center [211, 218] width 38 height 9
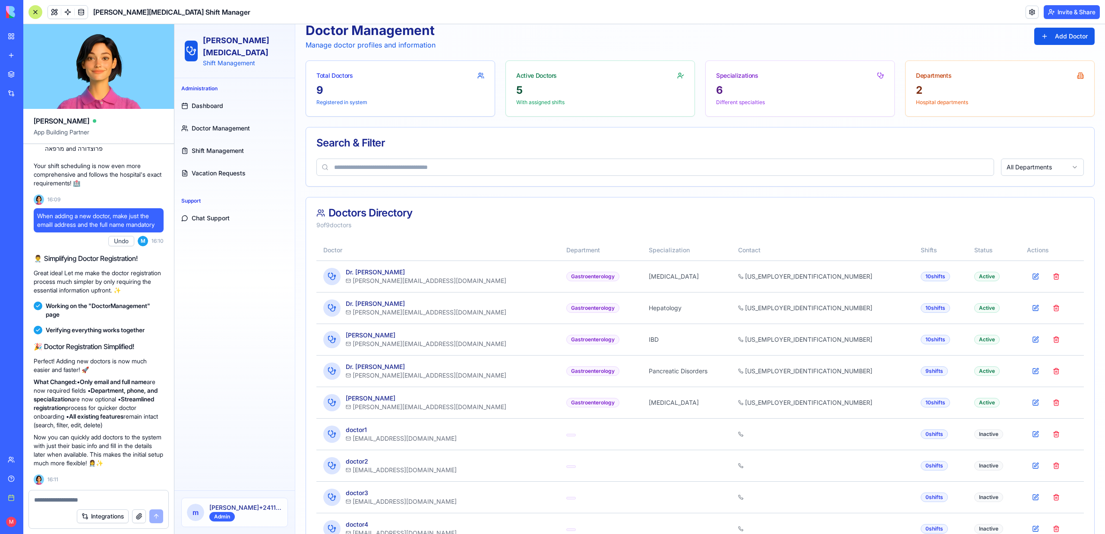
click at [212, 214] on button "Chat Support" at bounding box center [235, 218] width 114 height 21
click at [197, 163] on link "Vacation Requests" at bounding box center [235, 173] width 114 height 21
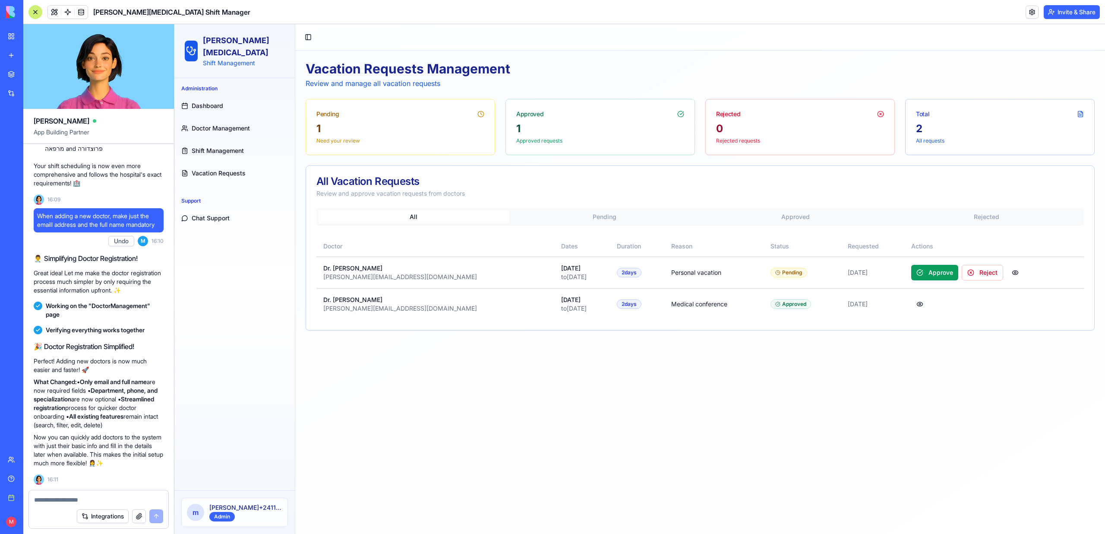
click at [211, 146] on span "Shift Management" at bounding box center [218, 150] width 52 height 9
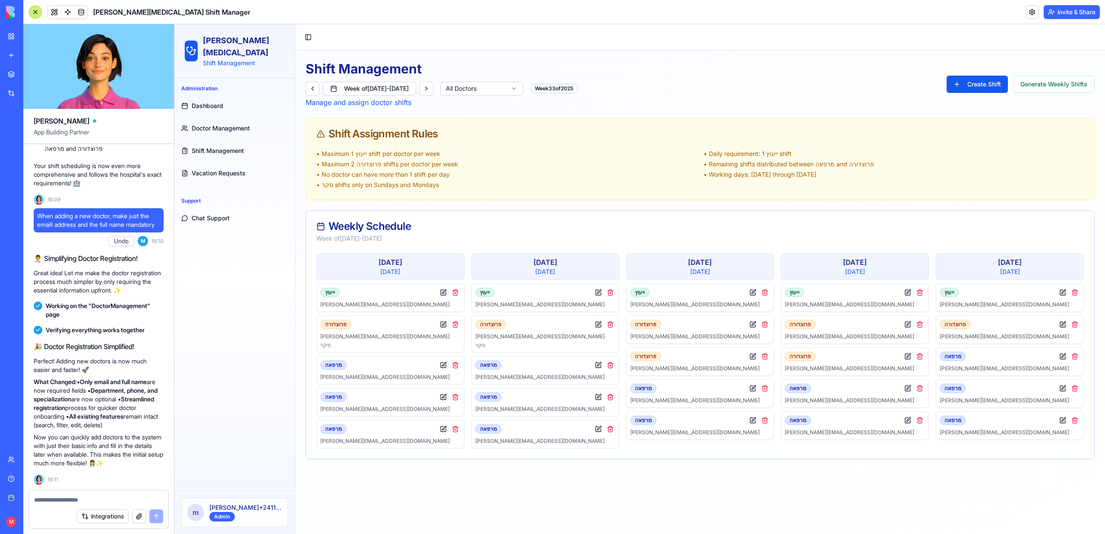
click at [204, 214] on span "Chat Support" at bounding box center [211, 218] width 38 height 9
click at [57, 13] on button at bounding box center [54, 12] width 13 height 13
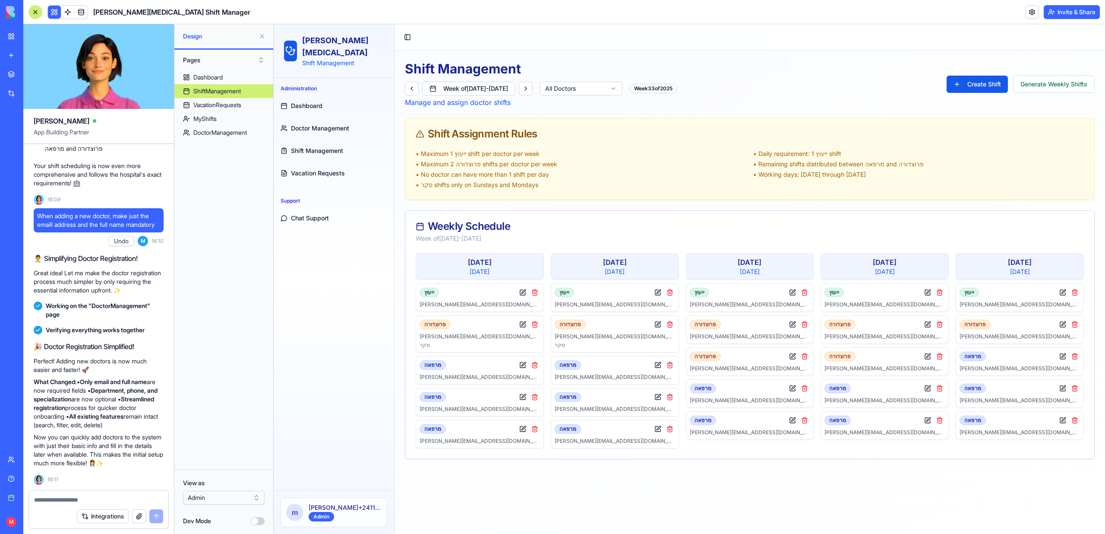
click at [200, 53] on button "Pages" at bounding box center [224, 60] width 90 height 14
click at [217, 92] on div "Components" at bounding box center [224, 92] width 86 height 14
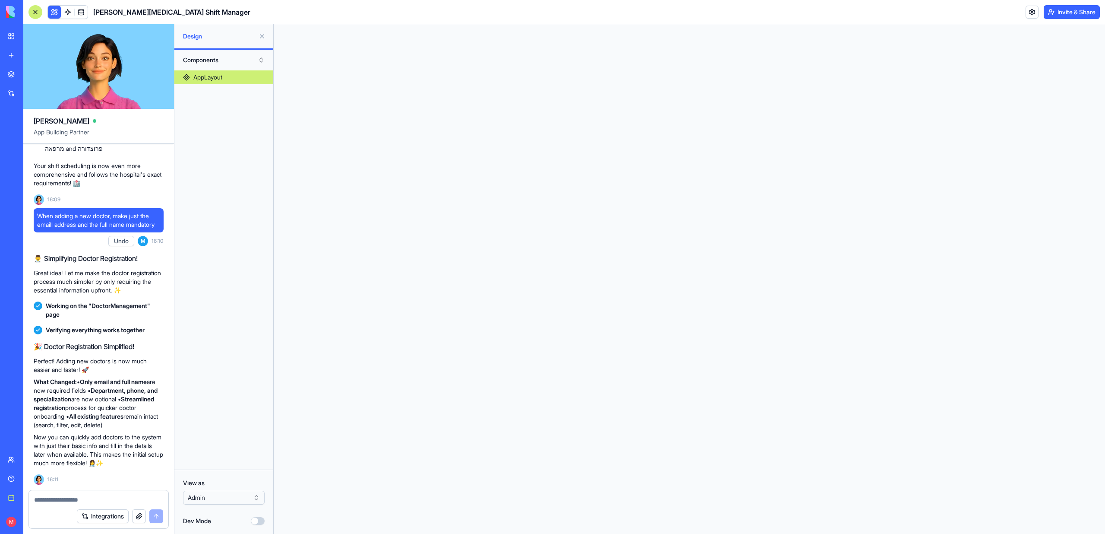
click at [214, 82] on link "AppLayout" at bounding box center [223, 77] width 99 height 14
click at [257, 522] on button "Dev Mode" at bounding box center [258, 521] width 14 height 8
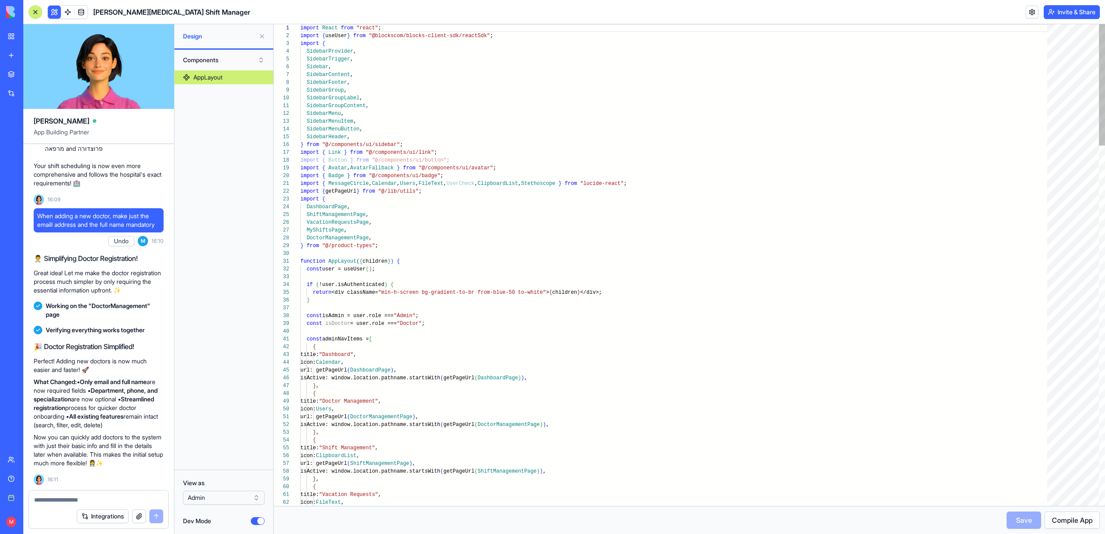
type textarea "**********"
type textarea "*"
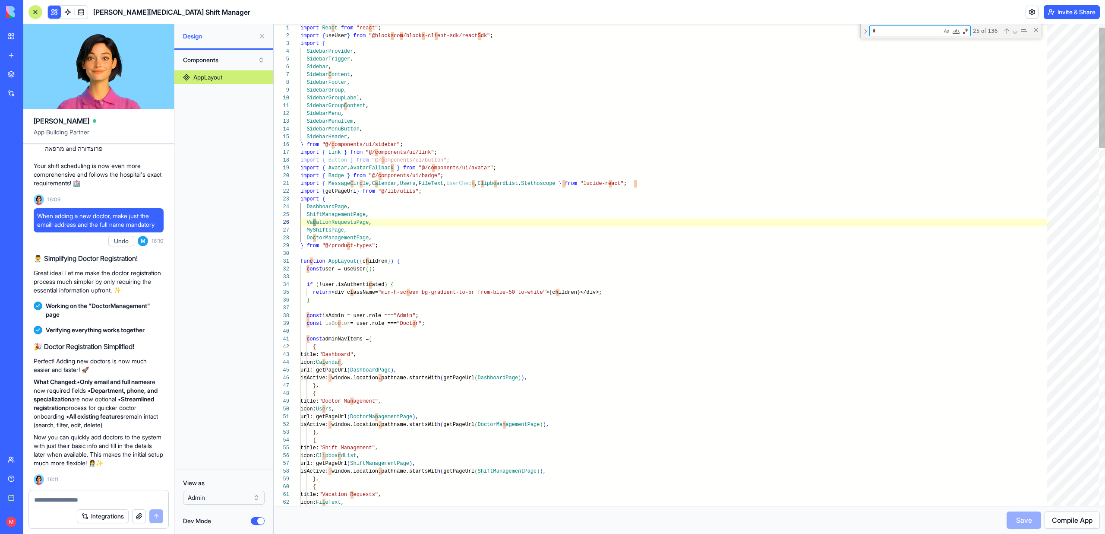
type textarea "**********"
type textarea "**"
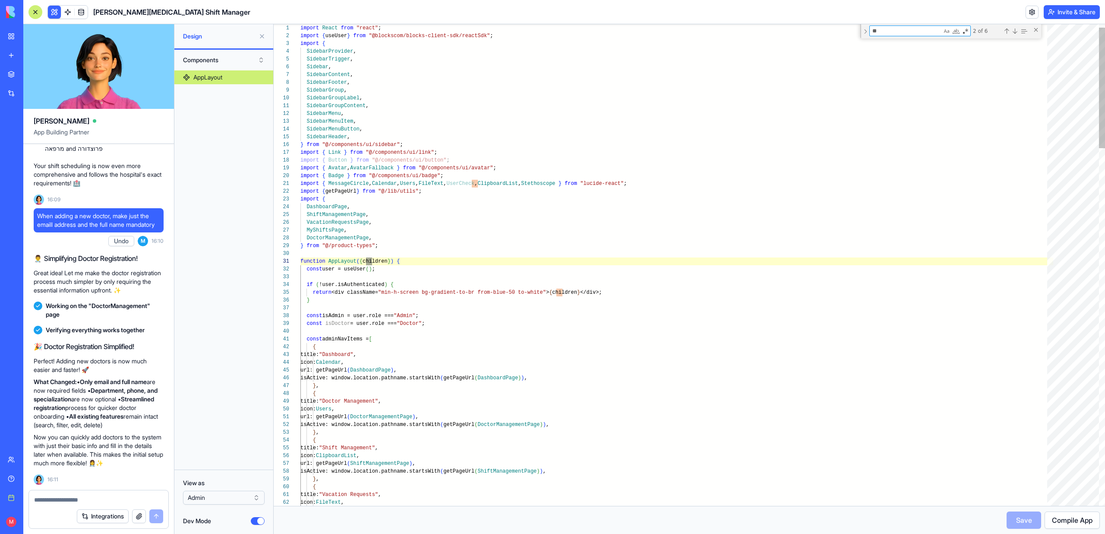
type textarea "**********"
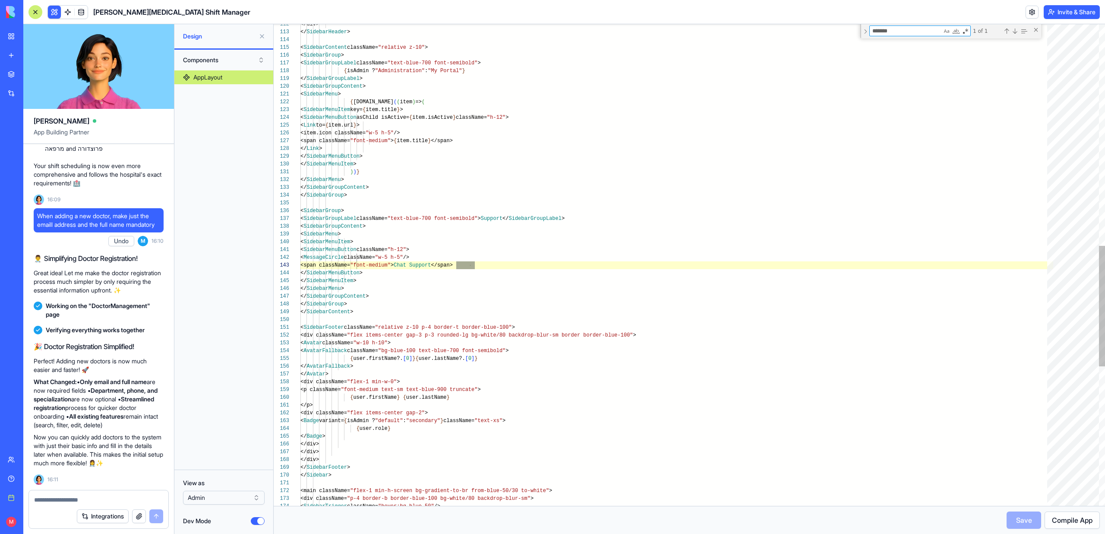
scroll to position [78, 178]
type textarea "*******"
click at [329, 279] on div "</div> </ SidebarHeader > < SidebarContent className= "relative z-10" > < Sideb…" at bounding box center [676, 102] width 753 height 1917
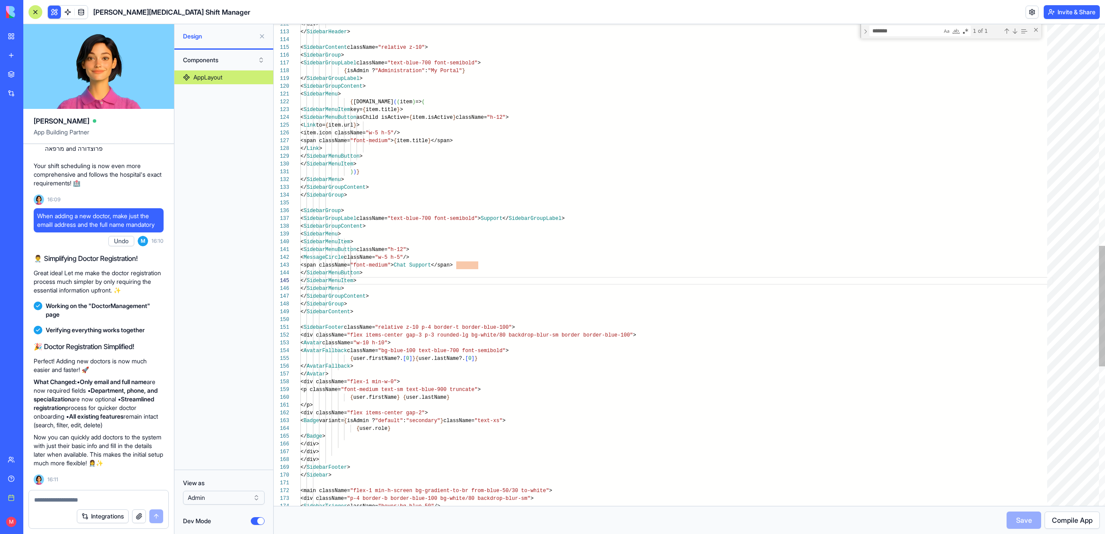
type textarea "**********"
click at [633, 138] on div "</div> </ SidebarHeader > < SidebarContent className= "relative z-10" > < Sideb…" at bounding box center [676, 102] width 753 height 1917
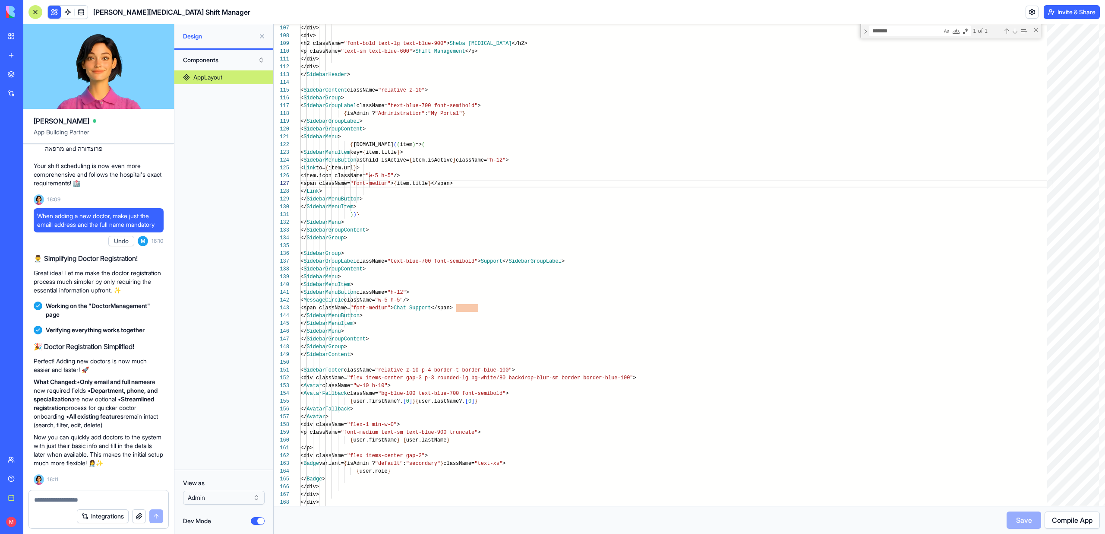
click at [226, 62] on button "Components" at bounding box center [224, 60] width 90 height 14
click at [208, 82] on div "Pages" at bounding box center [224, 78] width 86 height 14
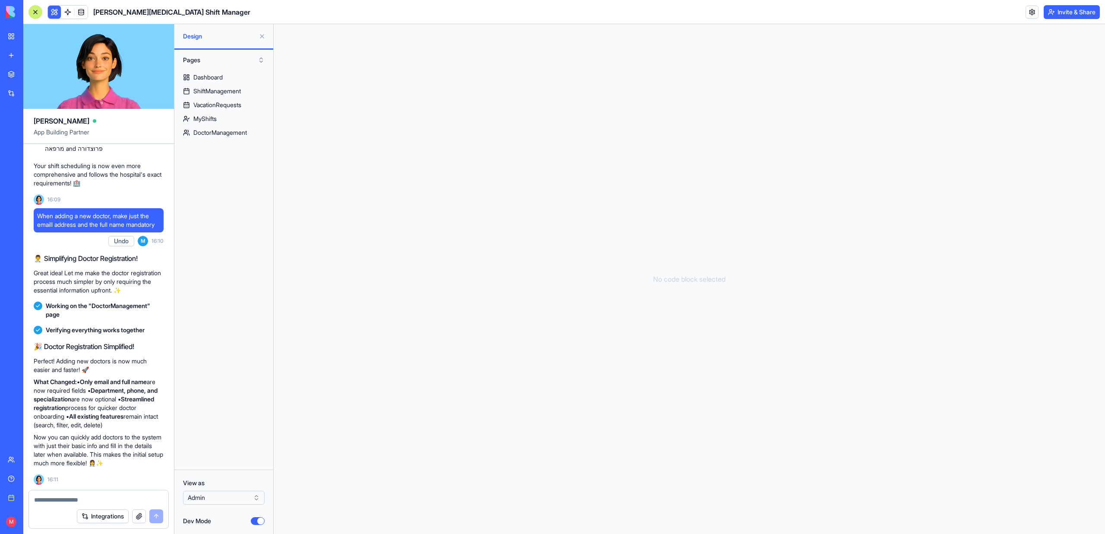
click at [256, 521] on button "Dev Mode" at bounding box center [258, 521] width 14 height 8
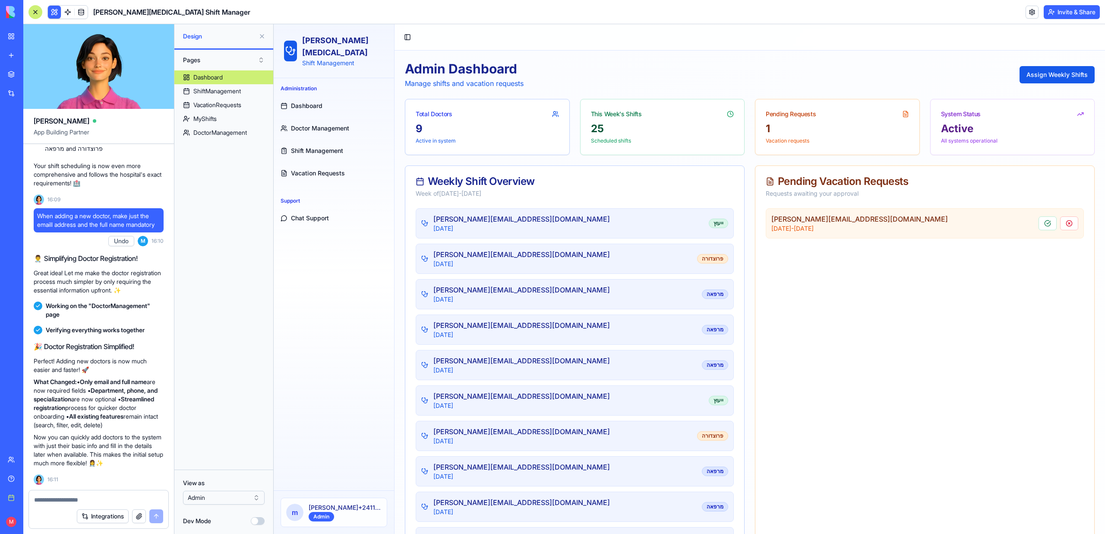
click at [315, 214] on span "Chat Support" at bounding box center [310, 218] width 38 height 9
click at [317, 211] on button "Chat Support" at bounding box center [334, 218] width 114 height 21
click at [310, 169] on span "Vacation Requests" at bounding box center [318, 173] width 54 height 9
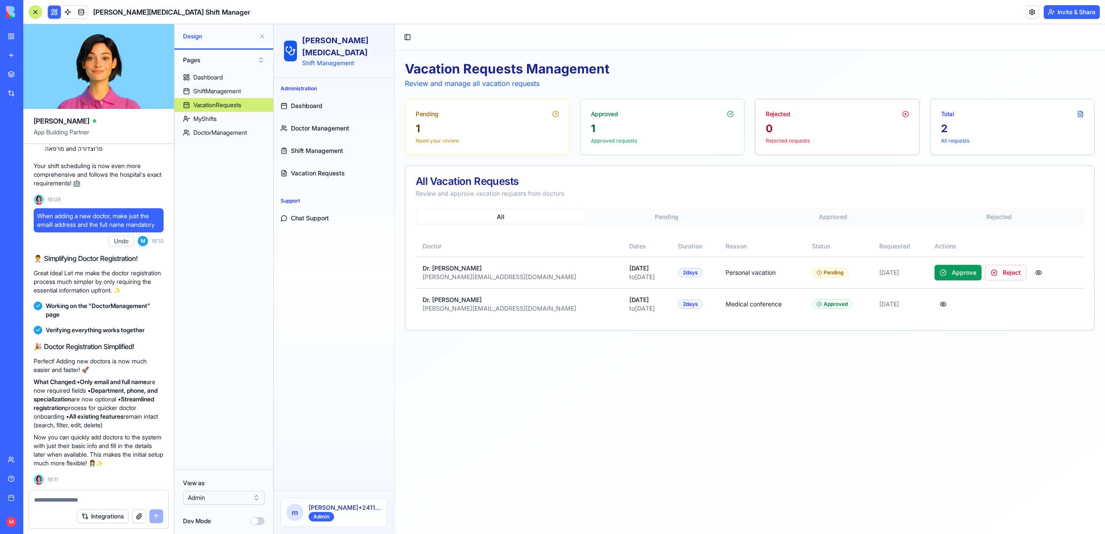
click at [306, 146] on span "Shift Management" at bounding box center [317, 150] width 52 height 9
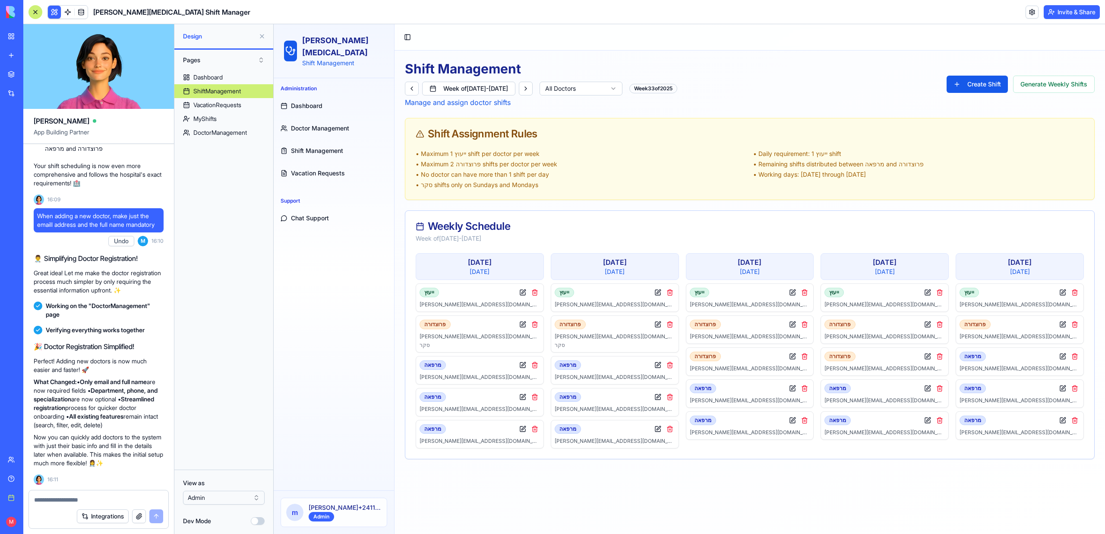
click at [306, 124] on span "Doctor Management" at bounding box center [320, 128] width 58 height 9
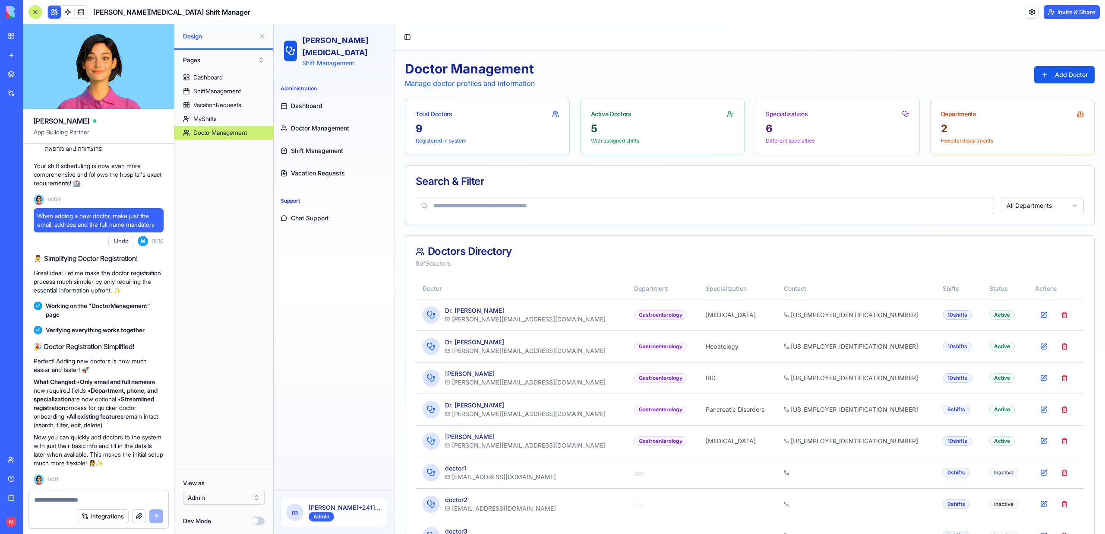
click at [306, 95] on link "Dashboard" at bounding box center [334, 105] width 114 height 21
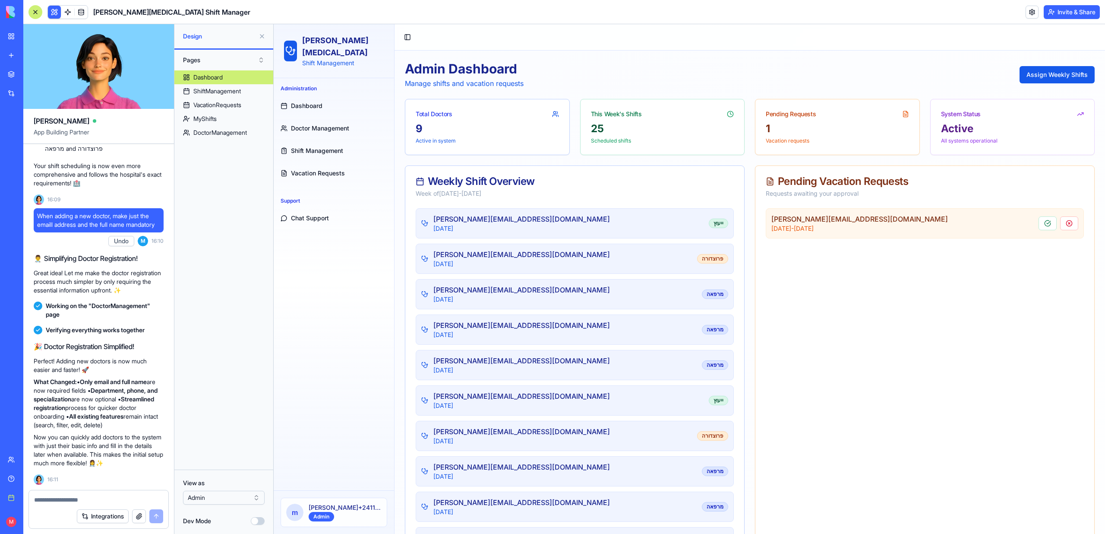
click at [310, 146] on span "Shift Management" at bounding box center [317, 150] width 52 height 9
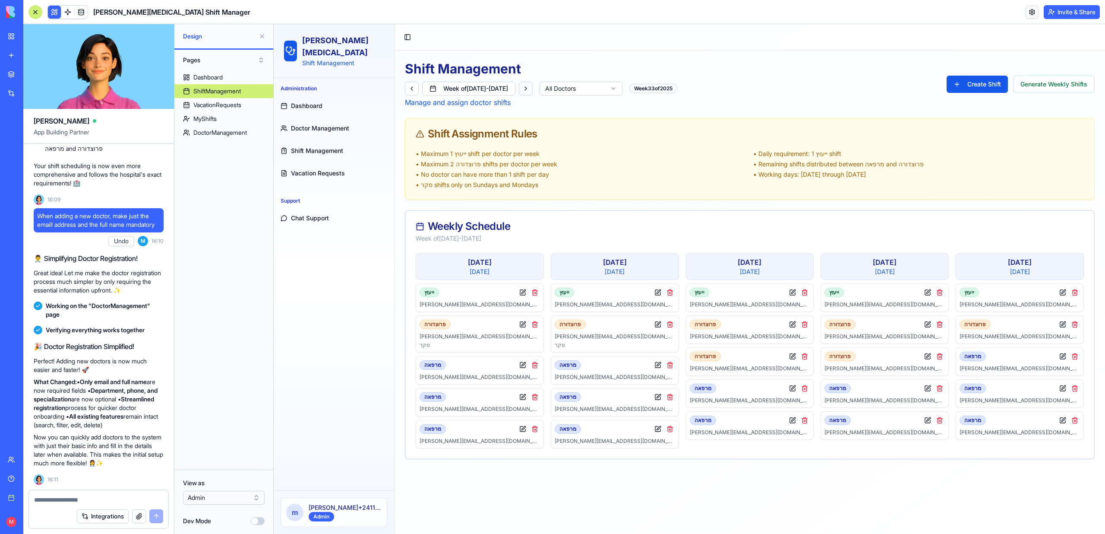
click at [533, 86] on button at bounding box center [526, 89] width 14 height 14
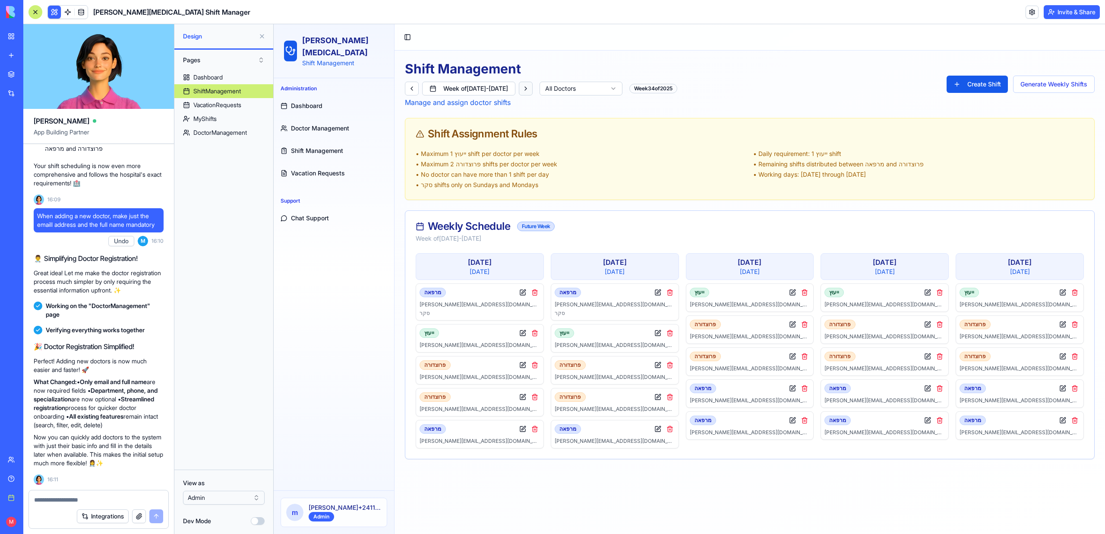
click at [533, 86] on button at bounding box center [526, 89] width 14 height 14
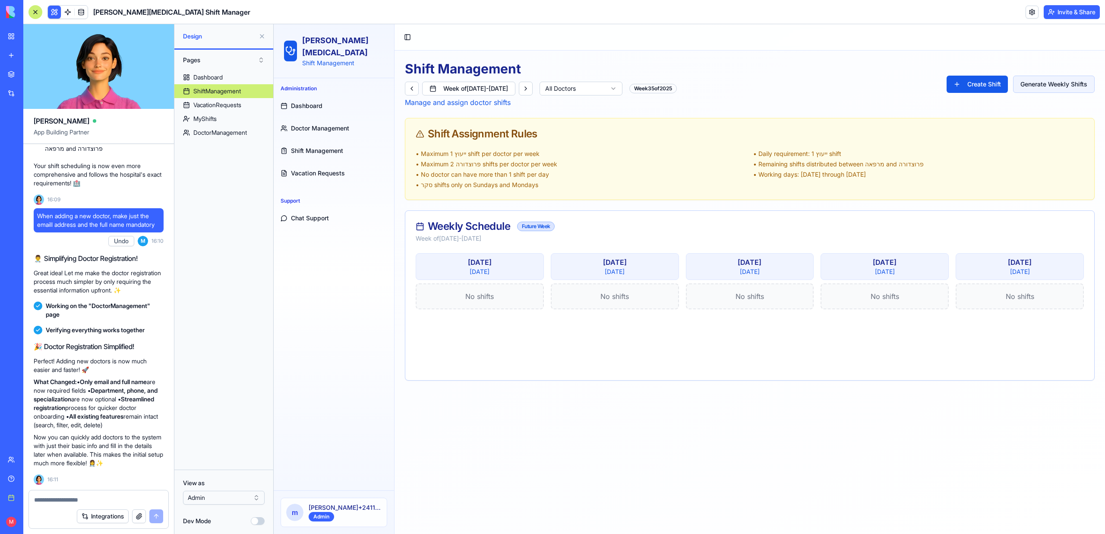
click at [1048, 87] on button "Generate Weekly Shifts" at bounding box center [1054, 84] width 82 height 17
click at [1056, 83] on button "Generate Weekly Shifts" at bounding box center [1054, 84] width 82 height 17
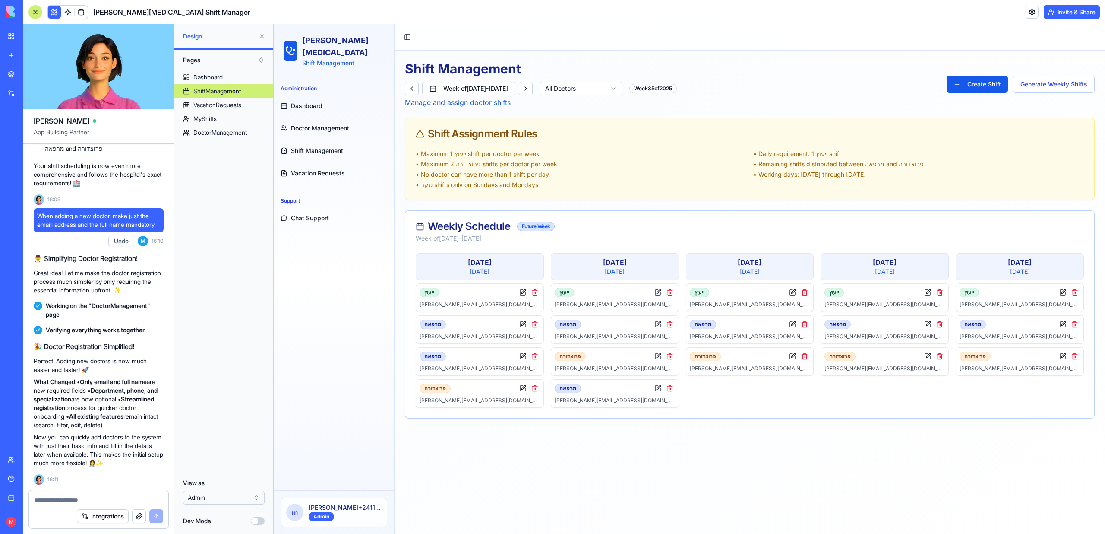
click at [321, 124] on span "Doctor Management" at bounding box center [320, 128] width 58 height 9
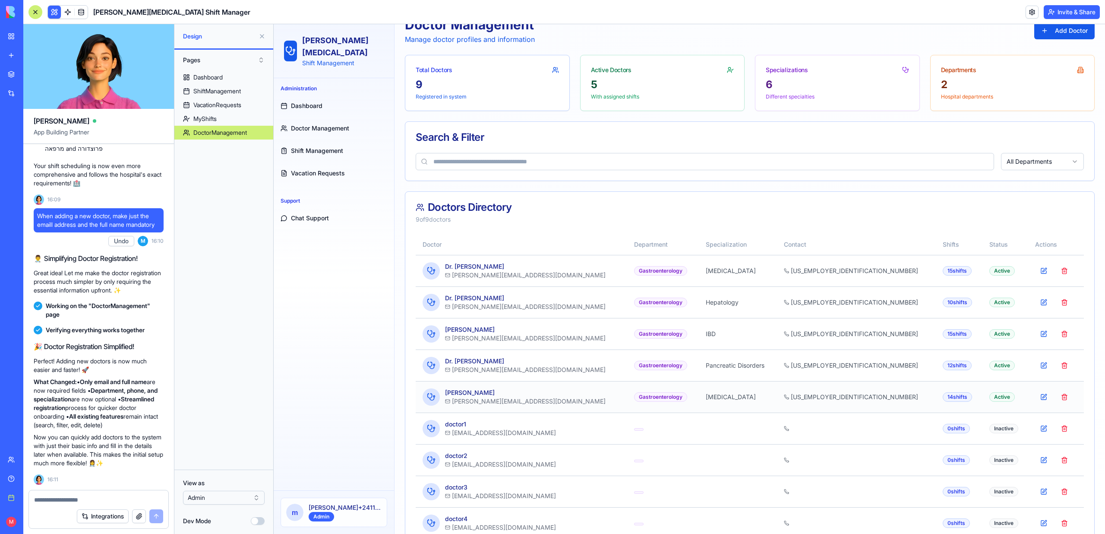
scroll to position [70, 0]
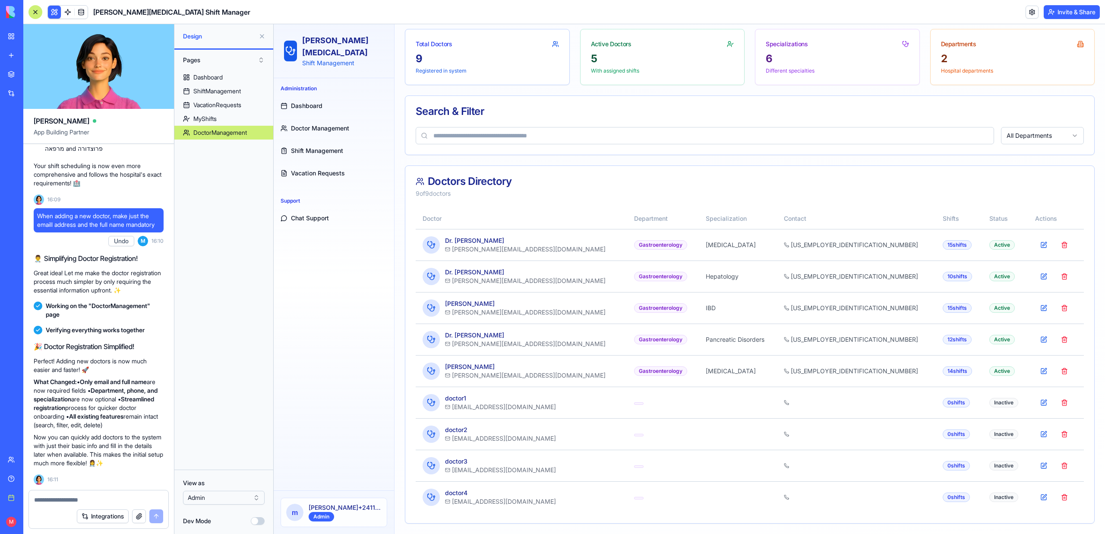
click at [321, 214] on span "Chat Support" at bounding box center [310, 218] width 38 height 9
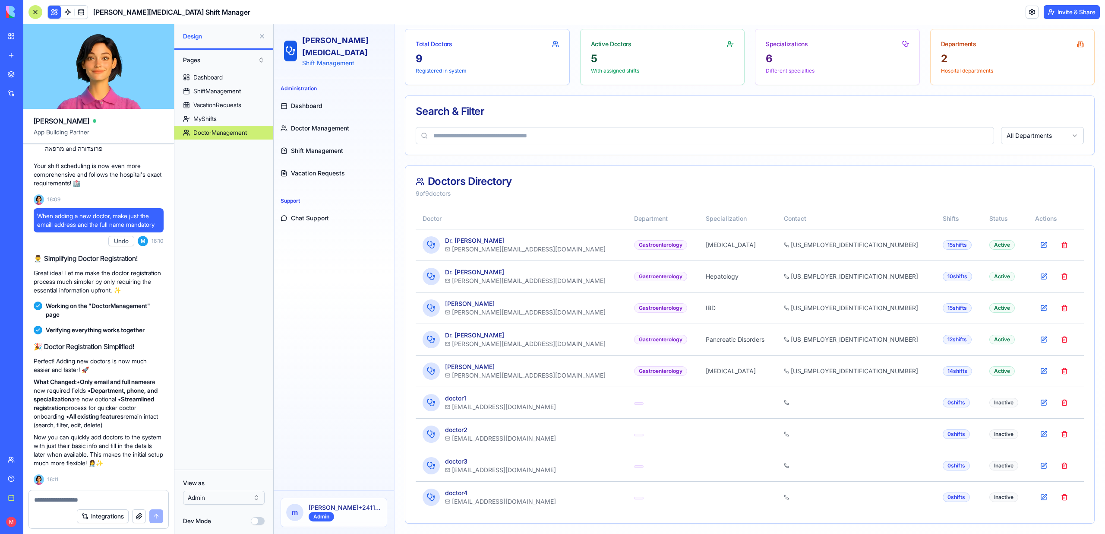
click at [309, 214] on span "Chat Support" at bounding box center [310, 218] width 38 height 9
click at [65, 8] on link at bounding box center [67, 12] width 13 height 13
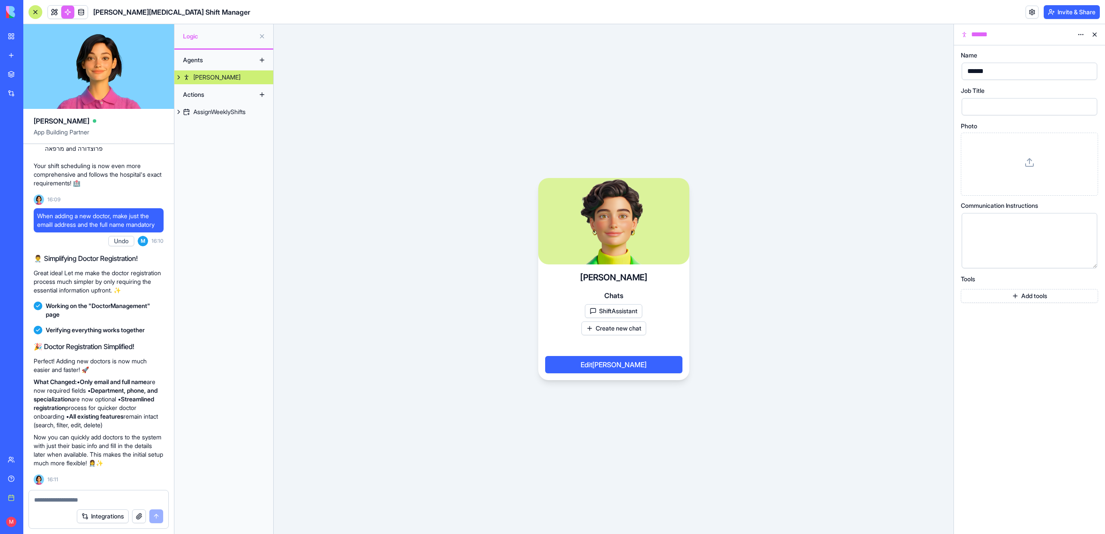
click at [191, 79] on link "[PERSON_NAME]" at bounding box center [223, 77] width 99 height 14
click at [202, 86] on link "ShiftAssistant" at bounding box center [223, 91] width 99 height 14
